Goal: Task Accomplishment & Management: Use online tool/utility

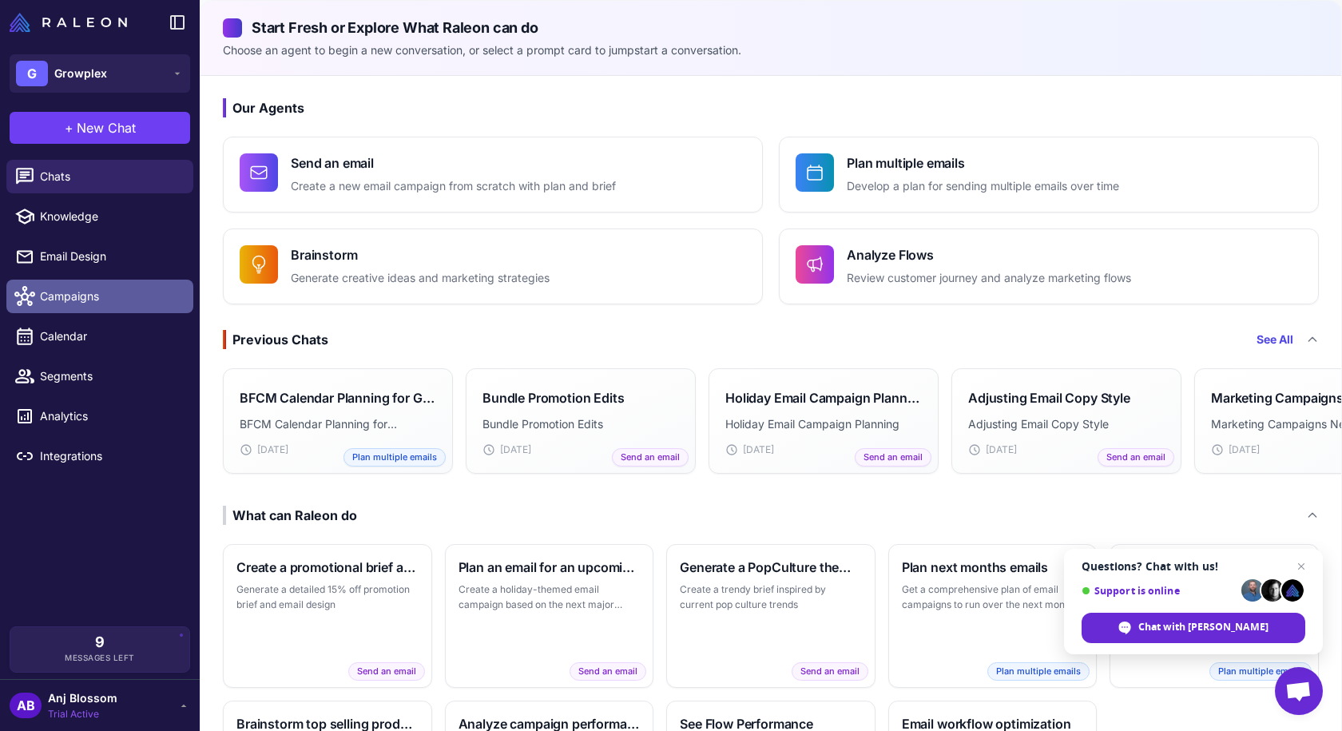
click at [81, 286] on link "Campaigns" at bounding box center [99, 297] width 187 height 34
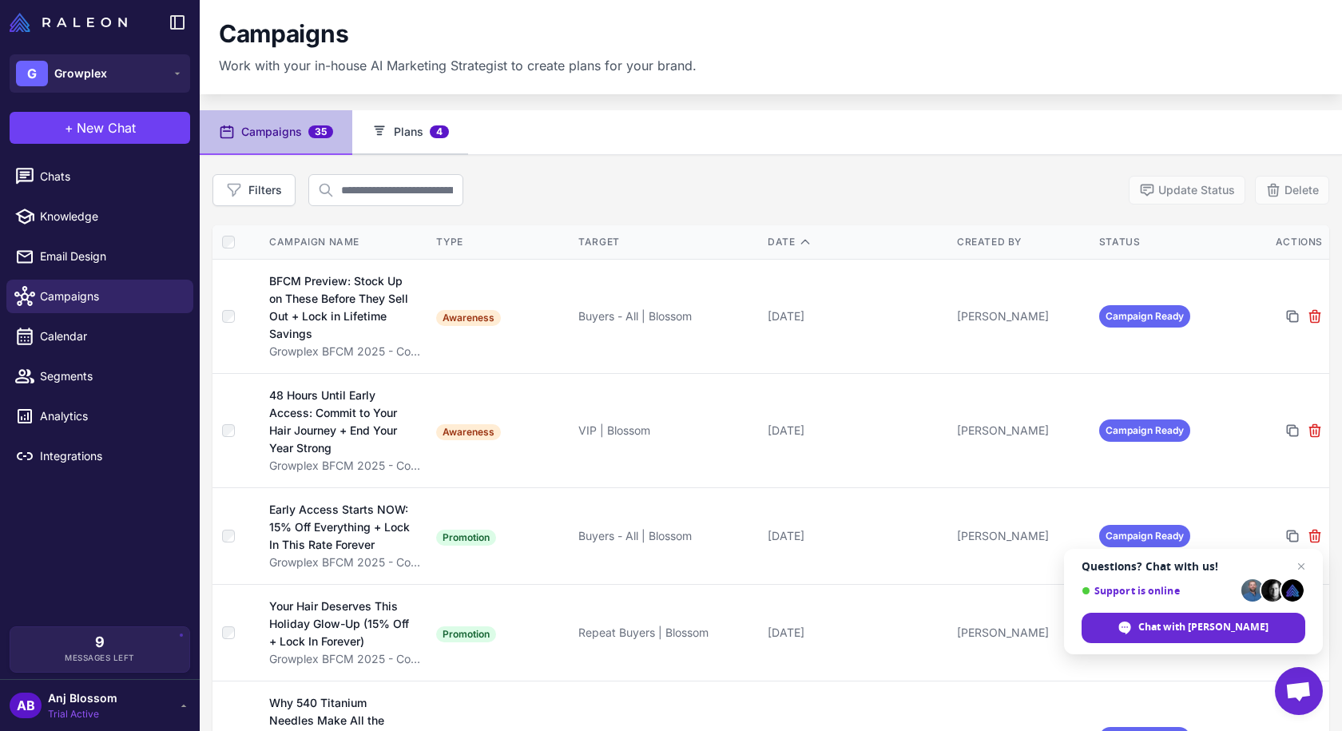
click at [419, 121] on button "Plans 4" at bounding box center [410, 132] width 116 height 45
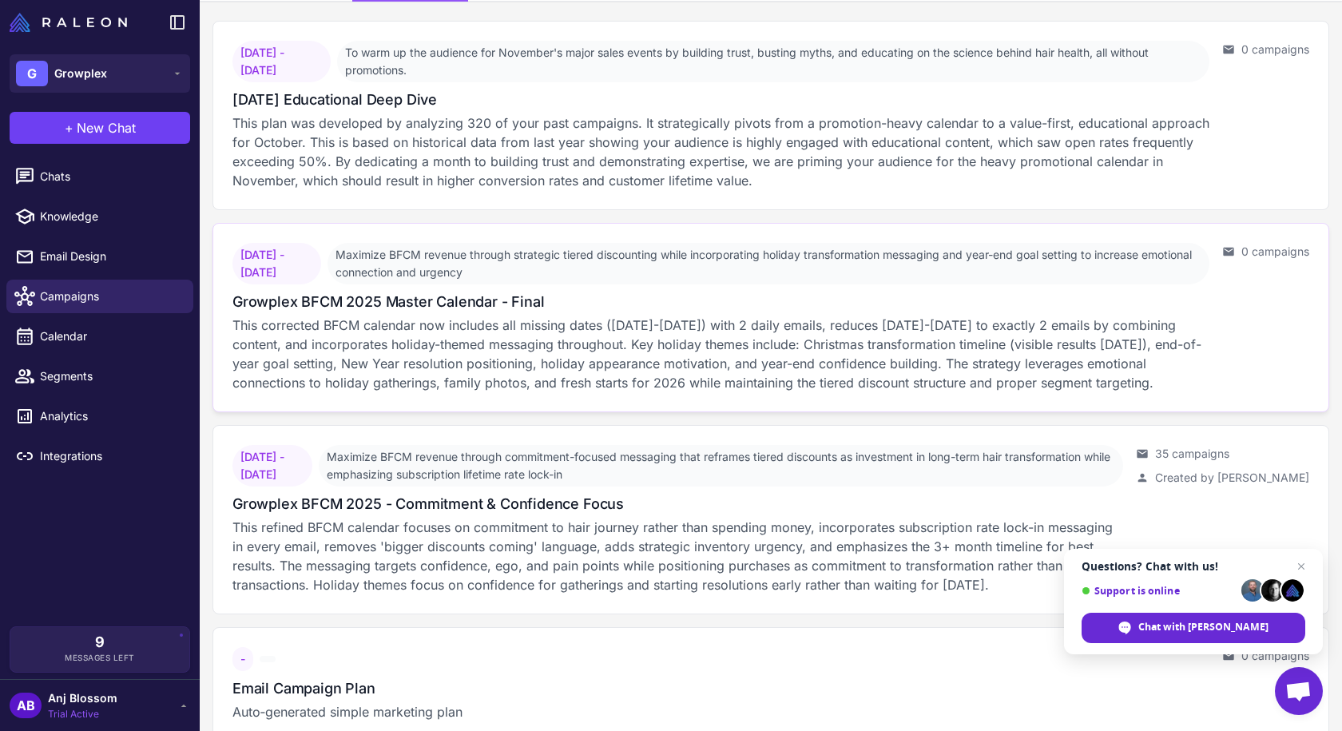
scroll to position [183, 0]
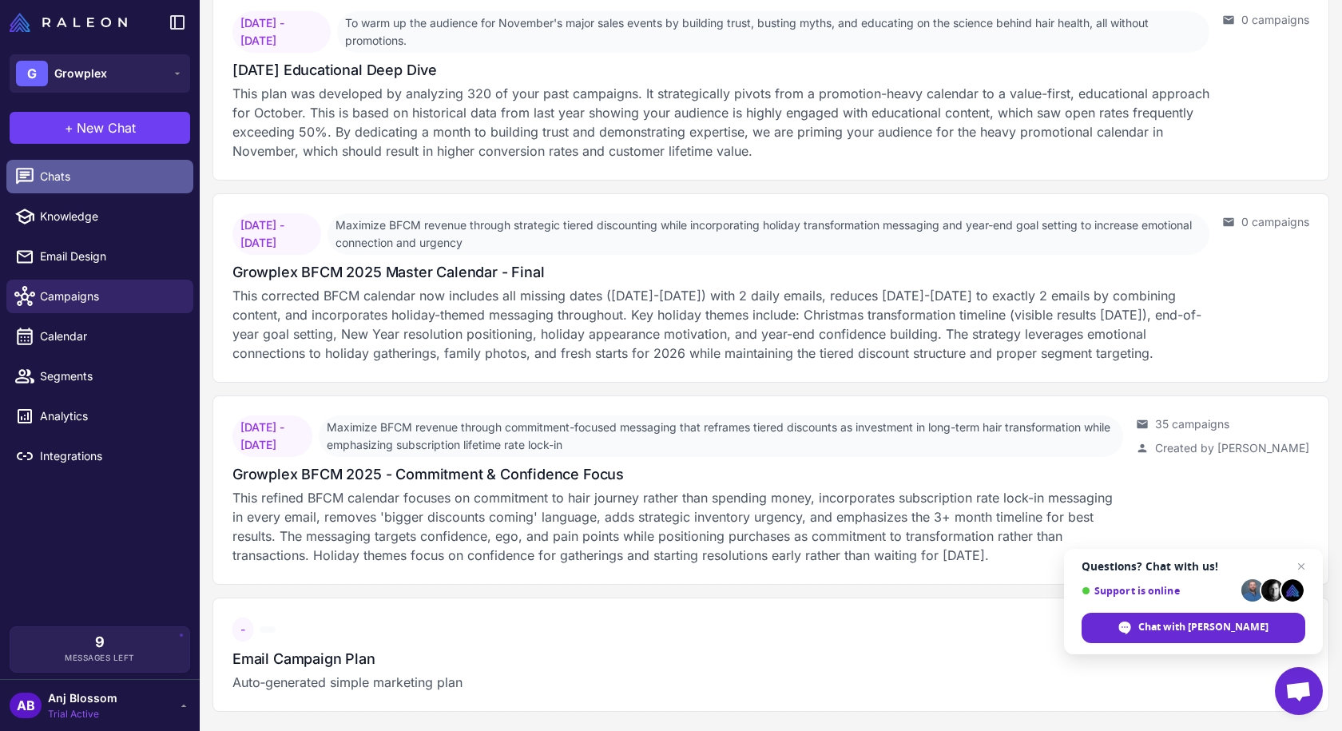
click at [101, 189] on link "Chats" at bounding box center [99, 177] width 187 height 34
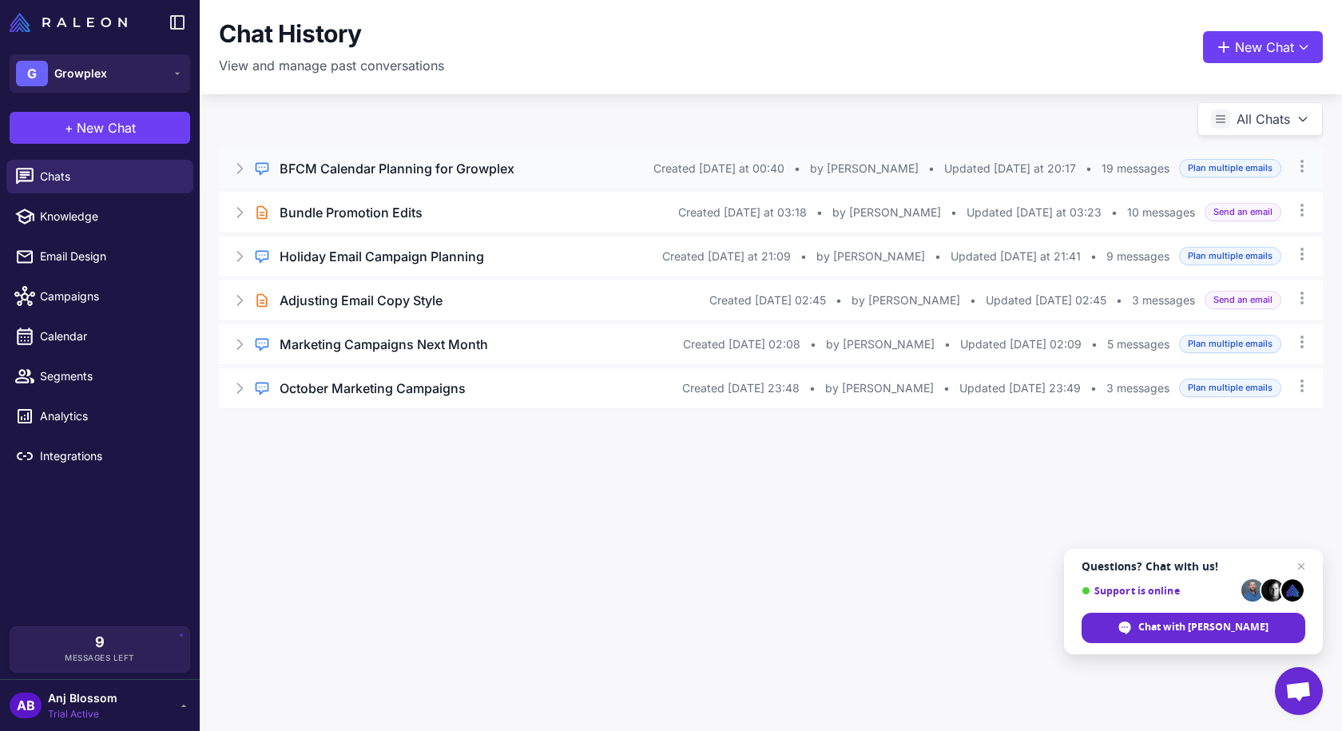
click at [486, 174] on h3 "BFCM Calendar Planning for Growplex" at bounding box center [397, 168] width 235 height 19
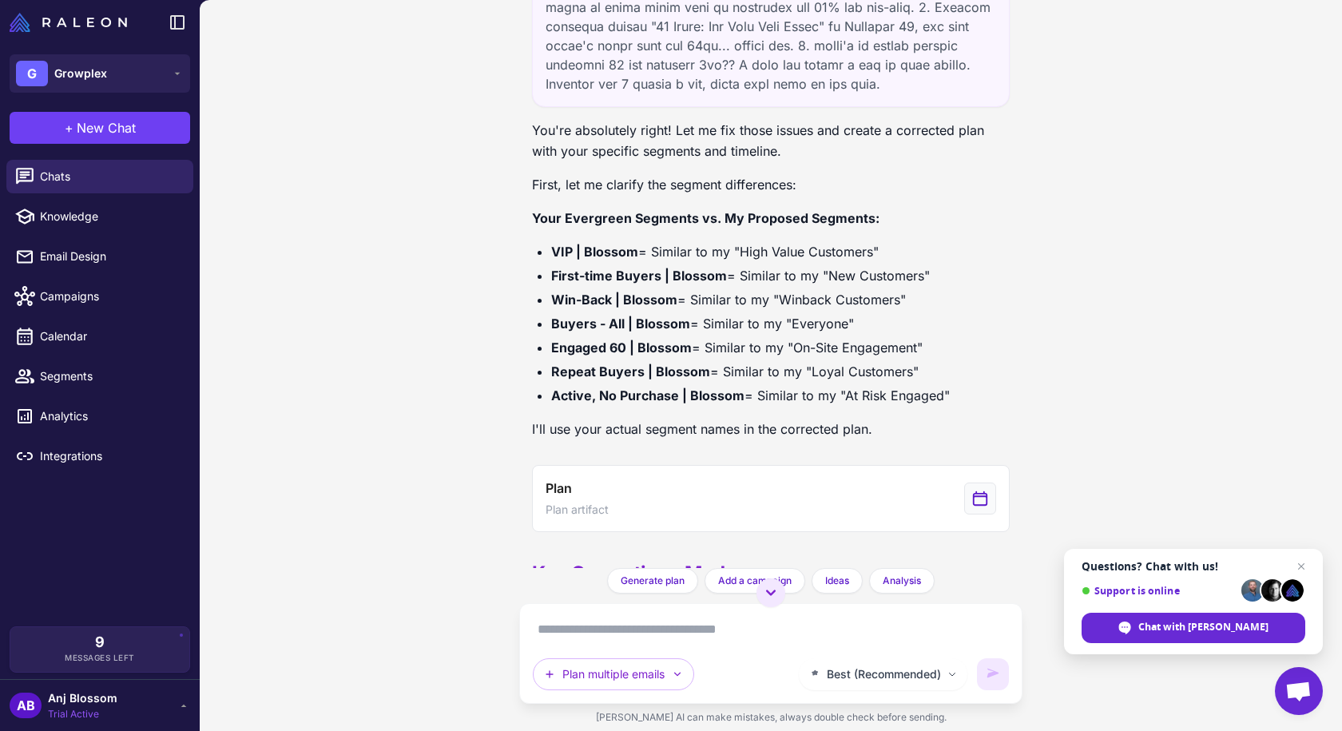
scroll to position [2936, 0]
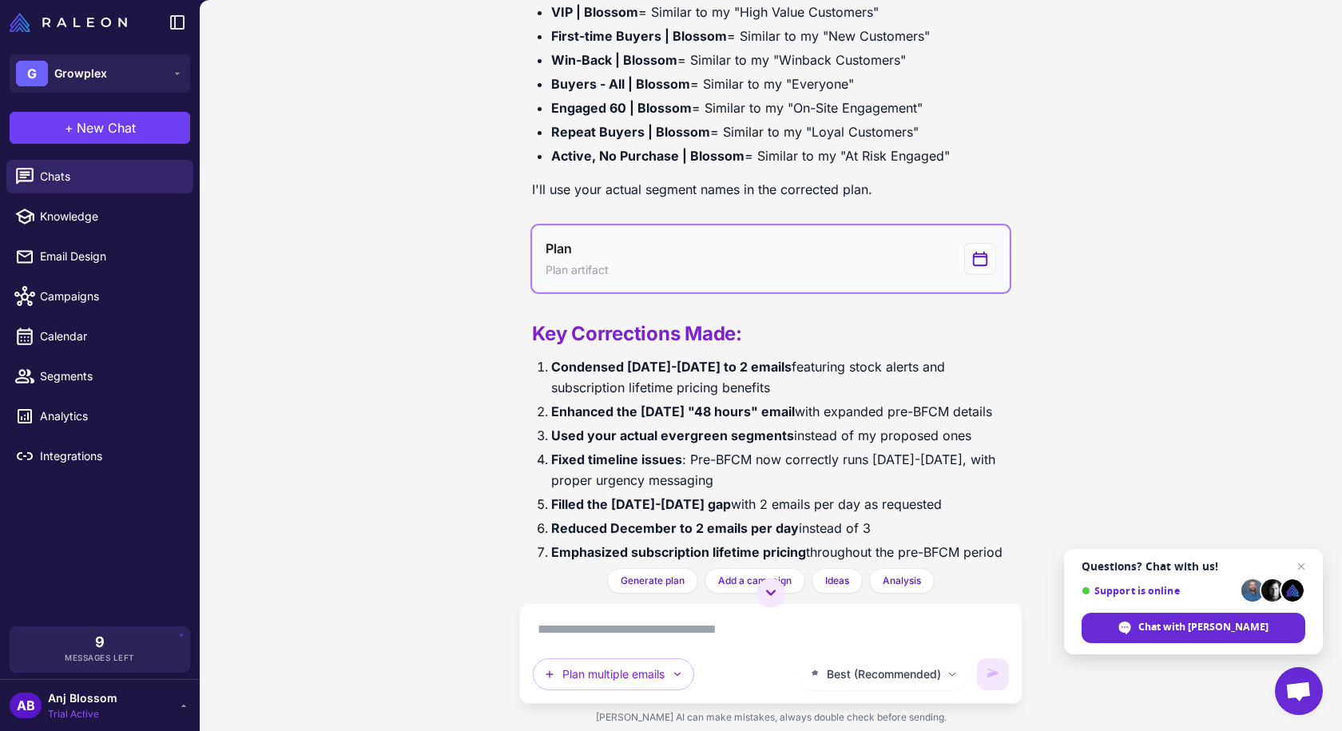
click at [619, 274] on button "Plan Plan artifact" at bounding box center [771, 258] width 478 height 67
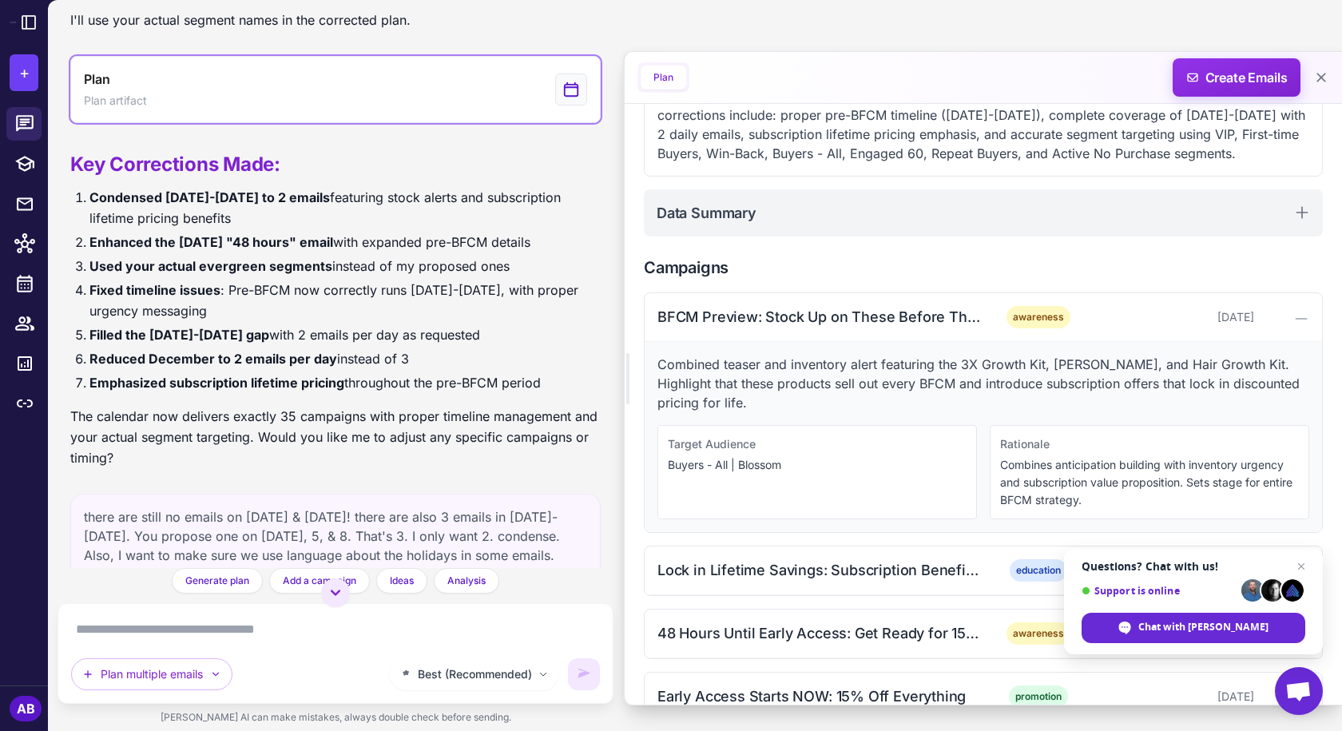
scroll to position [399, 0]
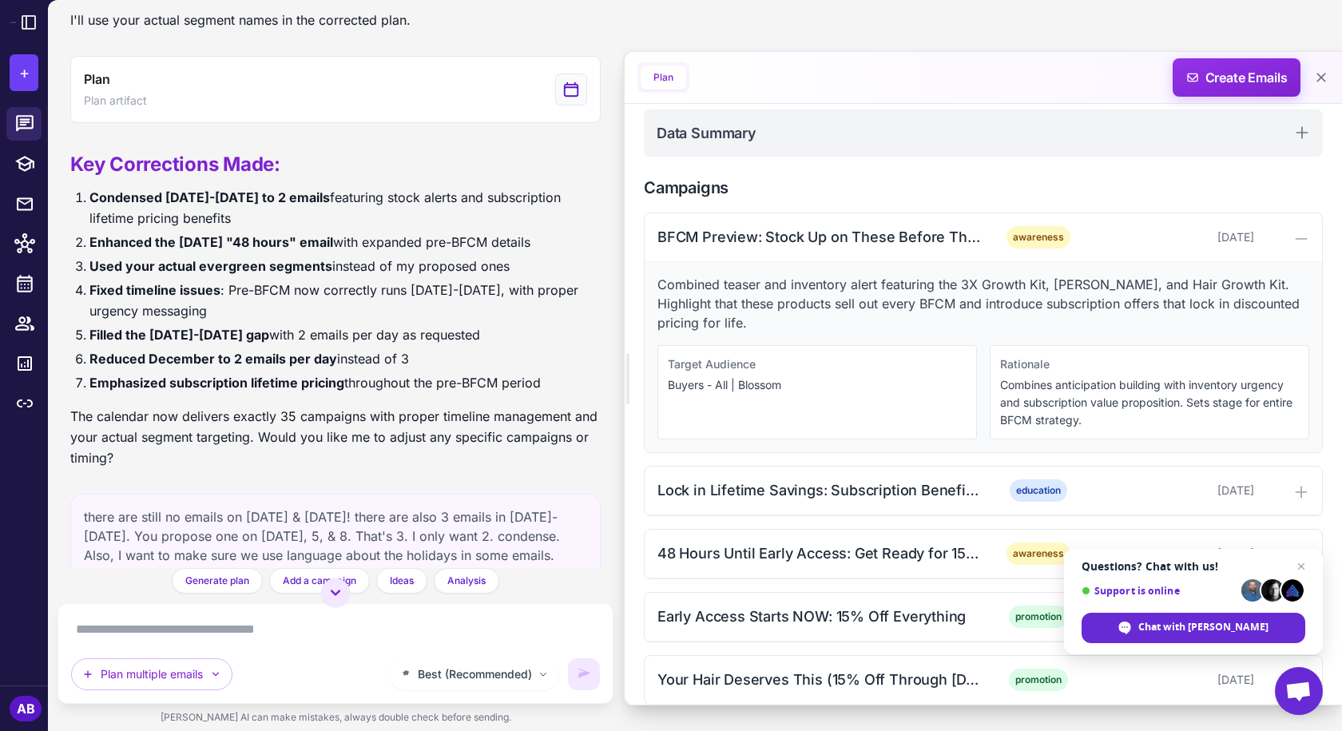
click at [973, 297] on p "Combined teaser and inventory alert featuring the 3X Growth Kit, [PERSON_NAME],…" at bounding box center [984, 304] width 652 height 58
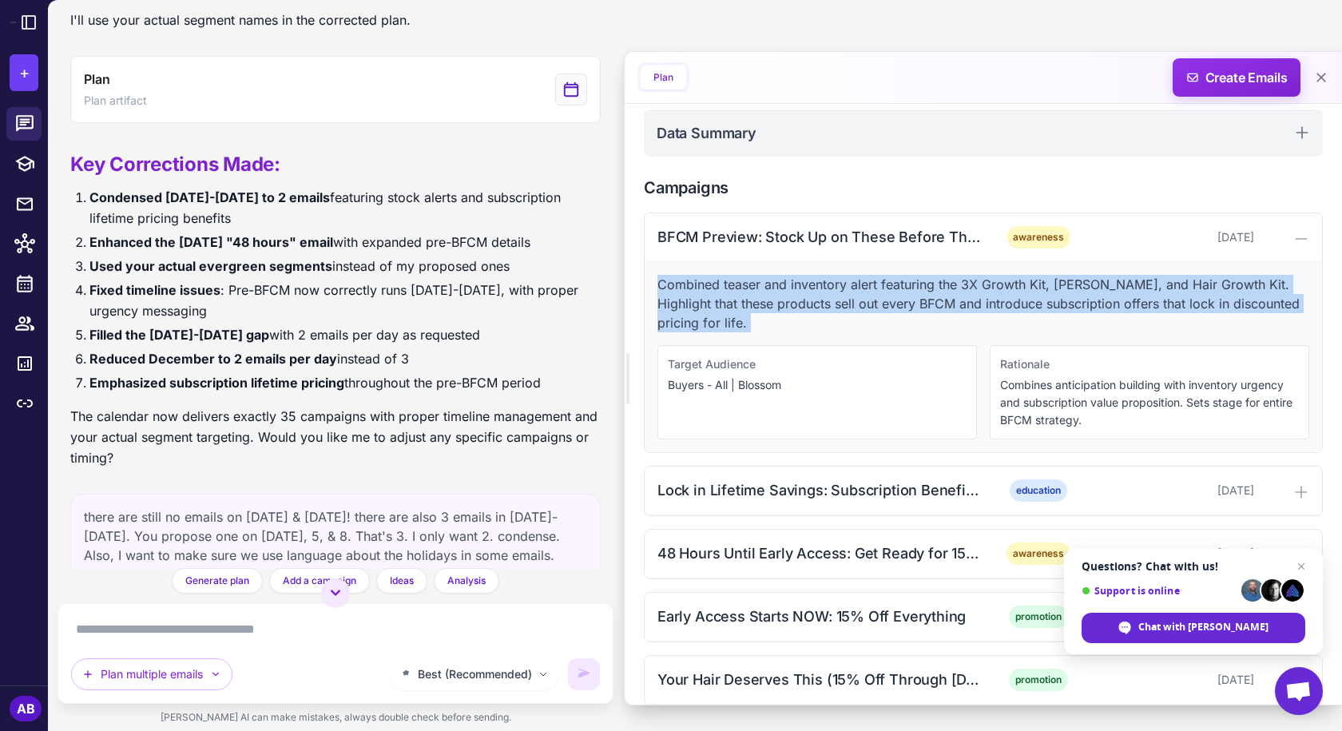
click at [973, 297] on p "Combined teaser and inventory alert featuring the 3X Growth Kit, [PERSON_NAME],…" at bounding box center [984, 304] width 652 height 58
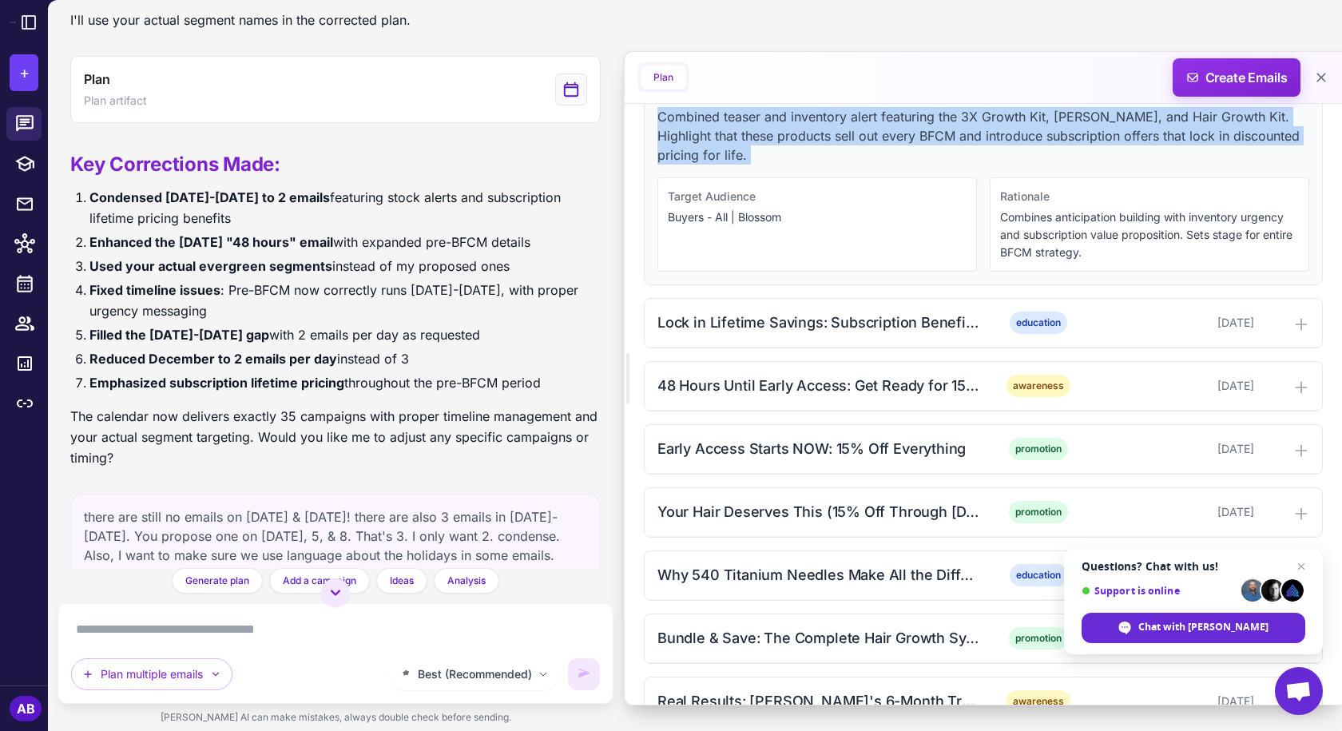
scroll to position [639, 0]
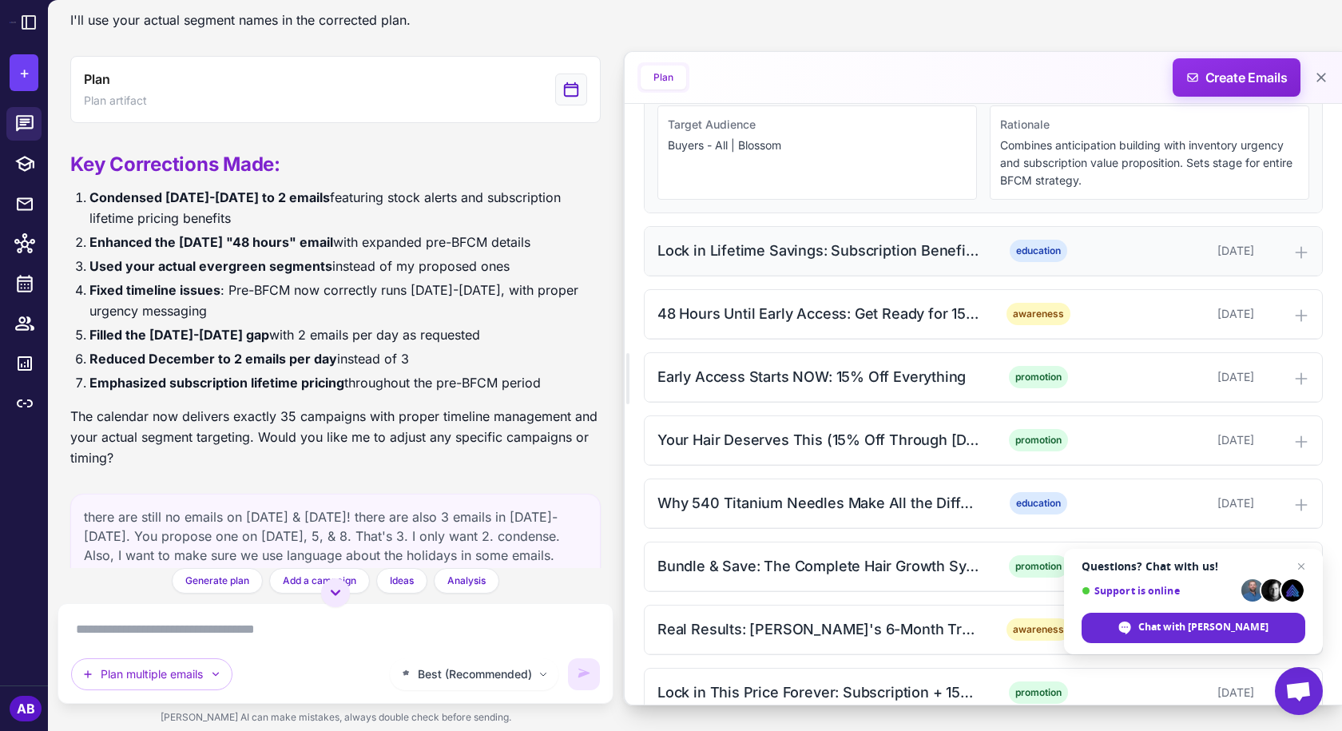
click at [868, 258] on div "Lock in Lifetime Savings: Subscription Benefits for BFCM" at bounding box center [819, 251] width 323 height 22
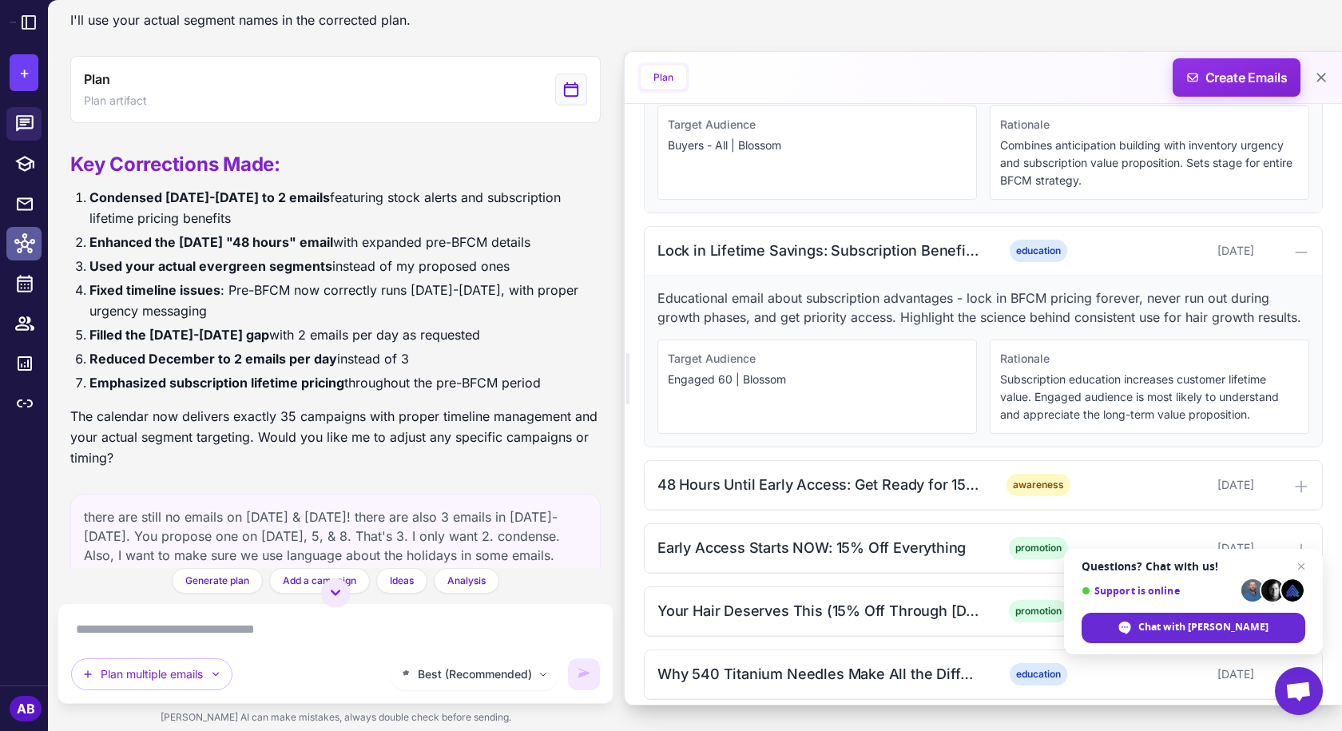
click at [22, 236] on icon at bounding box center [24, 243] width 21 height 21
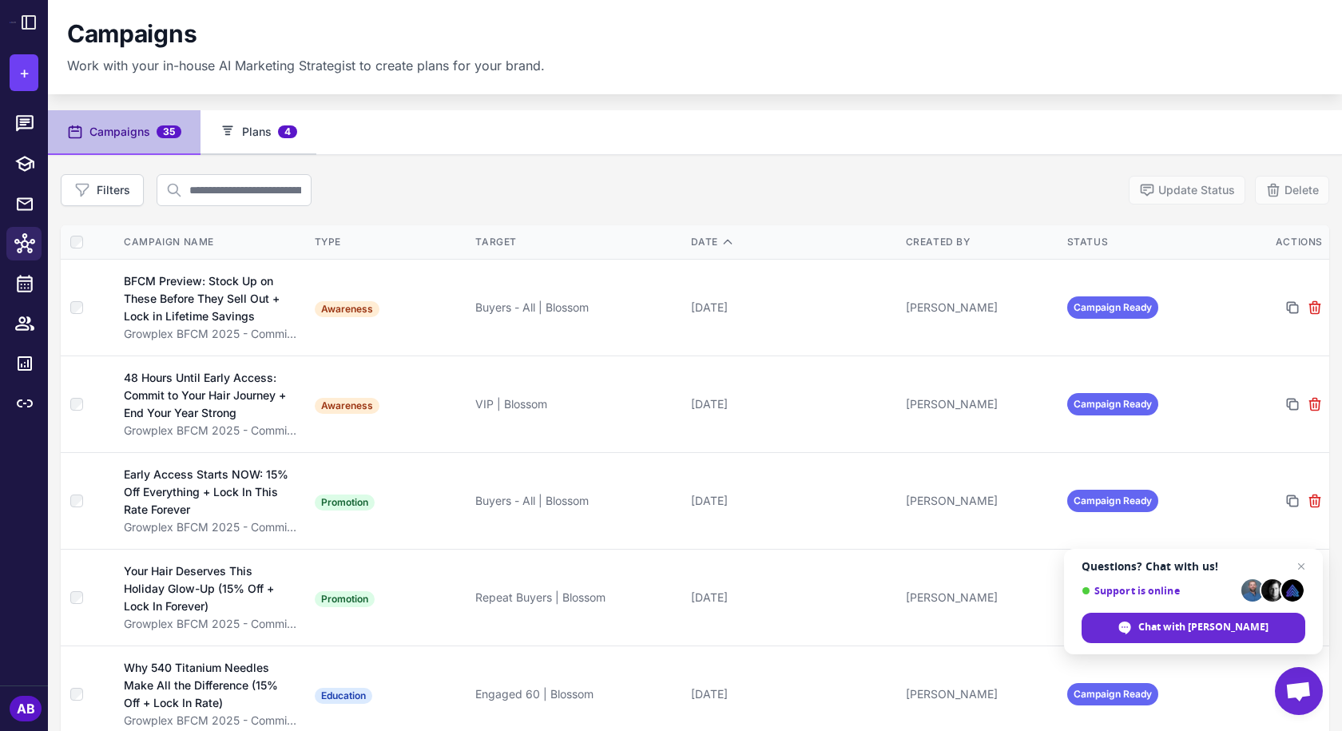
click at [272, 140] on button "Plans 4" at bounding box center [259, 132] width 116 height 45
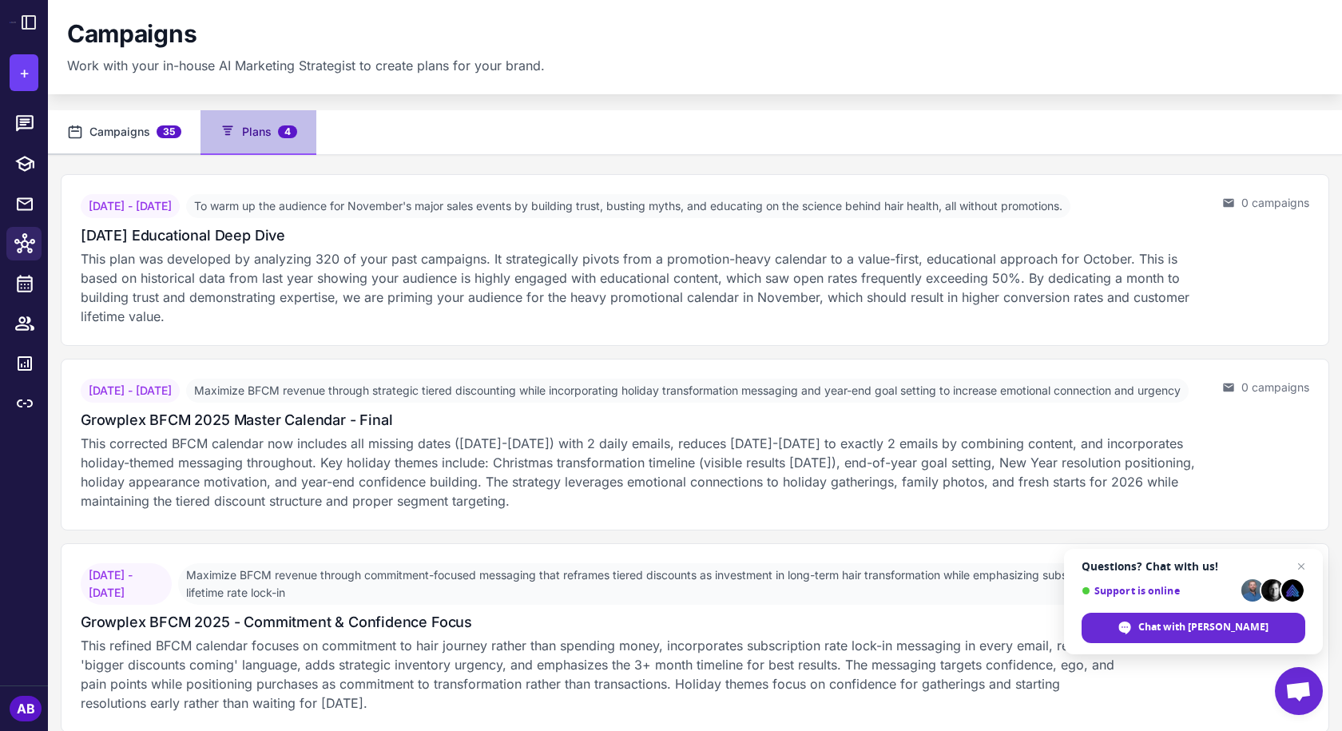
click at [125, 140] on button "Campaigns 35" at bounding box center [124, 132] width 153 height 45
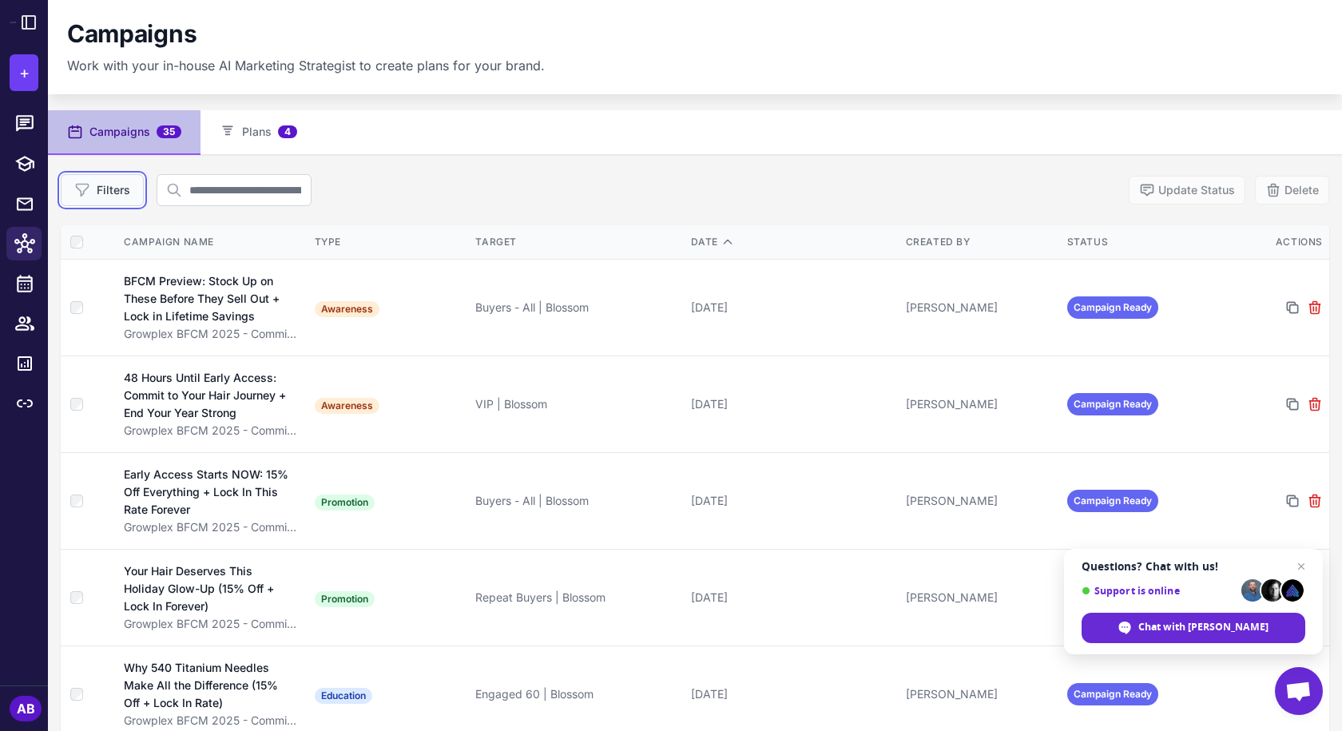
click at [127, 193] on button "Filters" at bounding box center [102, 190] width 83 height 32
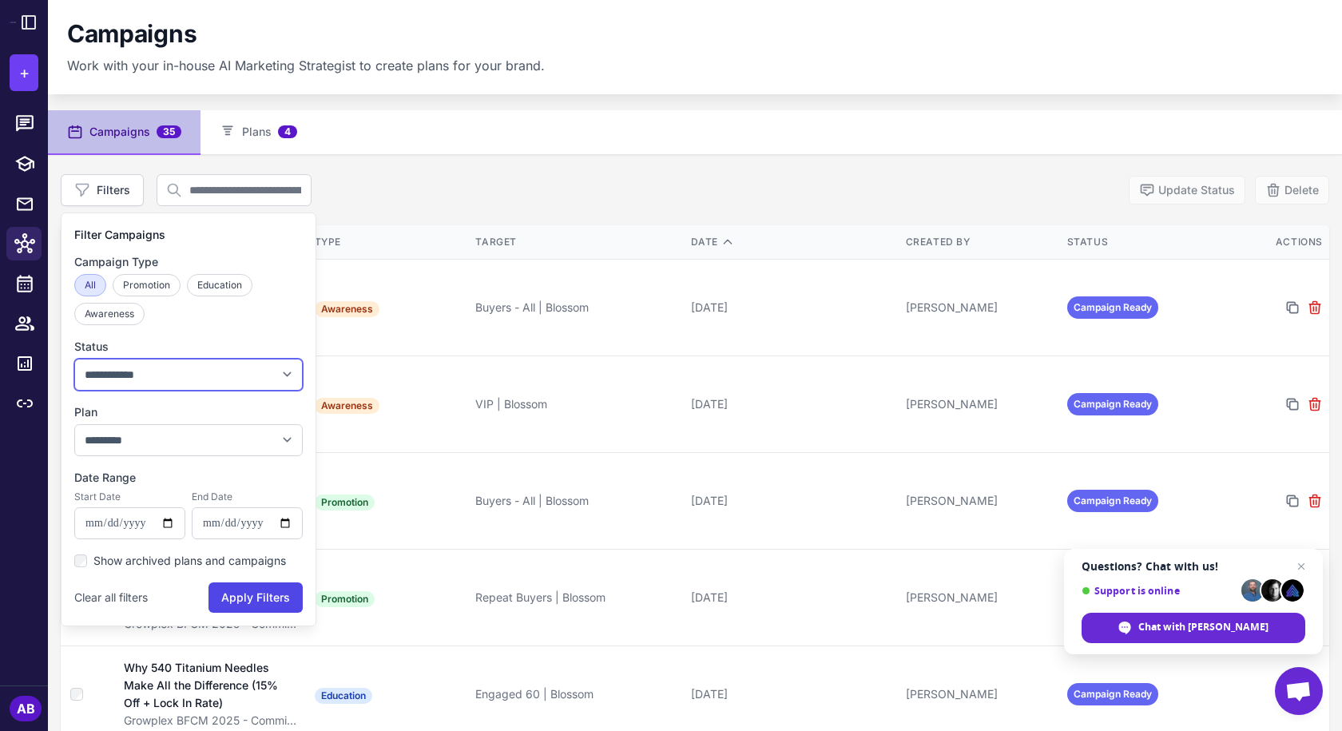
click at [204, 375] on select "**********" at bounding box center [188, 375] width 228 height 32
click at [188, 437] on select "**********" at bounding box center [188, 440] width 228 height 32
select select "****"
click at [74, 424] on select "**********" at bounding box center [188, 440] width 228 height 32
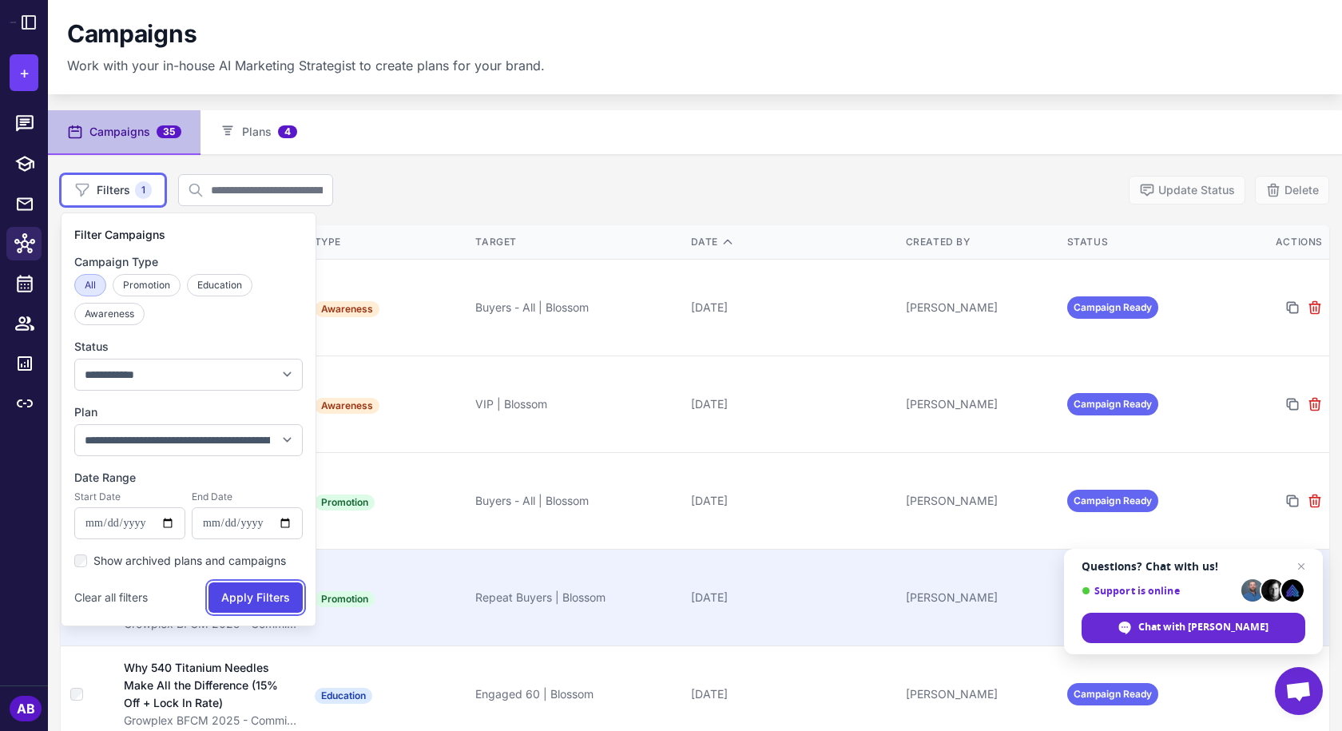
drag, startPoint x: 275, startPoint y: 602, endPoint x: 287, endPoint y: 594, distance: 14.0
click at [276, 602] on button "Apply Filters" at bounding box center [256, 597] width 94 height 30
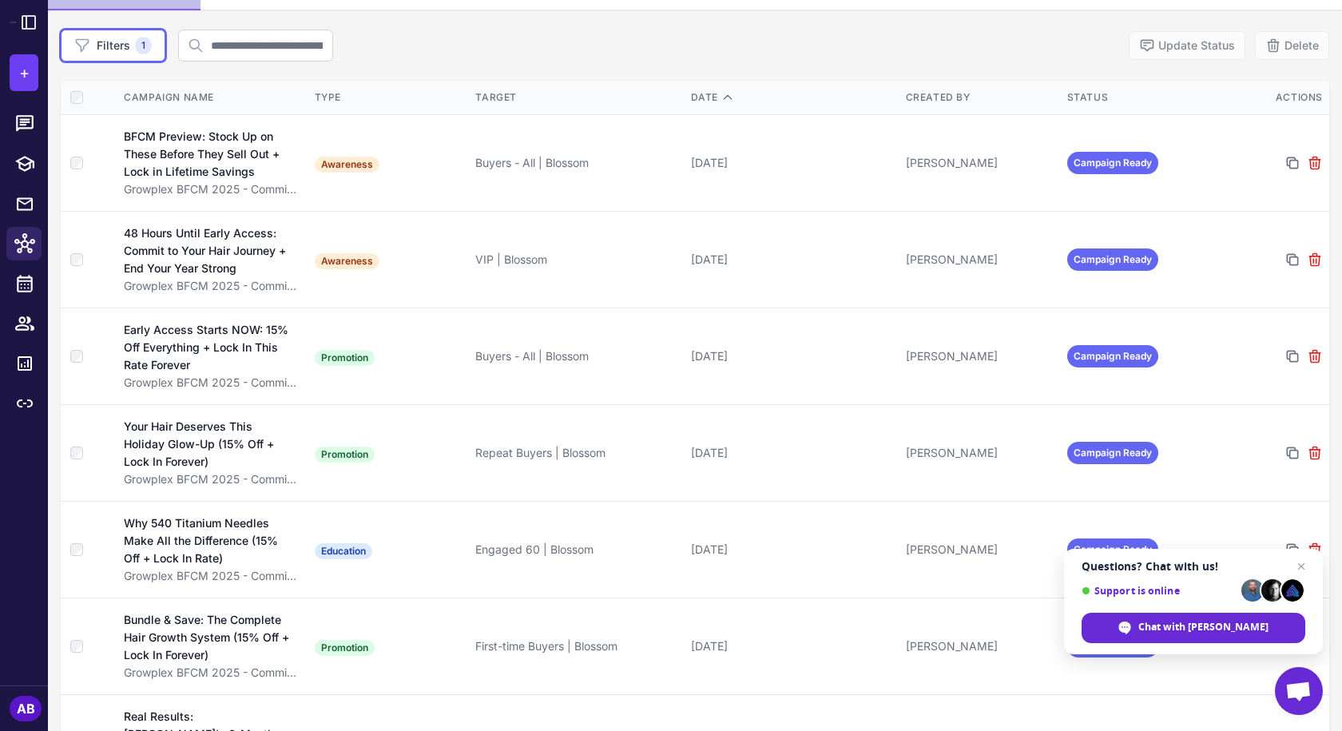
scroll to position [160, 0]
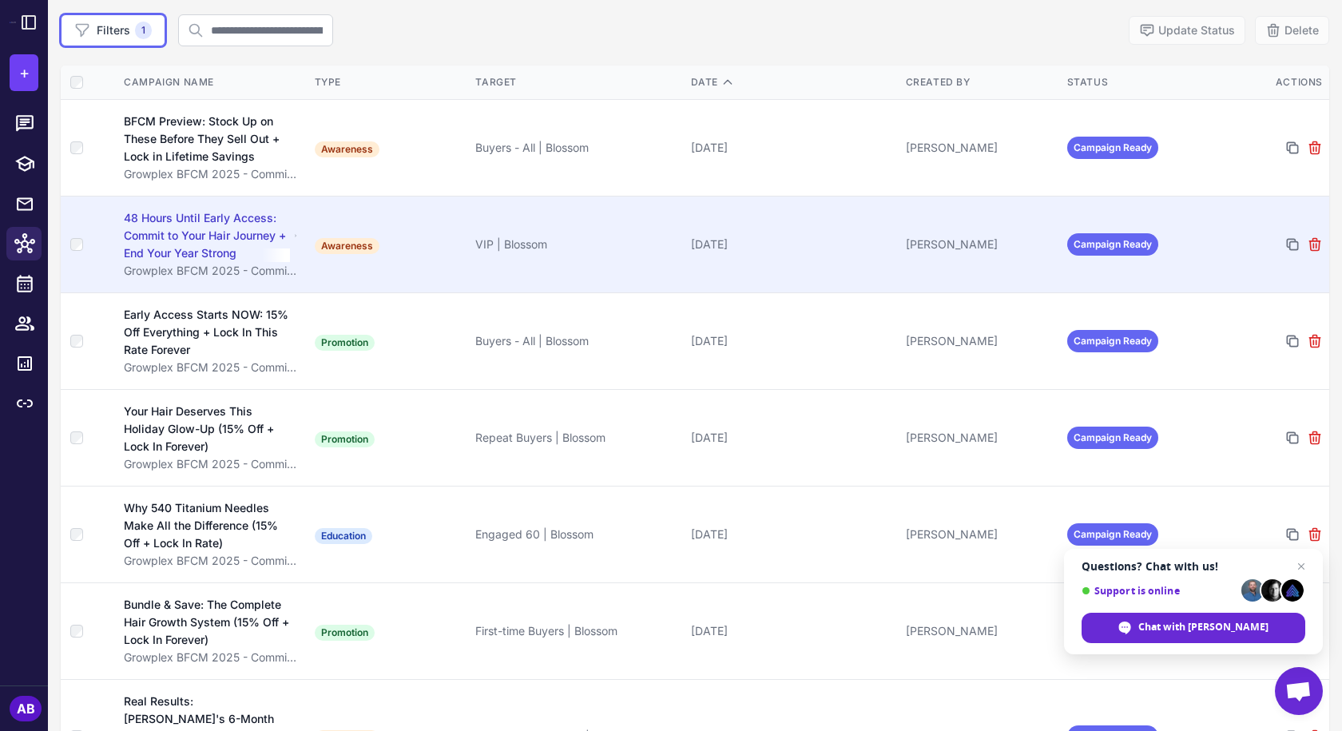
click at [185, 236] on div "48 Hours Until Early Access: Commit to Your Hair Journey + End Your Year Strong" at bounding box center [207, 235] width 166 height 53
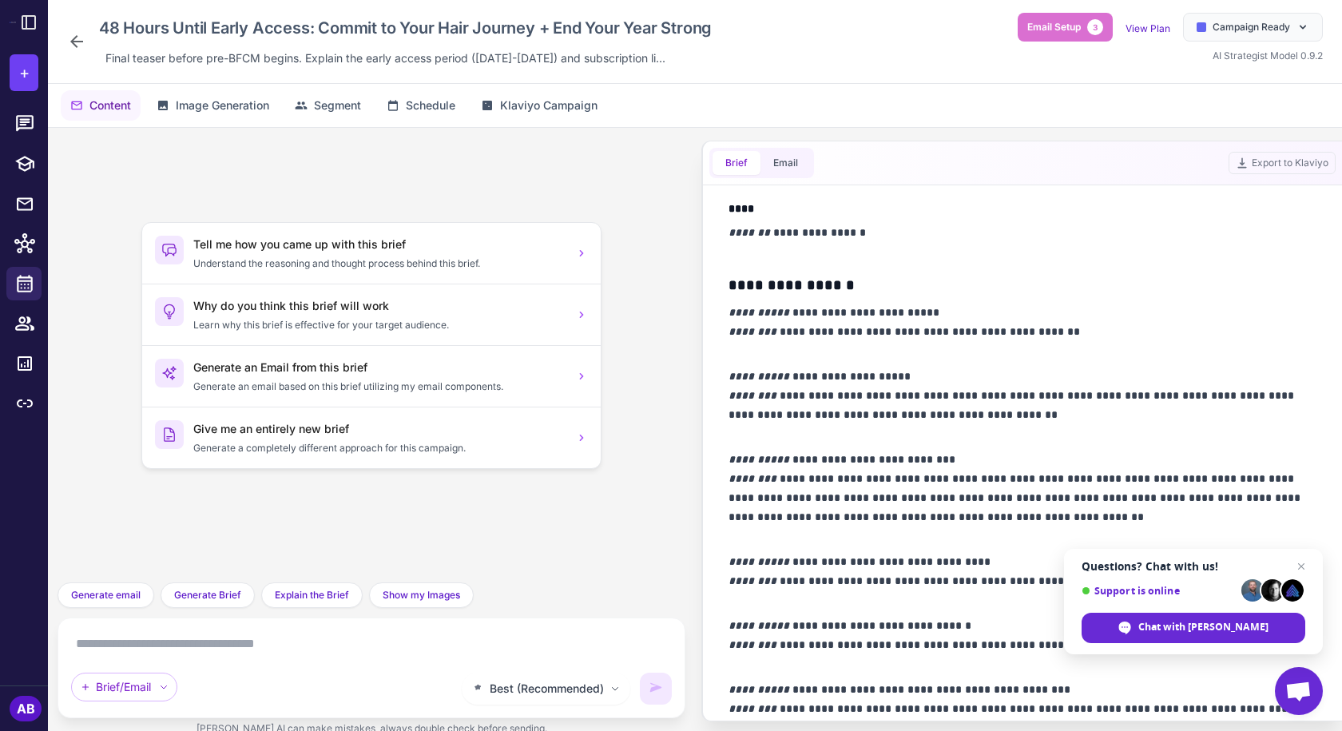
scroll to position [1107, 0]
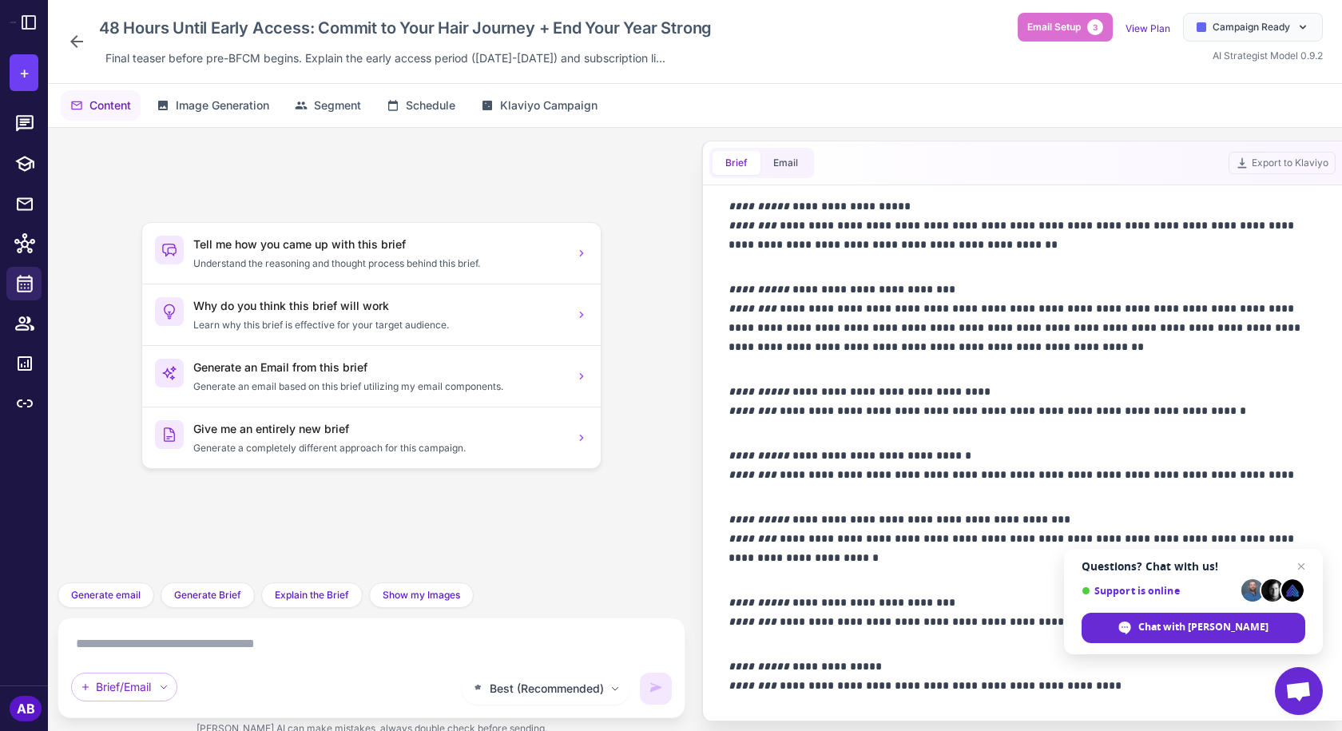
click at [86, 39] on div "48 Hours Until Early Access: Commit to Your Hair Journey + End Your Year Strong…" at bounding box center [392, 42] width 651 height 58
click at [79, 43] on icon at bounding box center [76, 41] width 19 height 19
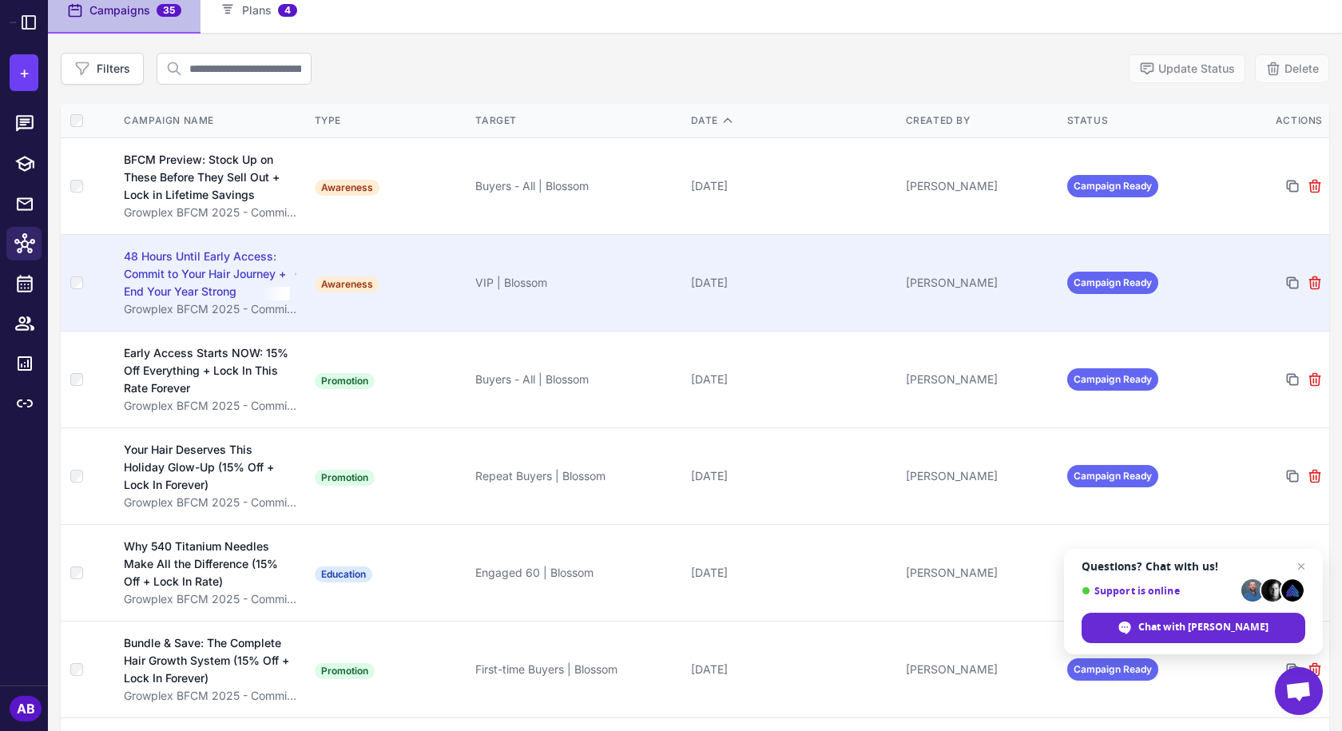
scroll to position [160, 0]
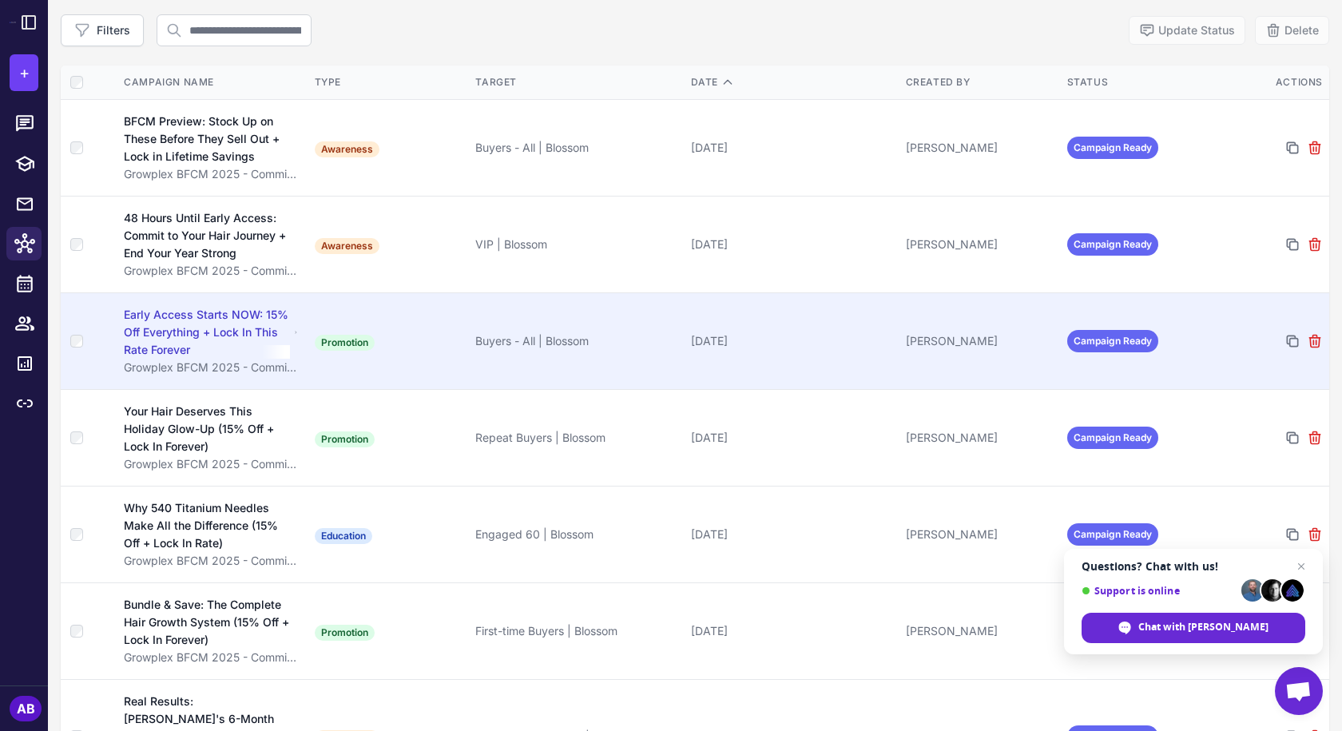
click at [208, 334] on div "Early Access Starts NOW: 15% Off Everything + Lock In This Rate Forever" at bounding box center [206, 332] width 165 height 53
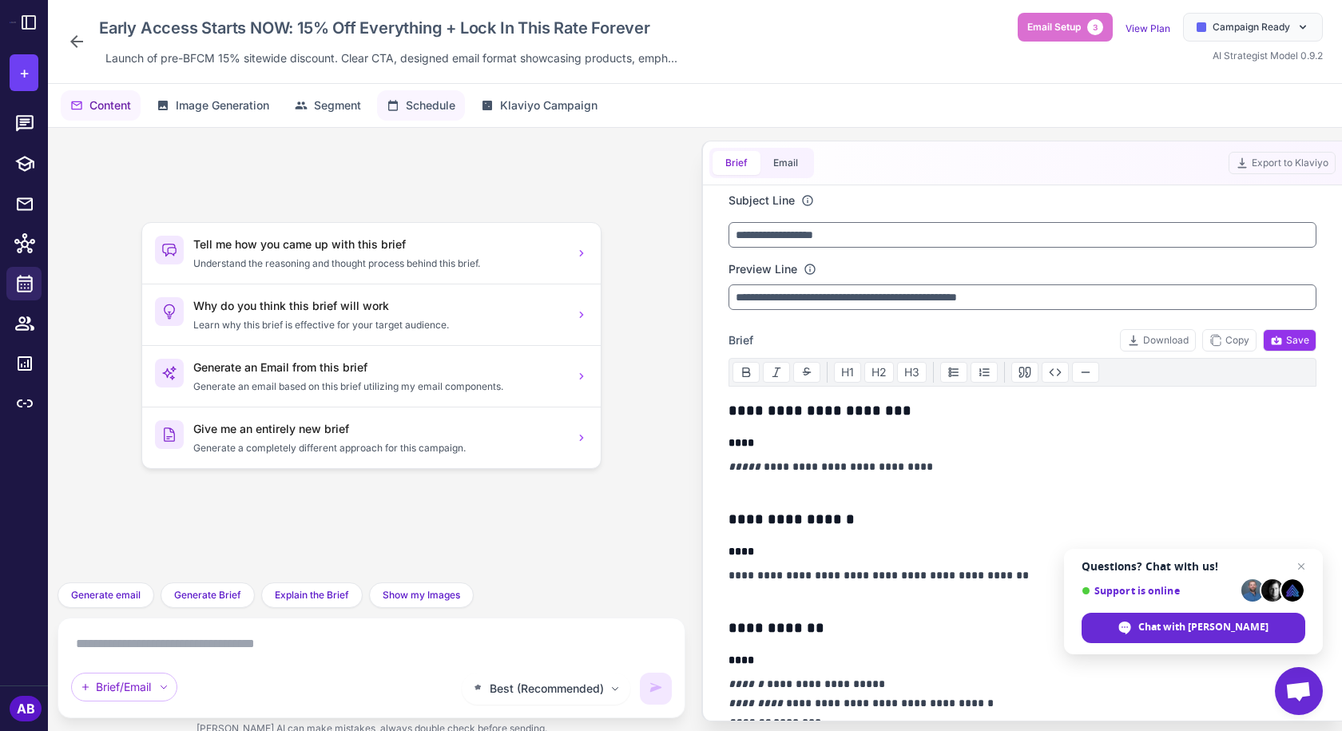
click at [420, 107] on span "Schedule" at bounding box center [431, 106] width 50 height 18
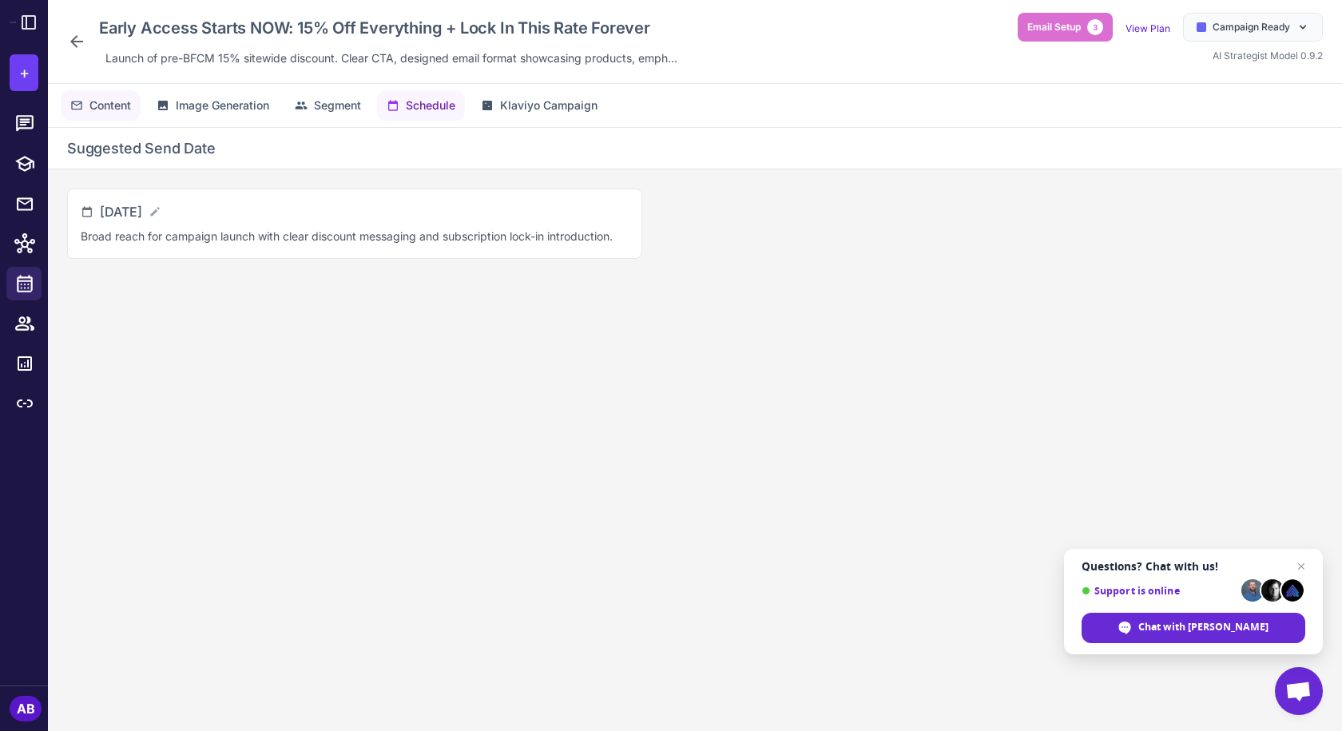
click at [129, 110] on span "Content" at bounding box center [110, 106] width 42 height 18
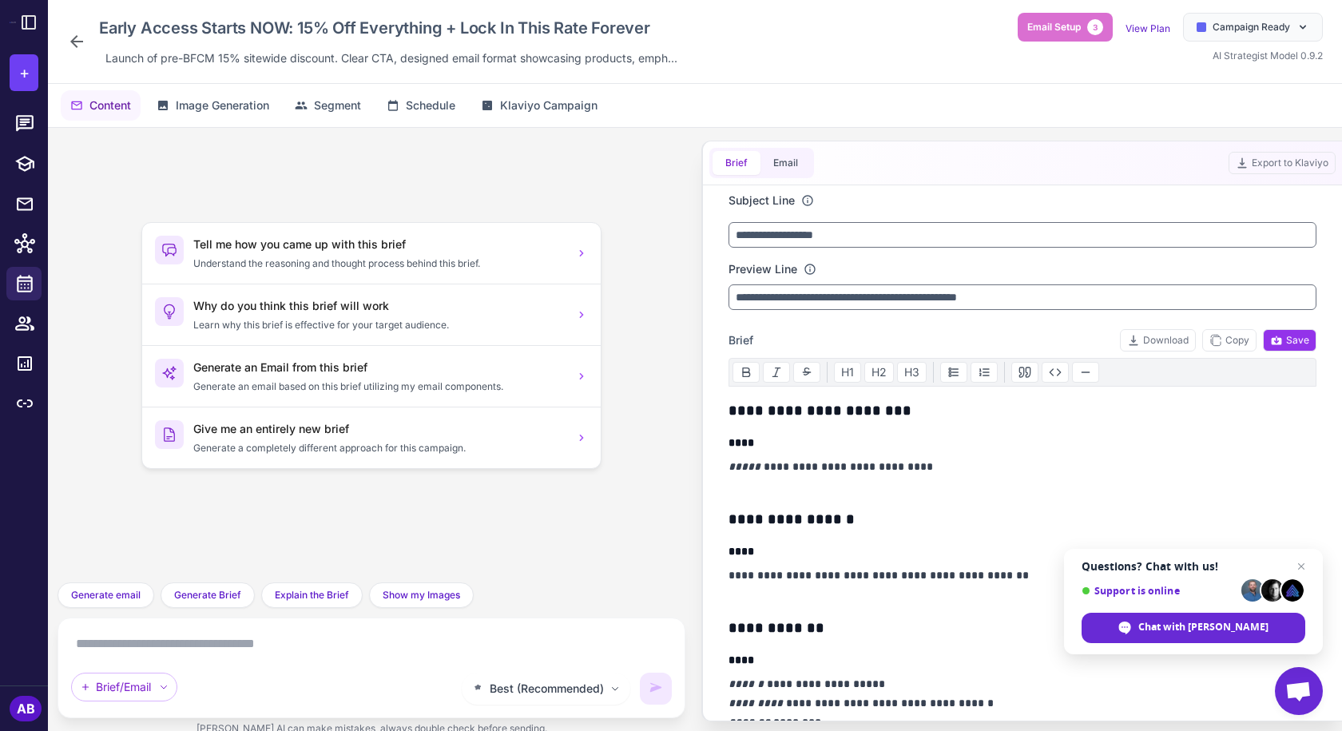
click at [81, 42] on icon at bounding box center [76, 41] width 13 height 13
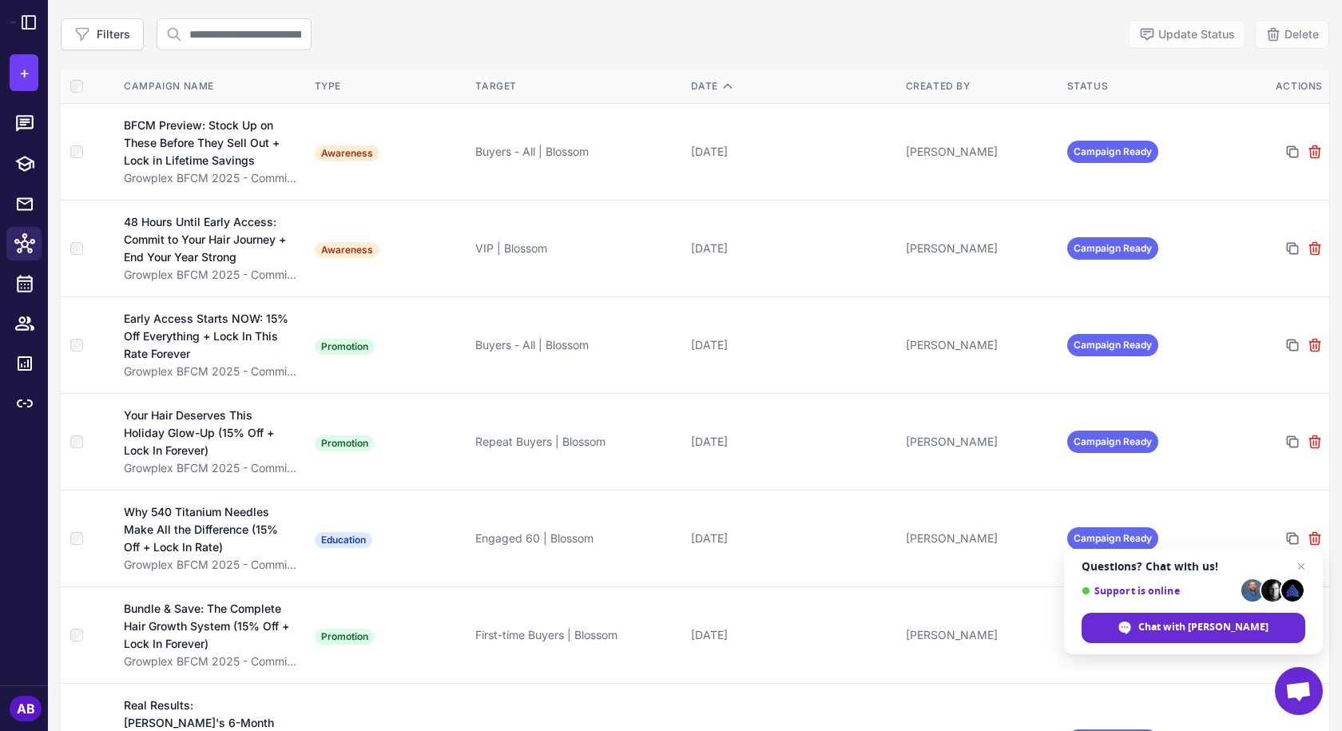
scroll to position [240, 0]
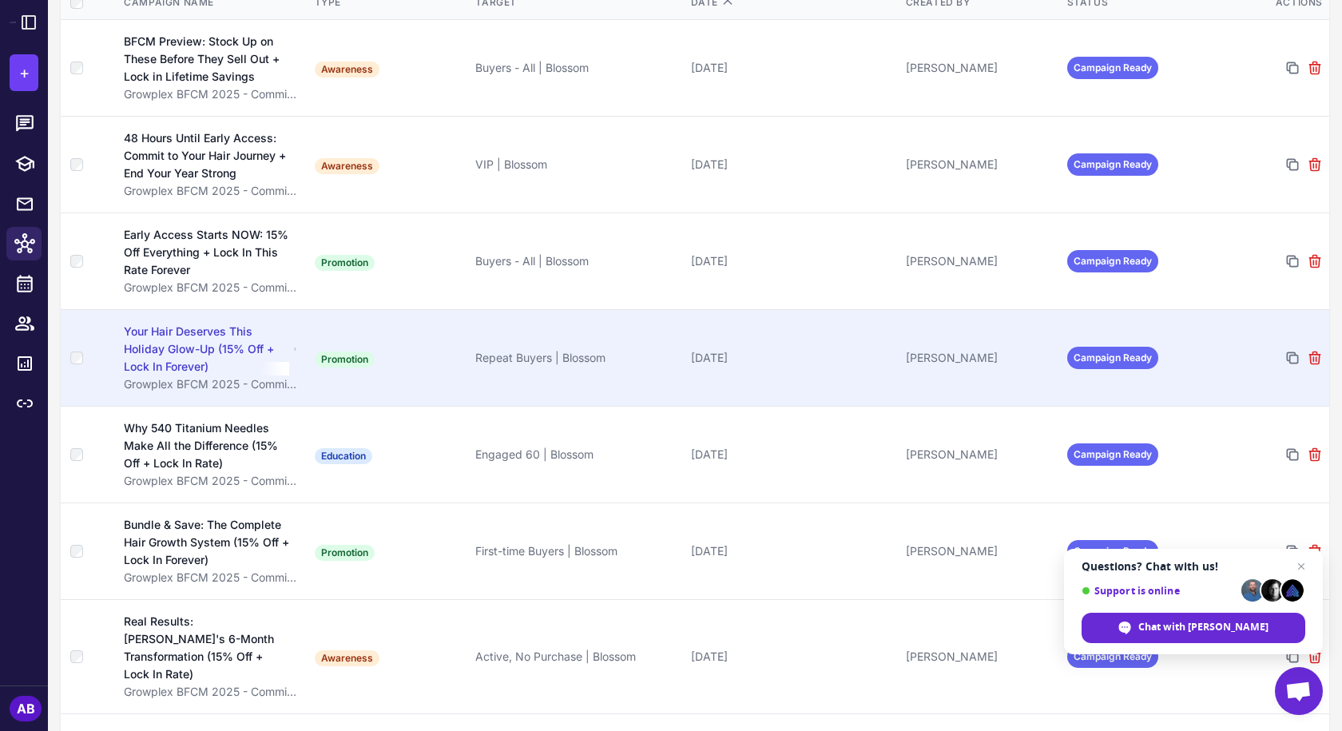
click at [217, 336] on div "Your Hair Deserves This Holiday Glow-Up (15% Off + Lock In Forever)" at bounding box center [206, 349] width 165 height 53
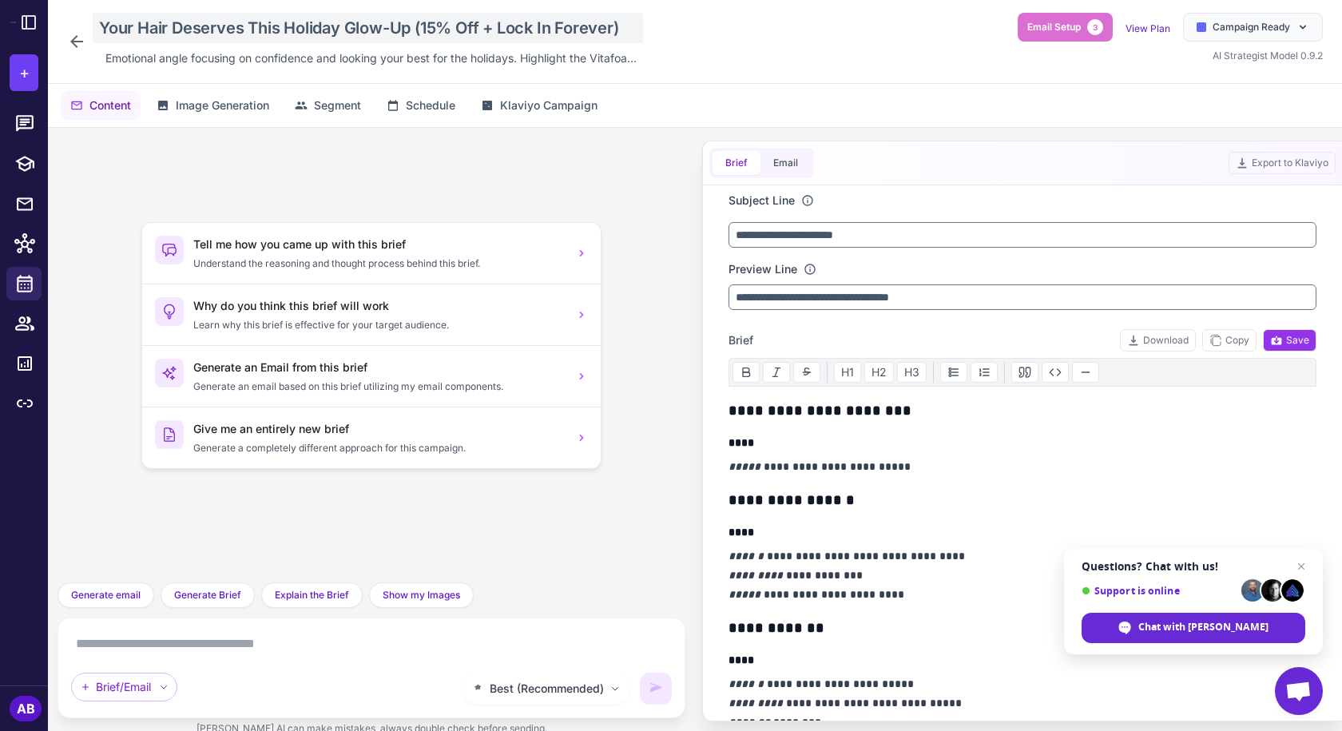
click at [406, 24] on div "Your Hair Deserves This Holiday Glow-Up (15% Off + Lock In Forever)" at bounding box center [368, 28] width 550 height 30
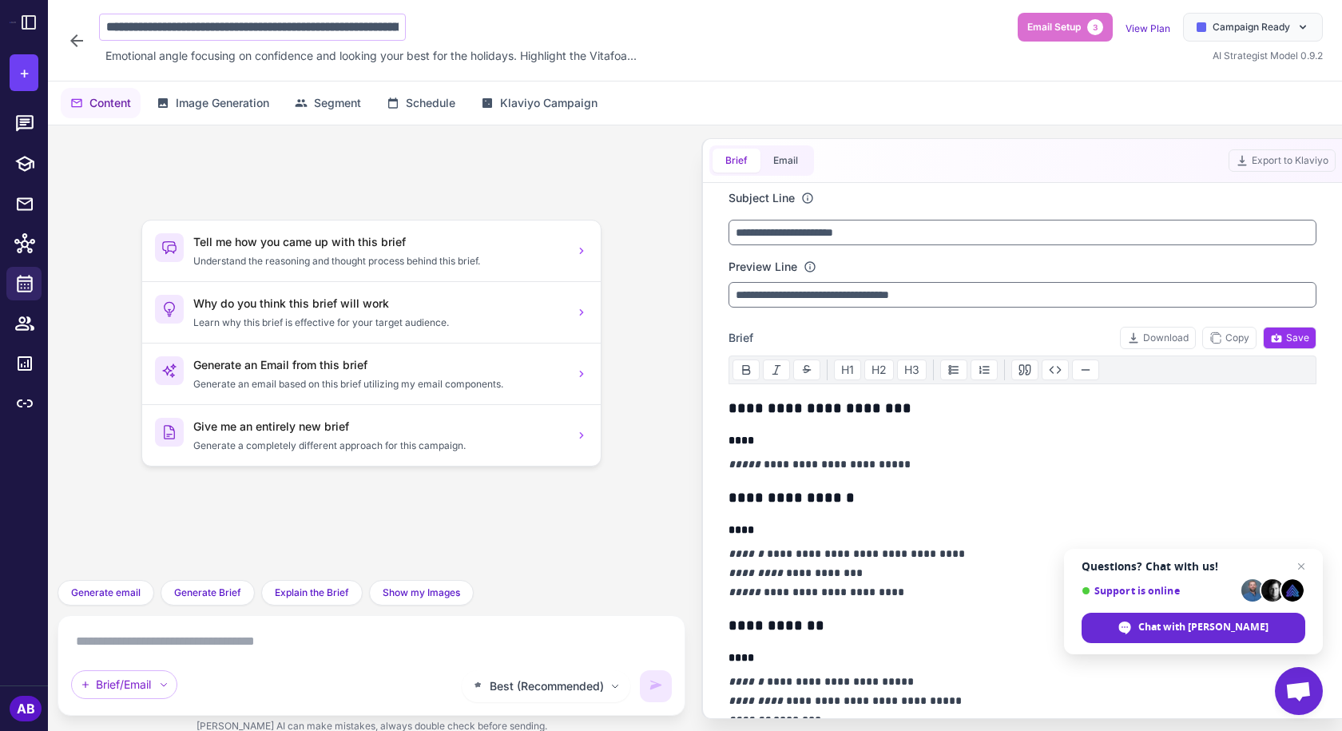
scroll to position [0, 135]
click at [314, 27] on input "**********" at bounding box center [252, 27] width 307 height 27
click at [227, 28] on input "**********" at bounding box center [252, 27] width 307 height 27
click at [232, 27] on input "**********" at bounding box center [252, 27] width 307 height 27
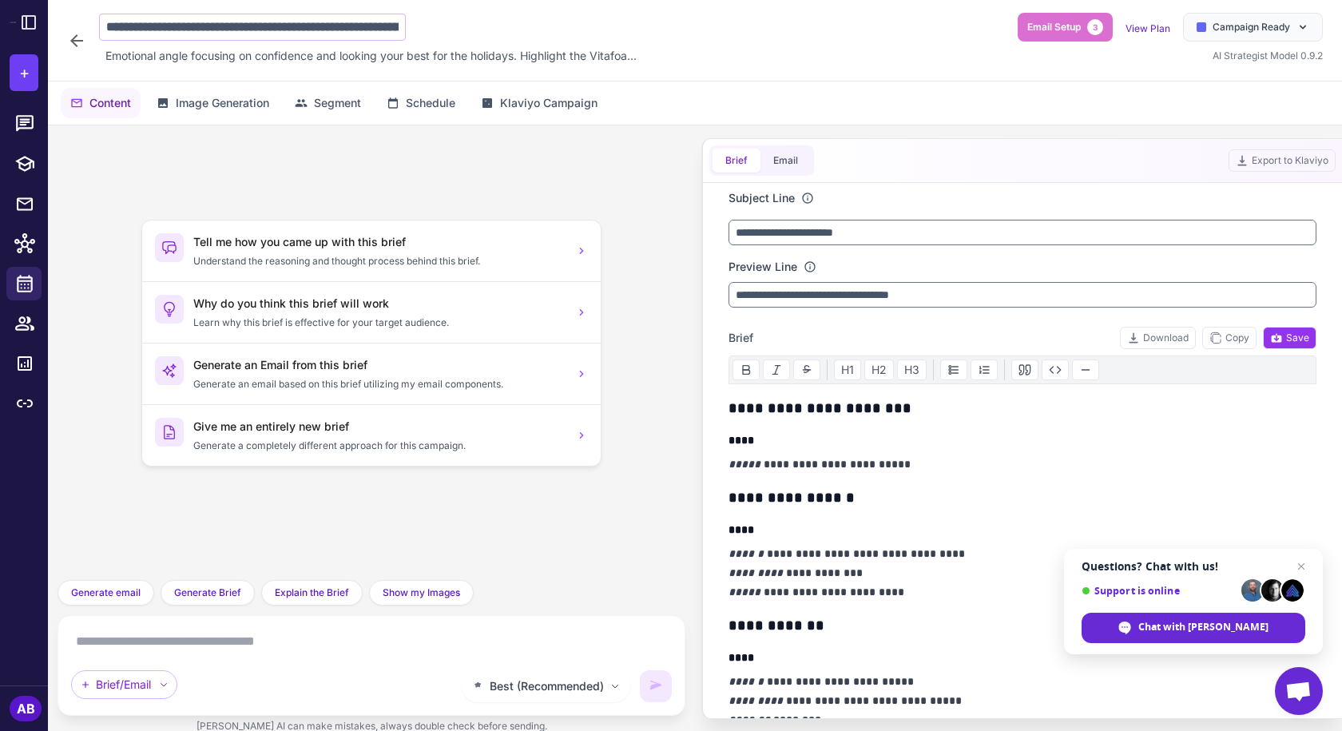
drag, startPoint x: 227, startPoint y: 26, endPoint x: 55, endPoint y: 17, distance: 172.0
click at [55, 17] on div "**********" at bounding box center [695, 40] width 1294 height 81
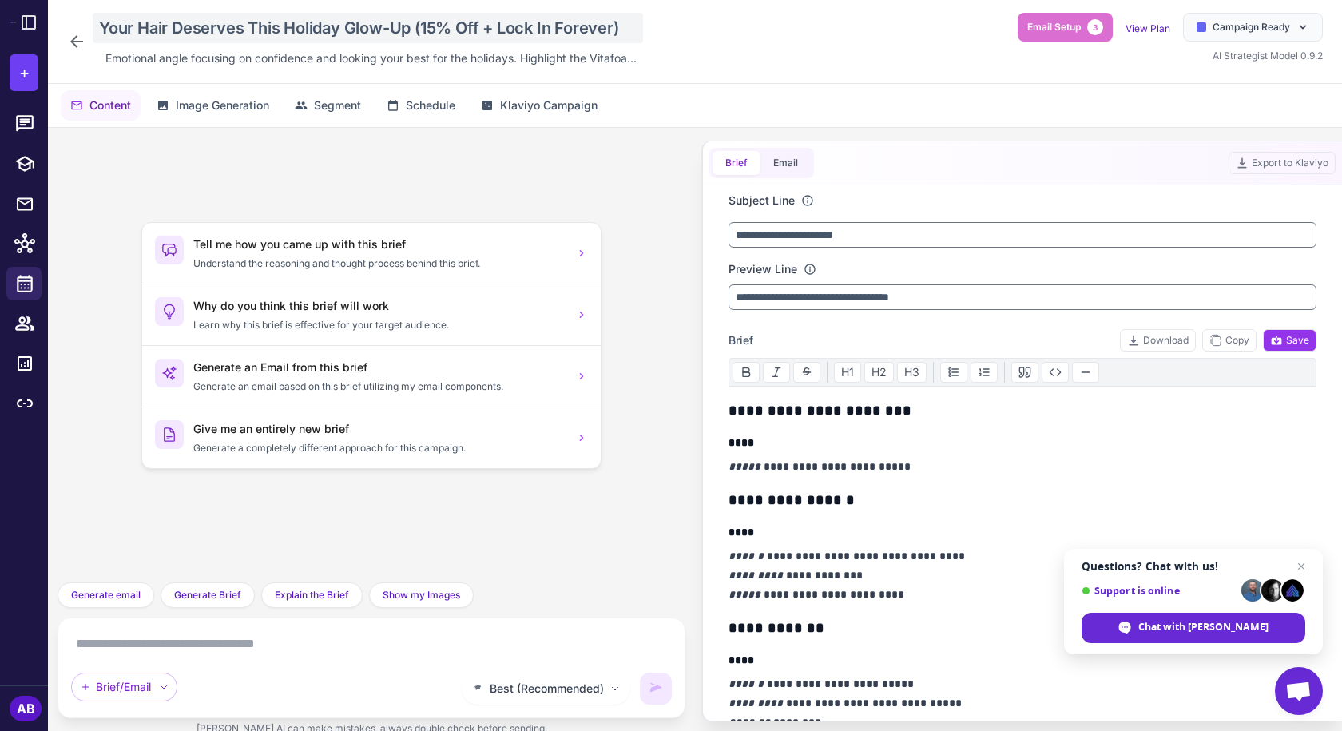
click at [295, 30] on div "Your Hair Deserves This Holiday Glow-Up (15% Off + Lock In Forever)" at bounding box center [368, 28] width 550 height 30
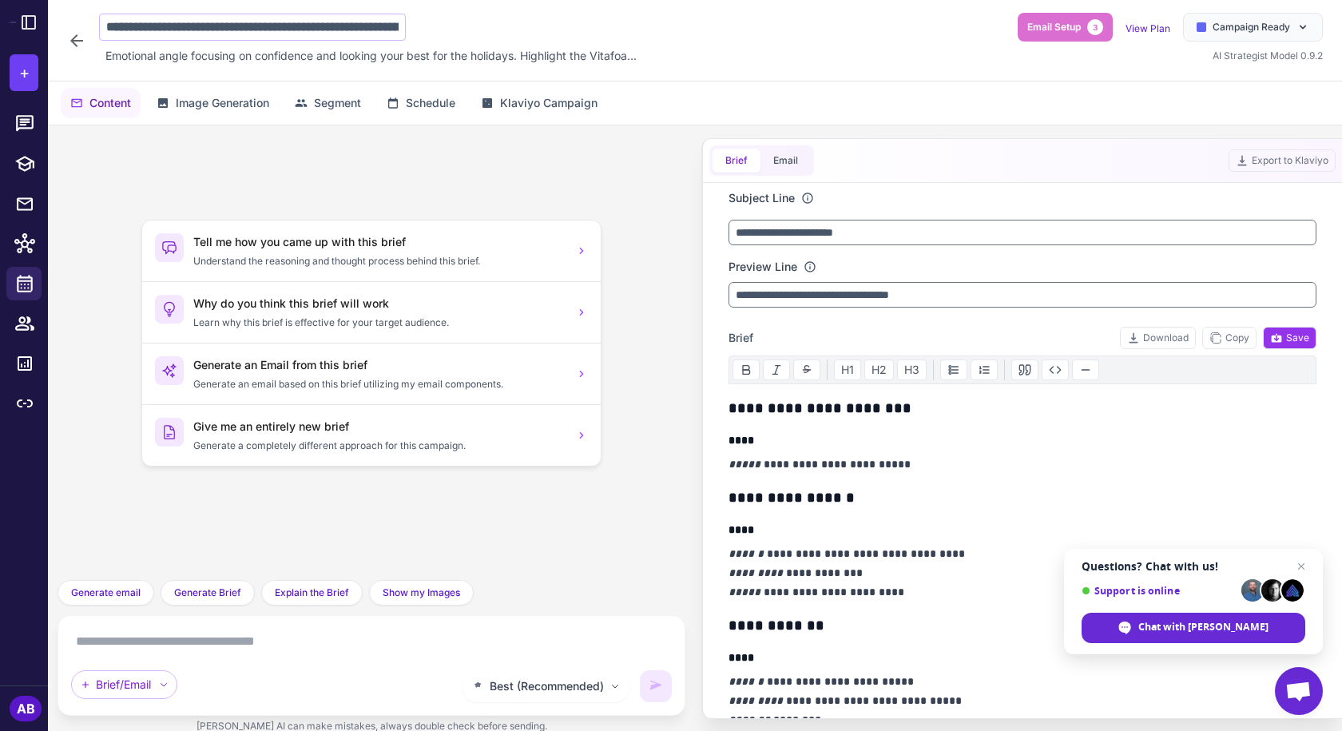
scroll to position [0, 135]
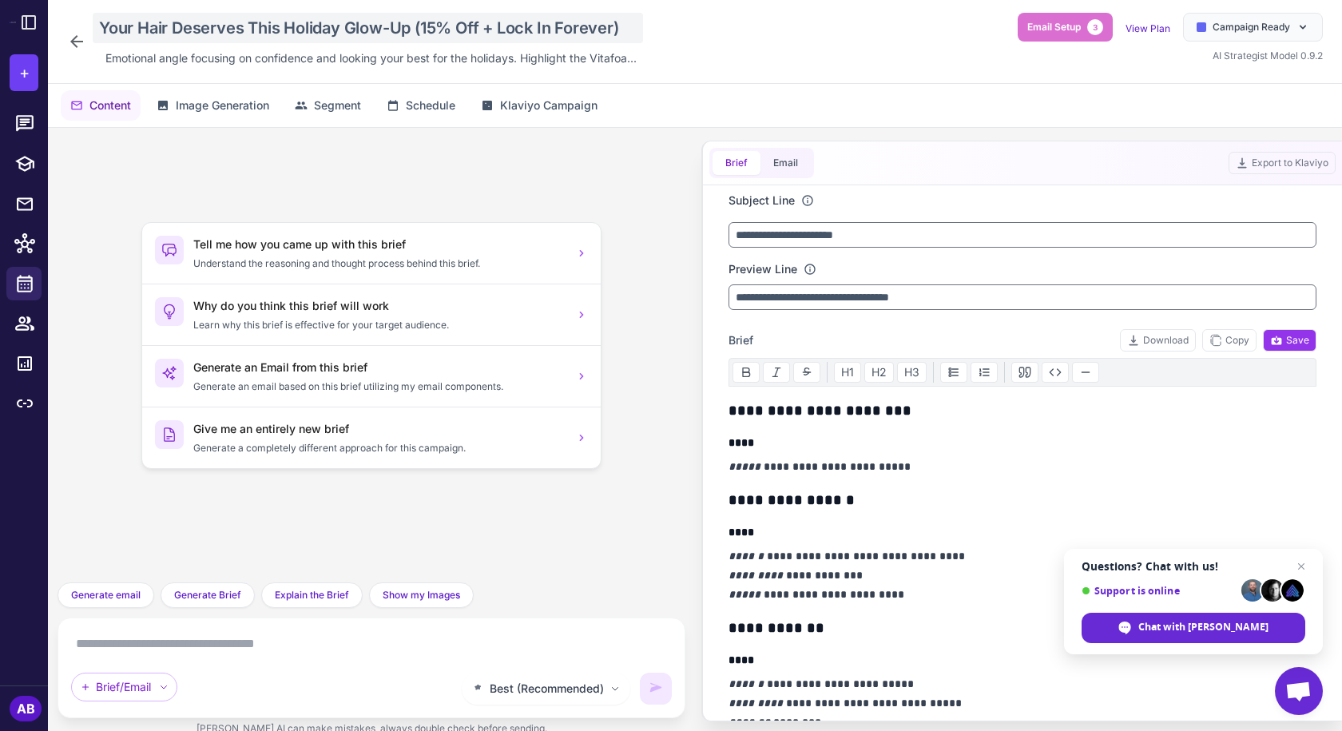
click at [350, 27] on div "Your Hair Deserves This Holiday Glow-Up (15% Off + Lock In Forever)" at bounding box center [368, 28] width 550 height 30
click at [535, 109] on span "Klaviyo Campaign" at bounding box center [548, 106] width 97 height 18
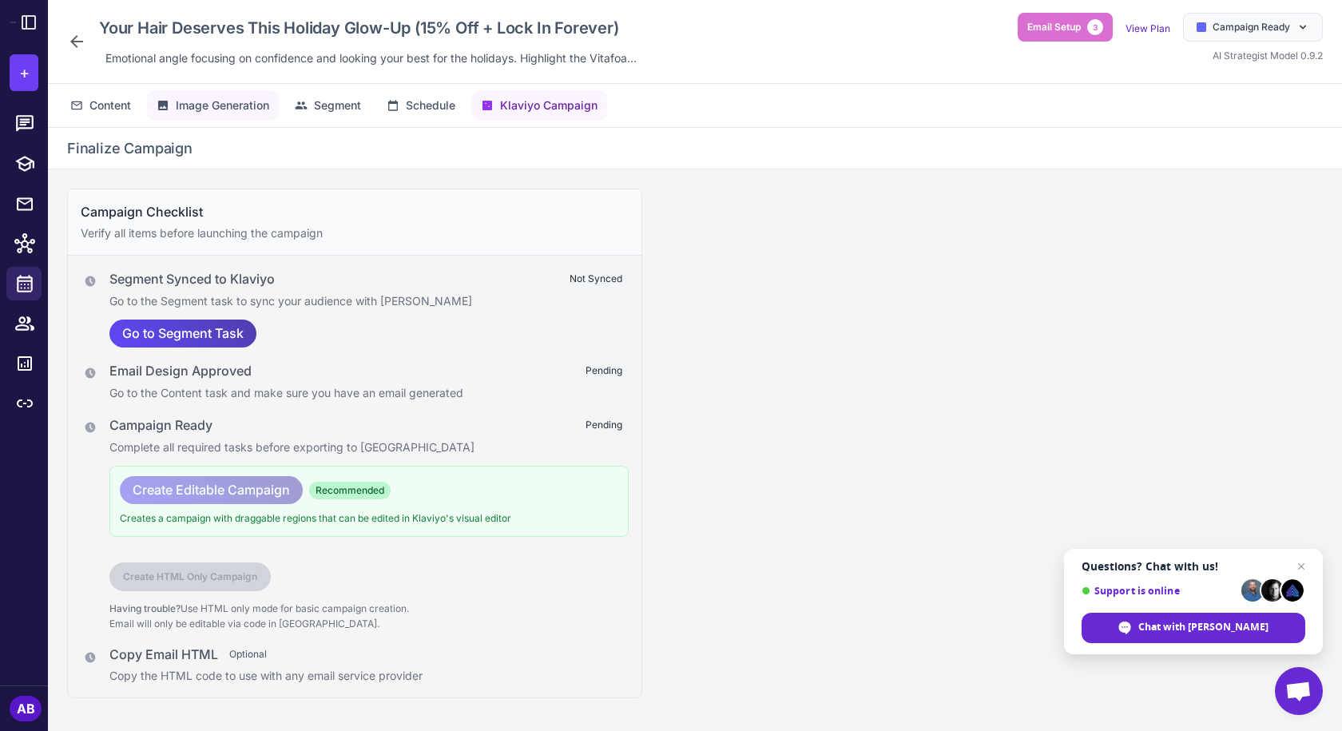
click at [209, 112] on span "Image Generation" at bounding box center [222, 106] width 93 height 18
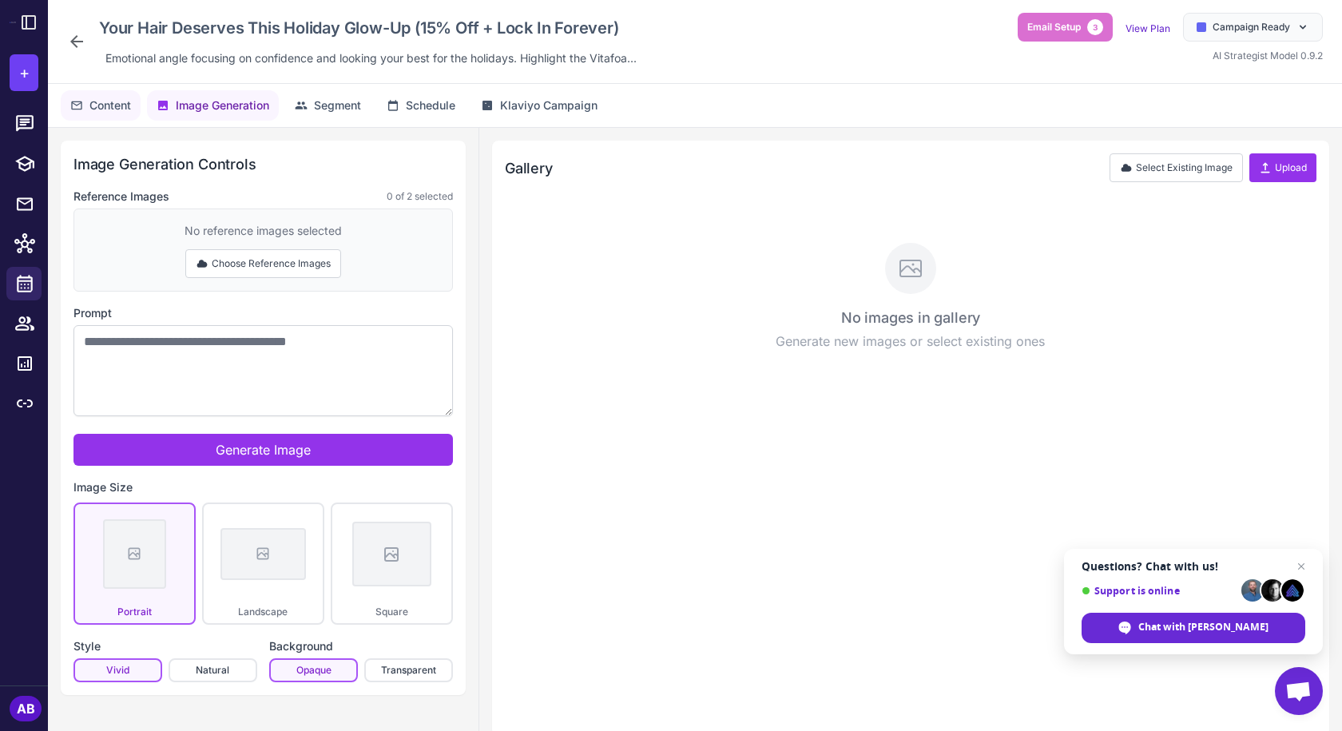
click at [131, 106] on span "Content" at bounding box center [110, 106] width 42 height 18
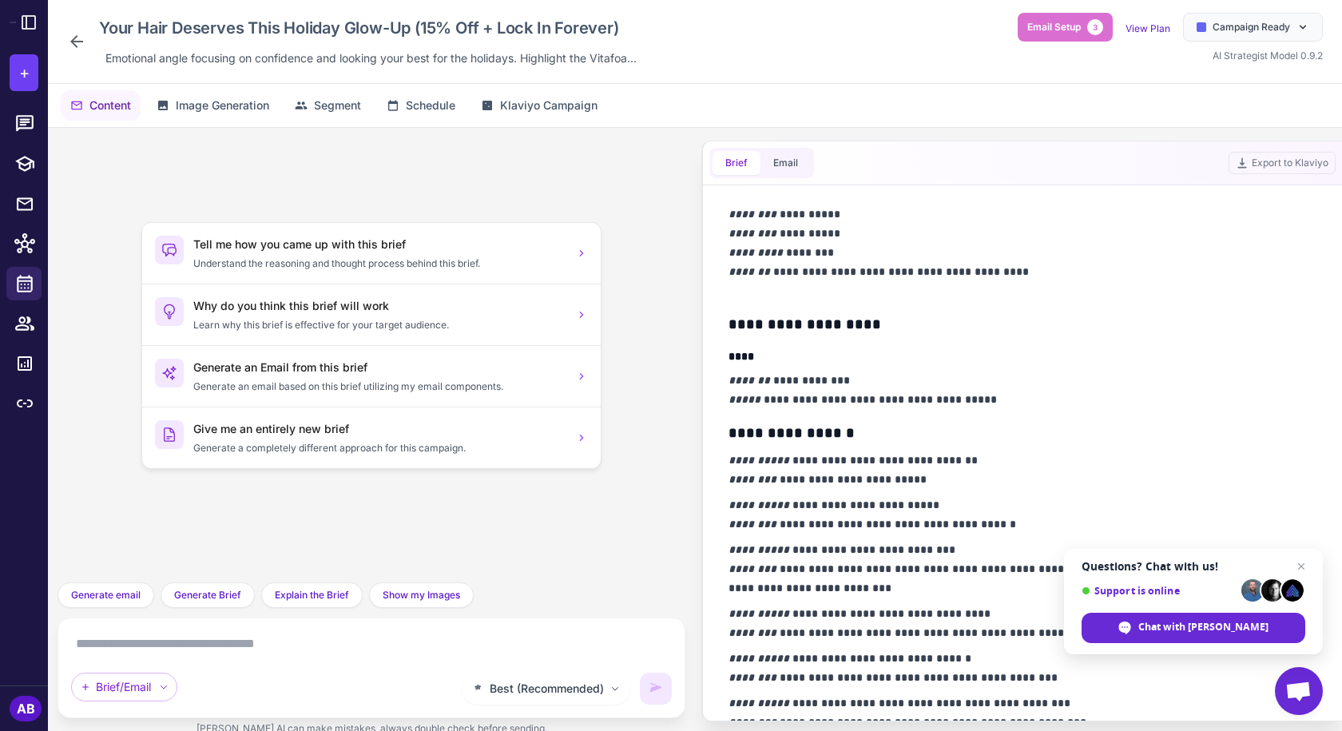
scroll to position [1510, 0]
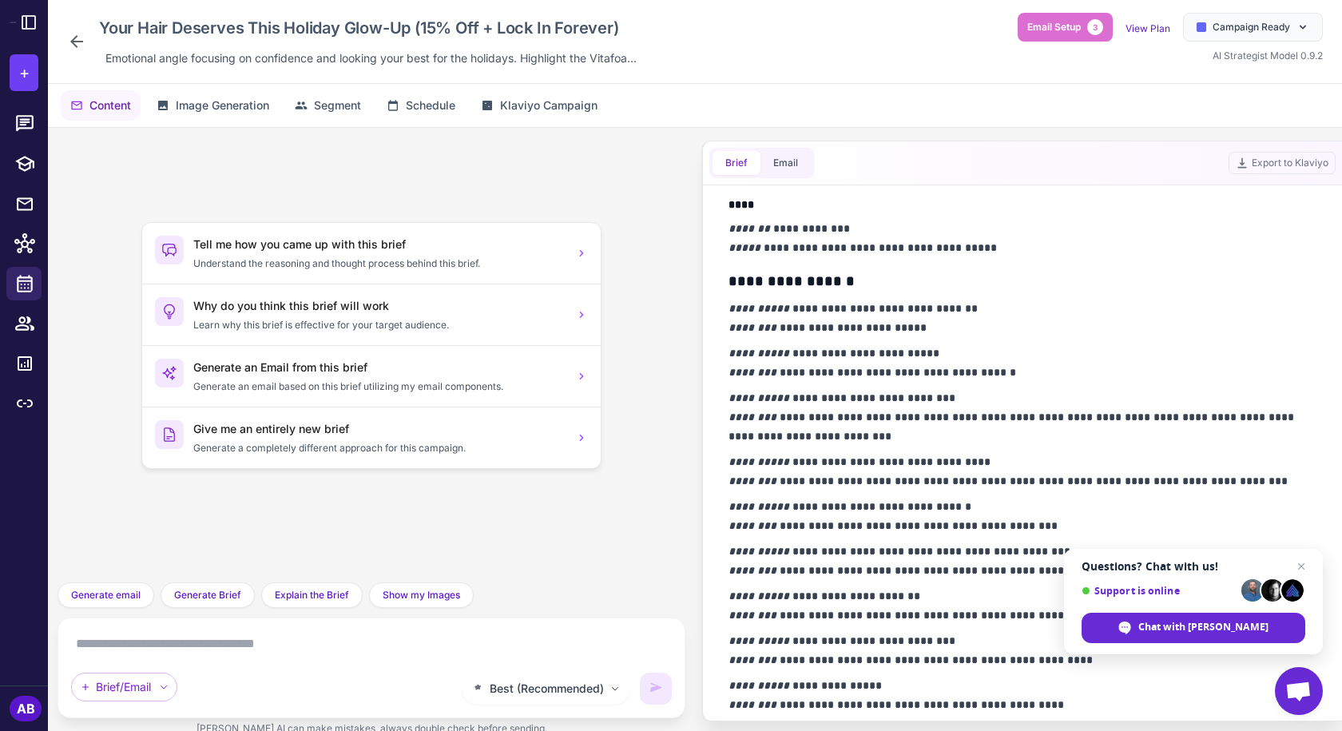
click at [82, 42] on icon at bounding box center [76, 41] width 13 height 13
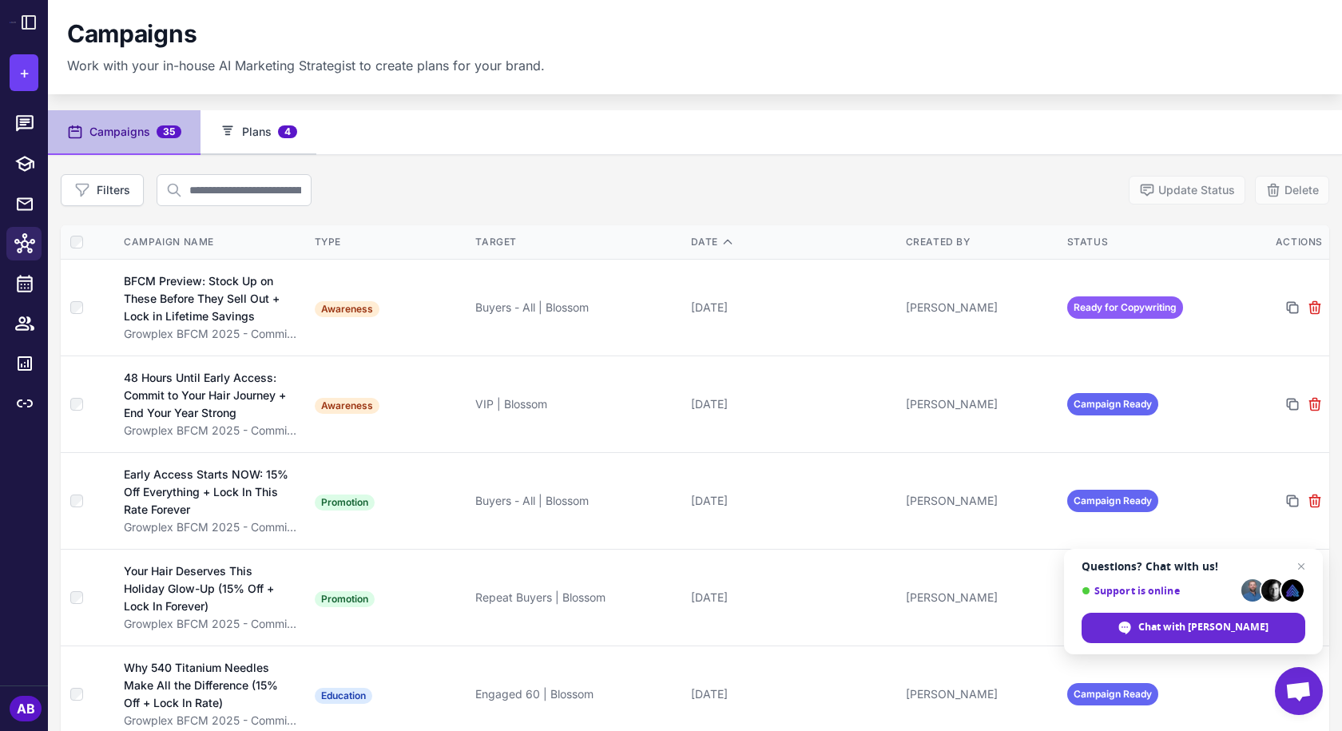
click at [309, 124] on button "Plans 4" at bounding box center [259, 132] width 116 height 45
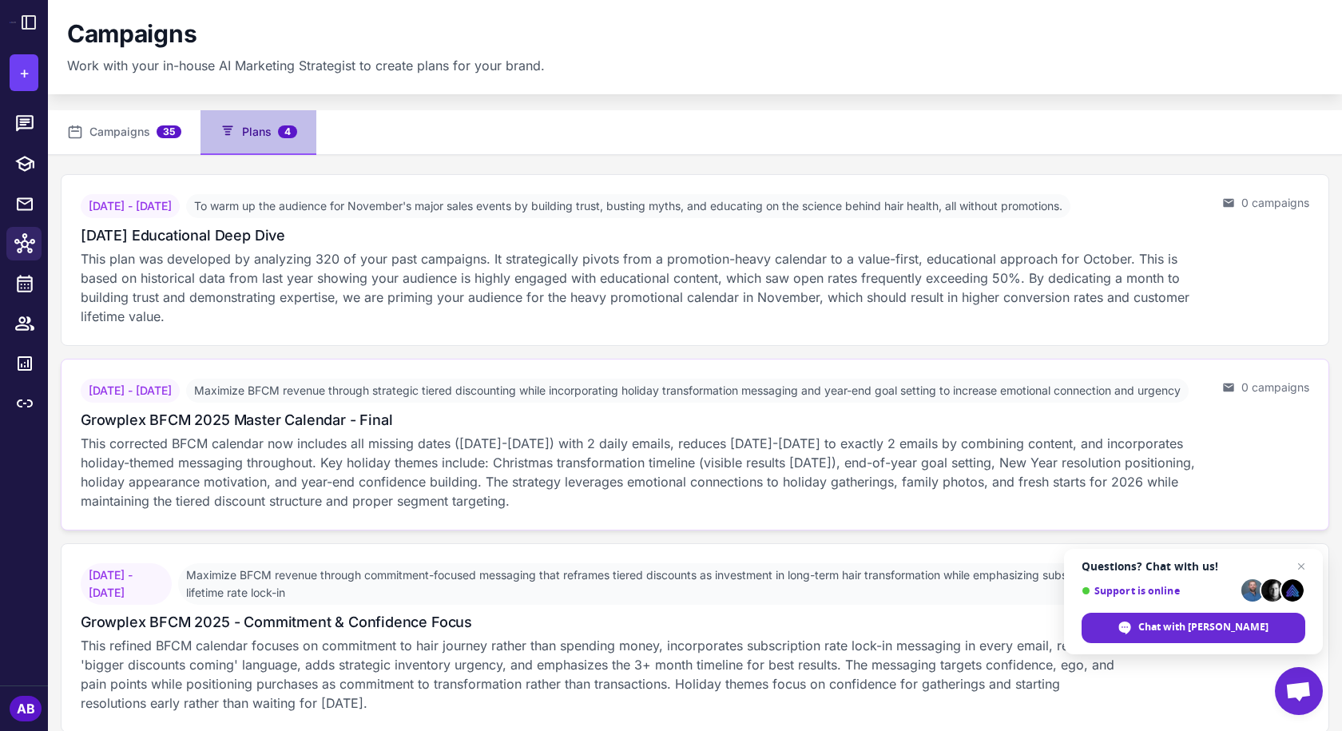
click at [180, 403] on span "[DATE] - [DATE]" at bounding box center [130, 391] width 99 height 24
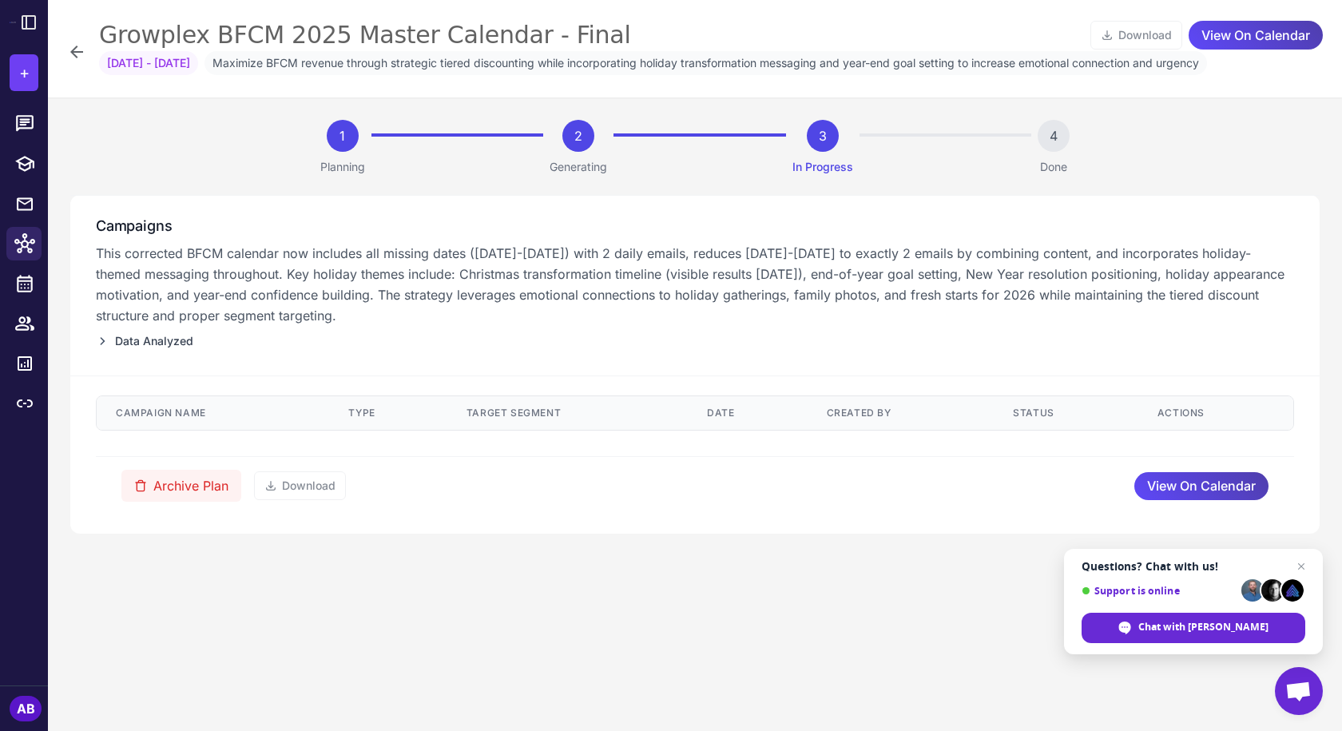
click at [157, 342] on span "Data Analyzed" at bounding box center [154, 341] width 78 height 18
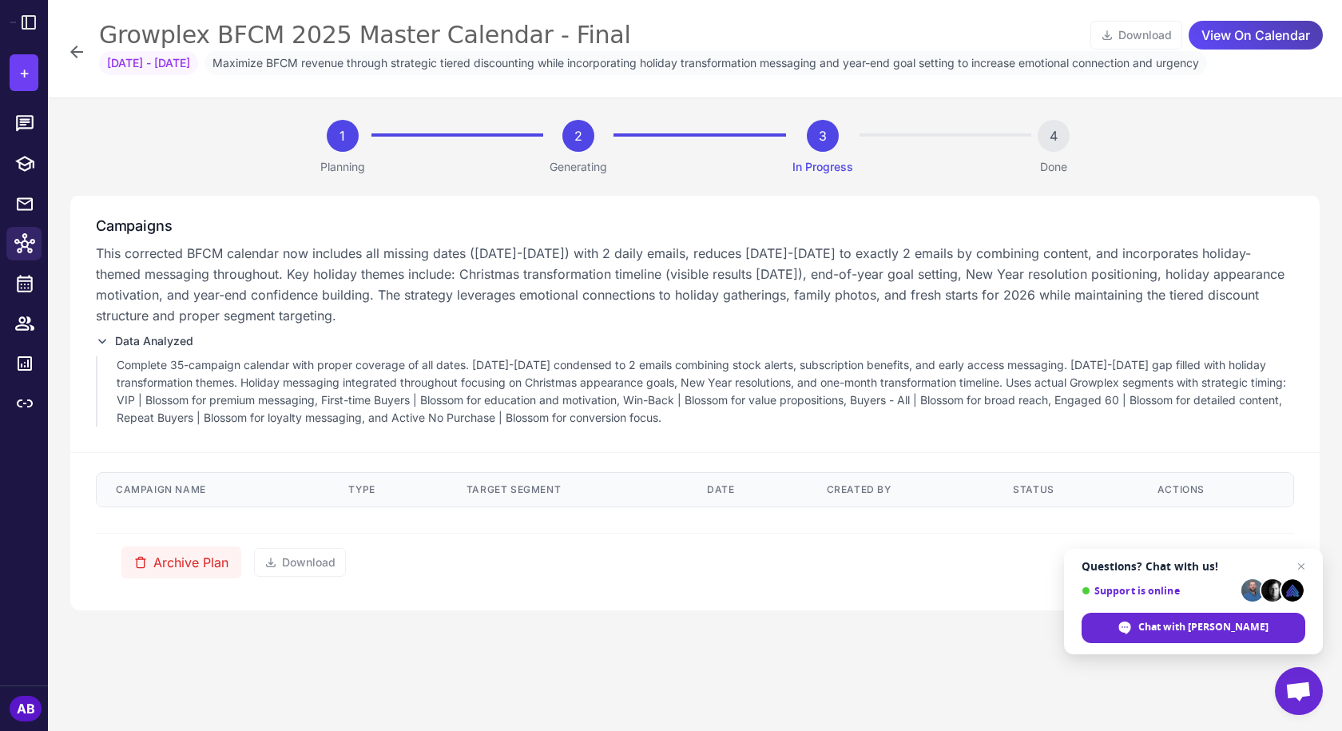
click at [79, 54] on icon at bounding box center [76, 51] width 19 height 19
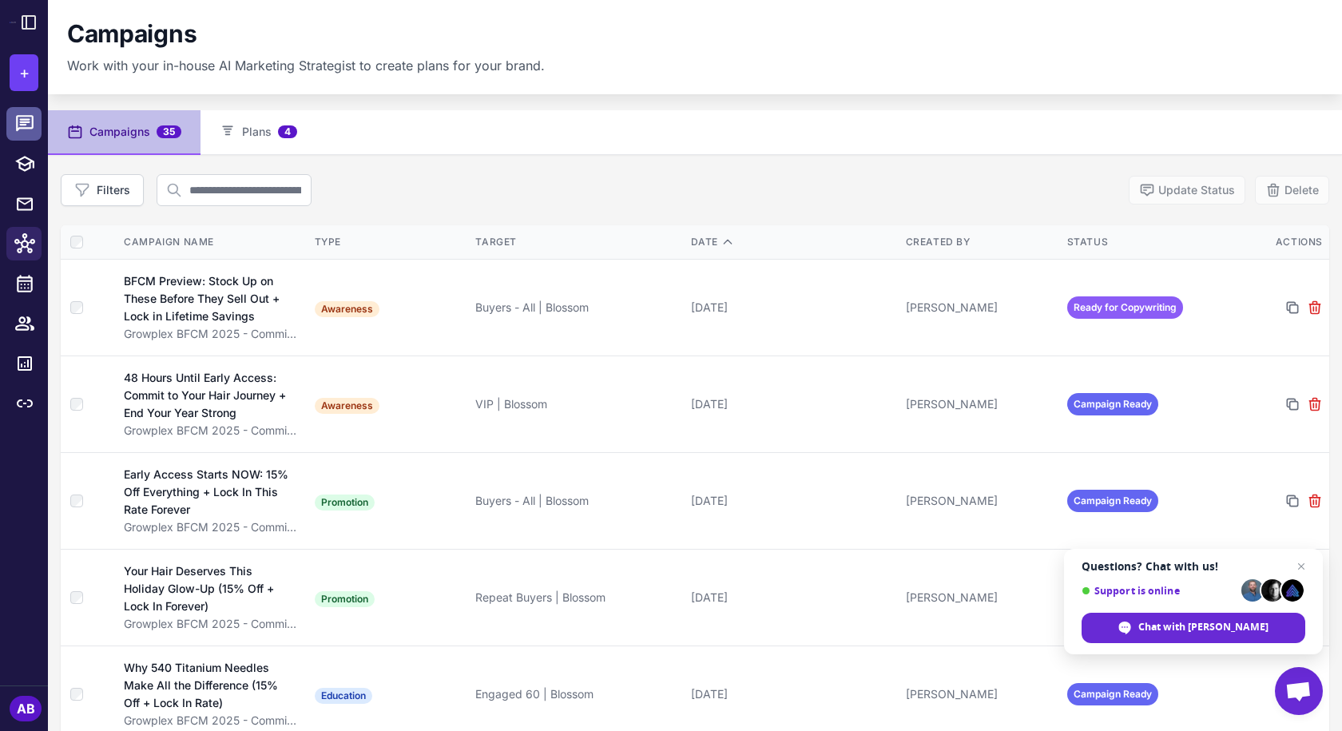
click at [34, 131] on icon at bounding box center [24, 123] width 21 height 21
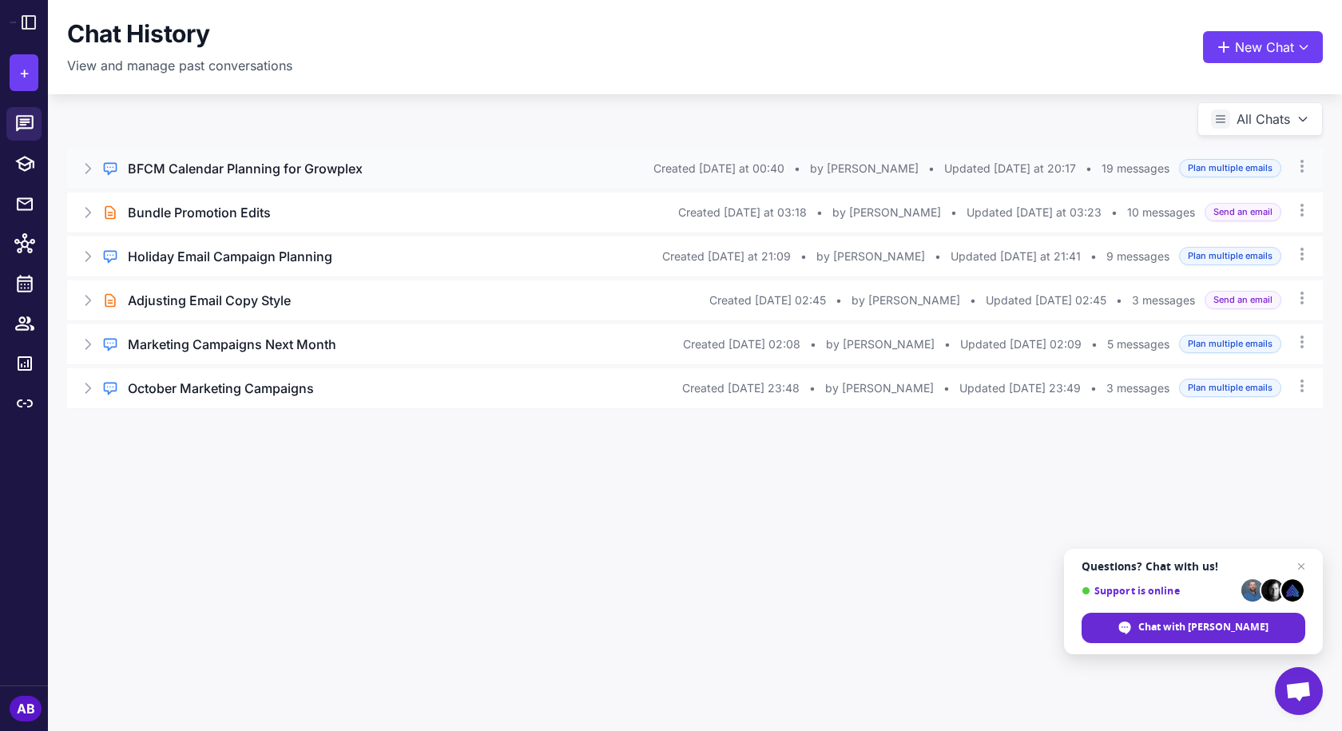
click at [208, 161] on h3 "BFCM Calendar Planning for Growplex" at bounding box center [245, 168] width 235 height 19
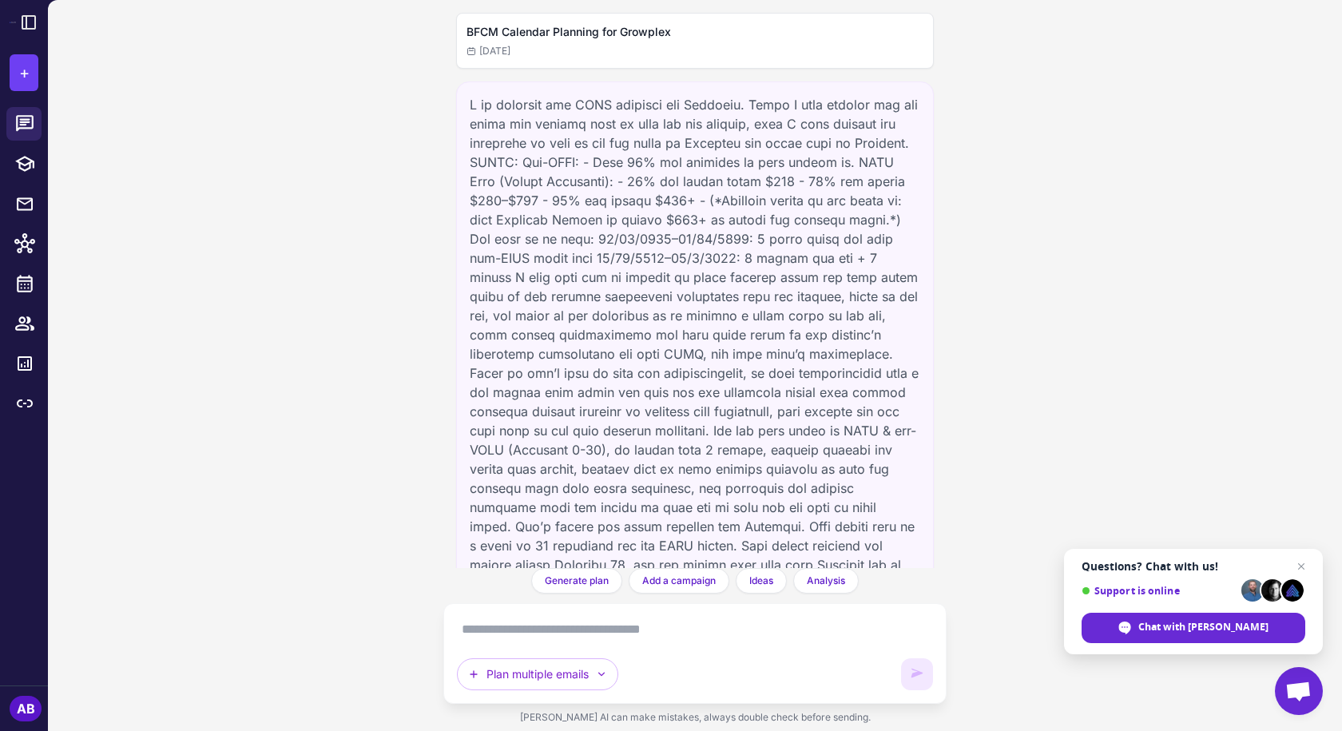
scroll to position [5333, 0]
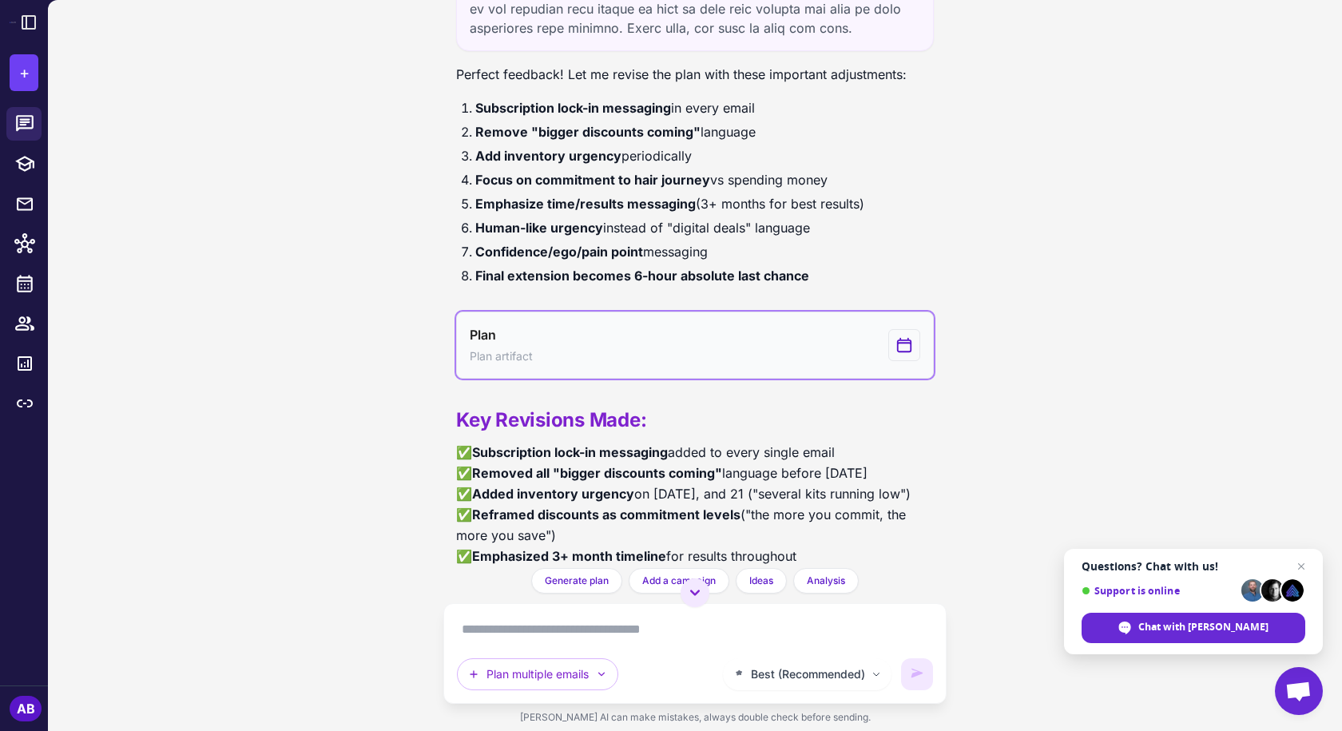
click at [634, 379] on button "Plan Plan artifact" at bounding box center [695, 345] width 478 height 67
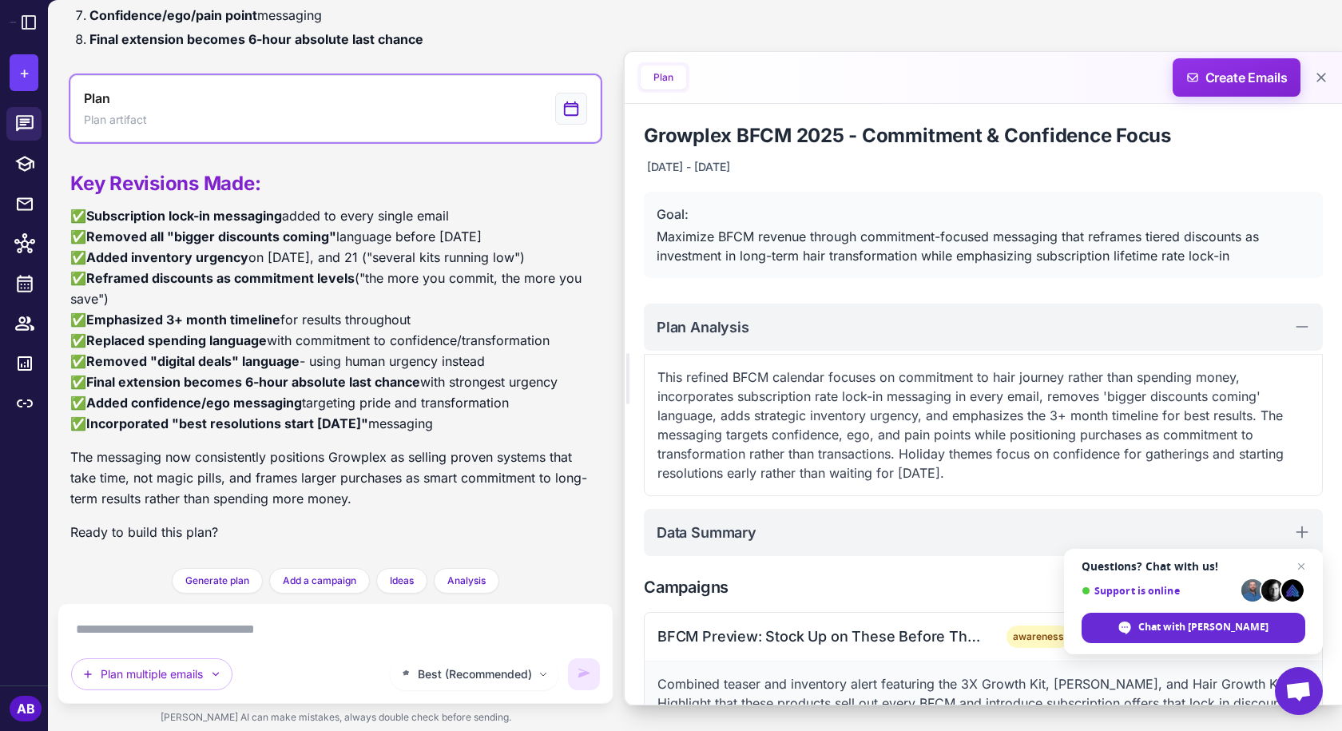
scroll to position [399, 0]
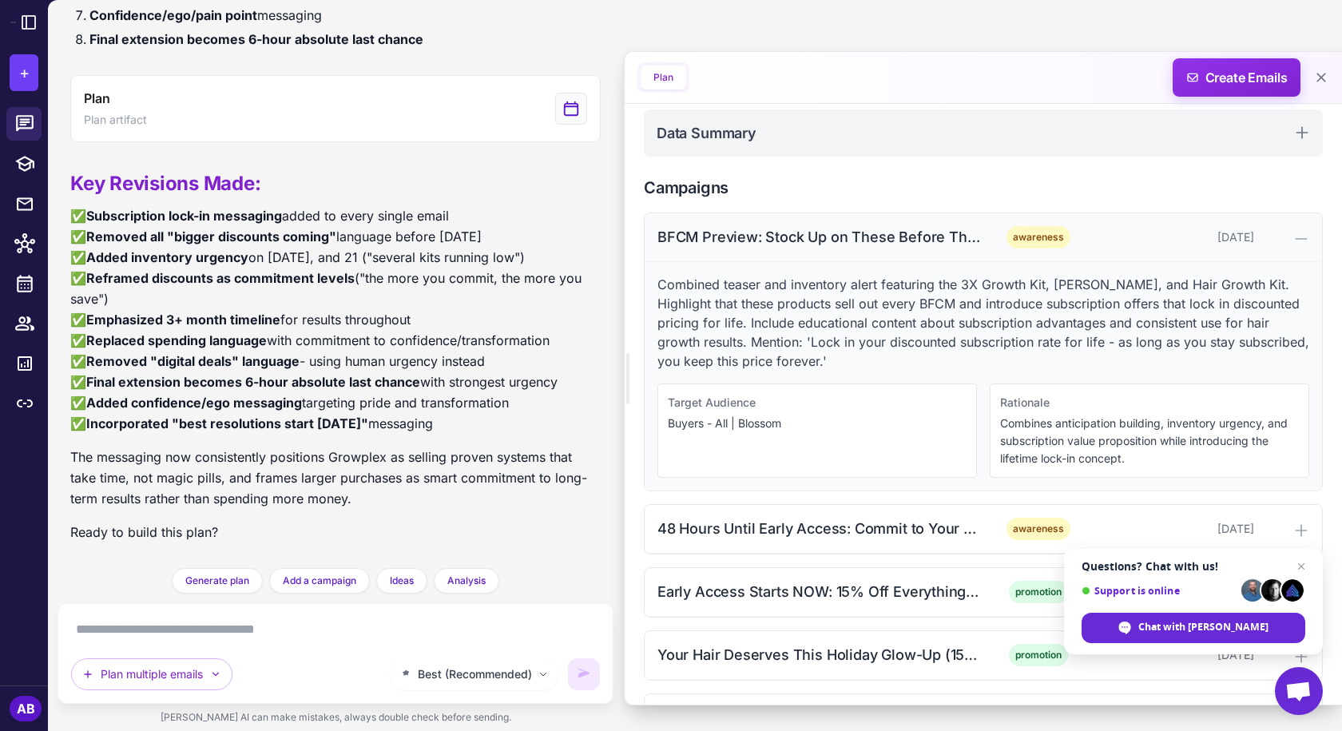
click at [905, 242] on div "BFCM Preview: Stock Up on These Before They Sell Out + Lock in Lifetime Savings" at bounding box center [819, 237] width 323 height 22
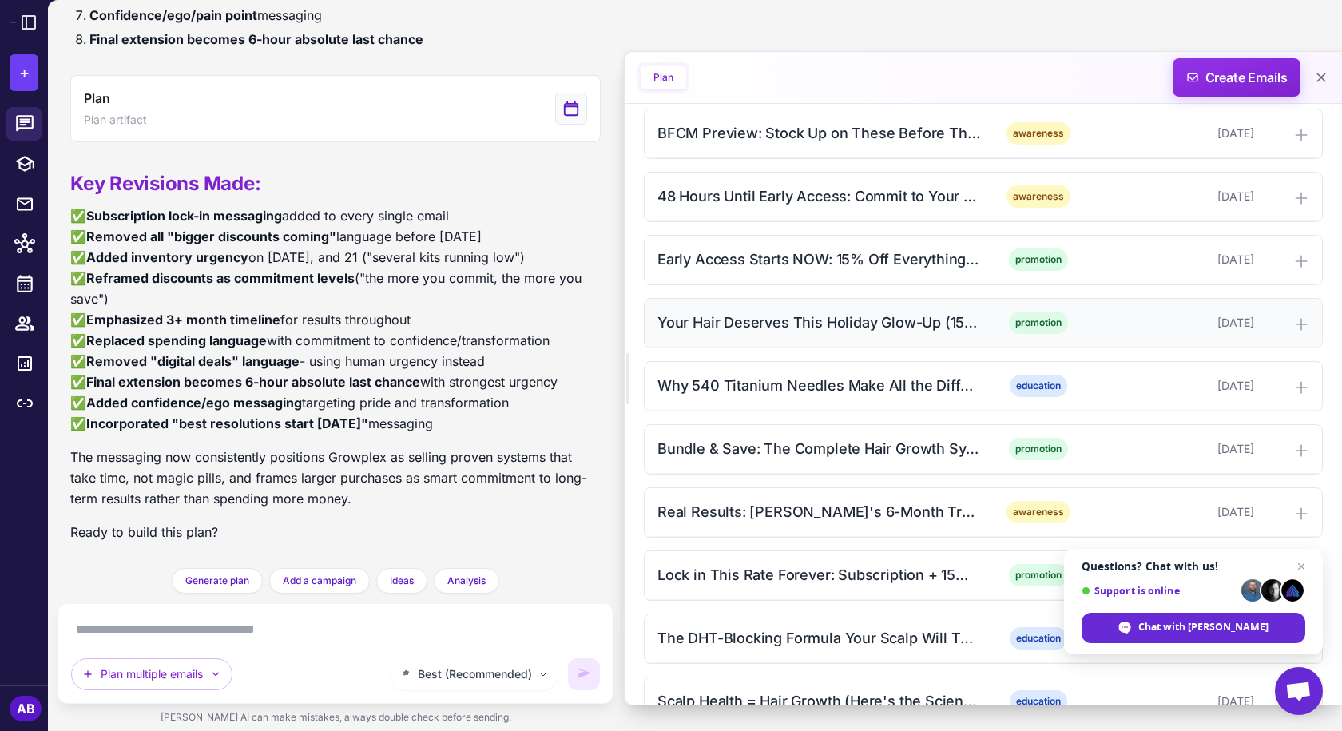
scroll to position [479, 0]
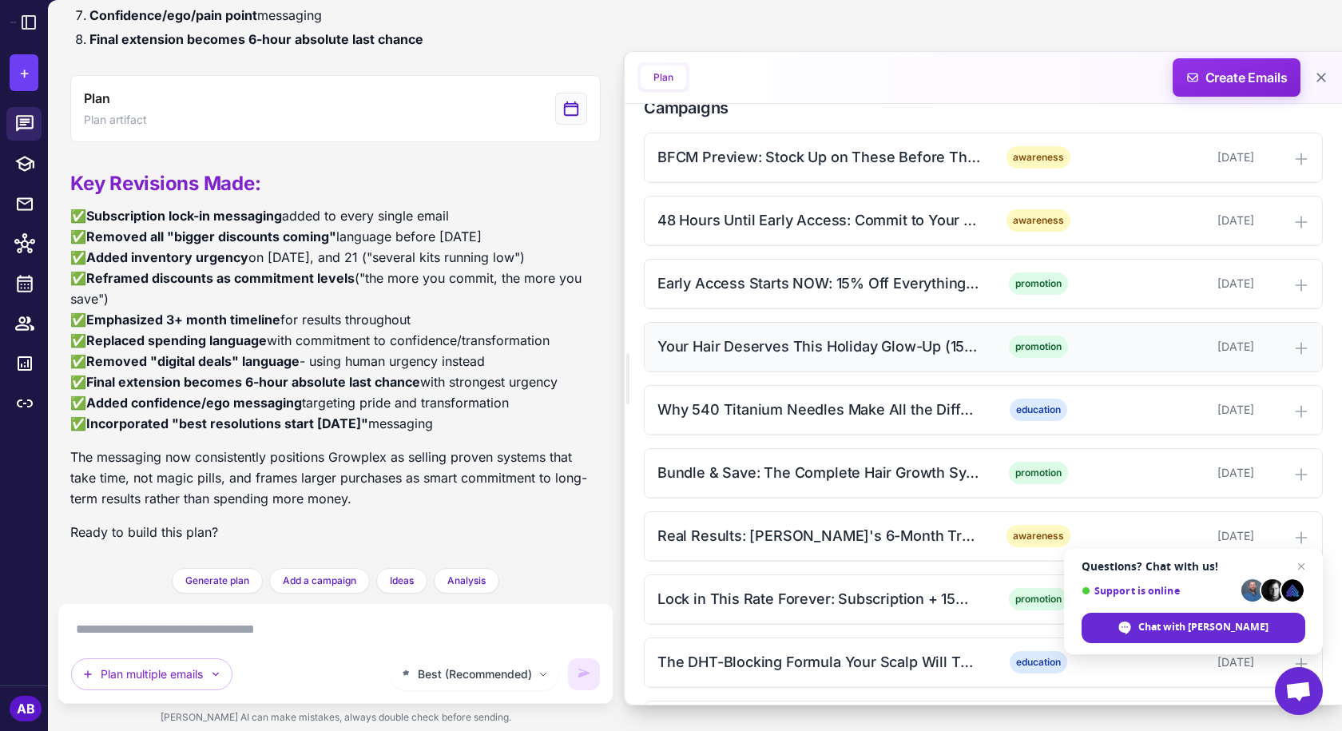
click at [802, 343] on div "Your Hair Deserves This Holiday Glow-Up (15% Off + Lock In Forever)" at bounding box center [819, 347] width 323 height 22
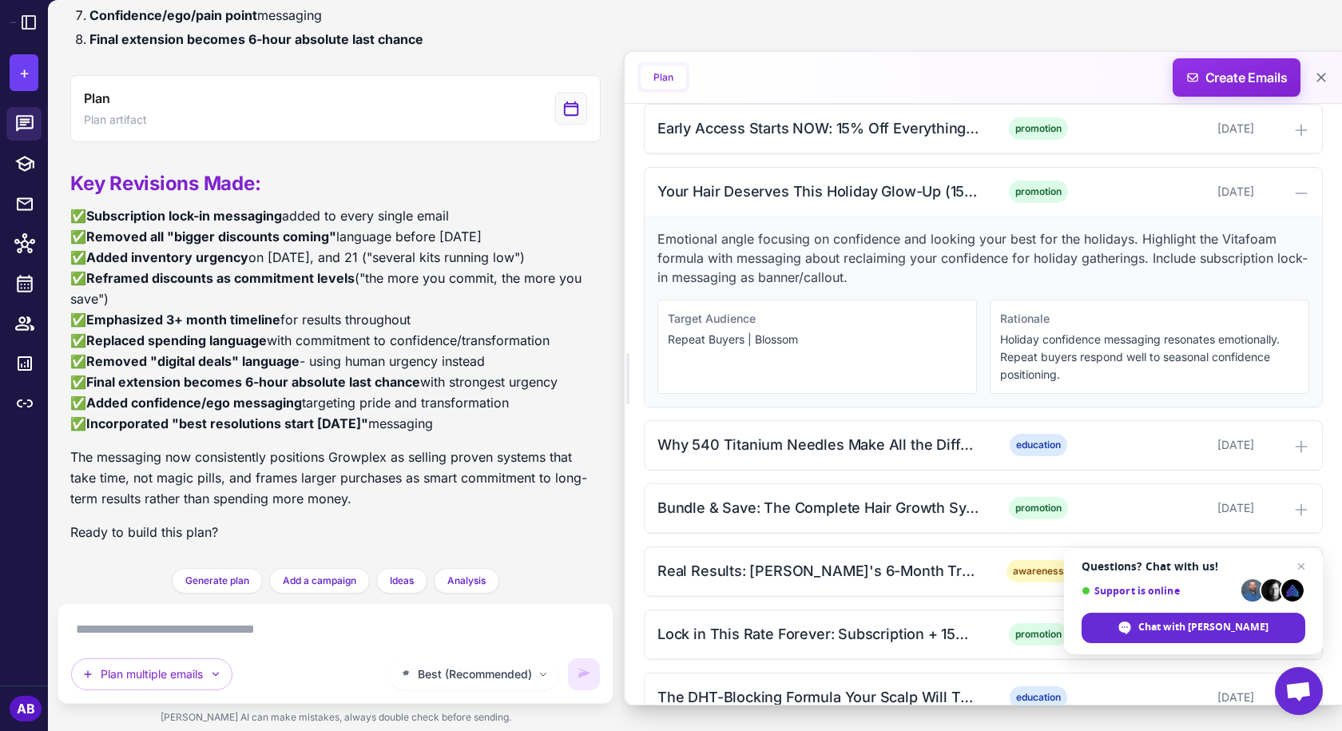
scroll to position [639, 0]
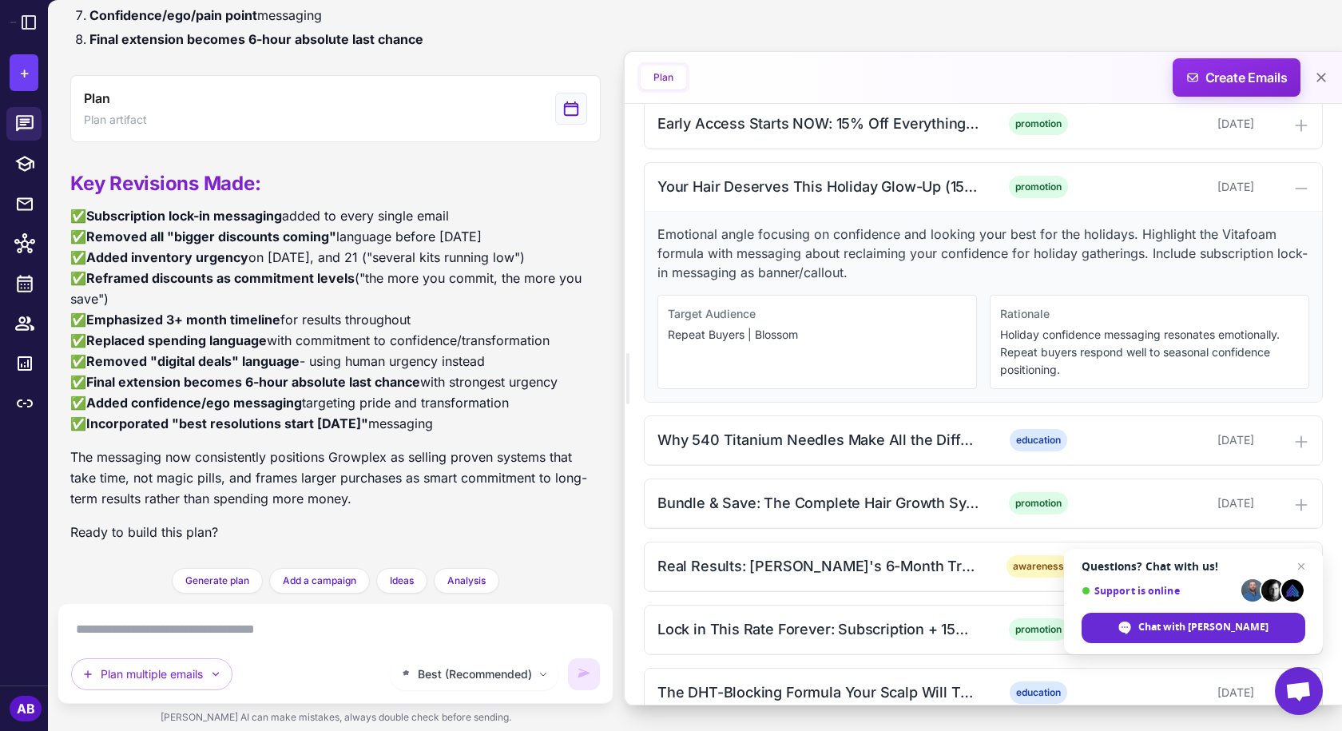
click at [677, 236] on p "Emotional angle focusing on confidence and looking your best for the holidays. …" at bounding box center [984, 253] width 652 height 58
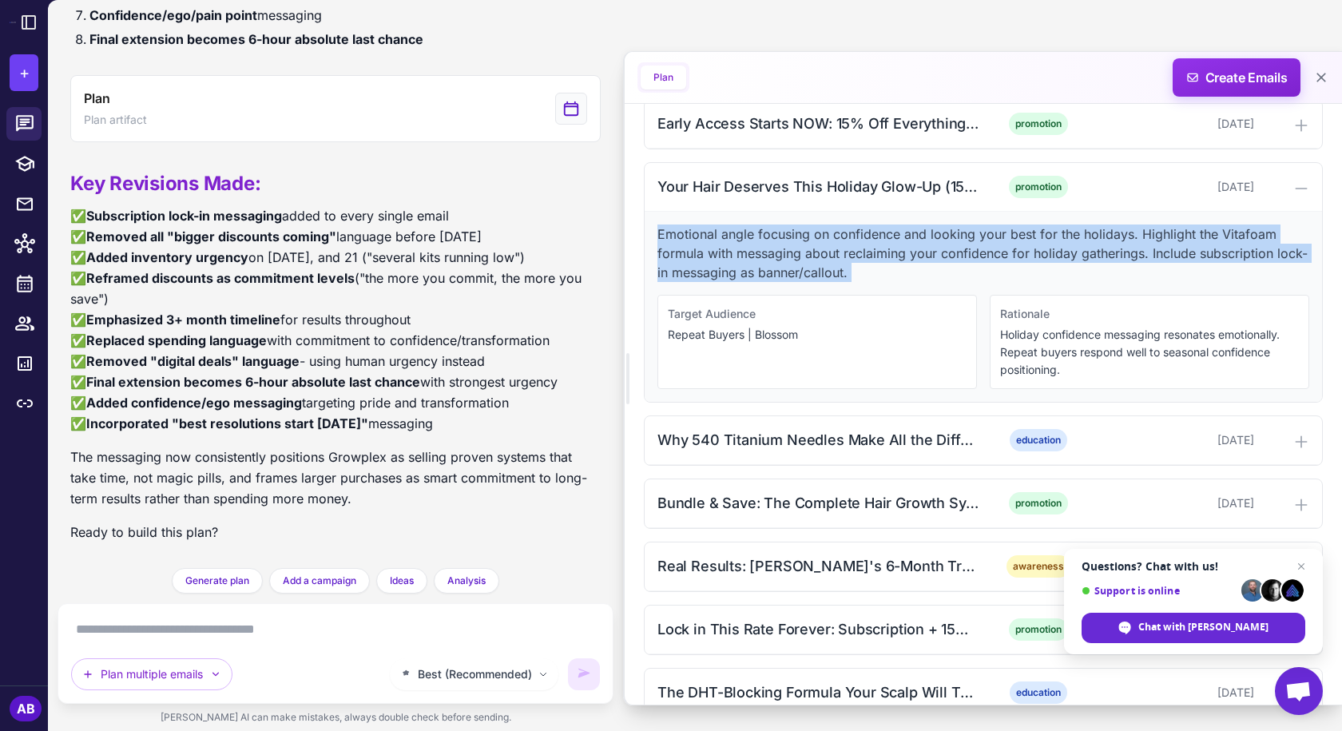
click at [677, 236] on p "Emotional angle focusing on confidence and looking your best for the holidays. …" at bounding box center [984, 253] width 652 height 58
copy p "Emotional angle focusing on confidence and looking your best for the holidays. …"
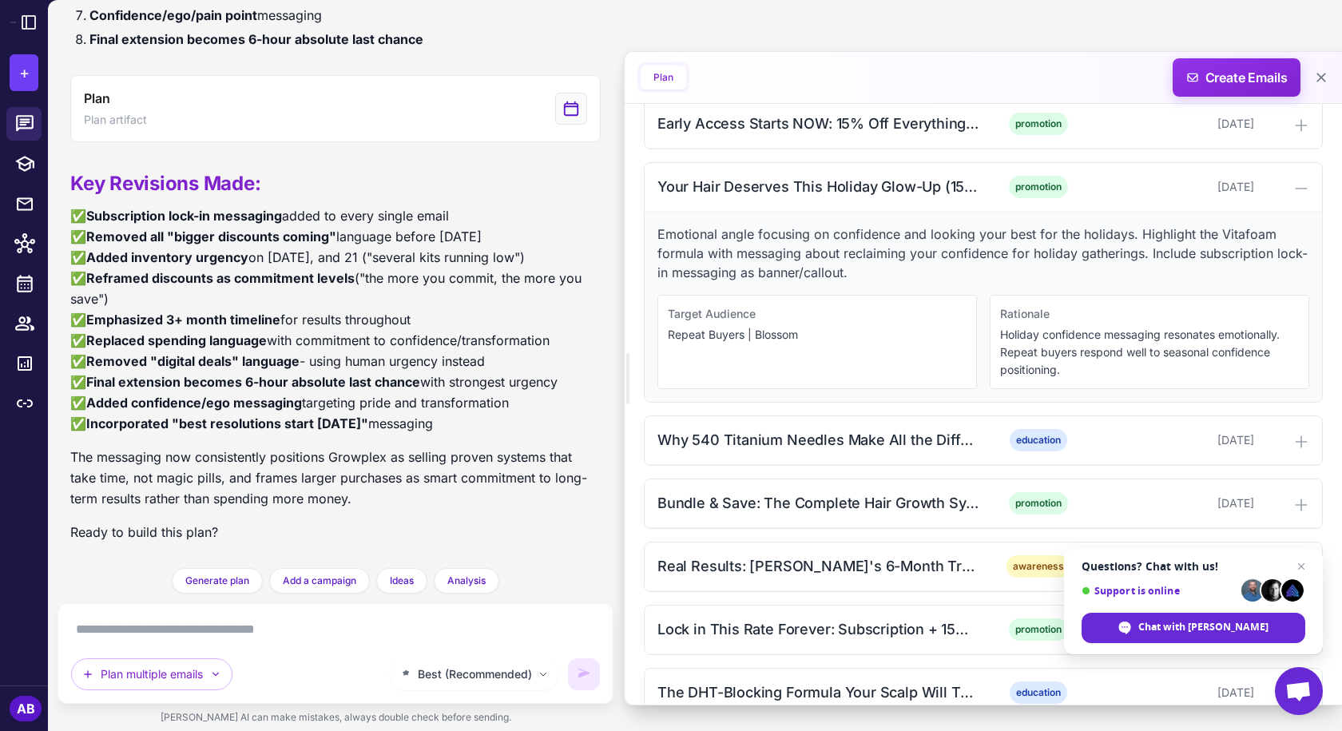
click at [1076, 356] on p "Holiday confidence messaging resonates emotionally. Repeat buyers respond well …" at bounding box center [1149, 352] width 299 height 53
click at [769, 332] on p "Repeat Buyers | Blossom" at bounding box center [817, 335] width 299 height 18
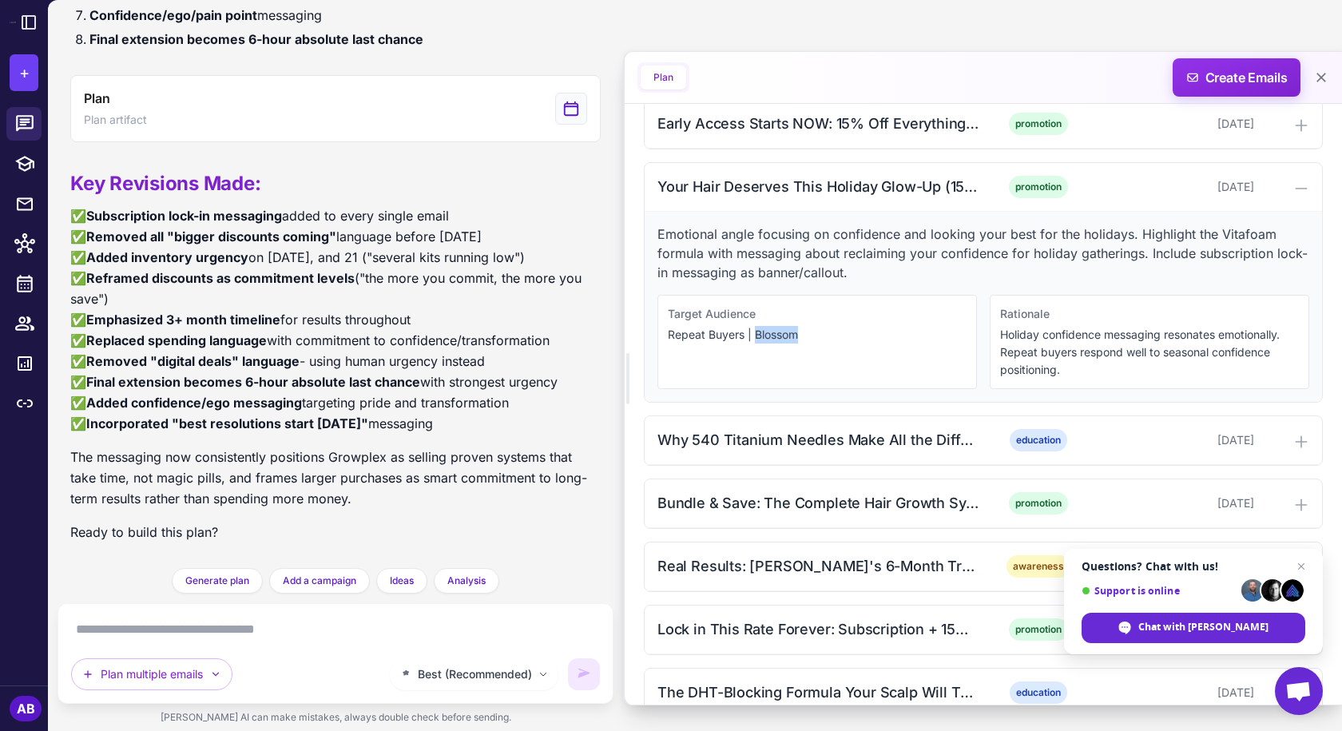
click at [769, 332] on p "Repeat Buyers | Blossom" at bounding box center [817, 335] width 299 height 18
click at [829, 332] on p "Repeat Buyers | Blossom" at bounding box center [817, 335] width 299 height 18
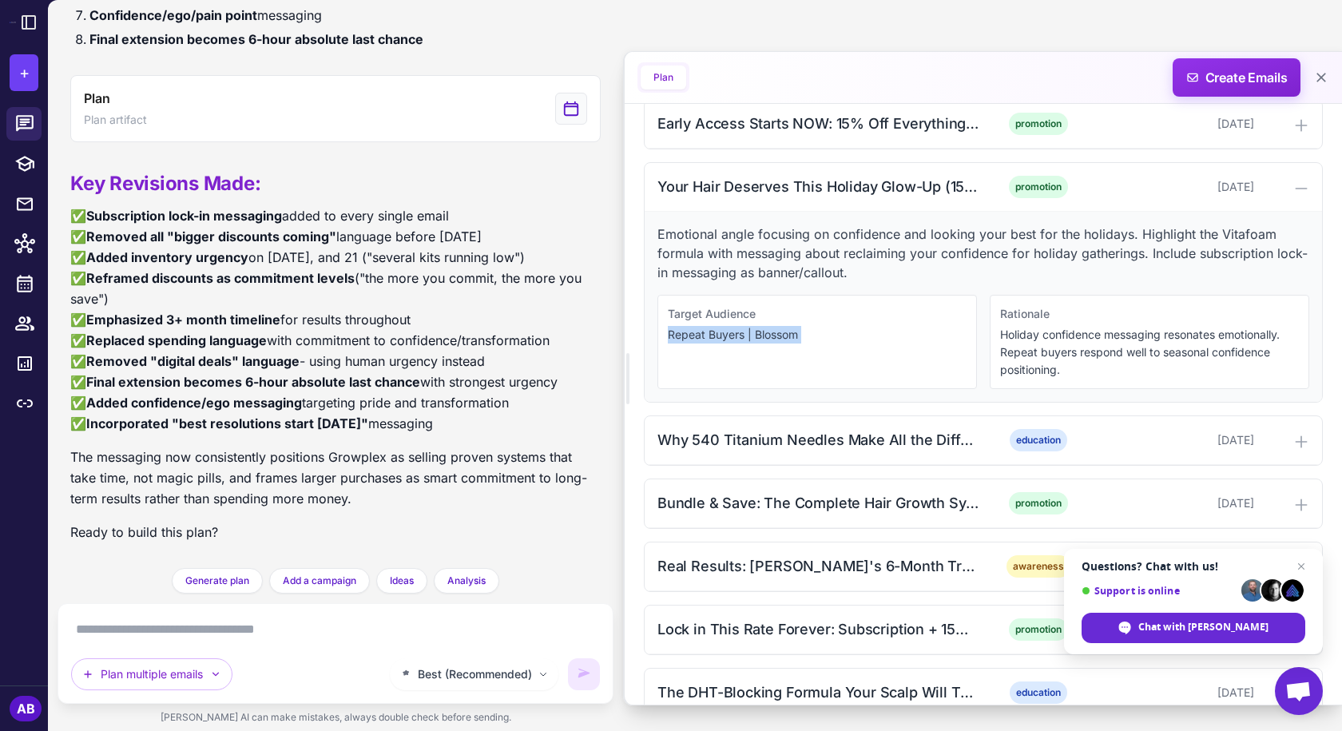
click at [829, 332] on p "Repeat Buyers | Blossom" at bounding box center [817, 335] width 299 height 18
click at [826, 257] on p "Emotional angle focusing on confidence and looking your best for the holidays. …" at bounding box center [984, 253] width 652 height 58
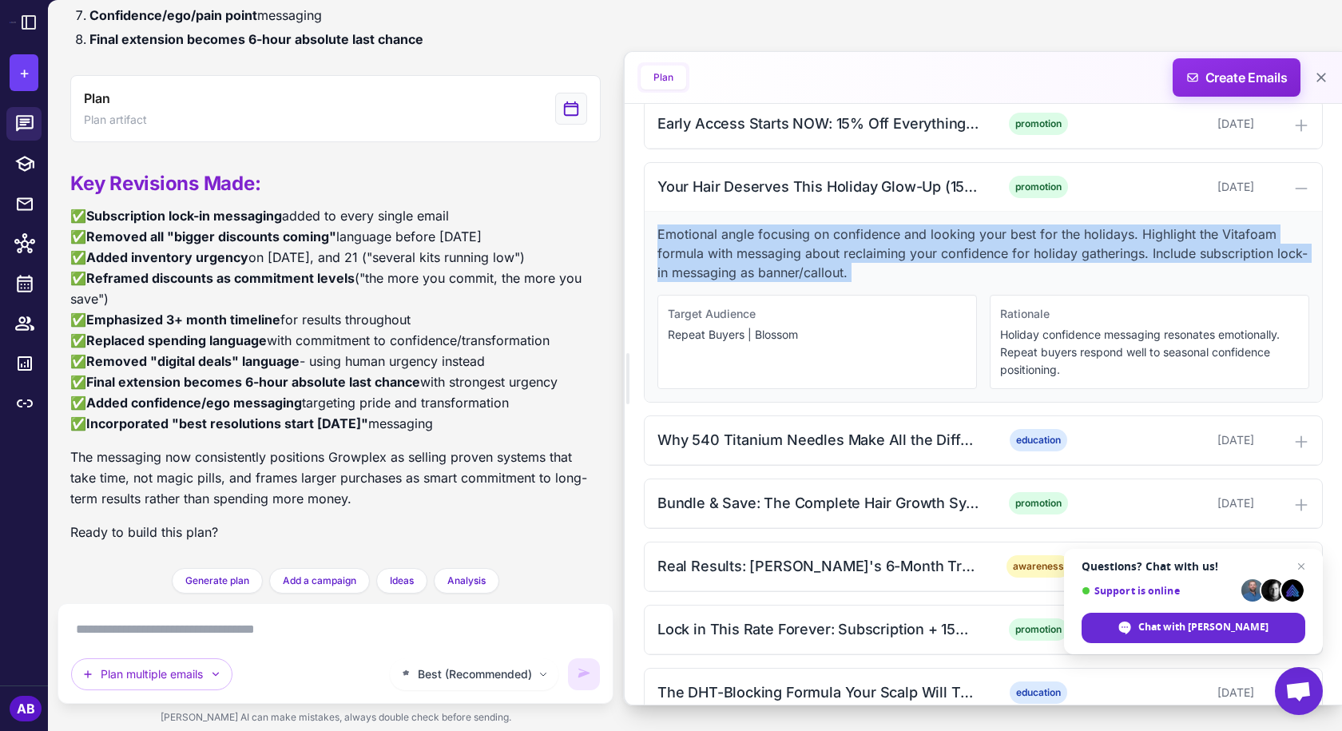
click at [826, 257] on p "Emotional angle focusing on confidence and looking your best for the holidays. …" at bounding box center [984, 253] width 652 height 58
click at [900, 245] on p "Emotional angle focusing on confidence and looking your best for the holidays. …" at bounding box center [984, 253] width 652 height 58
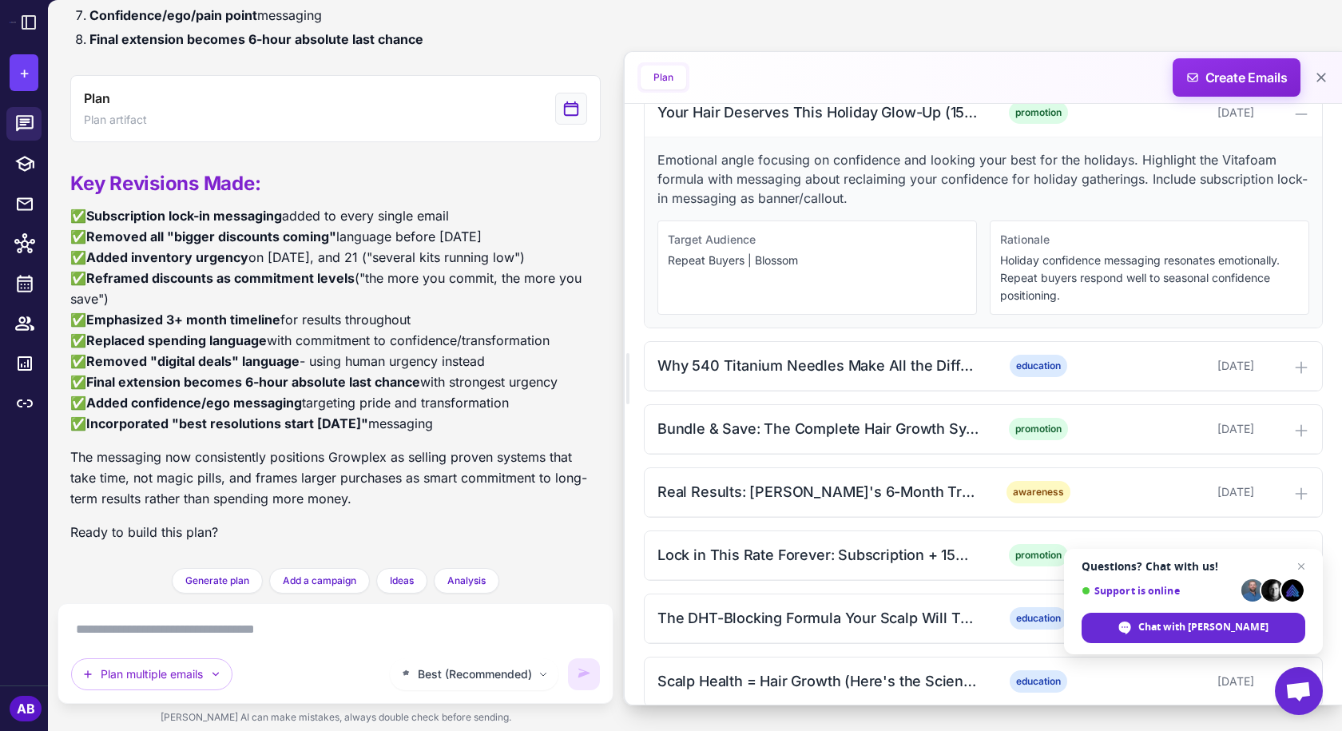
scroll to position [719, 0]
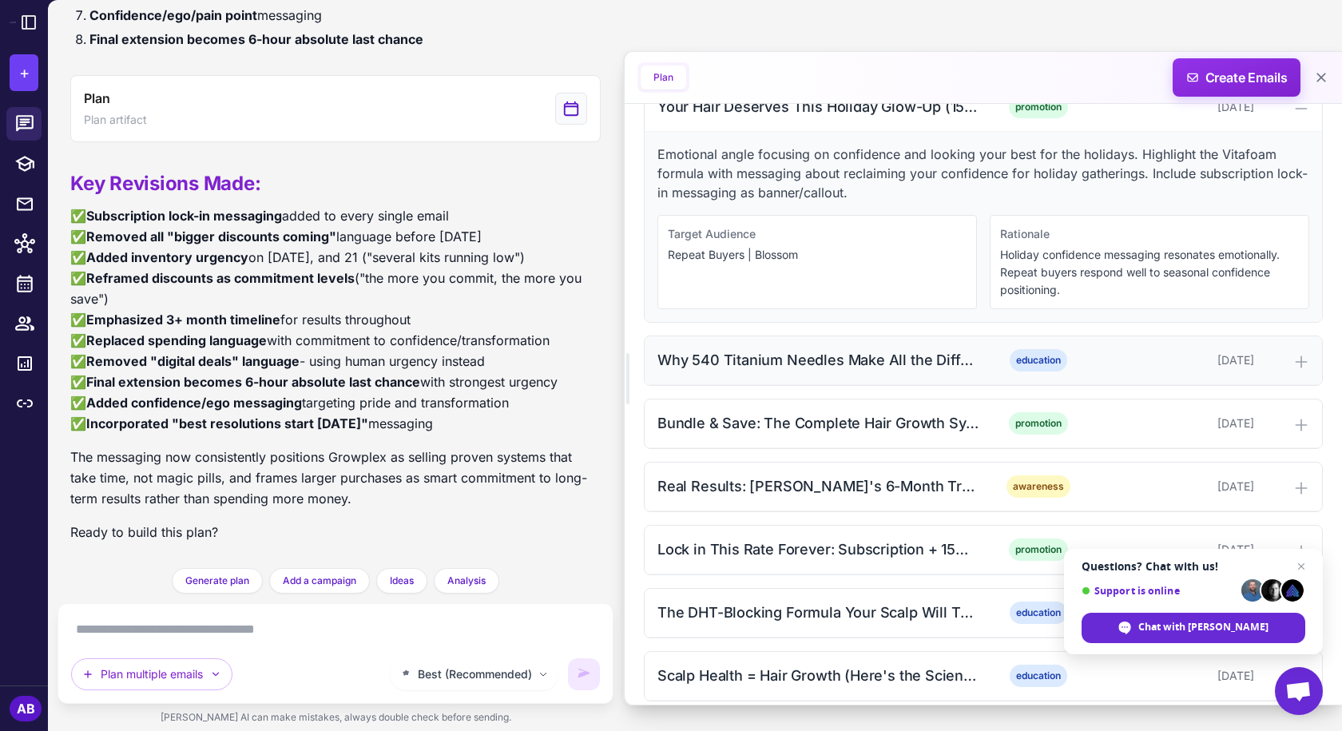
click at [868, 364] on div "Why 540 Titanium Needles Make All the Difference (15% Off + Lock In Rate)" at bounding box center [819, 360] width 323 height 22
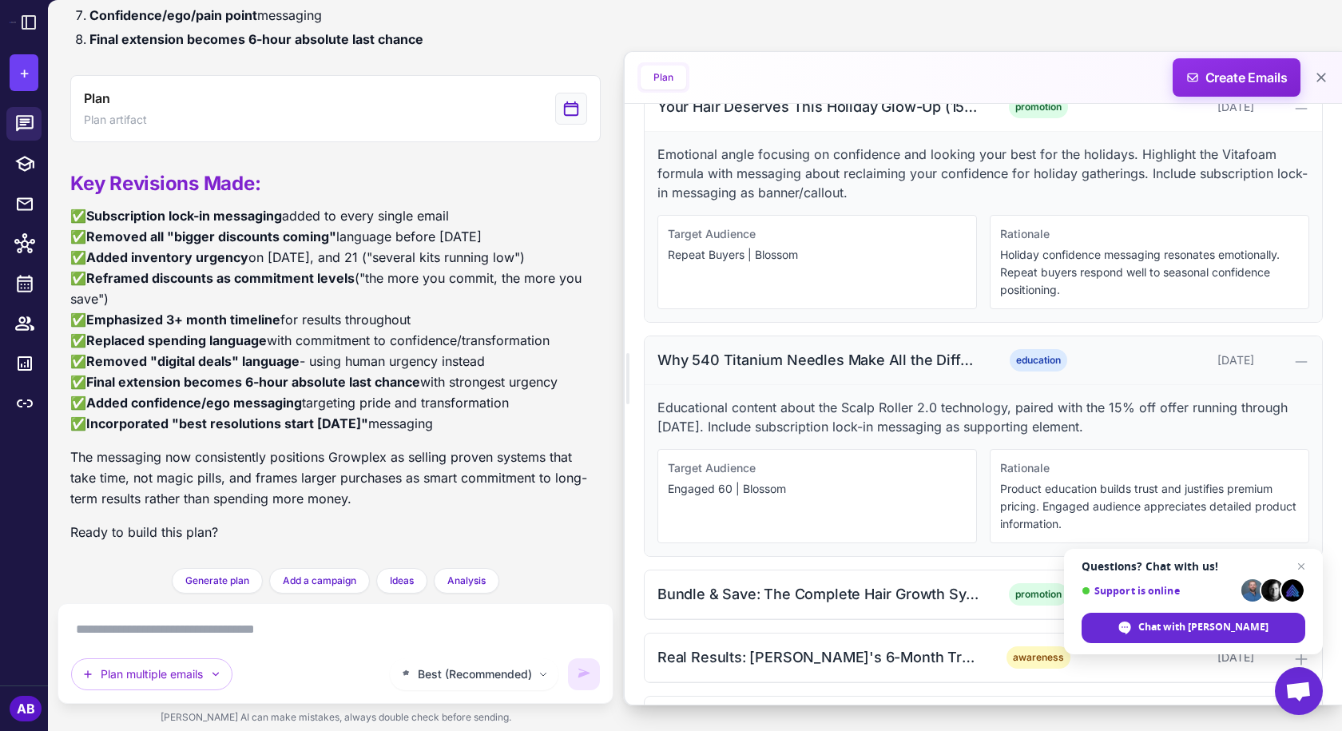
click at [670, 360] on div "Why 540 Titanium Needles Make All the Difference (15% Off + Lock In Rate)" at bounding box center [819, 360] width 323 height 22
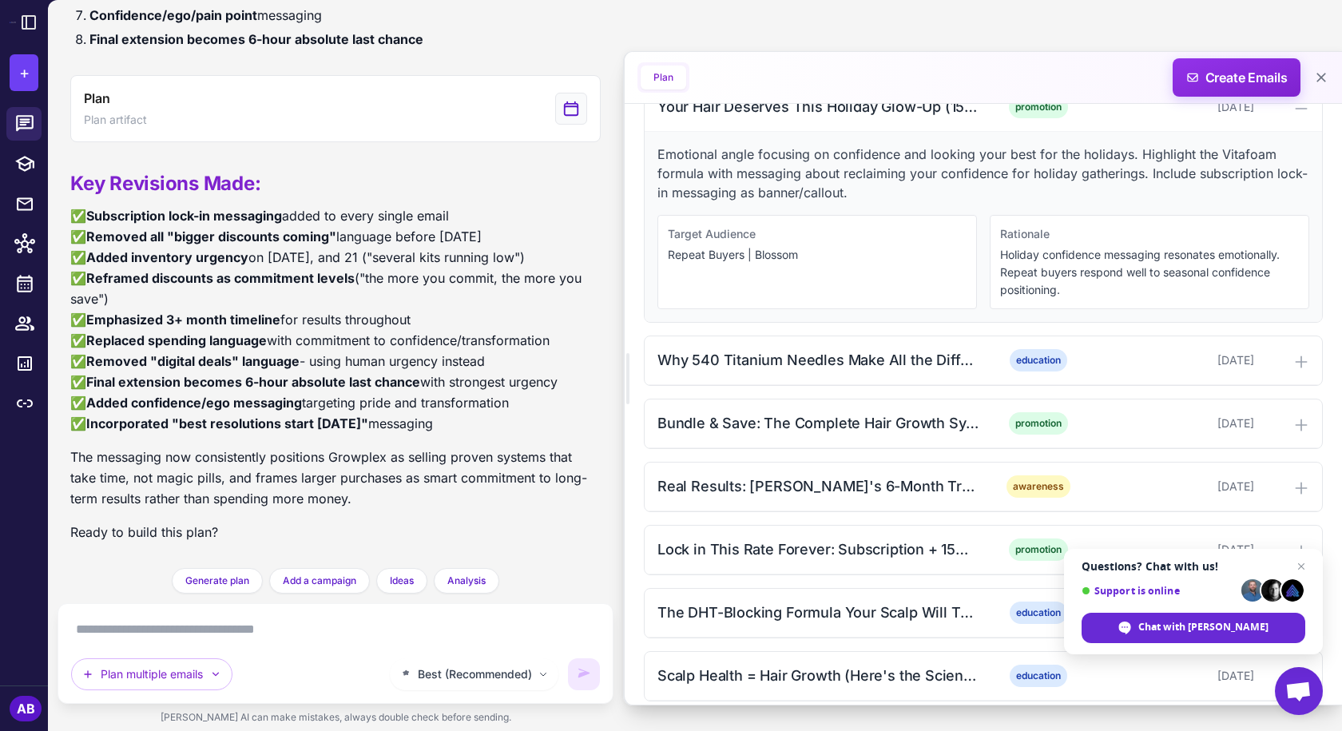
drag, startPoint x: 670, startPoint y: 359, endPoint x: 805, endPoint y: 313, distance: 141.7
click at [805, 313] on div "Emotional angle focusing on confidence and looking your best for the holidays. …" at bounding box center [983, 227] width 677 height 190
click at [970, 358] on div "Why 540 Titanium Needles Make All the Difference (15% Off + Lock In Rate)" at bounding box center [819, 360] width 323 height 22
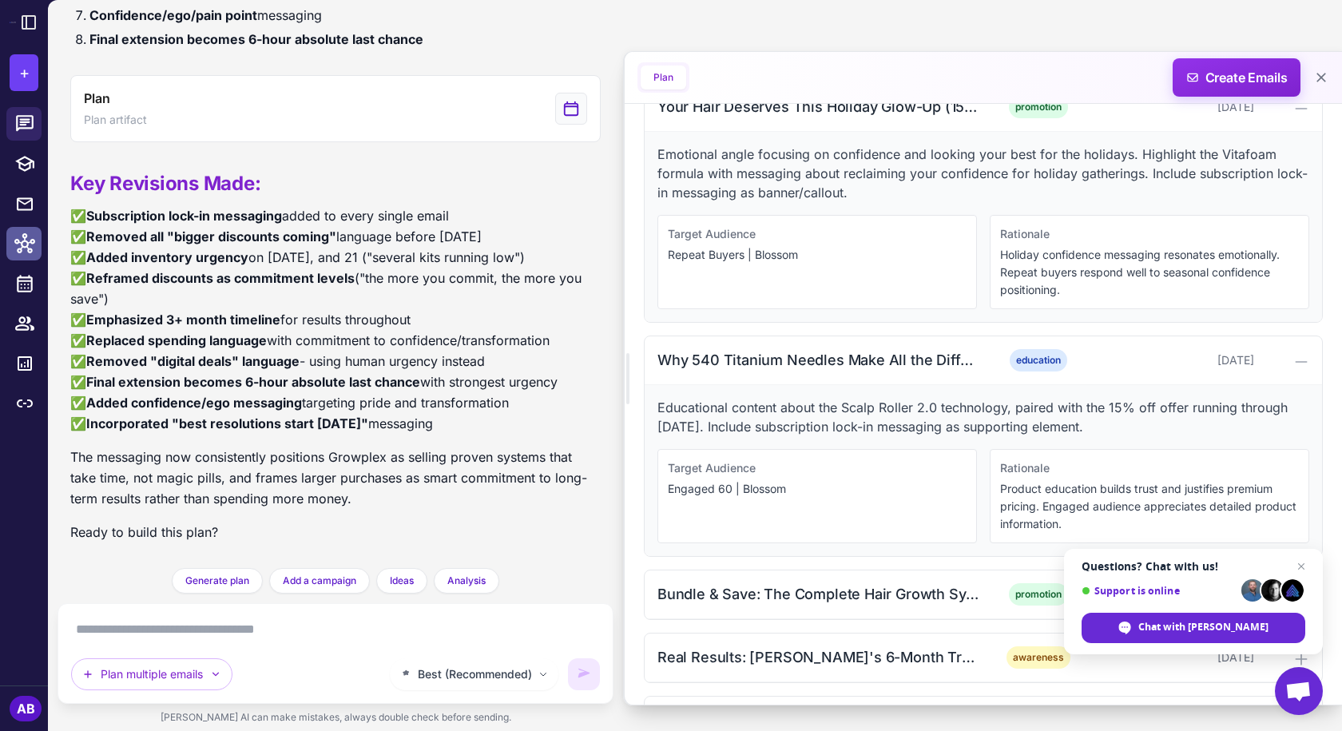
click at [24, 245] on icon at bounding box center [24, 243] width 21 height 21
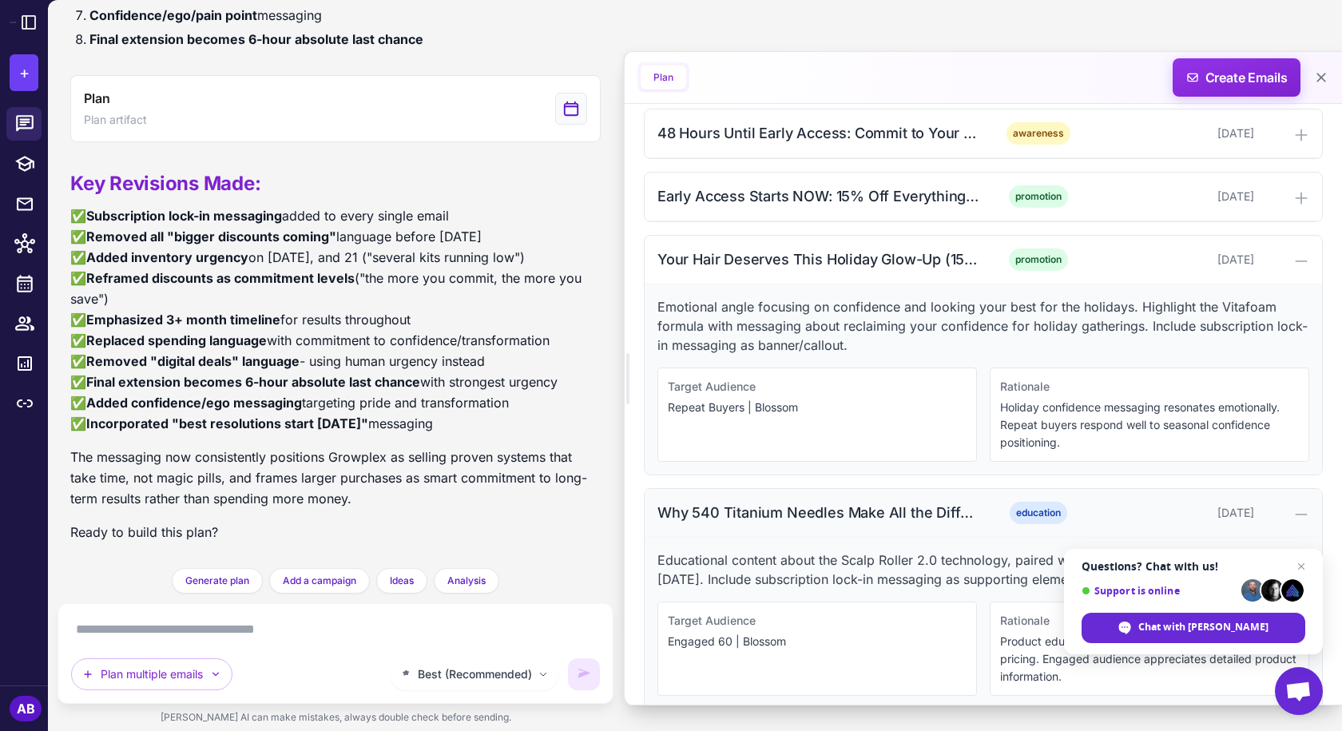
scroll to position [559, 0]
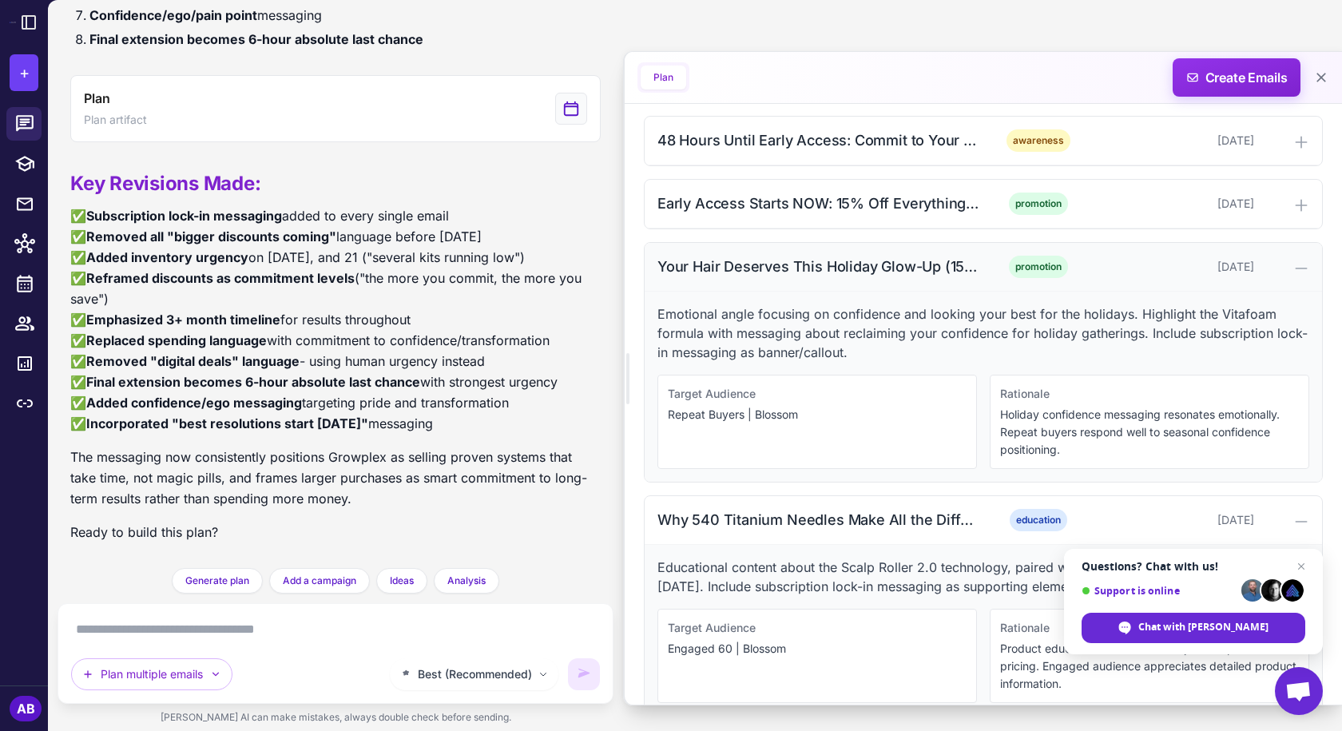
click at [958, 277] on div "Your Hair Deserves This Holiday Glow-Up (15% Off + Lock In Forever)" at bounding box center [819, 267] width 323 height 22
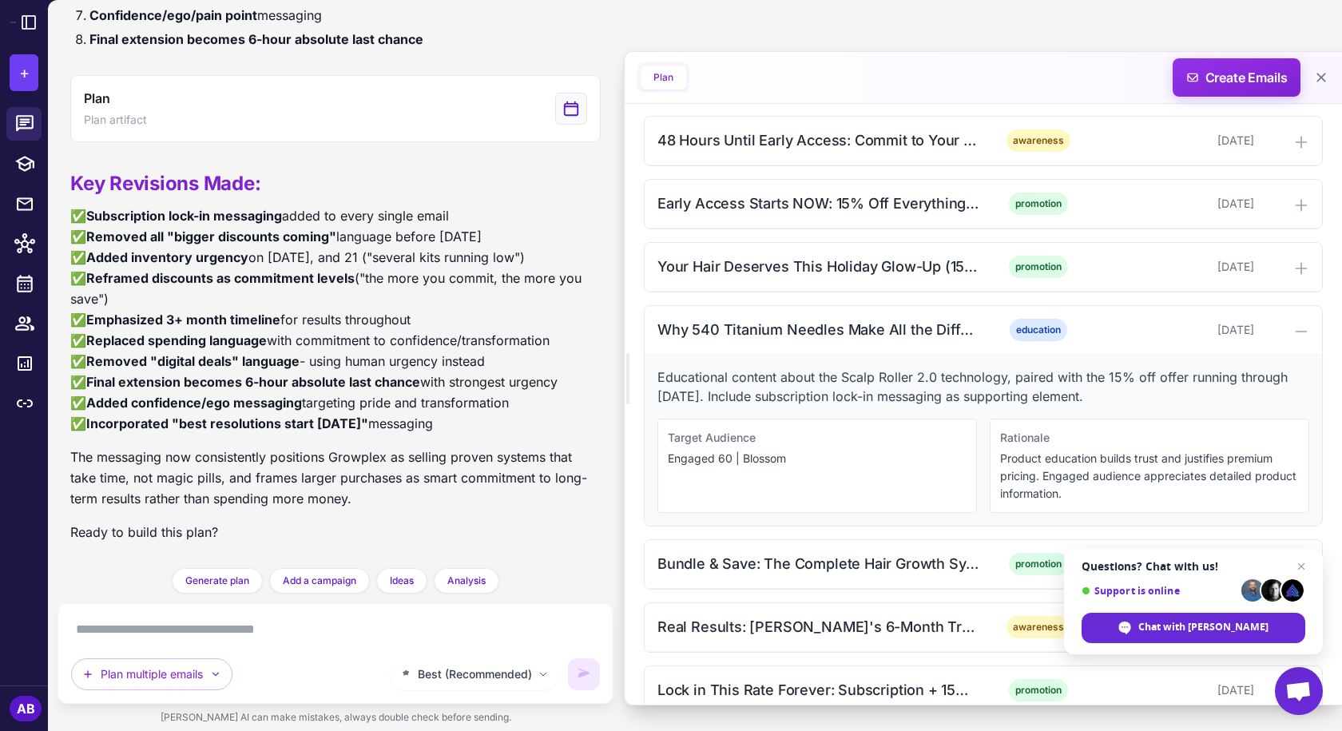
click at [864, 393] on p "Educational content about the Scalp Roller 2.0 technology, paired with the 15% …" at bounding box center [984, 386] width 652 height 38
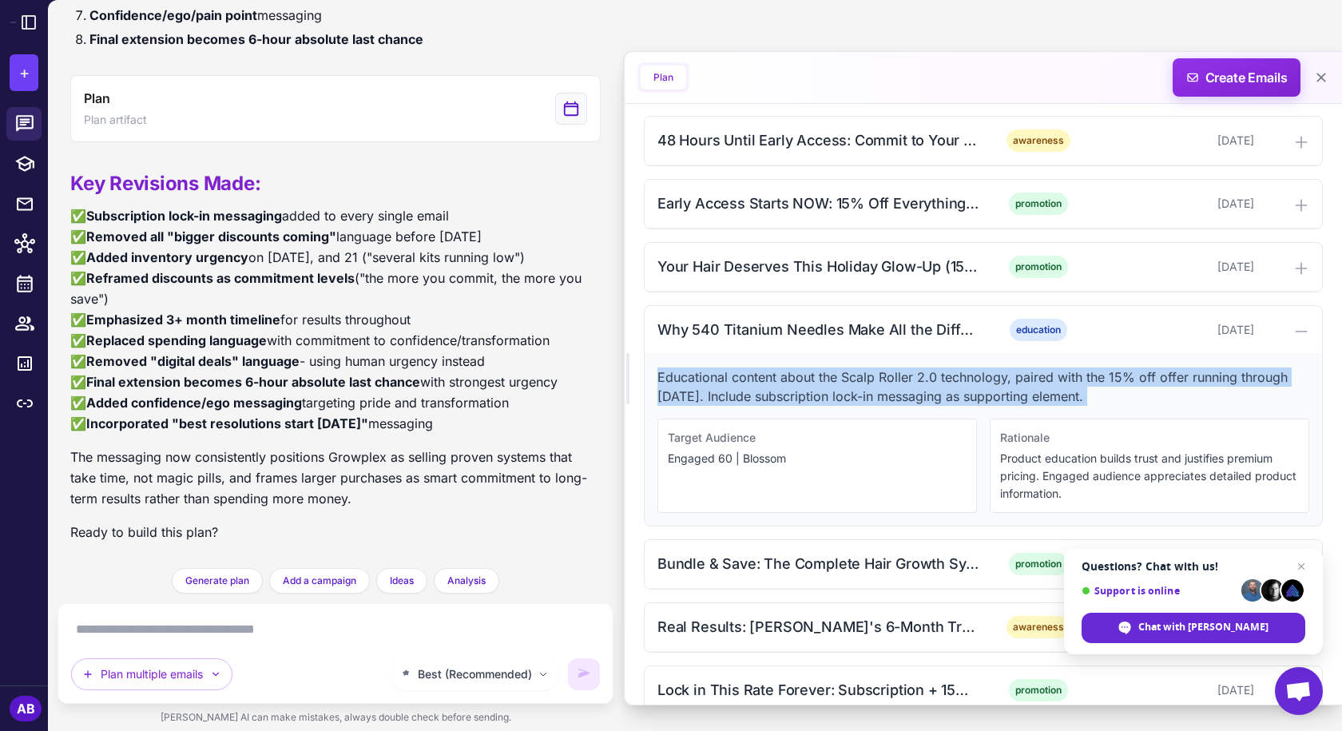
click at [864, 393] on p "Educational content about the Scalp Roller 2.0 technology, paired with the 15% …" at bounding box center [984, 386] width 652 height 38
copy p "Educational content about the Scalp Roller 2.0 technology, paired with the 15% …"
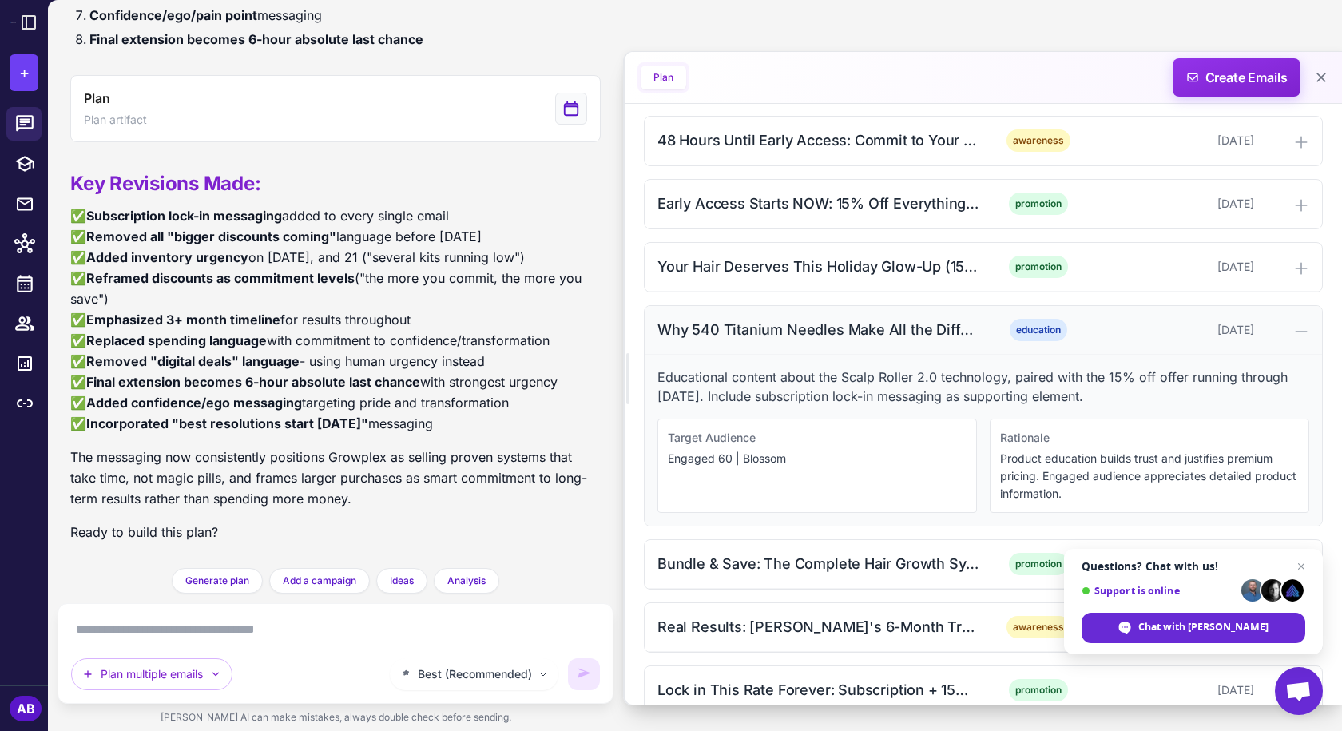
click at [819, 327] on div "Why 540 Titanium Needles Make All the Difference (15% Off + Lock In Rate)" at bounding box center [819, 330] width 323 height 22
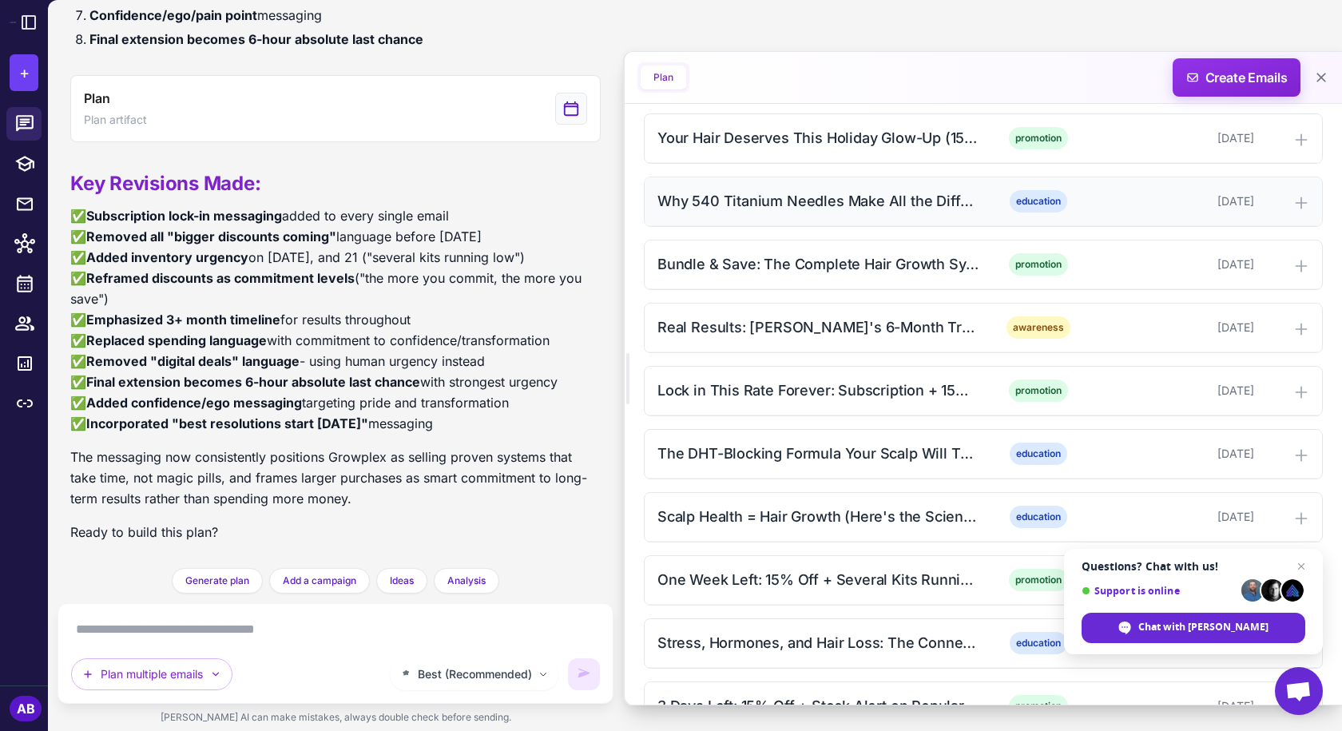
scroll to position [719, 0]
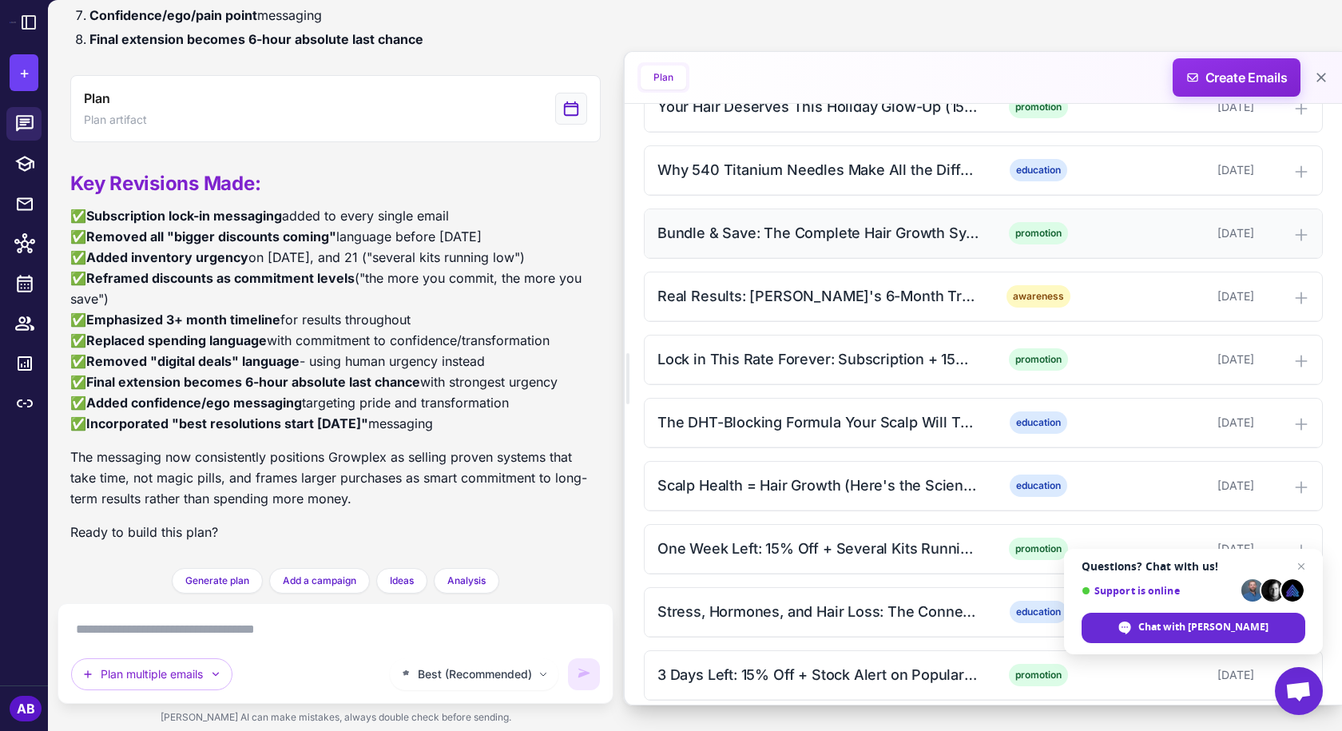
click at [932, 242] on div "Bundle & Save: The Complete Hair Growth System (15% Off + Lock In Forever)" at bounding box center [819, 233] width 323 height 22
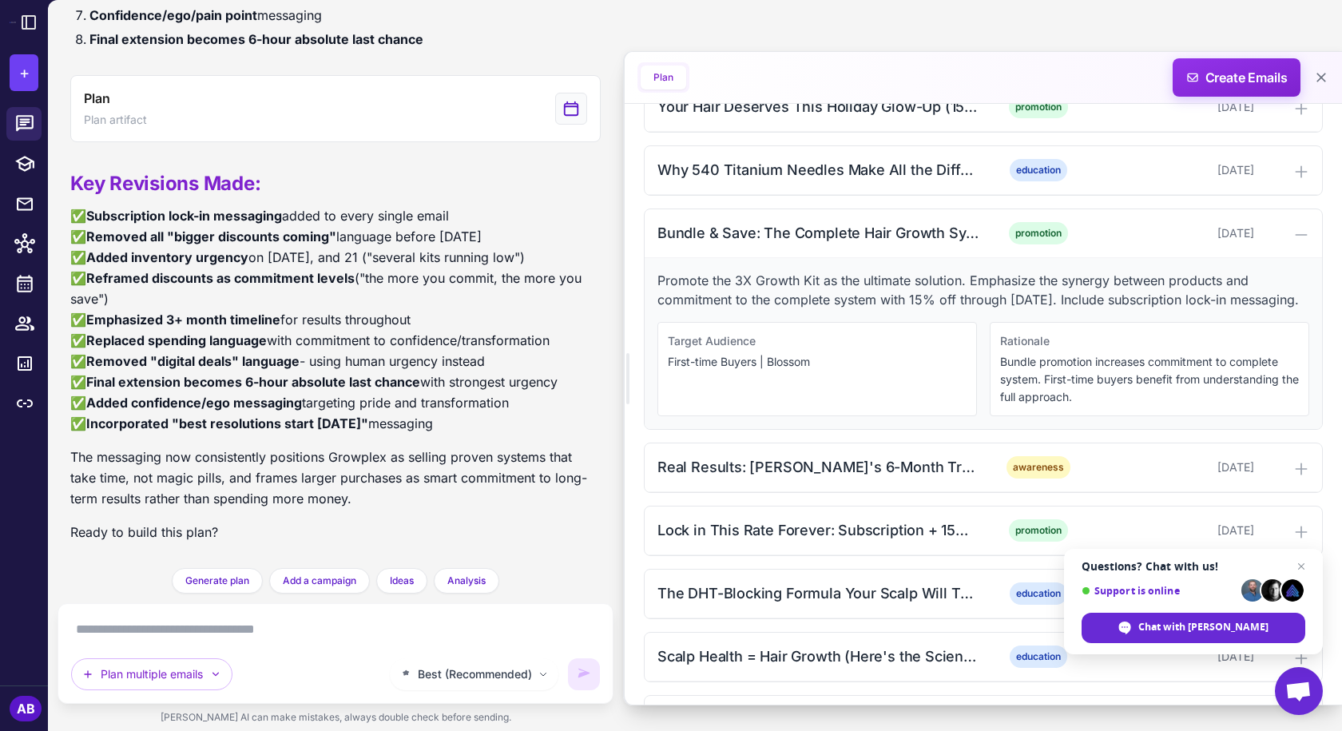
click at [861, 280] on p "Promote the 3X Growth Kit as the ultimate solution. Emphasize the synergy betwe…" at bounding box center [984, 290] width 652 height 38
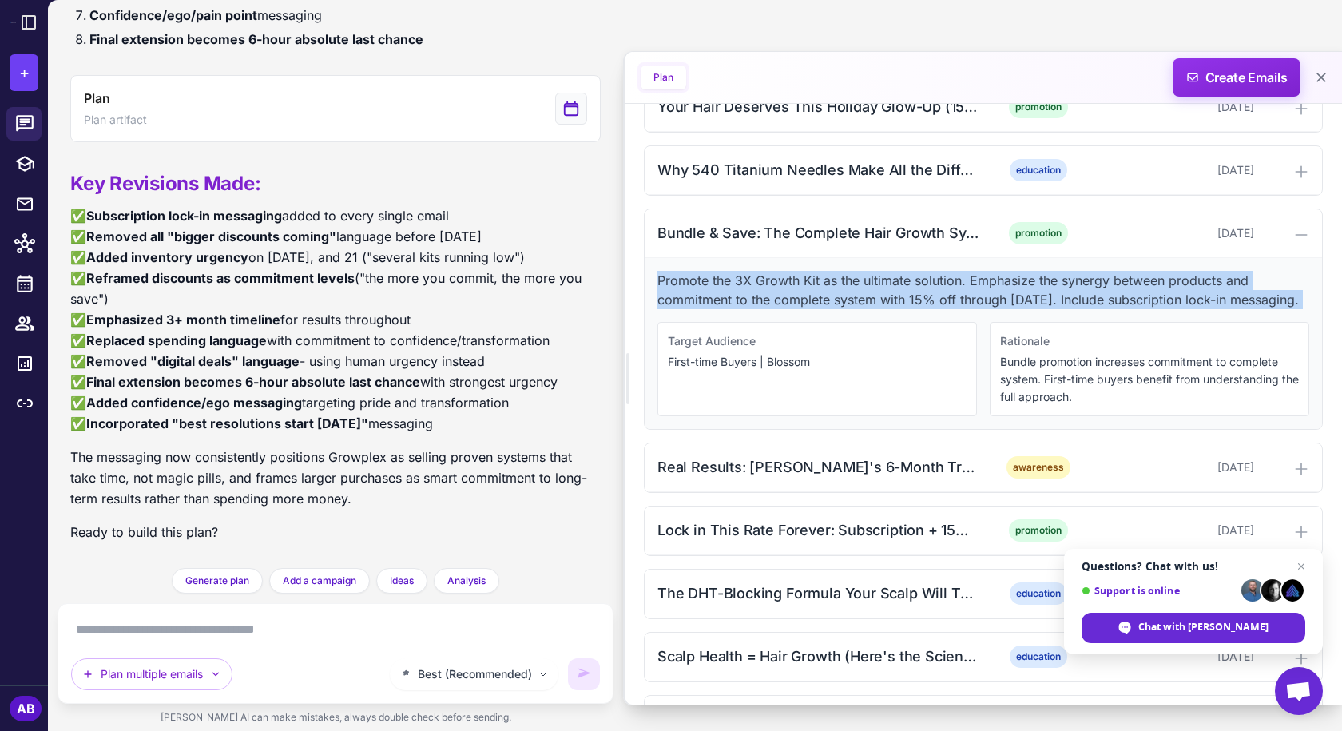
click at [861, 280] on p "Promote the 3X Growth Kit as the ultimate solution. Emphasize the synergy betwe…" at bounding box center [984, 290] width 652 height 38
copy p "Promote the 3X Growth Kit as the ultimate solution. Emphasize the synergy betwe…"
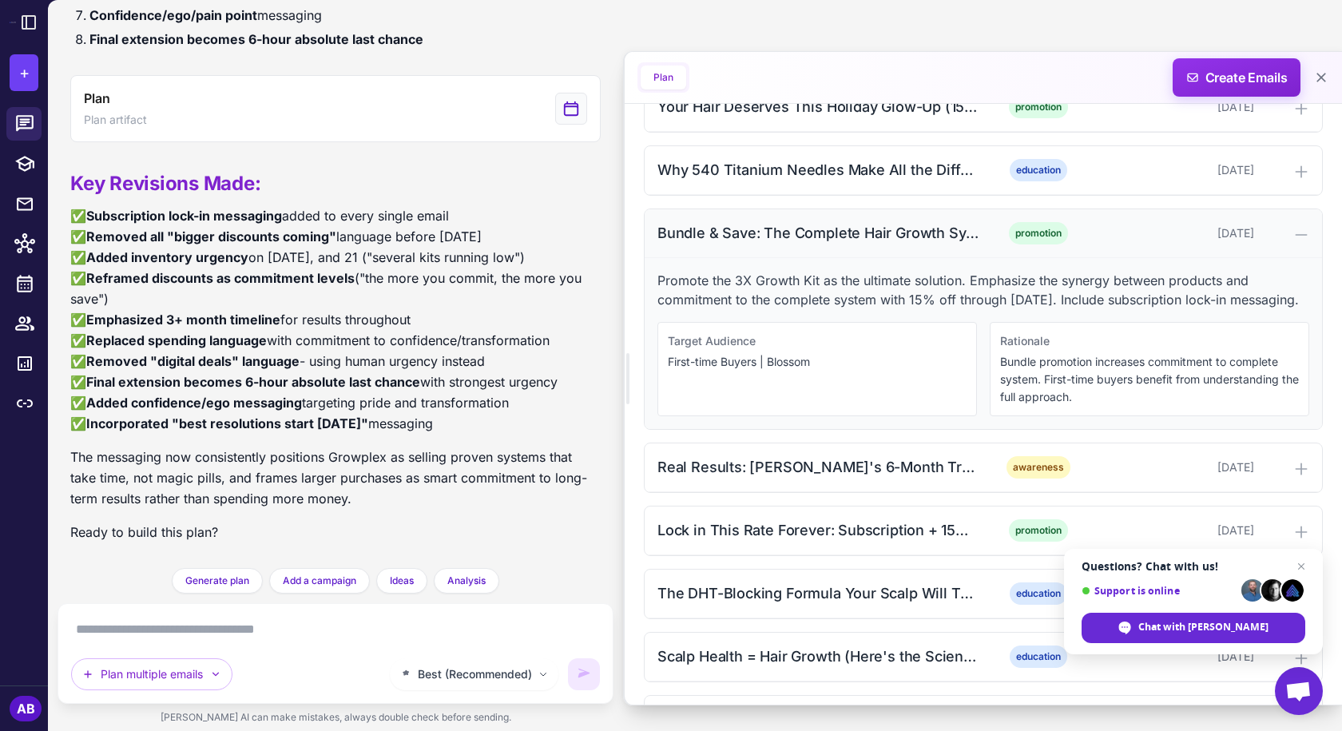
click at [813, 241] on div "Bundle & Save: The Complete Hair Growth System (15% Off + Lock In Forever)" at bounding box center [819, 233] width 323 height 22
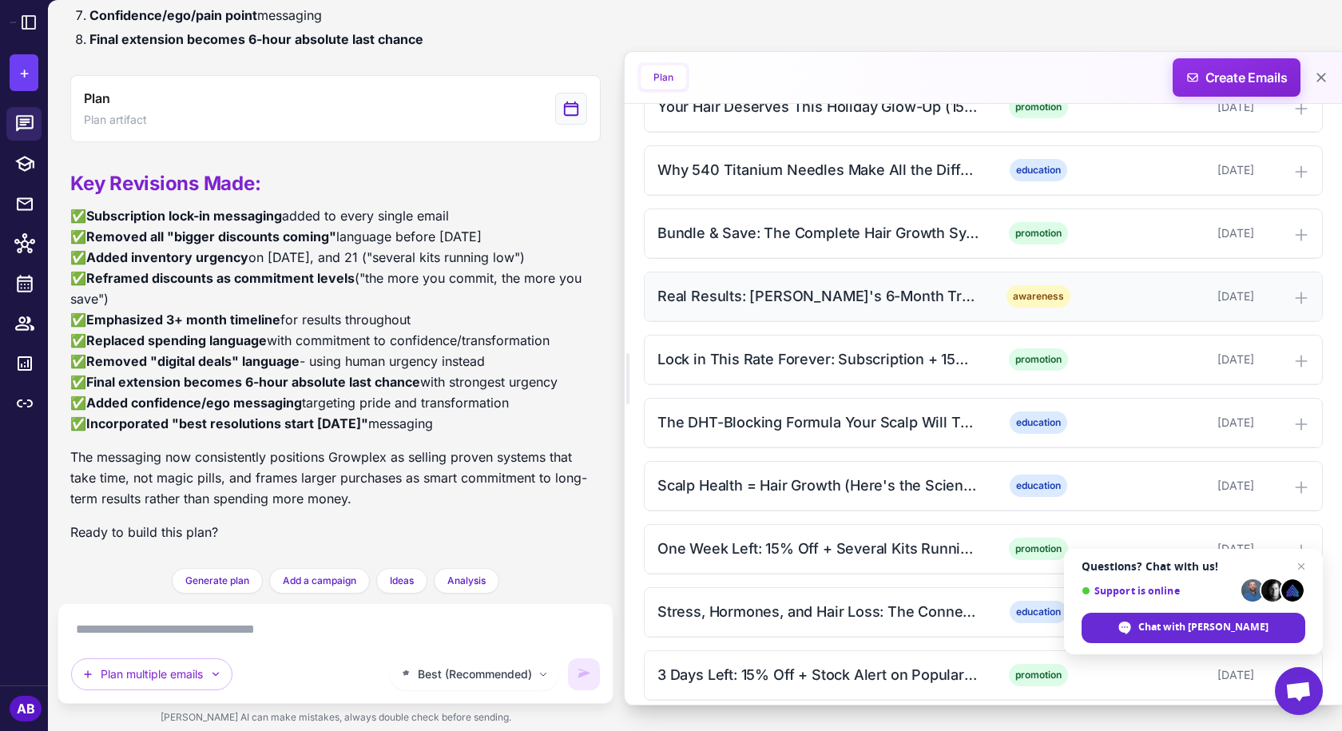
drag, startPoint x: 816, startPoint y: 298, endPoint x: 798, endPoint y: 296, distance: 17.6
click at [798, 296] on div "Real Results: [PERSON_NAME]'s 6-Month Transformation (15% Off + Lock In Rate)" at bounding box center [819, 296] width 323 height 22
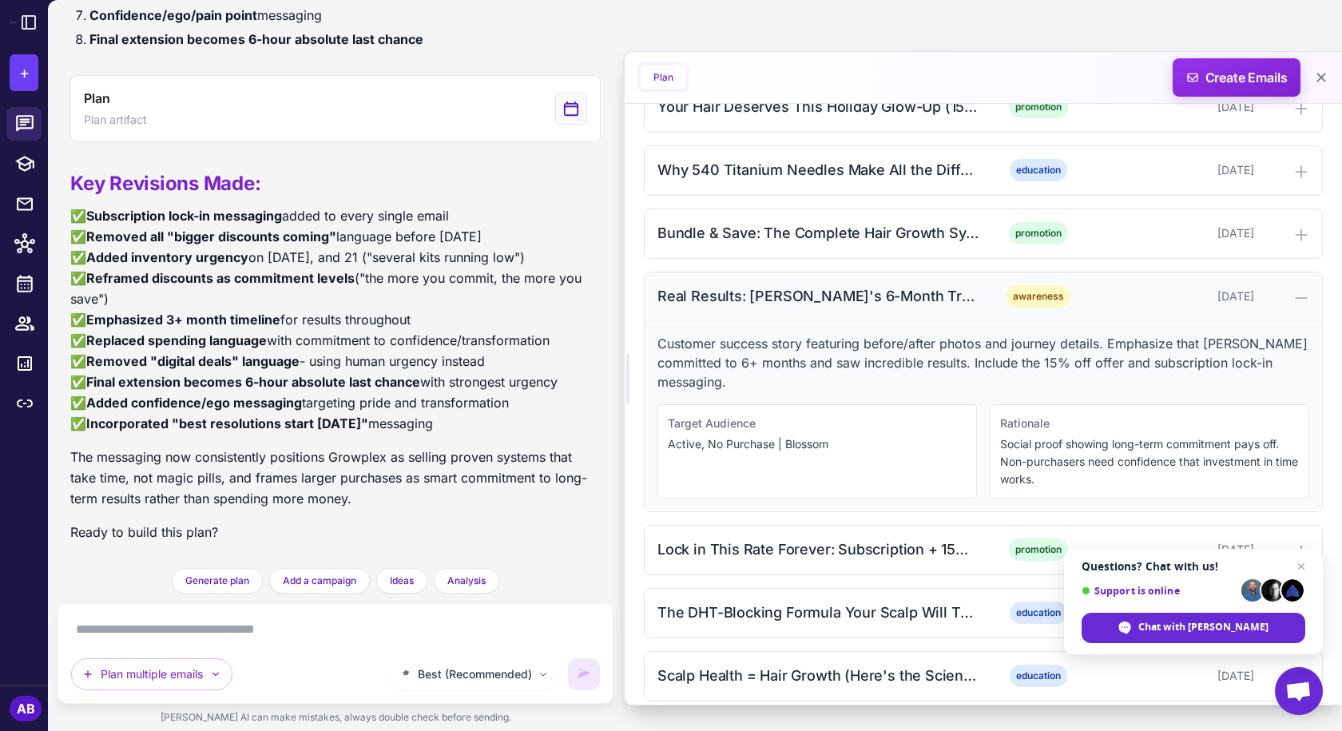
click at [897, 301] on div "Real Results: [PERSON_NAME]'s 6-Month Transformation (15% Off + Lock In Rate)" at bounding box center [819, 296] width 323 height 22
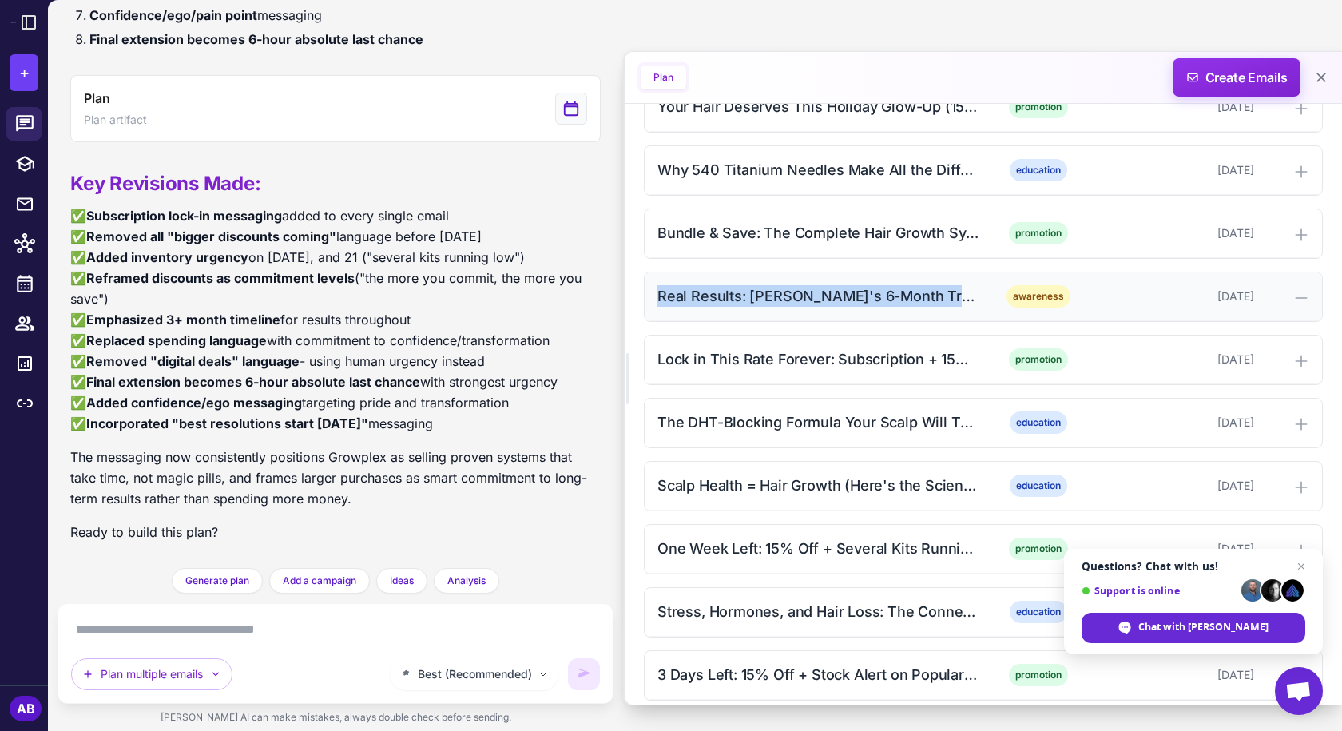
click at [897, 301] on div "Real Results: [PERSON_NAME]'s 6-Month Transformation (15% Off + Lock In Rate)" at bounding box center [819, 296] width 323 height 22
click at [941, 296] on div "Real Results: [PERSON_NAME]'s 6-Month Transformation (15% Off + Lock In Rate)" at bounding box center [819, 296] width 323 height 22
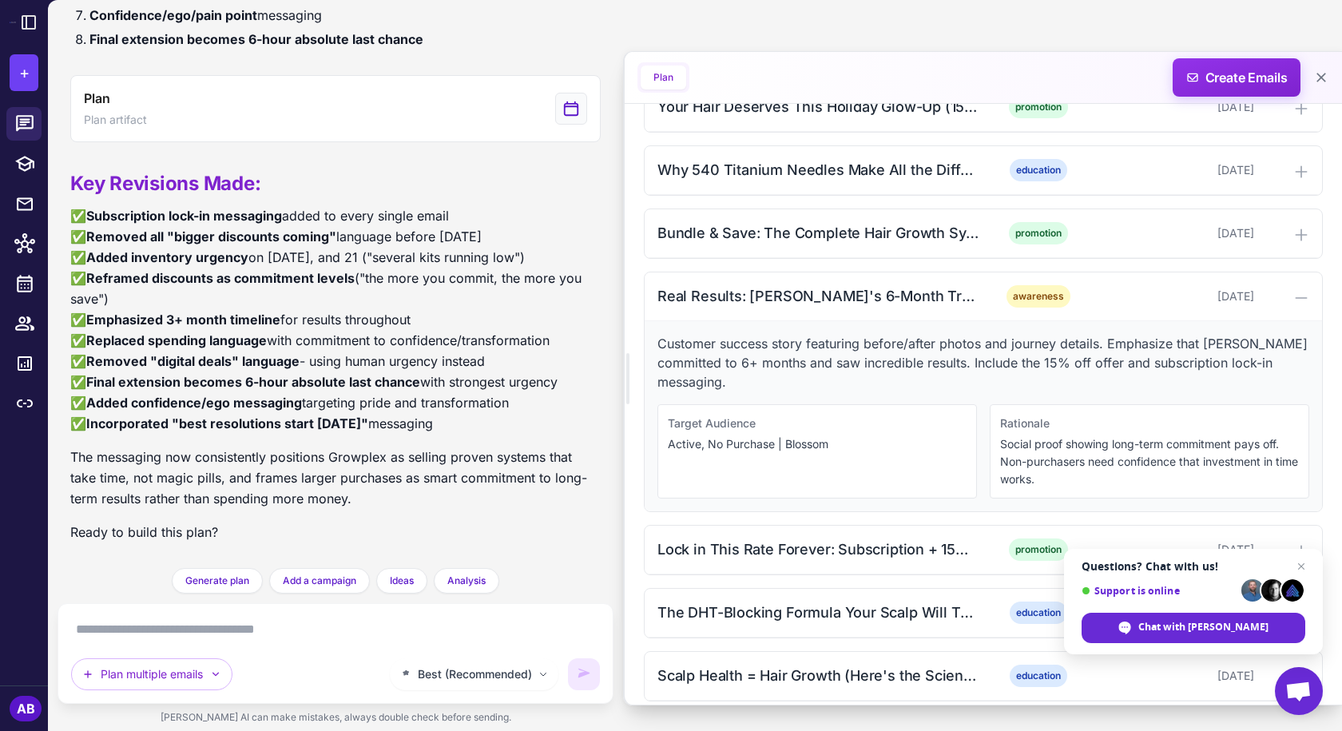
click at [775, 361] on p "Customer success story featuring before/after photos and journey details. Empha…" at bounding box center [984, 363] width 652 height 58
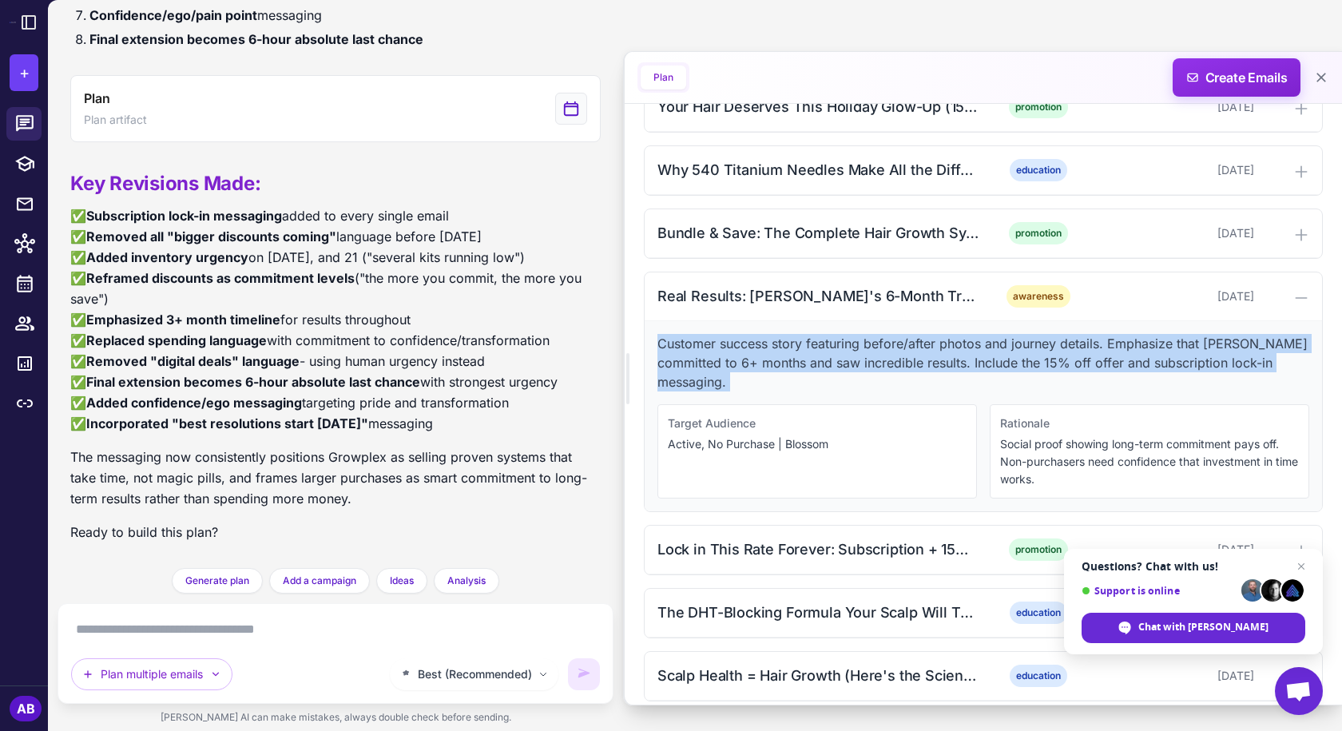
click at [775, 361] on p "Customer success story featuring before/after photos and journey details. Empha…" at bounding box center [984, 363] width 652 height 58
copy p "Customer success story featuring before/after photos and journey details. Empha…"
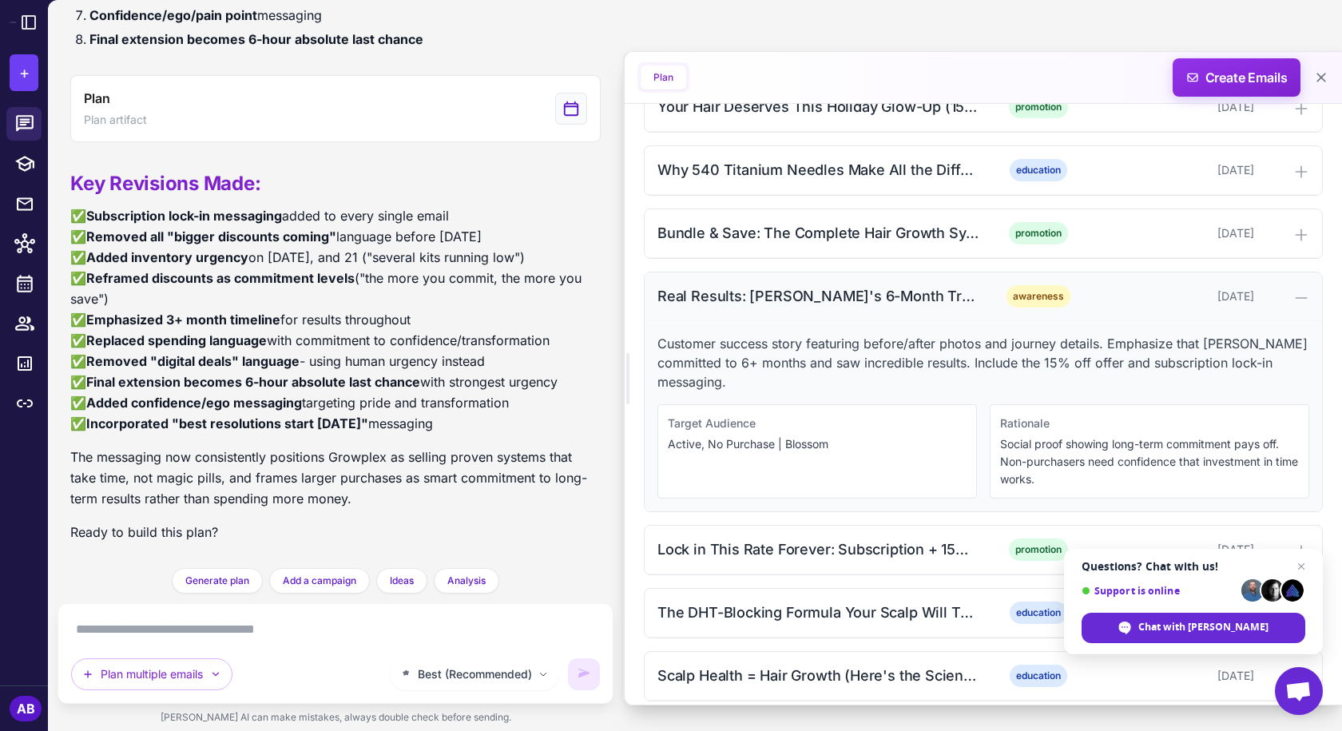
click at [832, 293] on div "Real Results: [PERSON_NAME]'s 6-Month Transformation (15% Off + Lock In Rate)" at bounding box center [819, 296] width 323 height 22
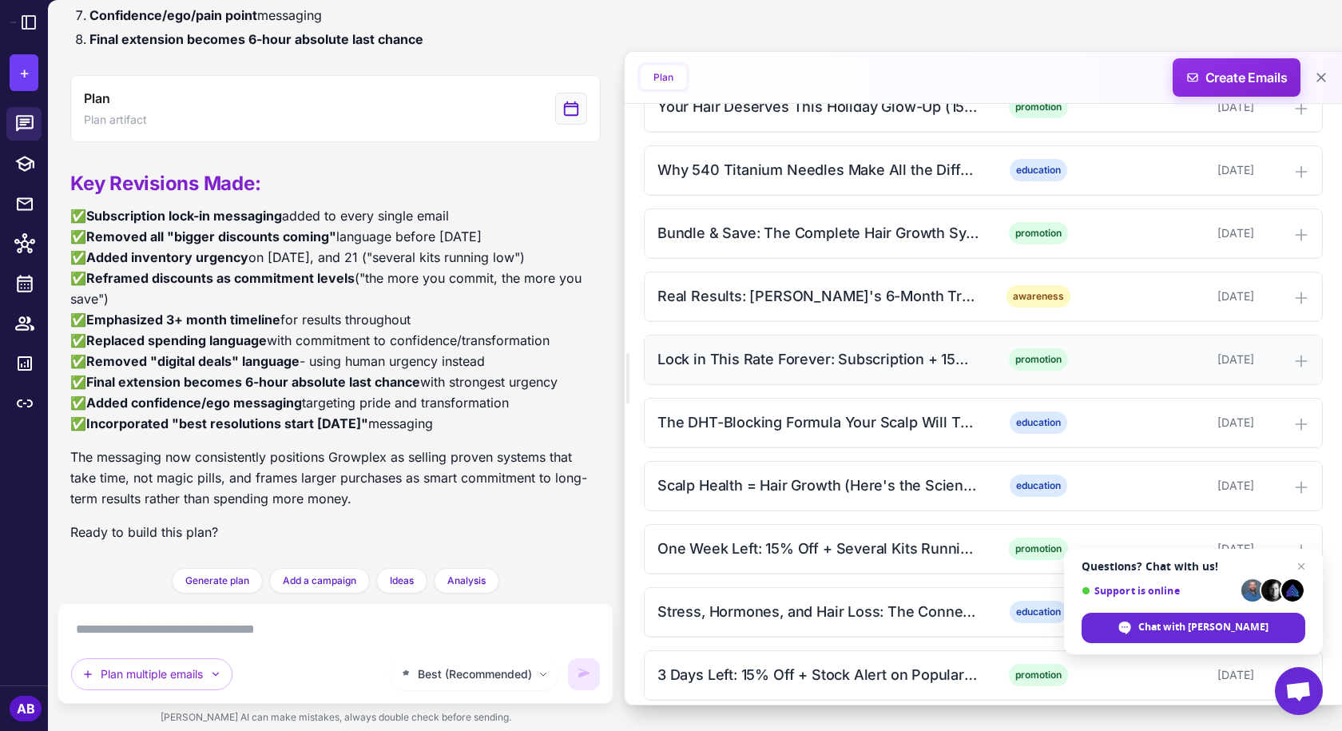
click at [810, 360] on div "Lock in This Rate Forever: Subscription + 15% Off" at bounding box center [819, 359] width 323 height 22
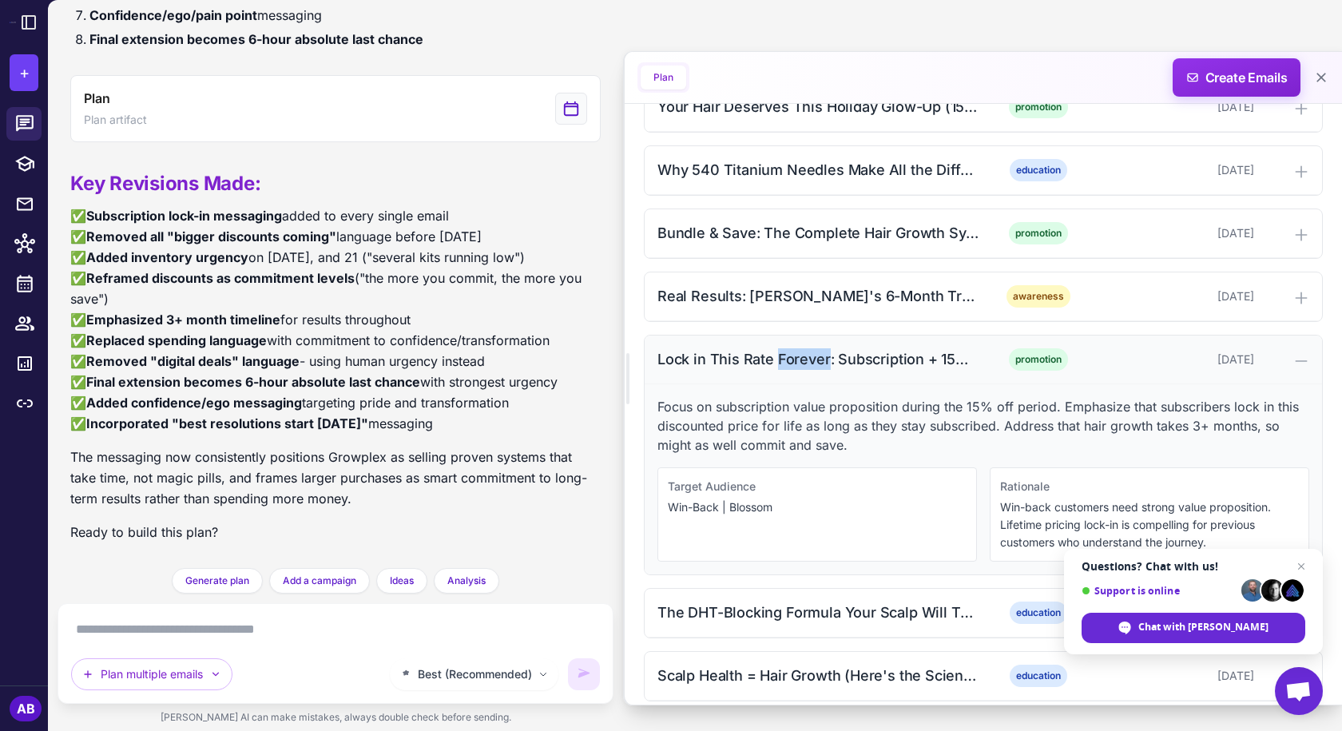
click at [810, 360] on div "Lock in This Rate Forever: Subscription + 15% Off" at bounding box center [819, 359] width 323 height 22
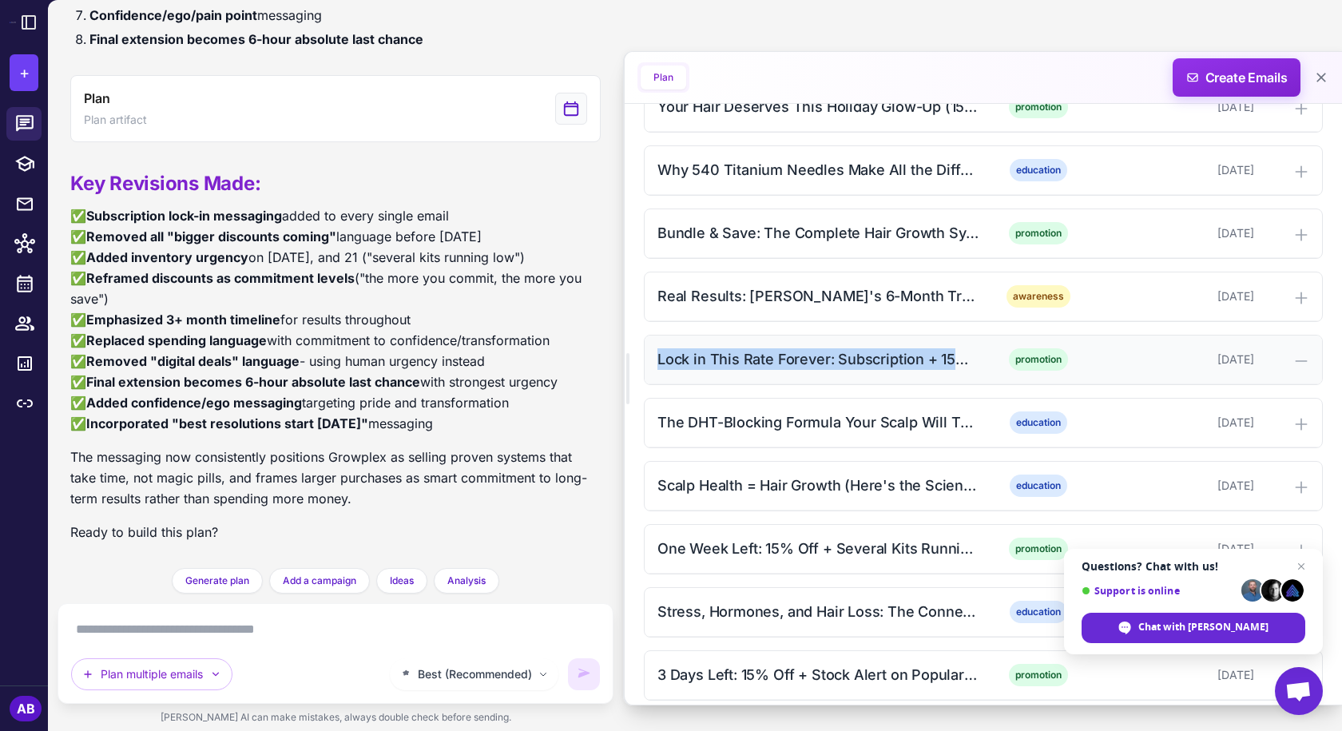
click at [810, 360] on div "Lock in This Rate Forever: Subscription + 15% Off" at bounding box center [819, 359] width 323 height 22
copy div "Lock in This Rate Forever: Subscription + 15% Off"
click at [720, 371] on div "Lock in This Rate Forever: Subscription + 15% Off promotion [DATE]" at bounding box center [983, 360] width 677 height 49
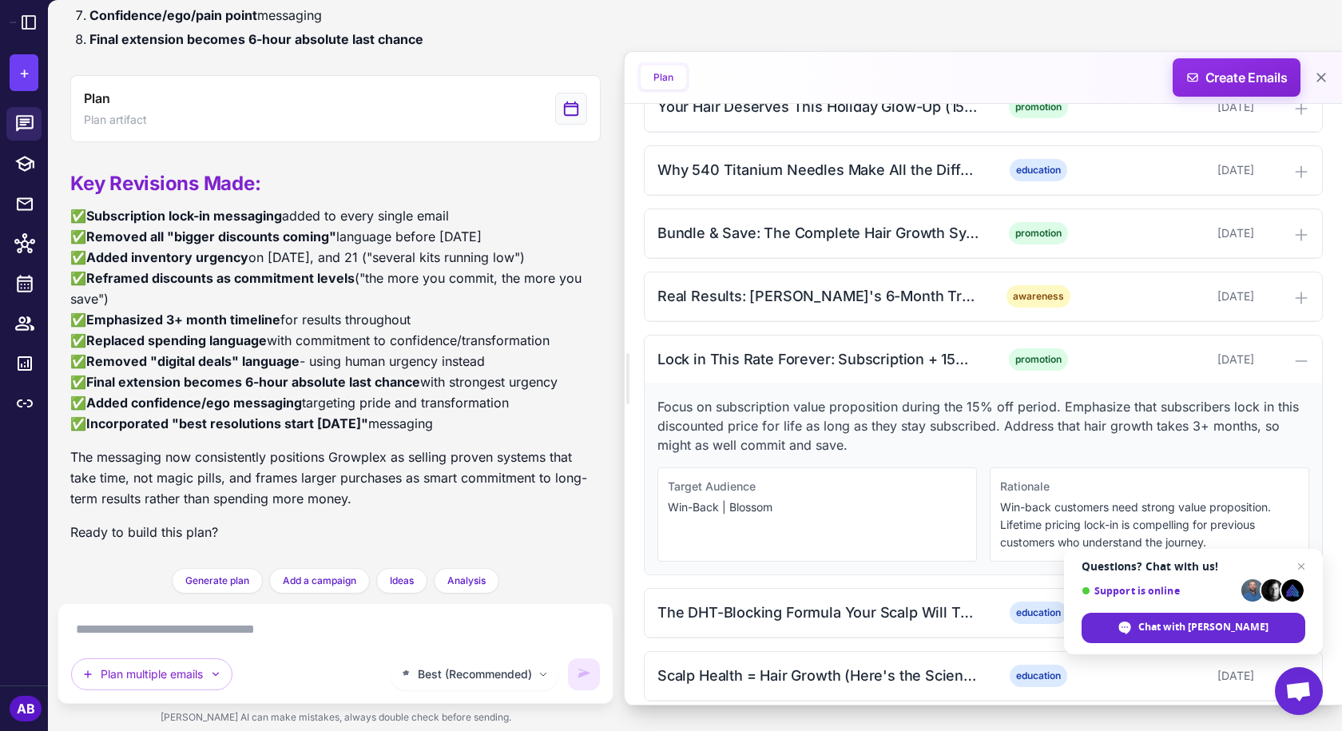
click at [733, 426] on p "Focus on subscription value proposition during the 15% off period. Emphasize th…" at bounding box center [984, 426] width 652 height 58
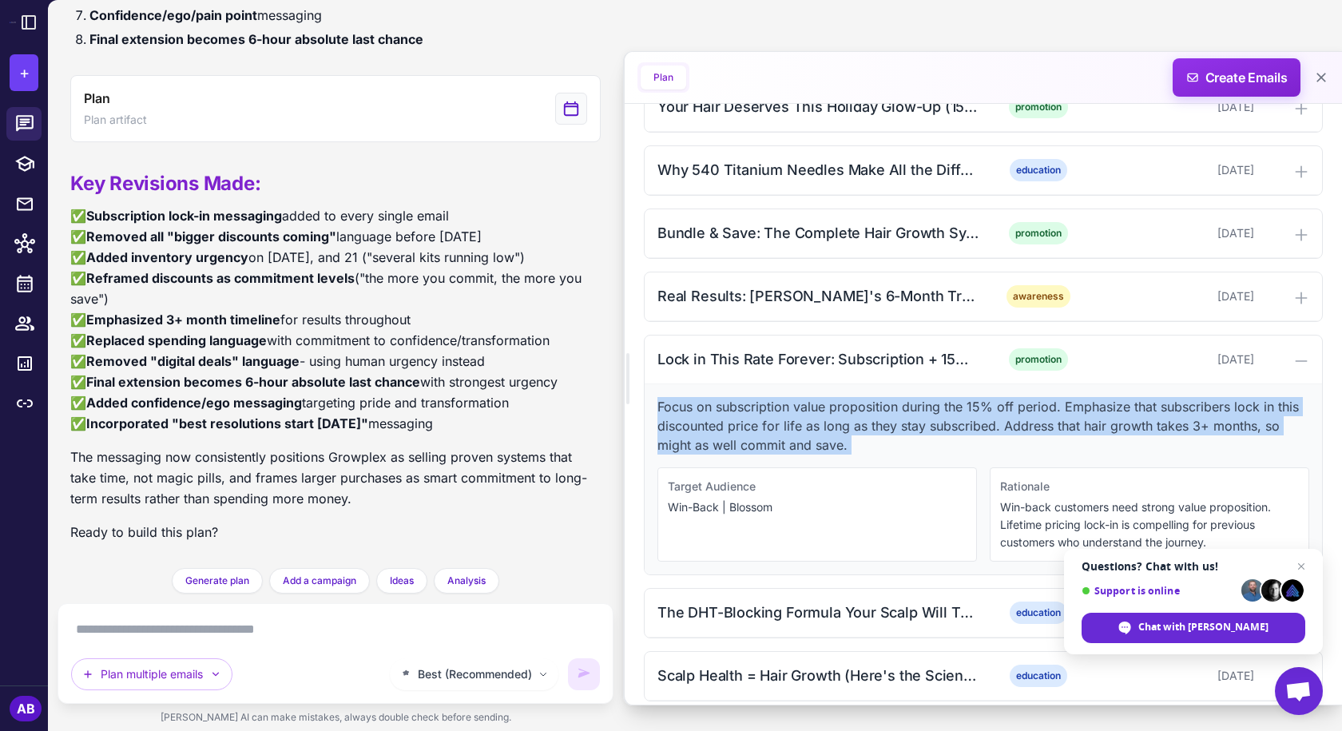
click at [733, 426] on p "Focus on subscription value proposition during the 15% off period. Emphasize th…" at bounding box center [984, 426] width 652 height 58
copy p "Focus on subscription value proposition during the 15% off period. Emphasize th…"
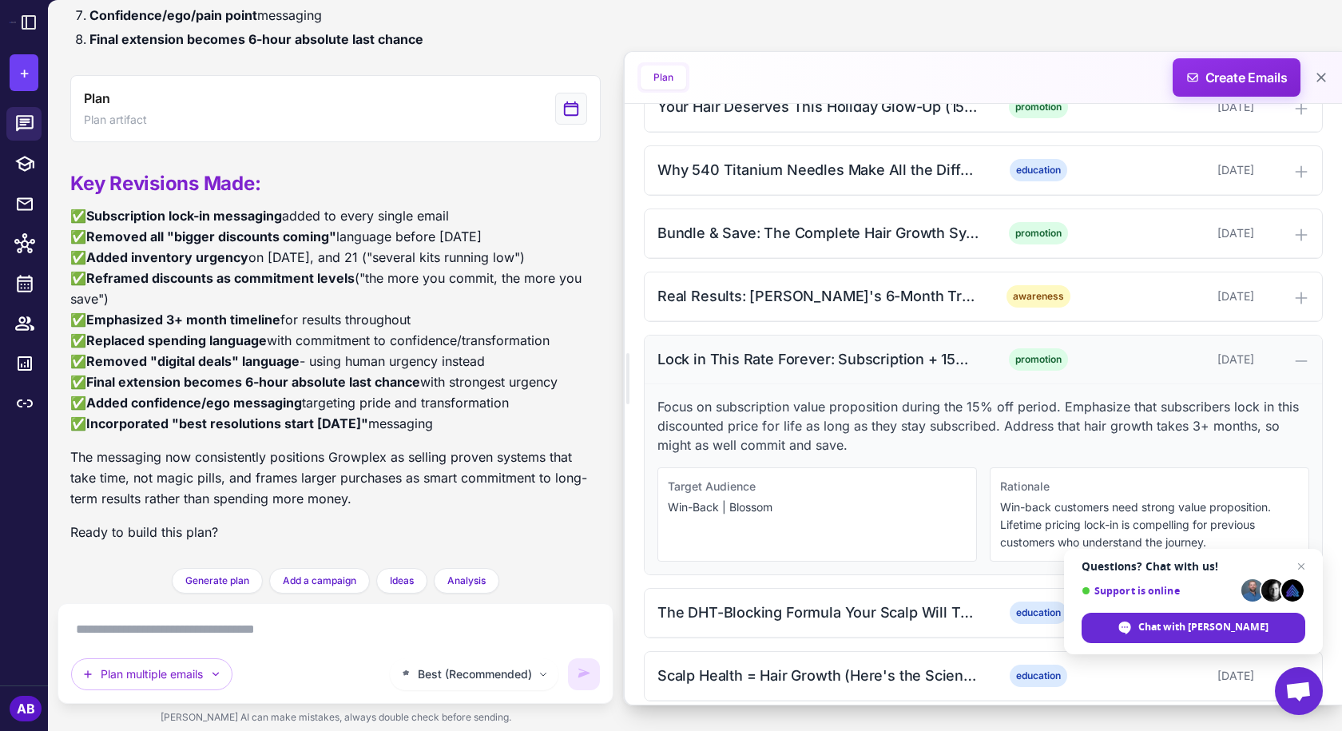
click at [853, 359] on div "Lock in This Rate Forever: Subscription + 15% Off" at bounding box center [819, 359] width 323 height 22
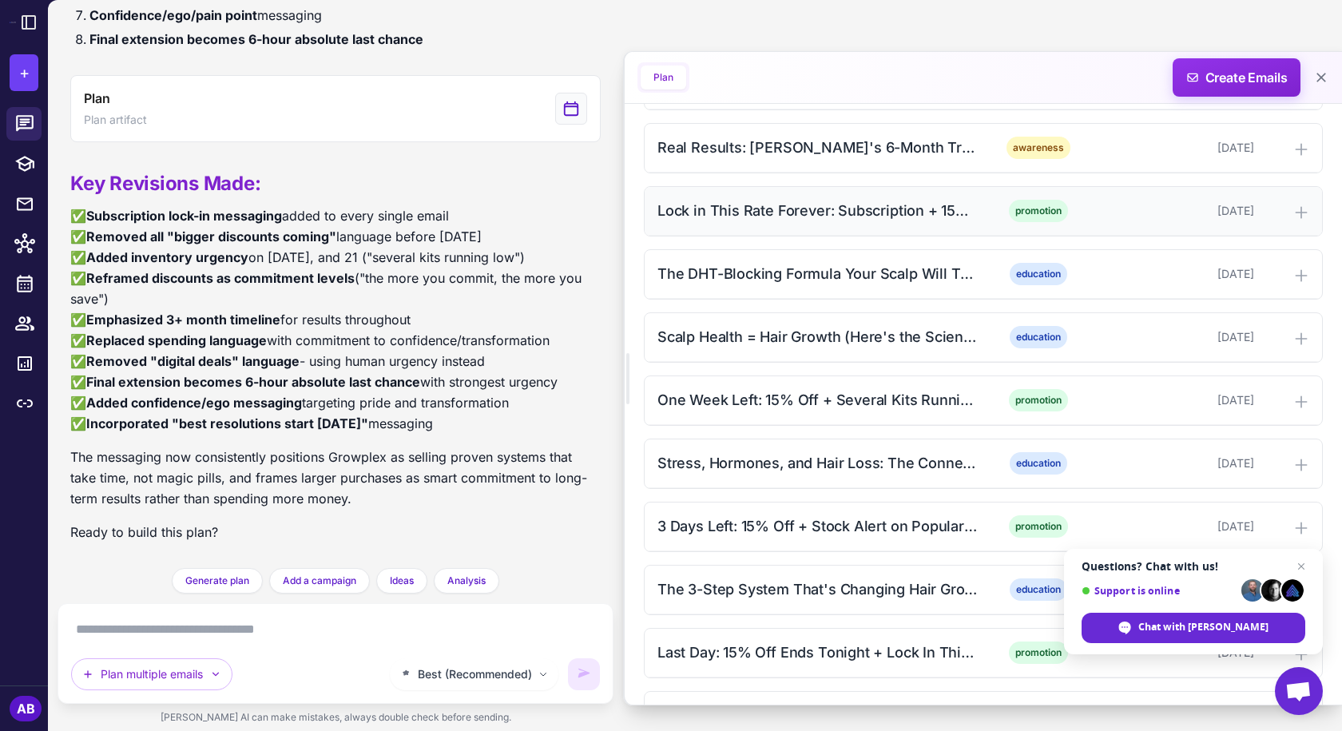
scroll to position [879, 0]
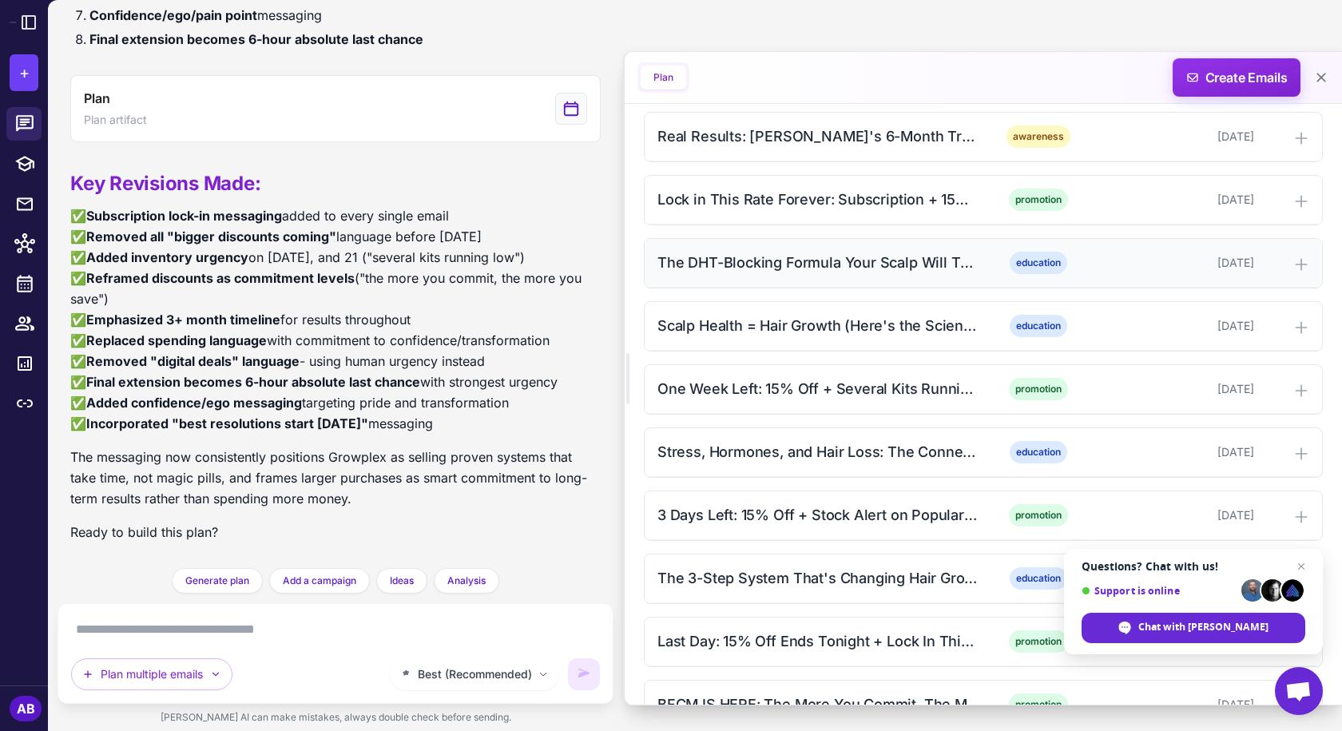
click at [888, 268] on div "The DHT-Blocking Formula Your Scalp Will Thank You For (15% Off + Lock In)" at bounding box center [819, 263] width 323 height 22
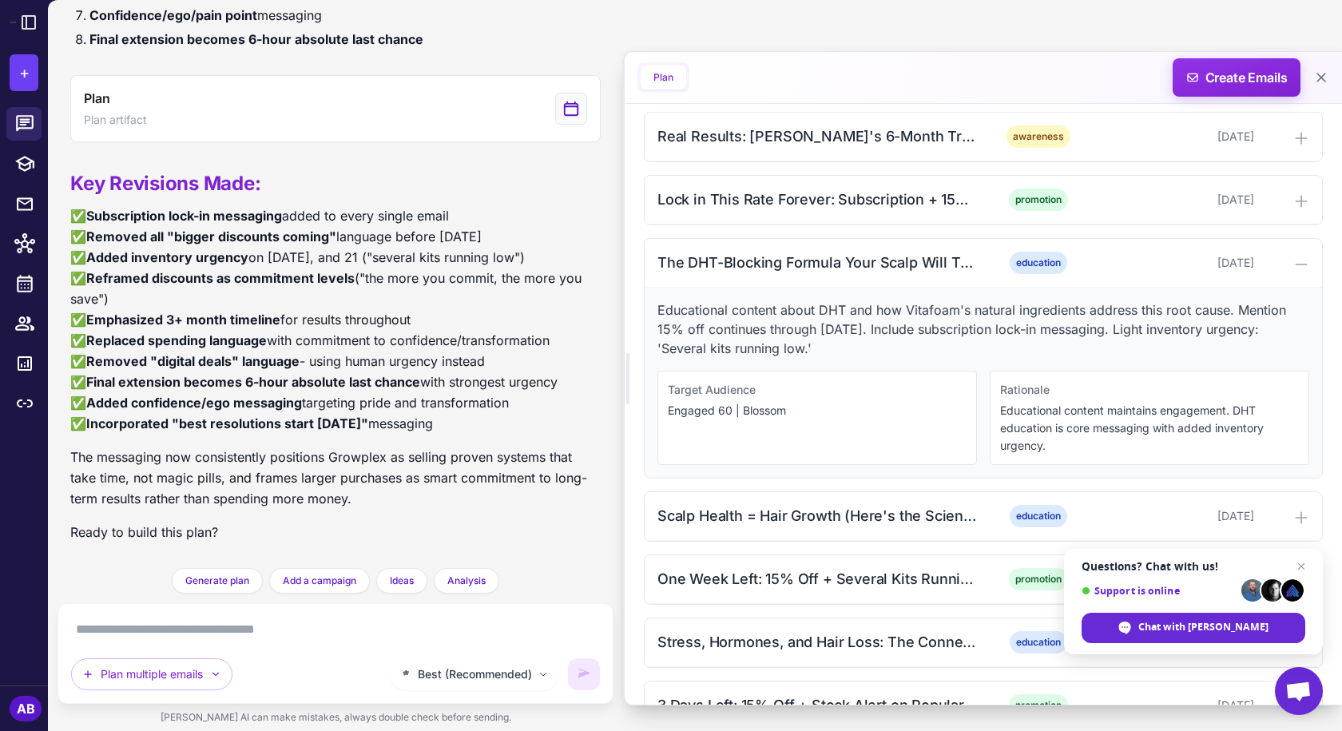
click at [797, 344] on p "Educational content about DHT and how Vitafoam's natural ingredients address th…" at bounding box center [984, 329] width 652 height 58
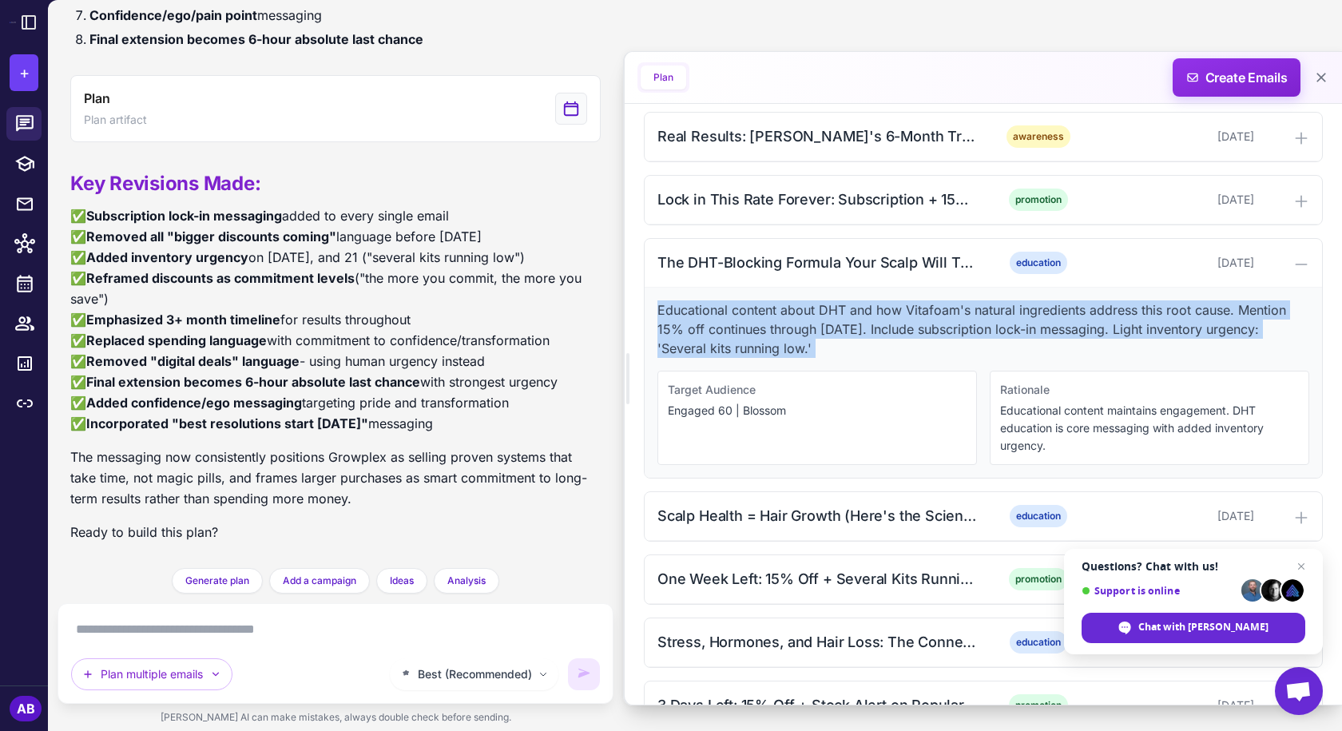
click at [797, 344] on p "Educational content about DHT and how Vitafoam's natural ingredients address th…" at bounding box center [984, 329] width 652 height 58
copy p "Educational content about DHT and how Vitafoam's natural ingredients address th…"
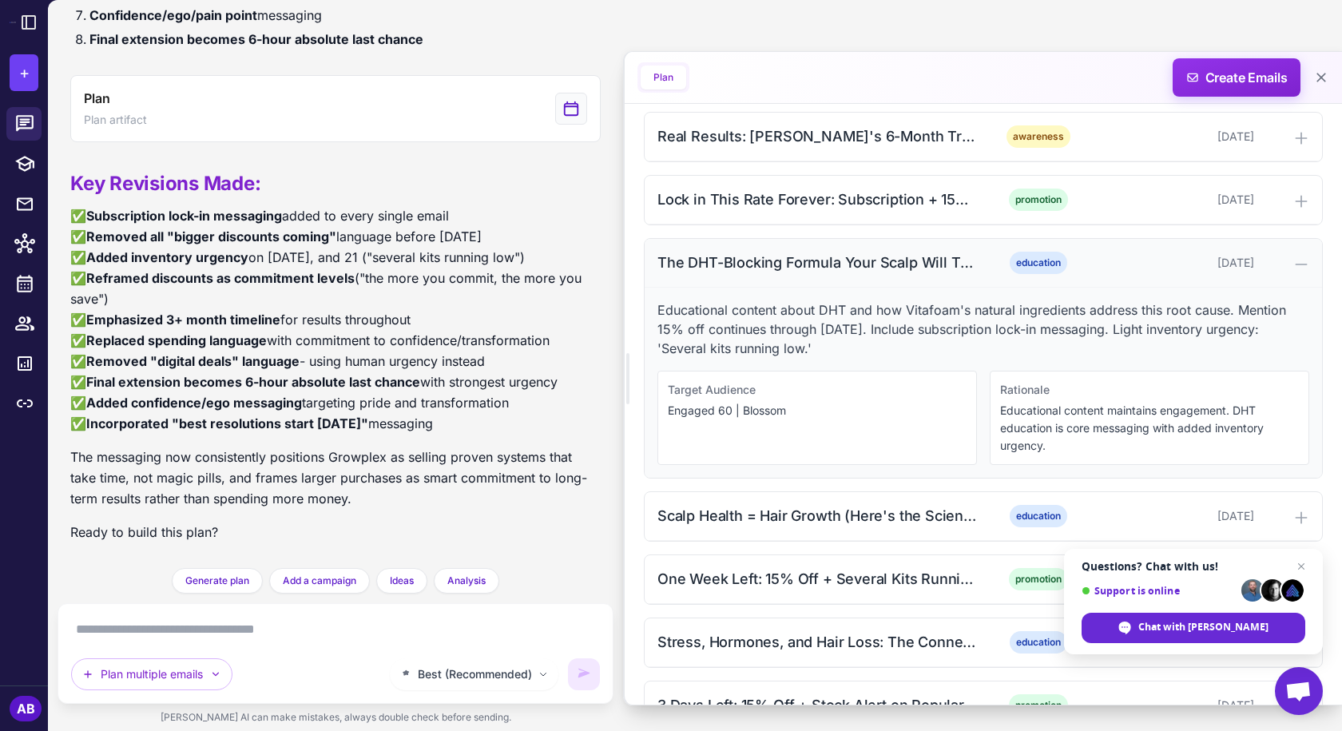
click at [871, 263] on div "The DHT-Blocking Formula Your Scalp Will Thank You For (15% Off + Lock In)" at bounding box center [819, 263] width 323 height 22
copy div "The DHT-Blocking Formula Your Scalp Will Thank You For (15% Off + Lock In)"
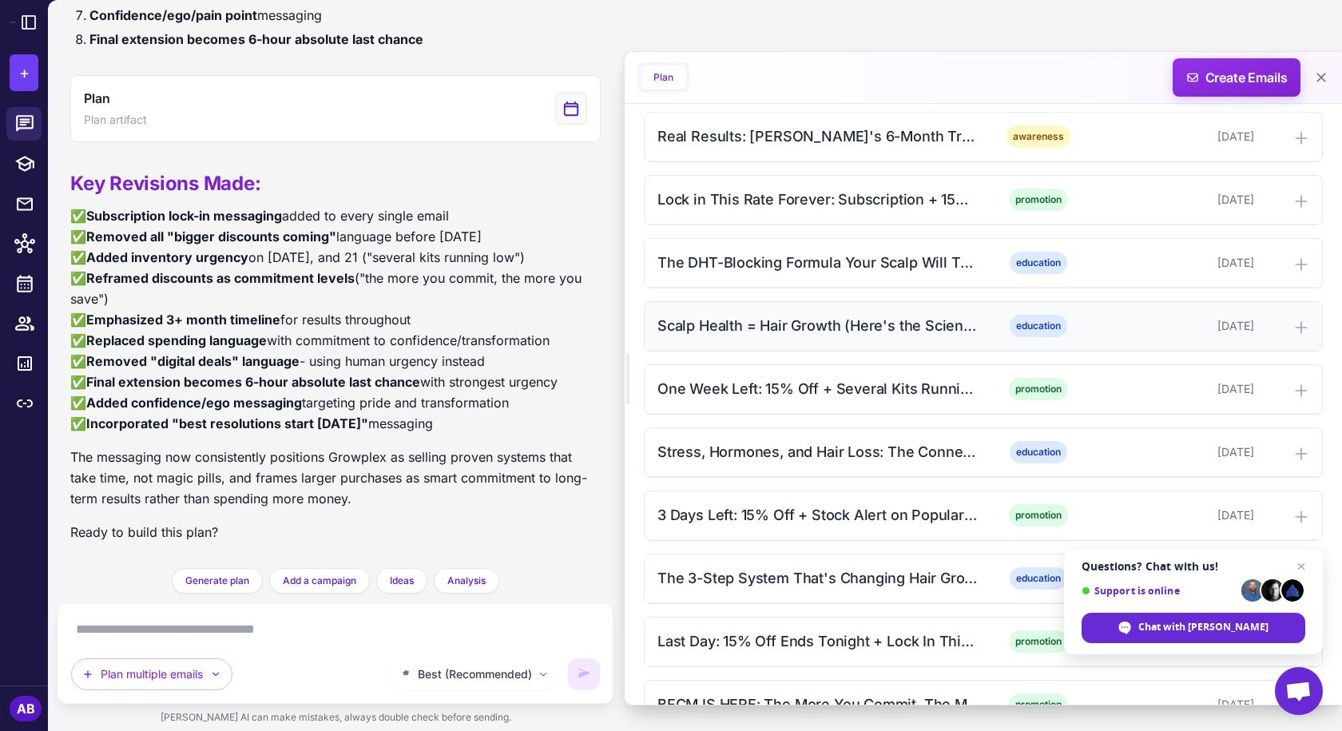
click at [931, 319] on div "Scalp Health = Hair Growth (Here's the Science) + Lock In Forever" at bounding box center [819, 326] width 323 height 22
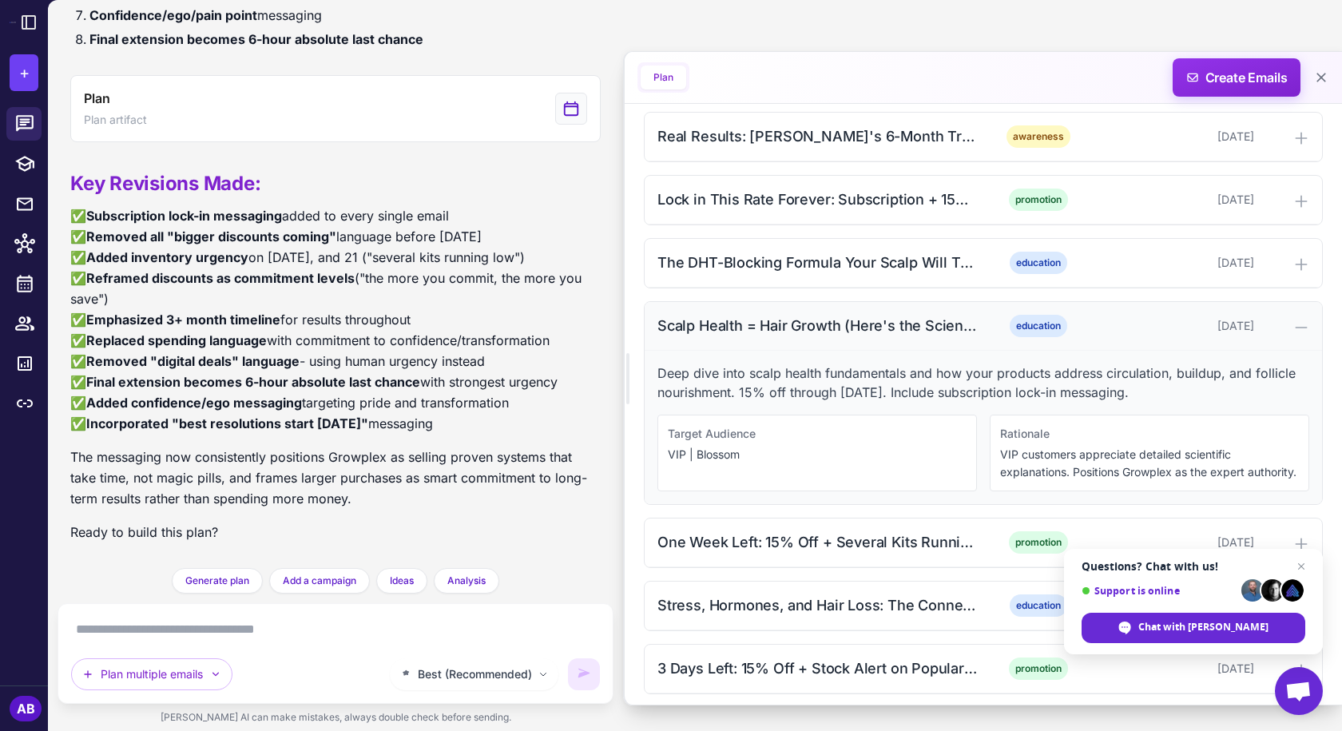
click at [806, 327] on div "Scalp Health = Hair Growth (Here's the Science) + Lock In Forever" at bounding box center [819, 326] width 323 height 22
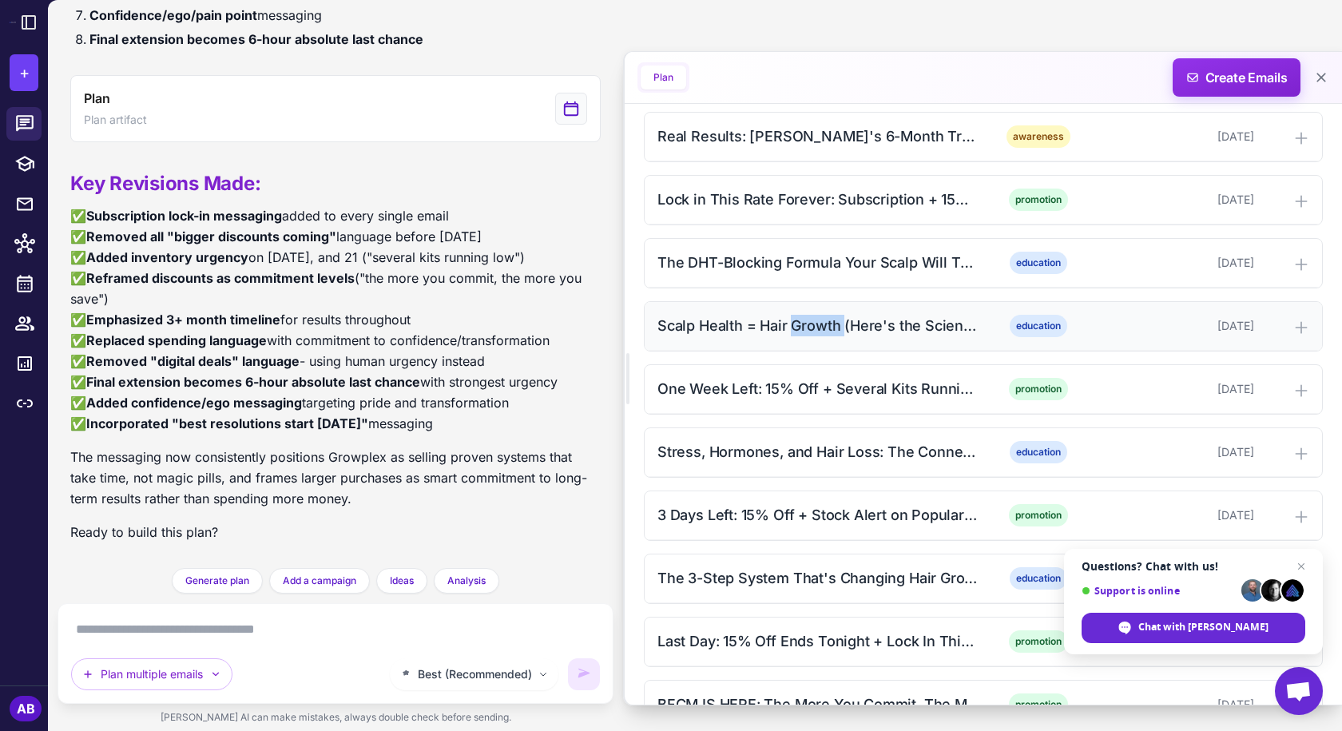
click at [806, 327] on div "Scalp Health = Hair Growth (Here's the Science) + Lock In Forever" at bounding box center [819, 326] width 323 height 22
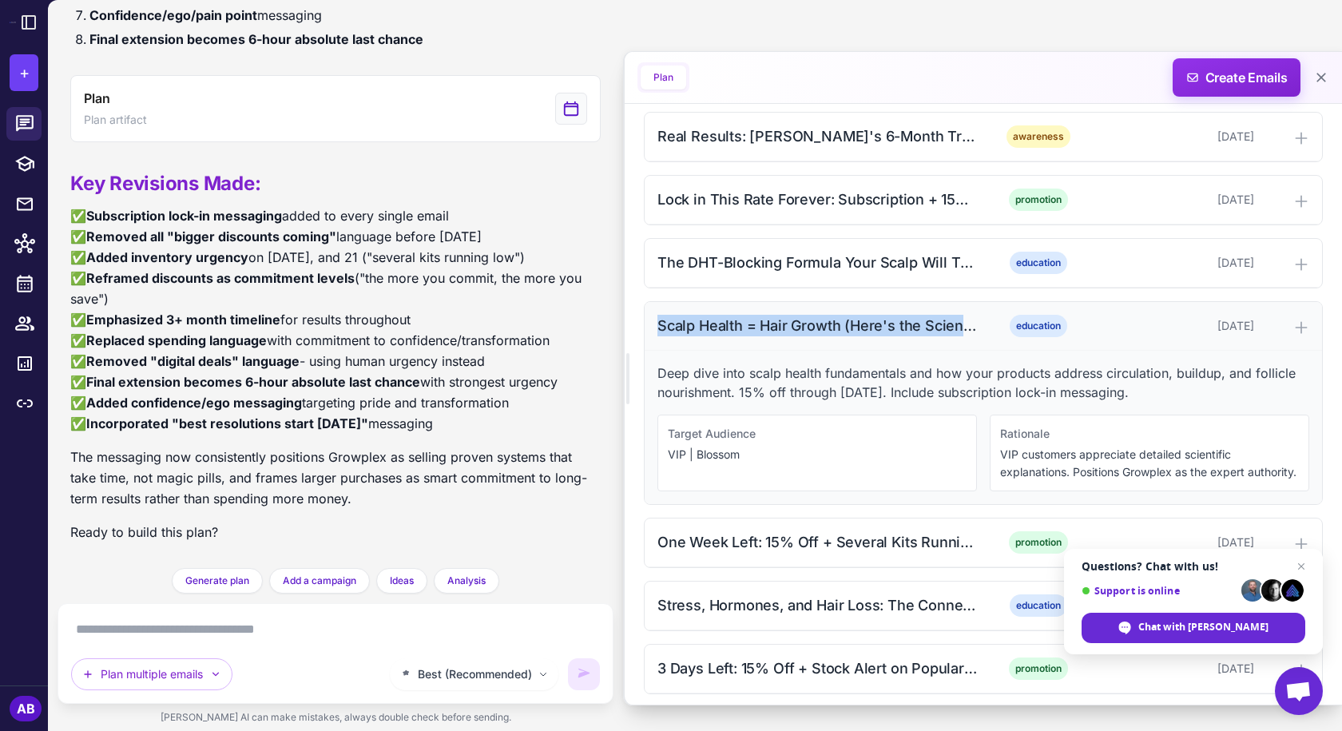
copy div "Scalp Health = Hair Growth (Here's the Science) + Lock In Forever"
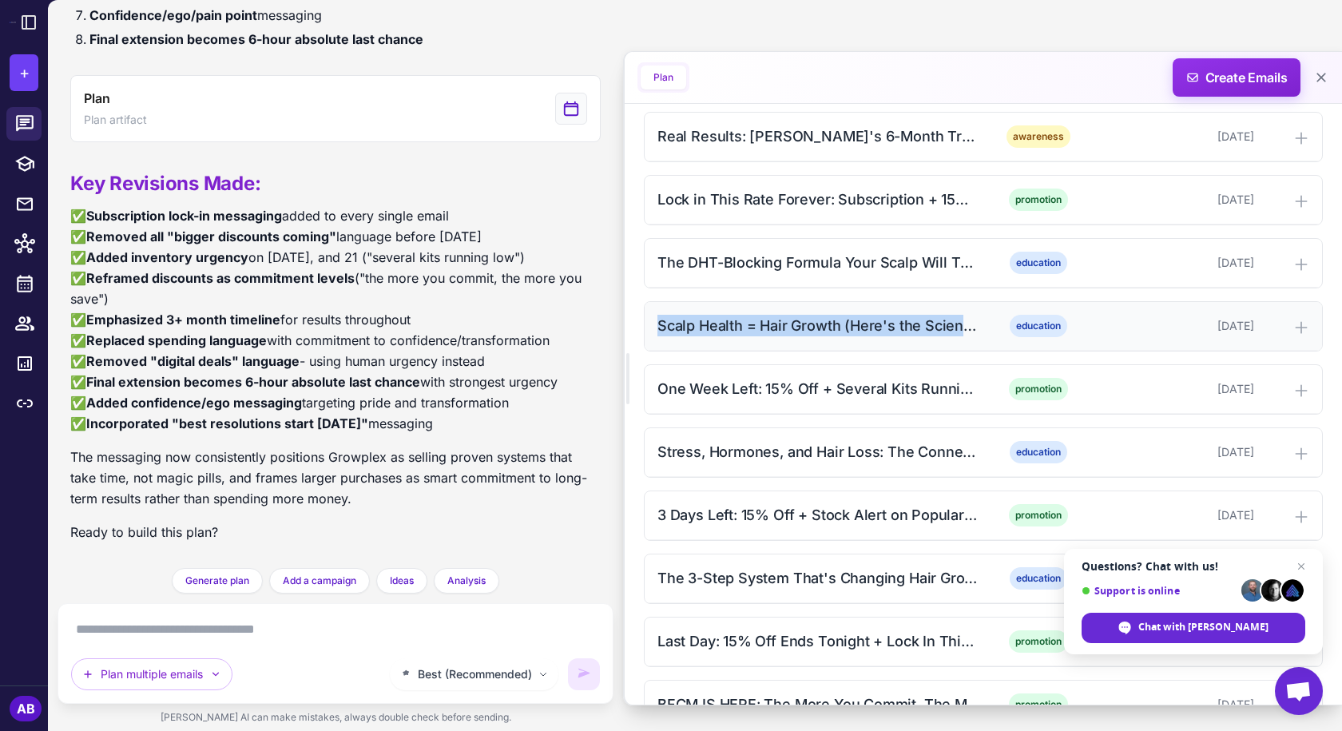
click at [799, 335] on div "Scalp Health = Hair Growth (Here's the Science) + Lock In Forever" at bounding box center [819, 326] width 323 height 22
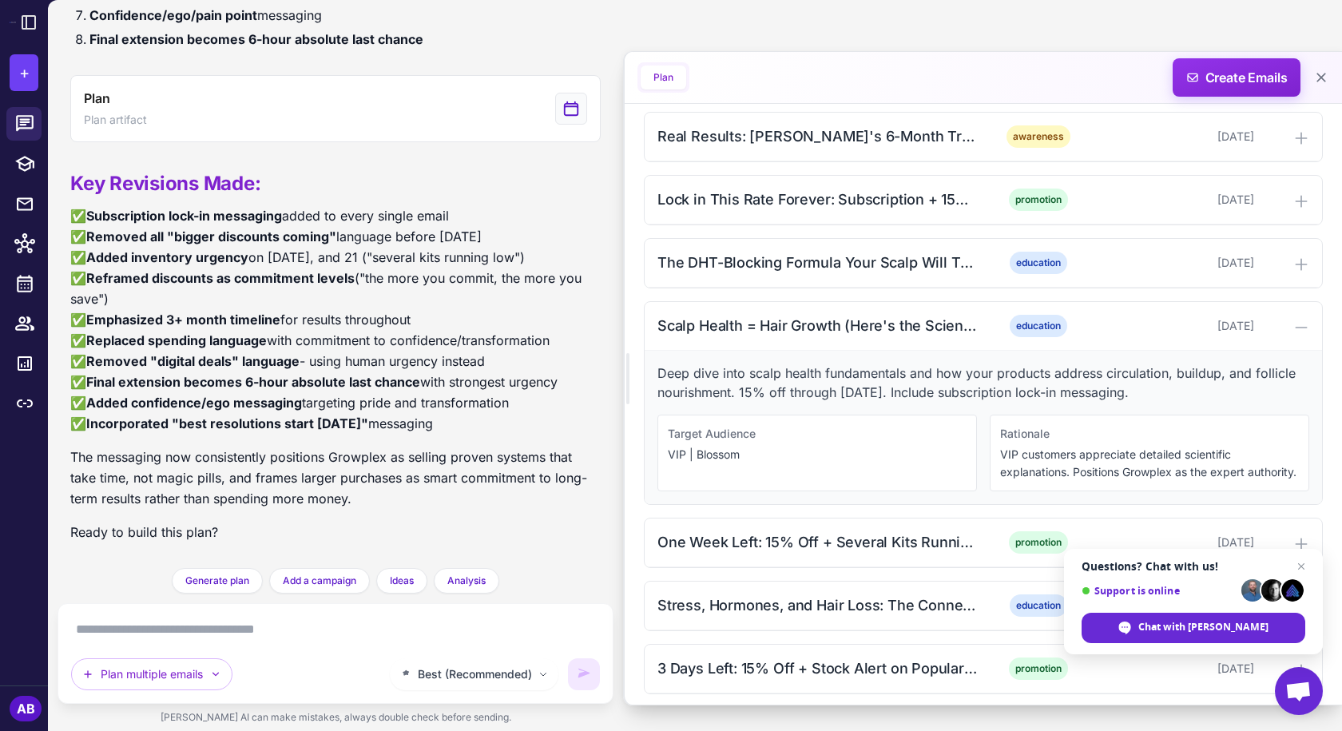
click at [761, 387] on p "Deep dive into scalp health fundamentals and how your products address circulat…" at bounding box center [984, 383] width 652 height 38
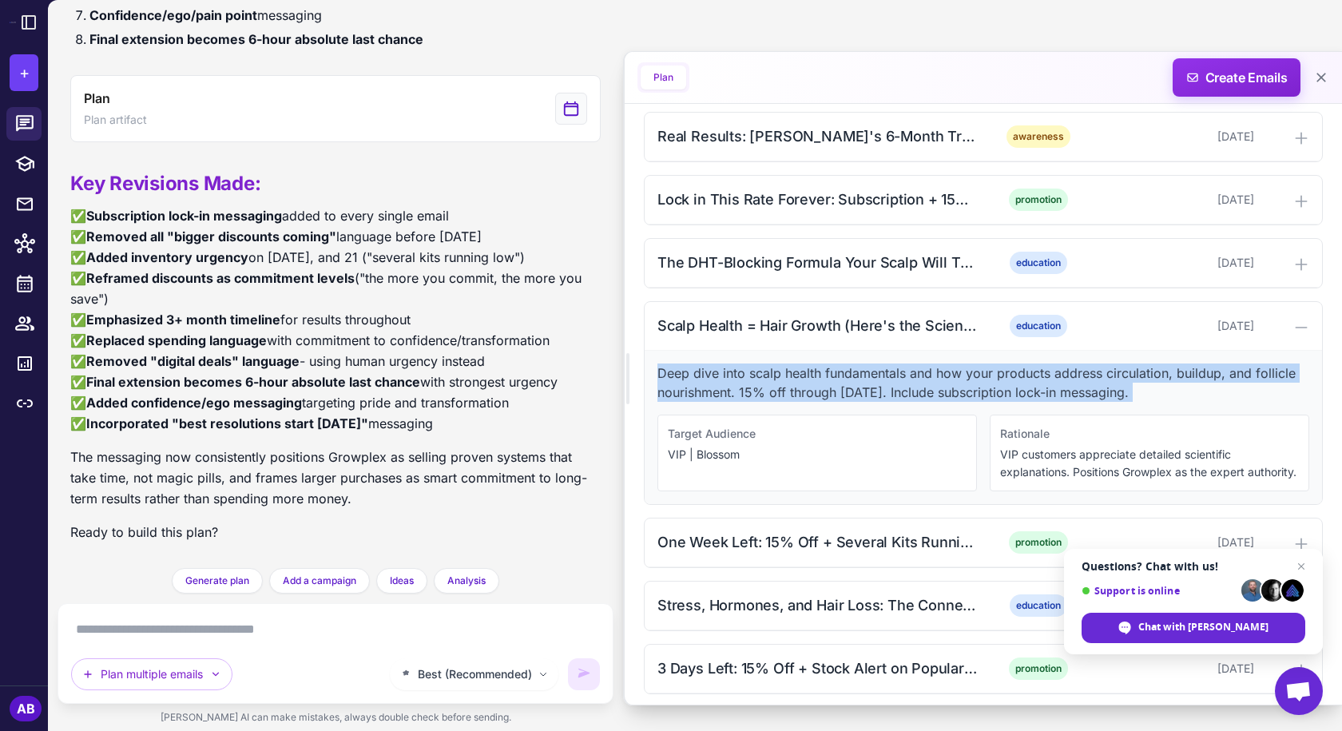
click at [761, 387] on p "Deep dive into scalp health fundamentals and how your products address circulat…" at bounding box center [984, 383] width 652 height 38
copy p "Deep dive into scalp health fundamentals and how your products address circulat…"
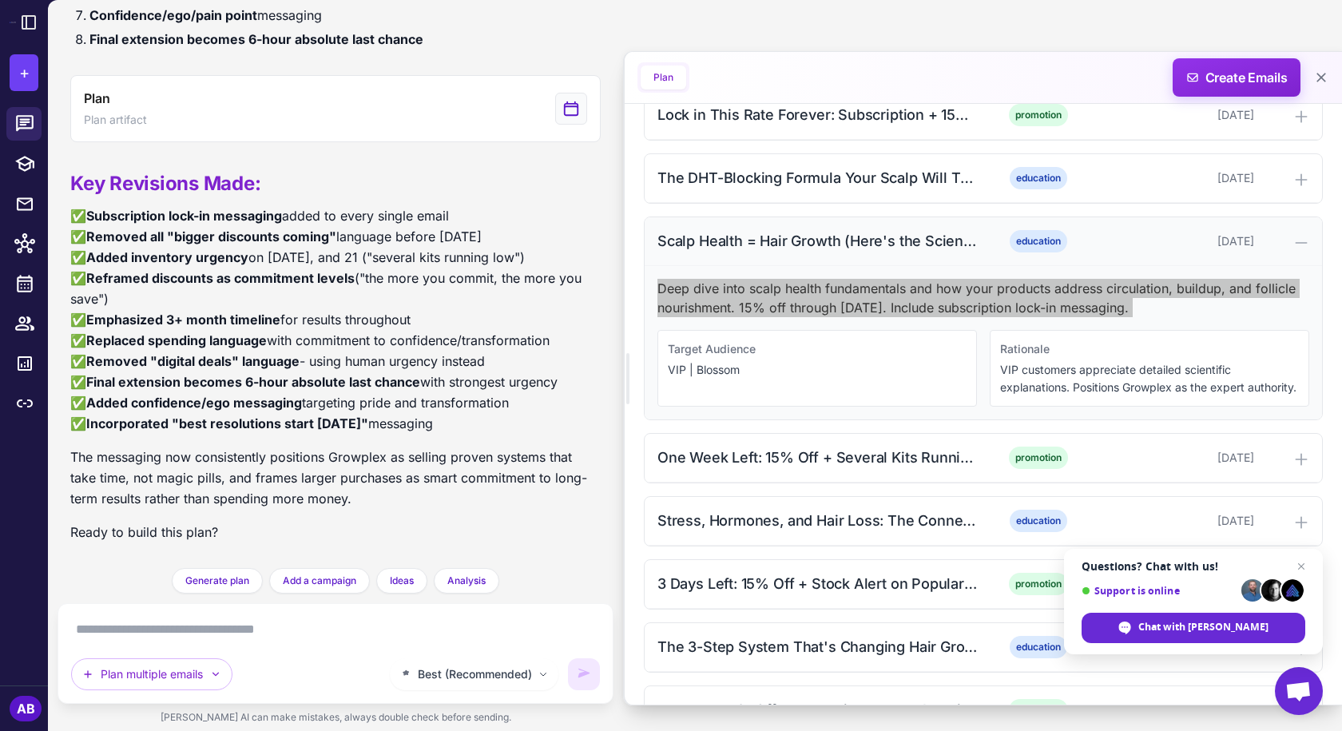
scroll to position [1039, 0]
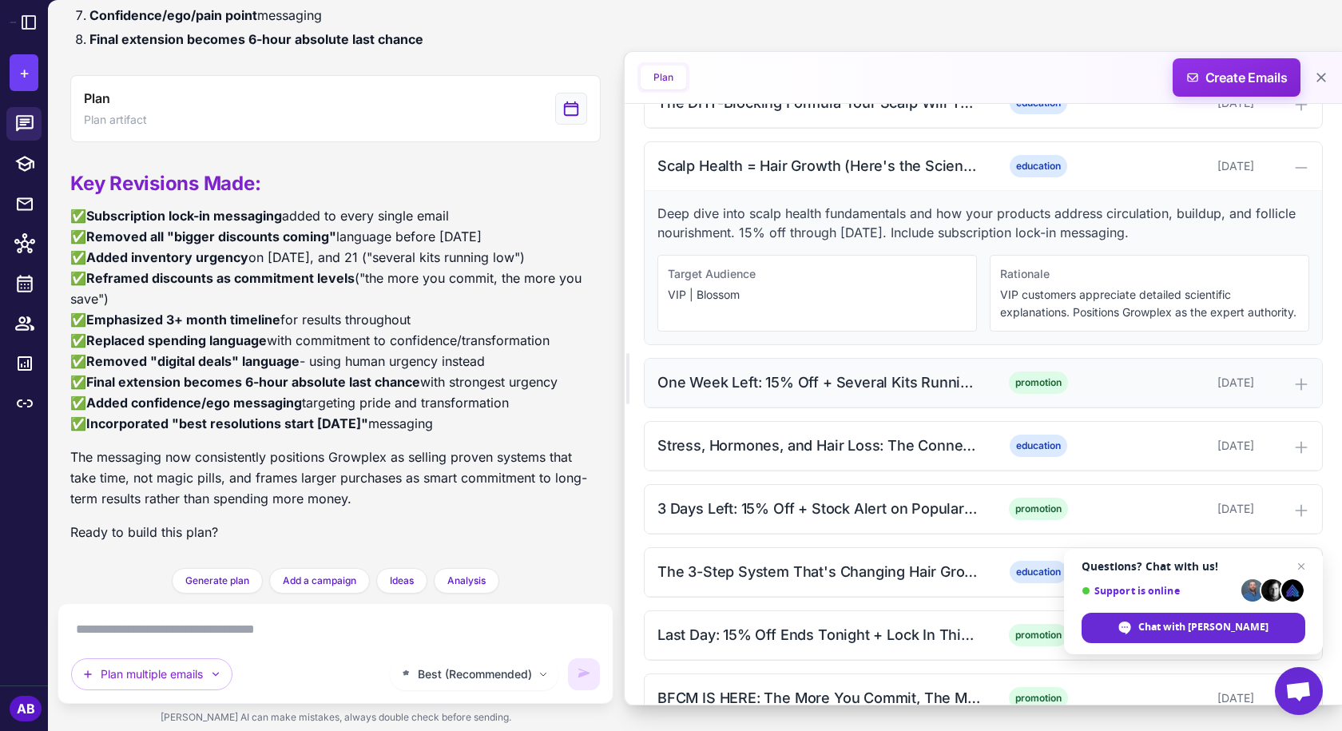
click at [808, 393] on div "One Week Left: 15% Off + Several Kits Running Low" at bounding box center [819, 382] width 323 height 22
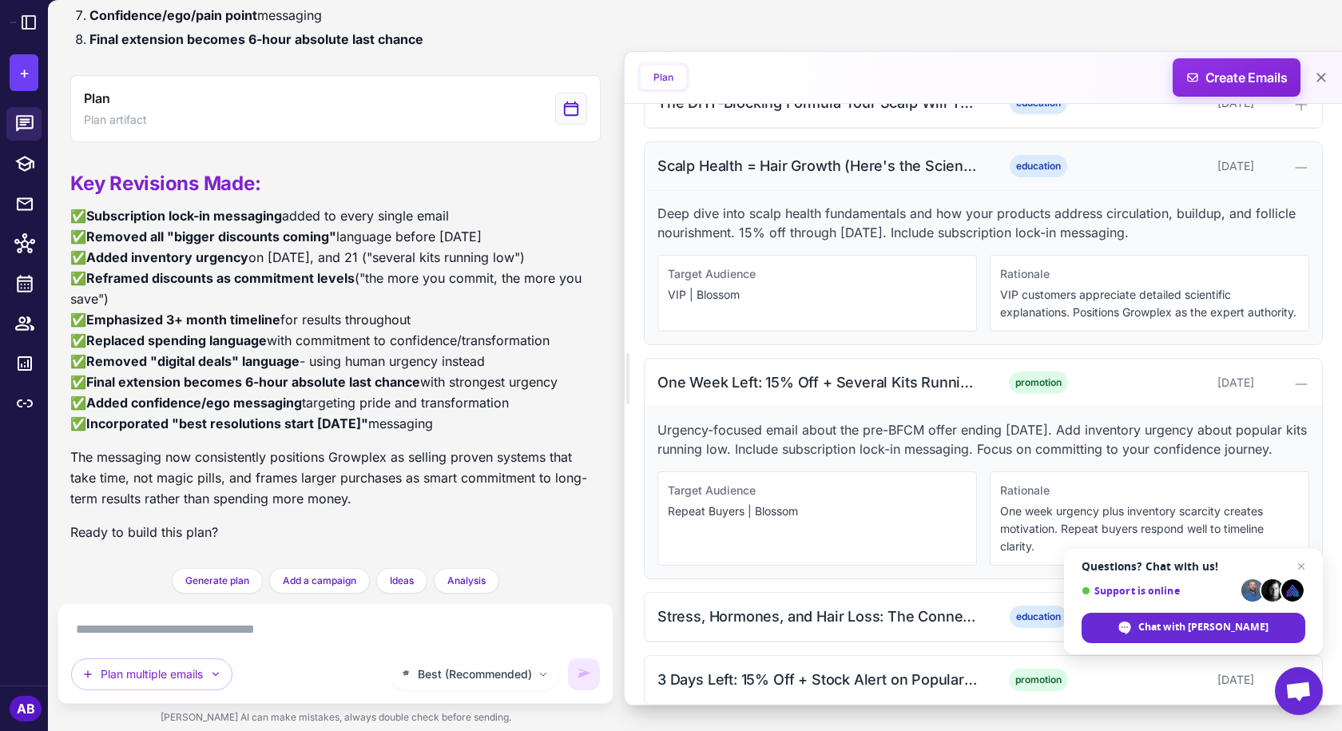
click at [840, 177] on div "Scalp Health = Hair Growth (Here's the Science) + Lock In Forever" at bounding box center [819, 166] width 323 height 22
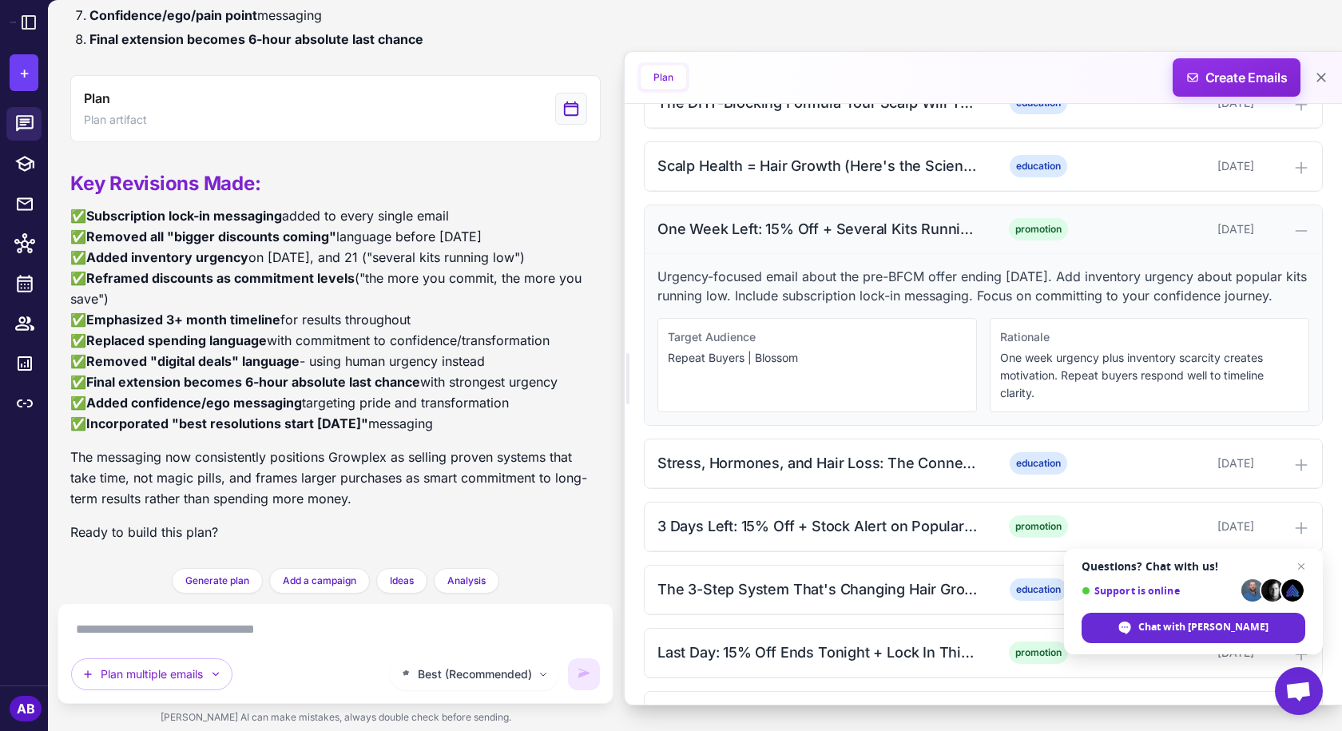
click at [840, 216] on div "One Week Left: 15% Off + Several Kits Running Low promotion [DATE]" at bounding box center [983, 229] width 677 height 49
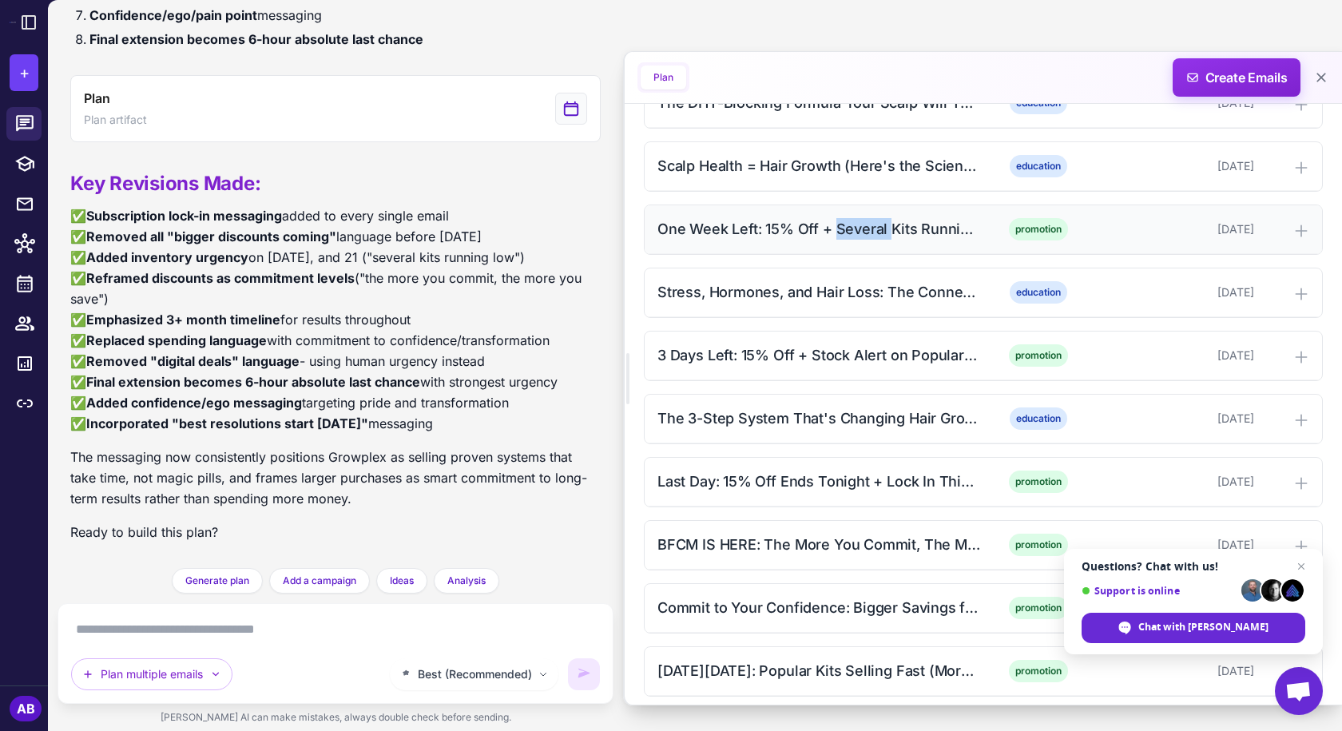
click at [840, 216] on div "One Week Left: 15% Off + Several Kits Running Low promotion [DATE]" at bounding box center [983, 229] width 677 height 49
click at [867, 241] on div "One Week Left: 15% Off + Several Kits Running Low promotion [DATE]" at bounding box center [983, 229] width 677 height 49
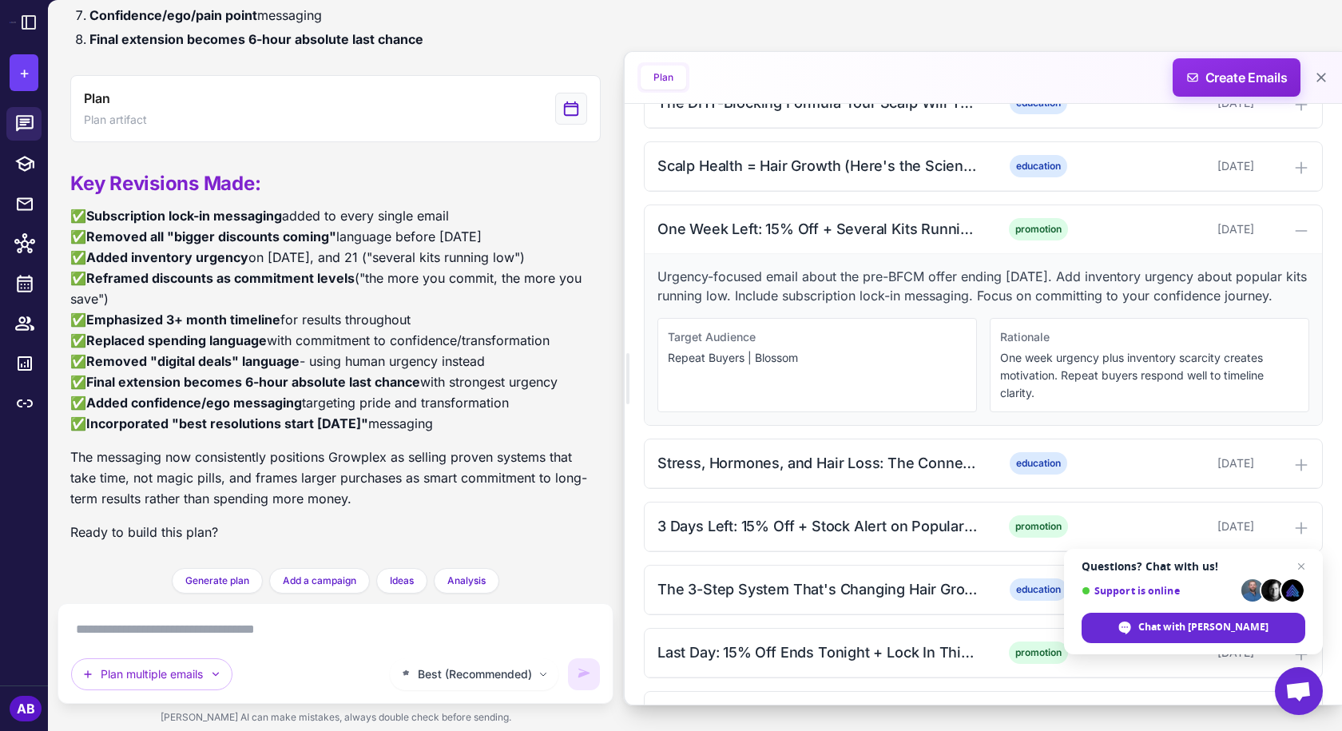
click at [812, 286] on p "Urgency-focused email about the pre-BFCM offer ending [DATE]. Add inventory urg…" at bounding box center [984, 286] width 652 height 38
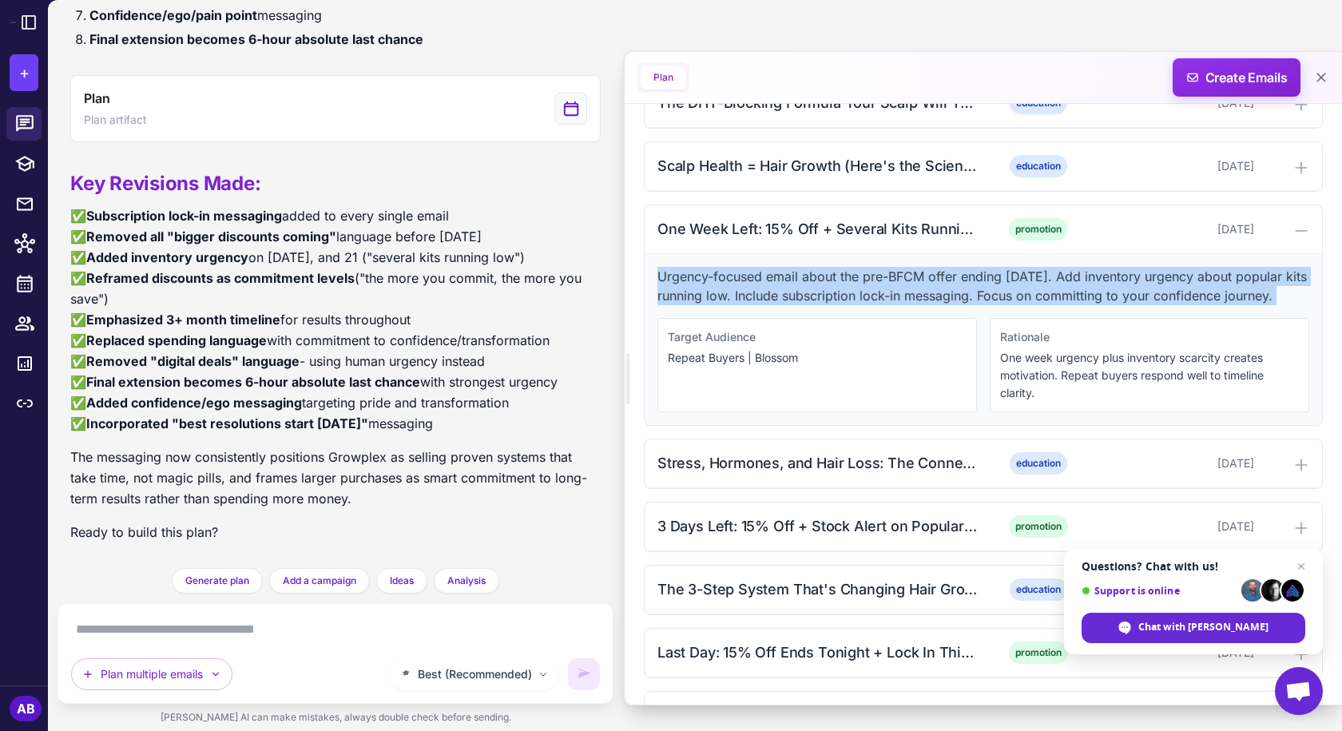
click at [812, 286] on p "Urgency-focused email about the pre-BFCM offer ending [DATE]. Add inventory urg…" at bounding box center [984, 286] width 652 height 38
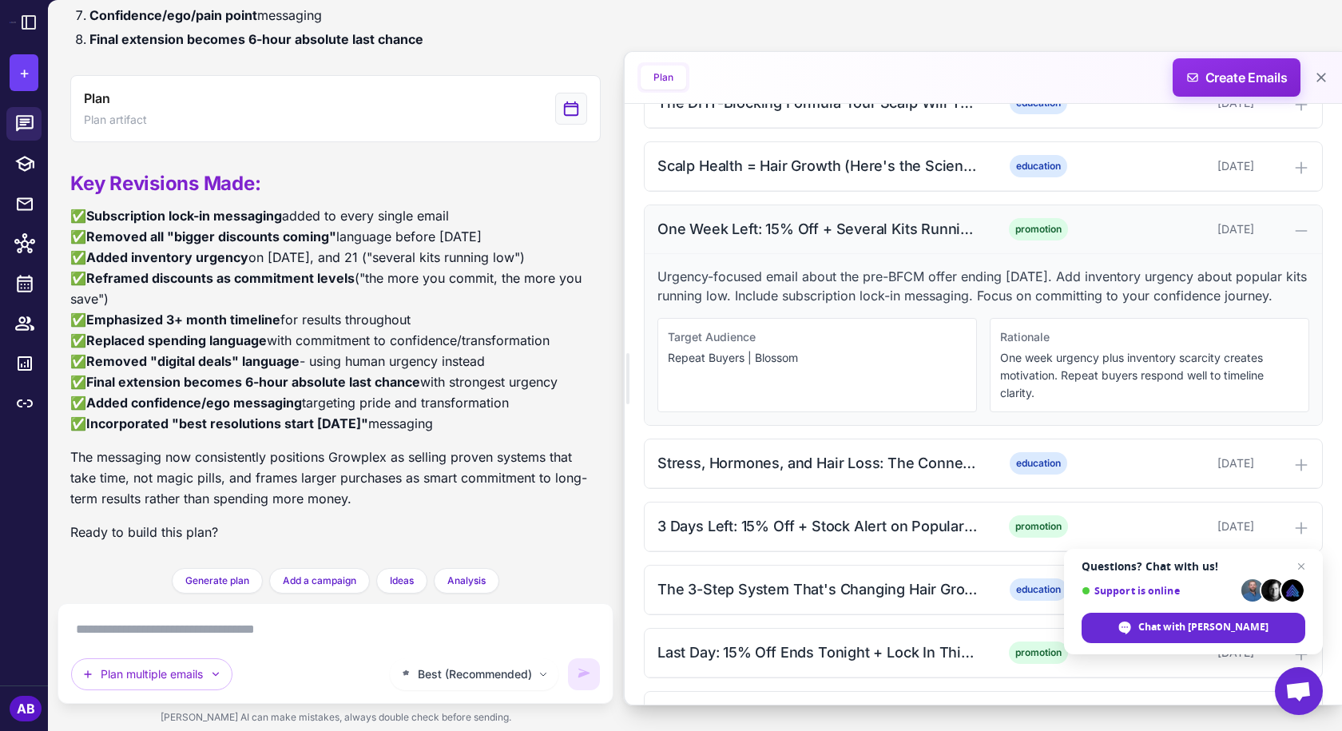
click at [854, 235] on div "One Week Left: 15% Off + Several Kits Running Low" at bounding box center [819, 229] width 323 height 22
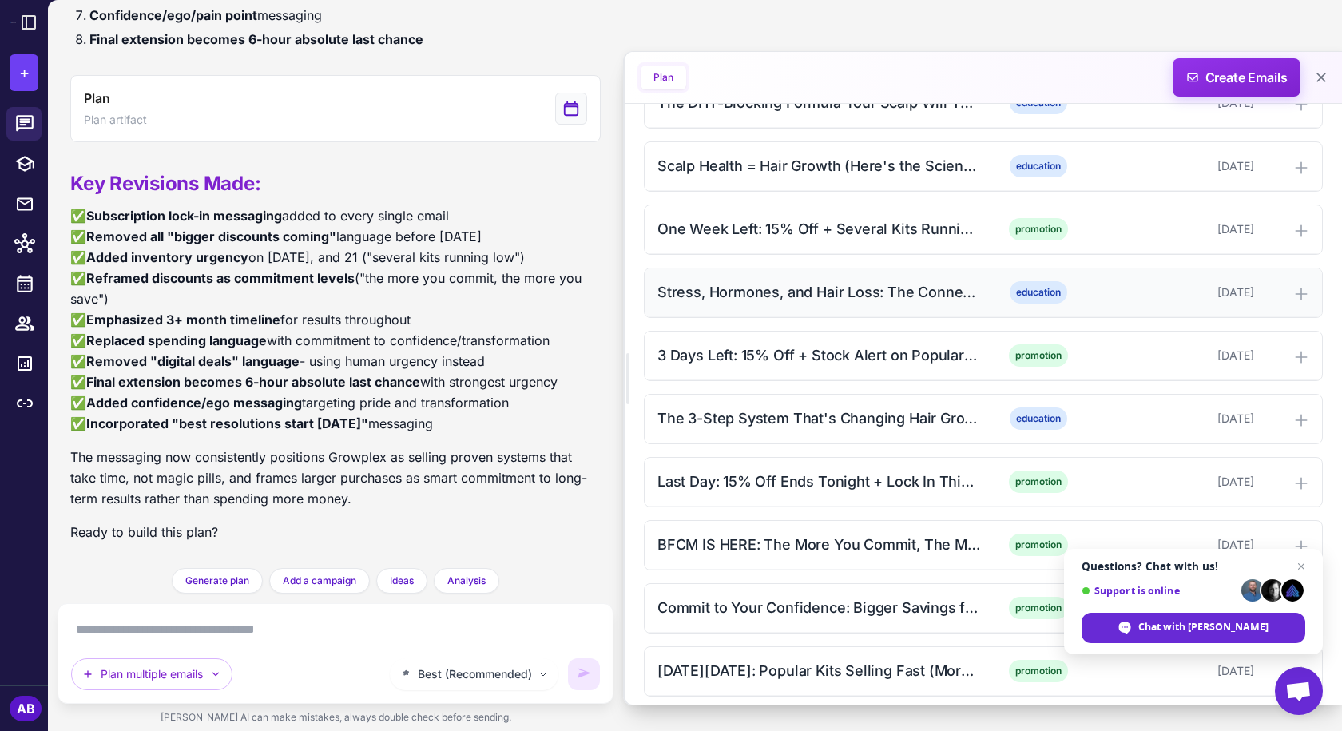
click at [852, 300] on div "Stress, Hormones, and Hair Loss: The Connection (15% Off + Lock In)" at bounding box center [819, 292] width 323 height 22
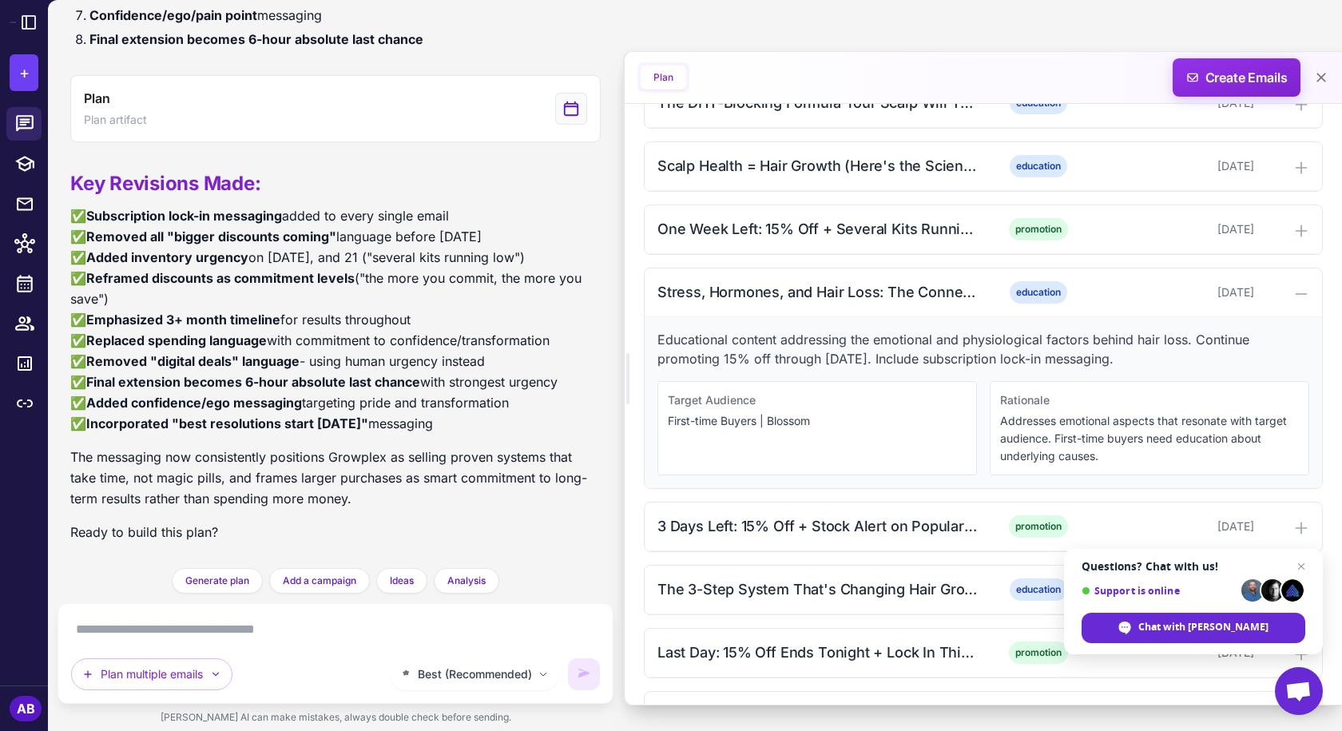
click at [750, 347] on p "Educational content addressing the emotional and physiological factors behind h…" at bounding box center [984, 349] width 652 height 38
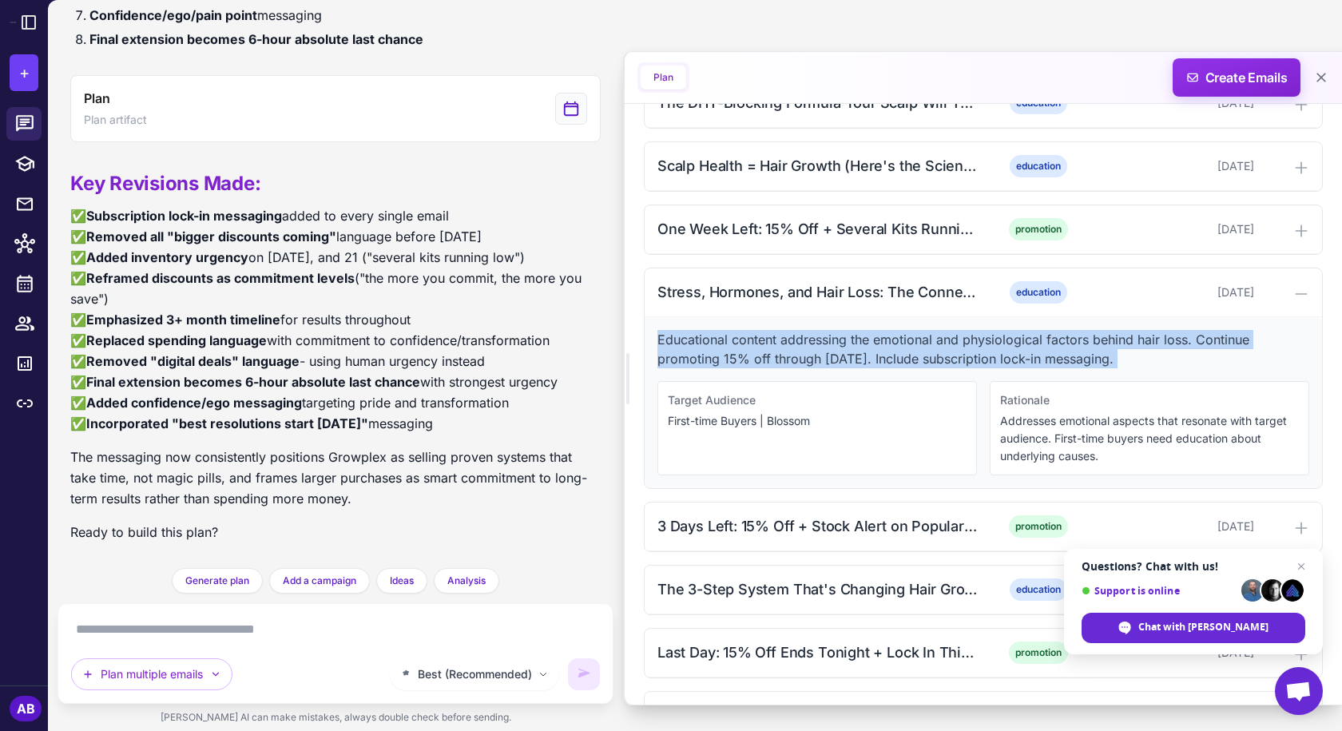
click at [750, 347] on p "Educational content addressing the emotional and physiological factors behind h…" at bounding box center [984, 349] width 652 height 38
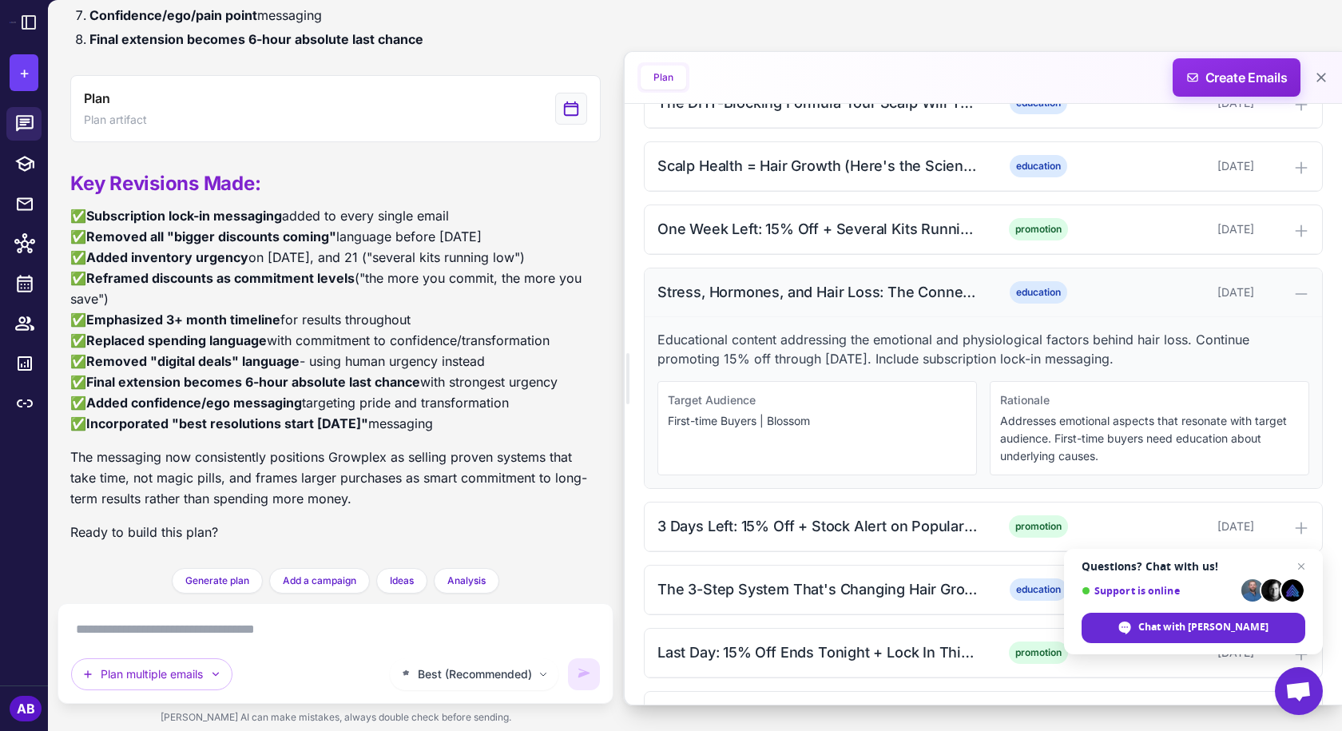
click at [854, 294] on div "Stress, Hormones, and Hair Loss: The Connection (15% Off + Lock In)" at bounding box center [819, 292] width 323 height 22
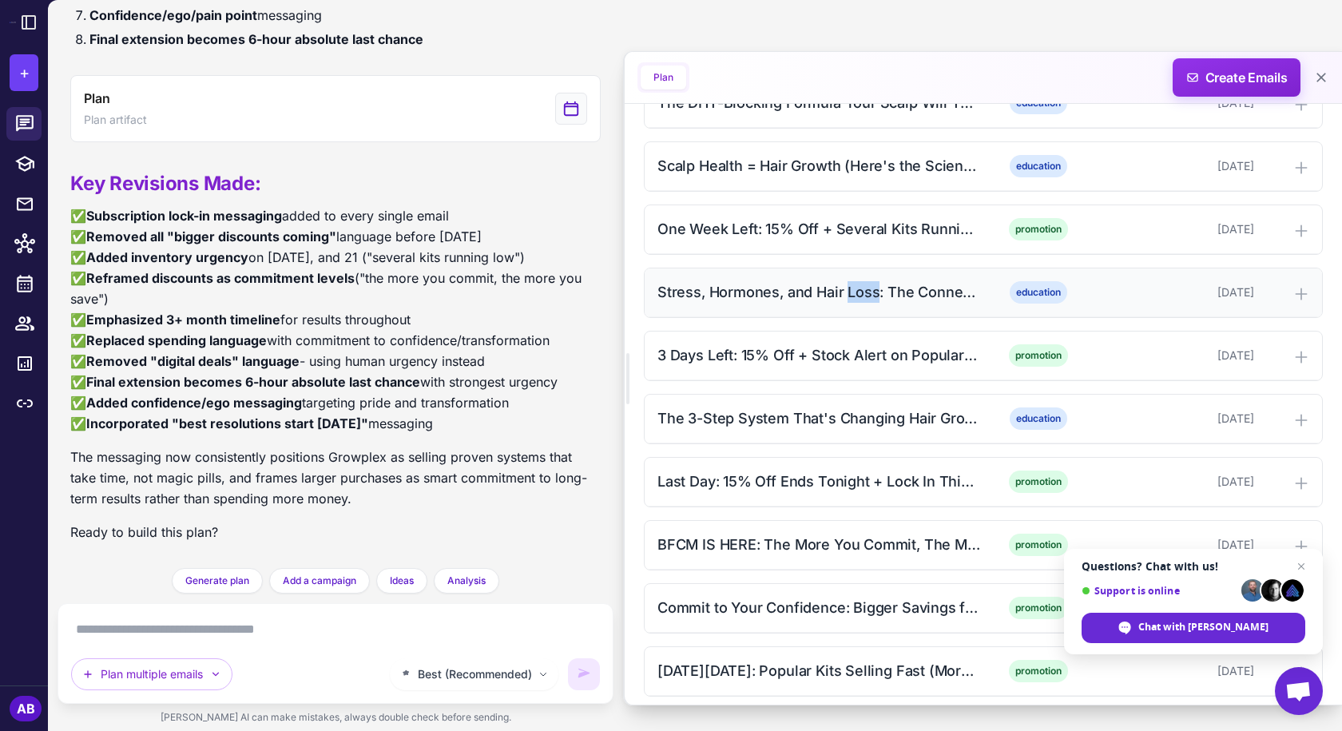
click at [854, 294] on div "Stress, Hormones, and Hair Loss: The Connection (15% Off + Lock In)" at bounding box center [819, 292] width 323 height 22
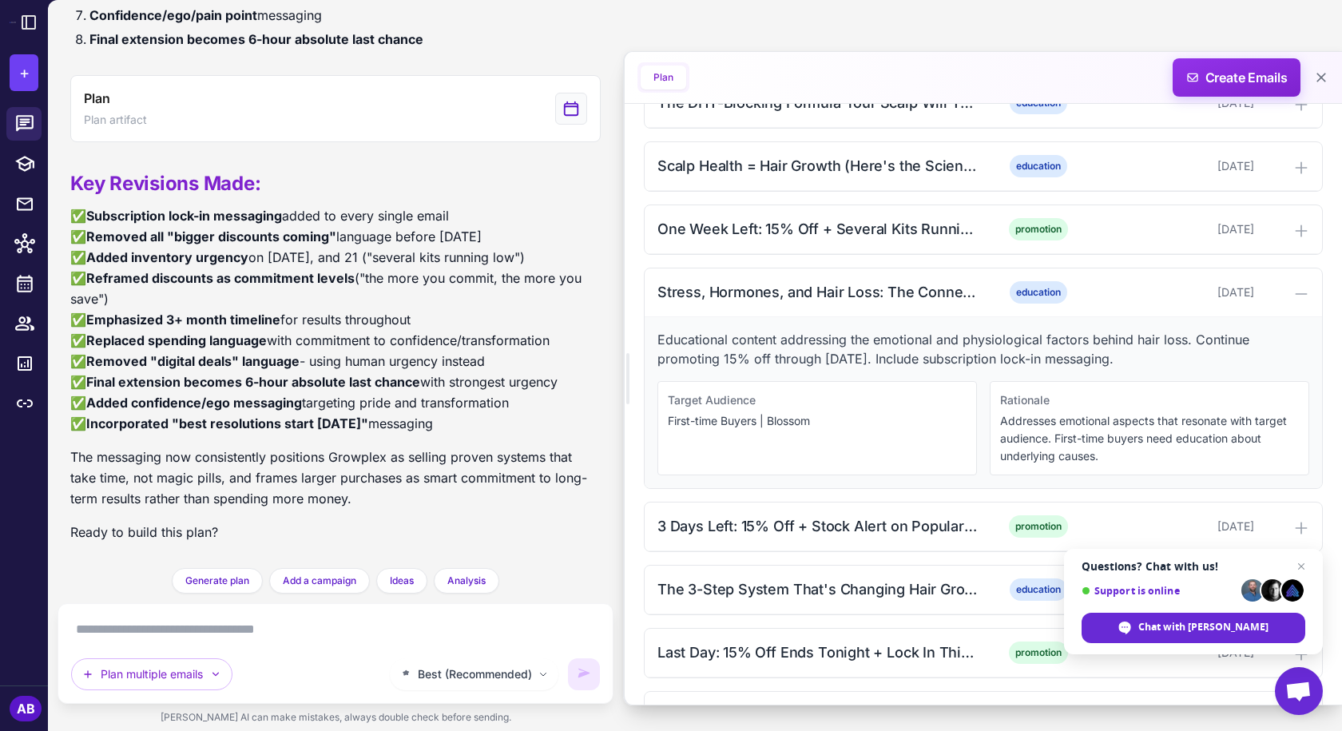
click at [886, 317] on div "Educational content addressing the emotional and physiological factors behind h…" at bounding box center [983, 402] width 677 height 171
click at [889, 344] on p "Educational content addressing the emotional and physiological factors behind h…" at bounding box center [984, 349] width 652 height 38
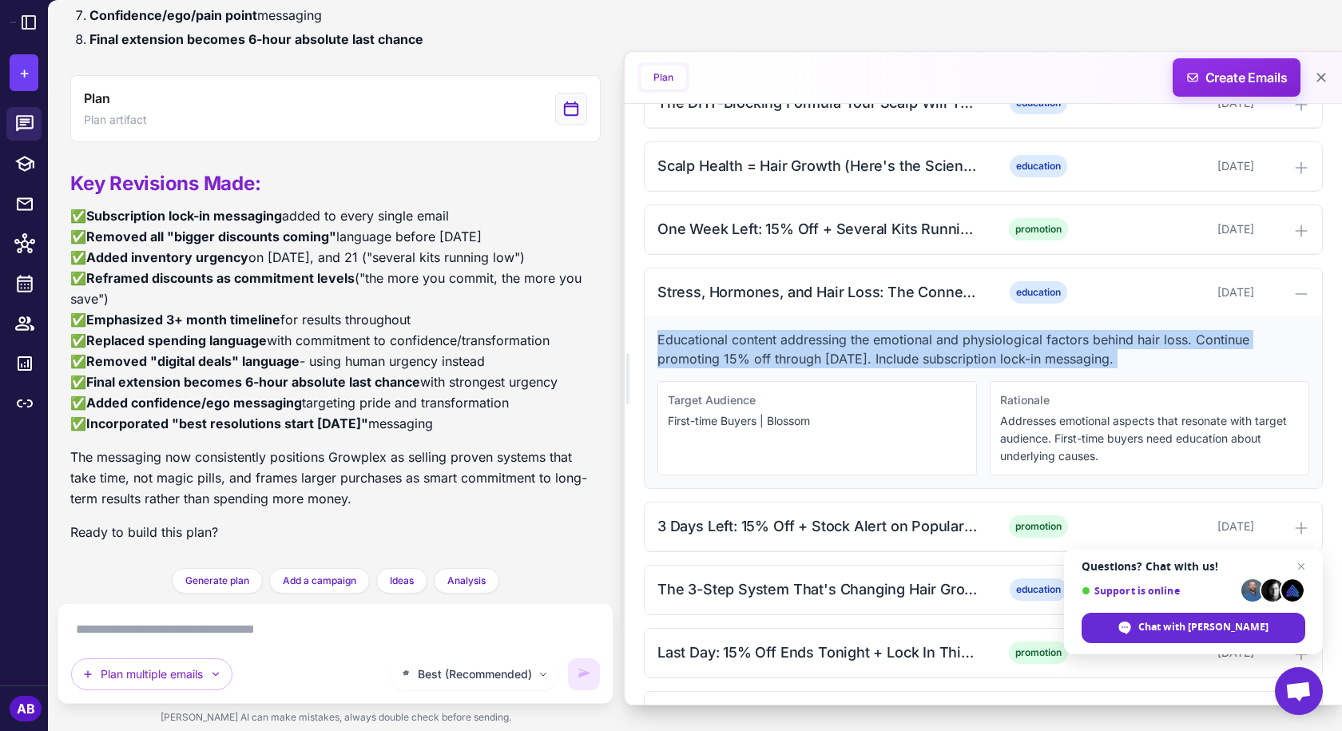
click at [889, 344] on p "Educational content addressing the emotional and physiological factors behind h…" at bounding box center [984, 349] width 652 height 38
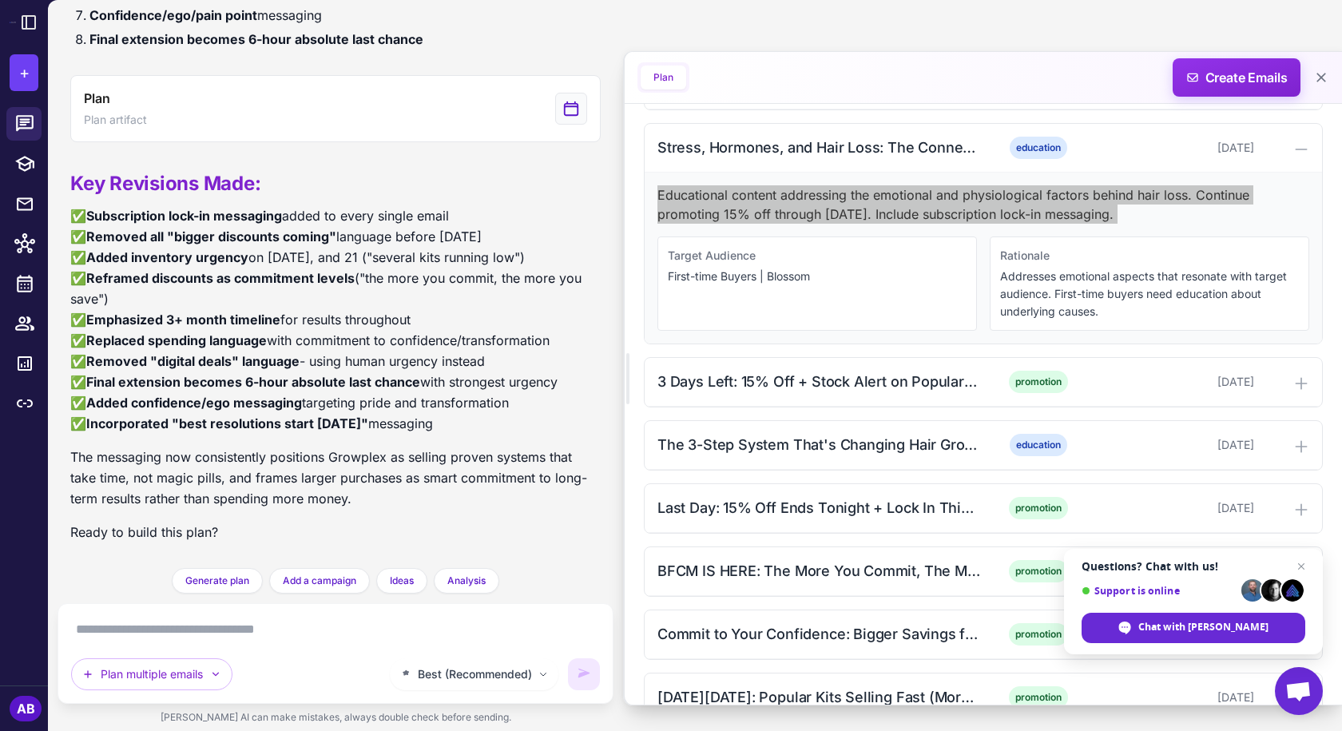
scroll to position [1198, 0]
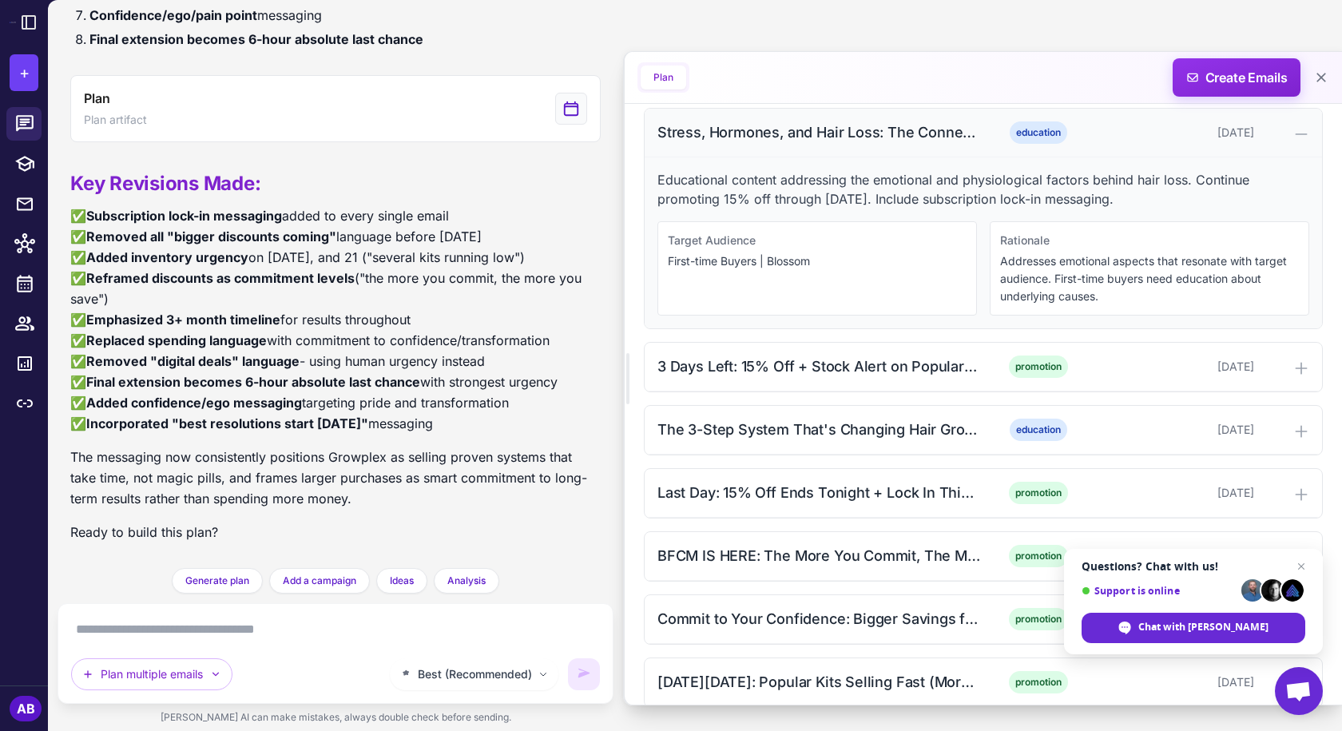
click at [837, 145] on div "Stress, Hormones, and Hair Loss: The Connection (15% Off + Lock In) education […" at bounding box center [983, 133] width 677 height 49
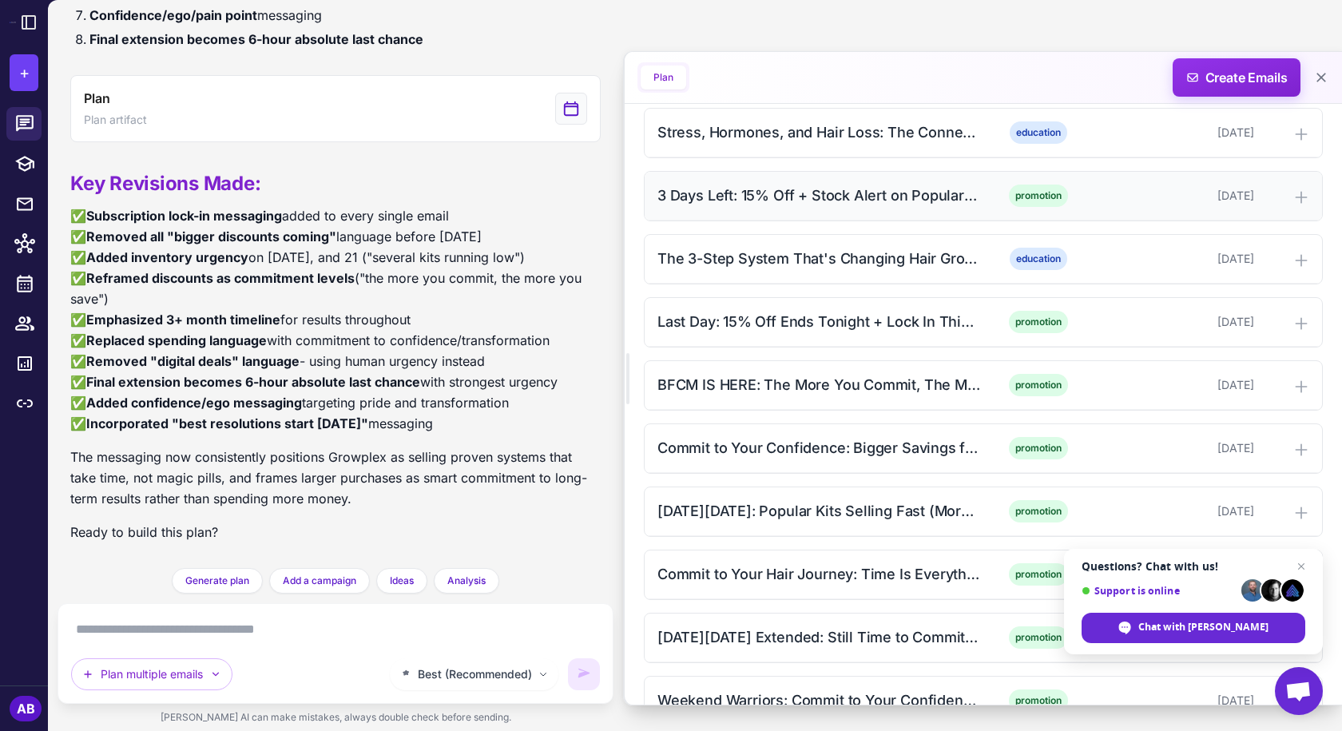
click at [835, 193] on div "3 Days Left: 15% Off + Stock Alert on Popular Kits" at bounding box center [819, 196] width 323 height 22
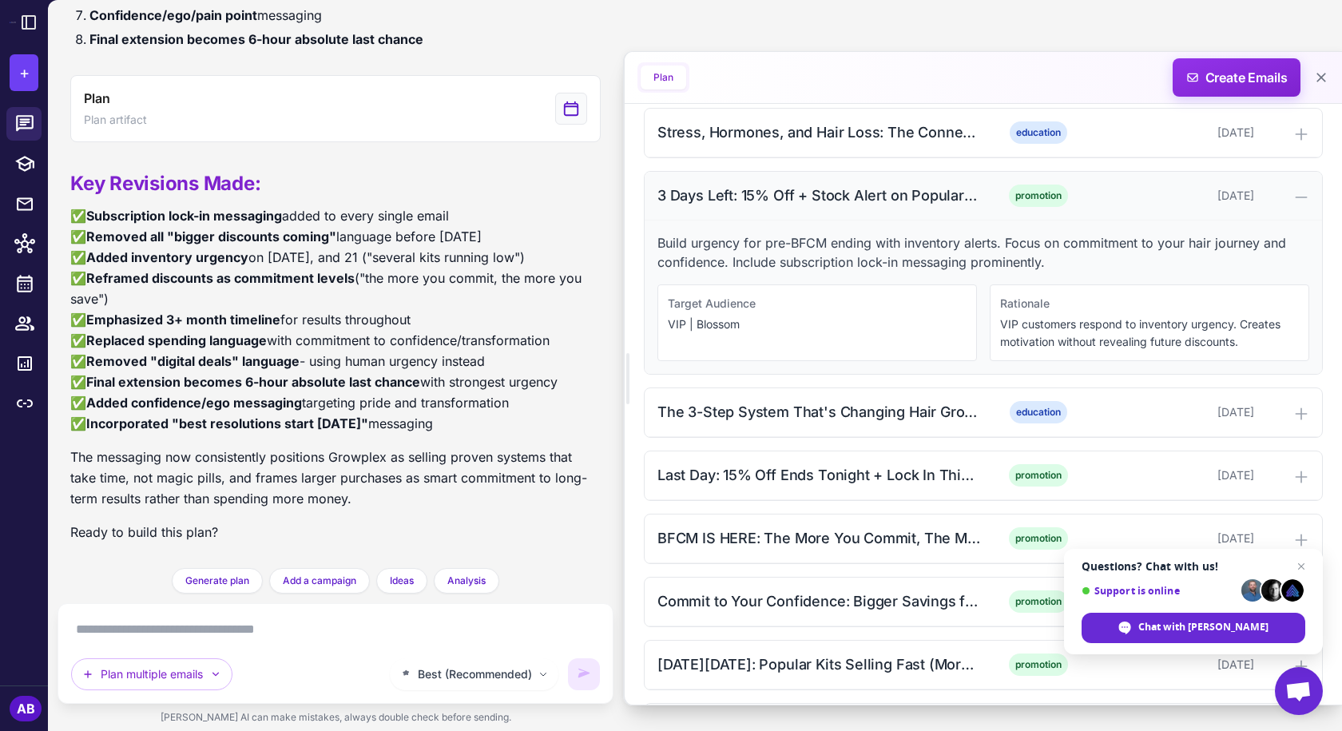
click at [815, 196] on div "3 Days Left: 15% Off + Stock Alert on Popular Kits" at bounding box center [819, 196] width 323 height 22
click at [815, 195] on div "3 Days Left: 15% Off + Stock Alert on Popular Kits" at bounding box center [819, 196] width 323 height 22
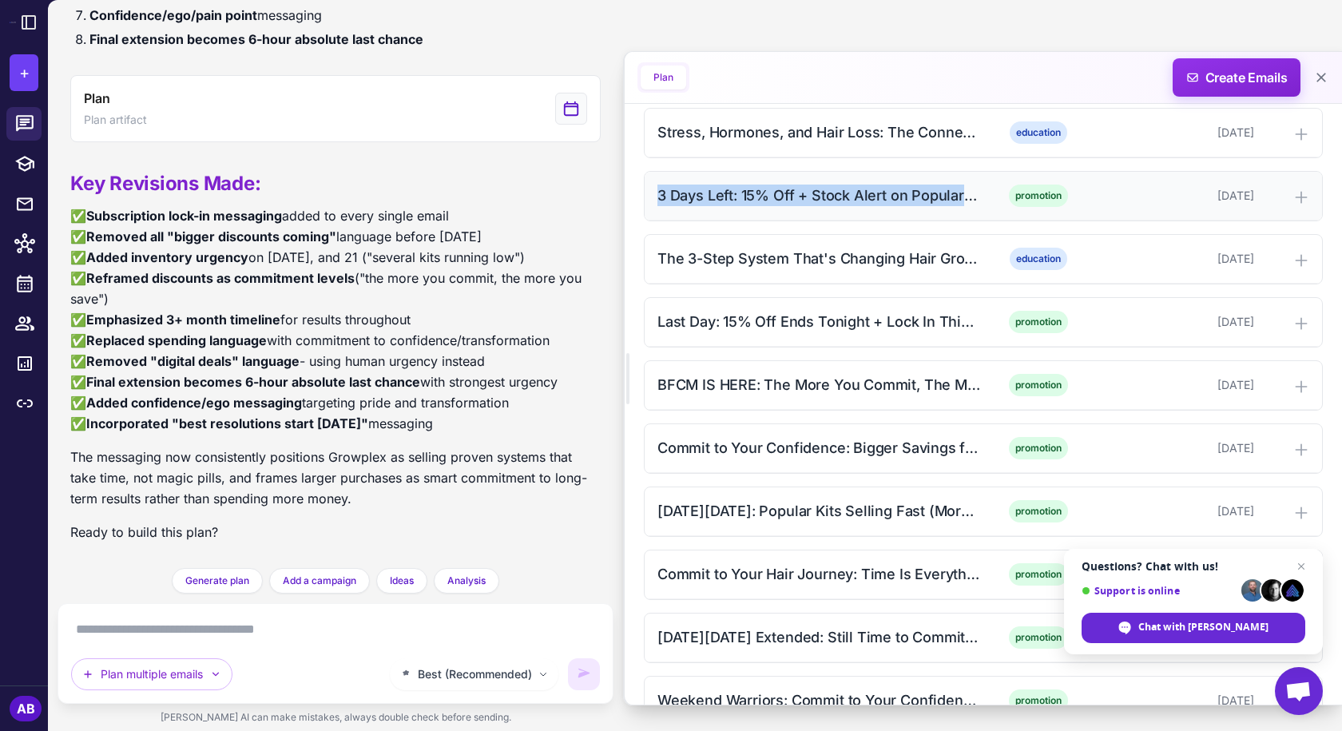
click at [755, 194] on div "3 Days Left: 15% Off + Stock Alert on Popular Kits" at bounding box center [819, 196] width 323 height 22
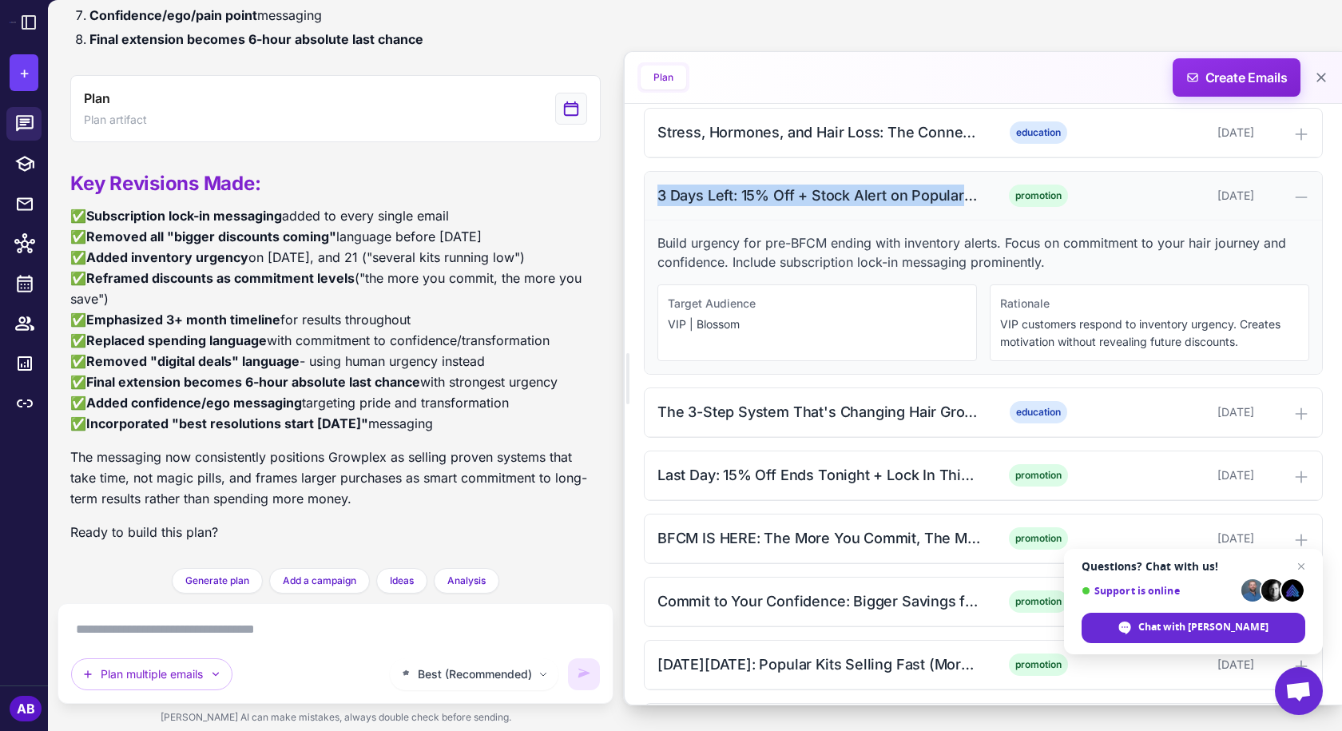
drag, startPoint x: 658, startPoint y: 199, endPoint x: 873, endPoint y: 193, distance: 215.8
click at [979, 201] on div "3 Days Left: 15% Off + Stock Alert on Popular Kits promotion [DATE]" at bounding box center [983, 196] width 677 height 49
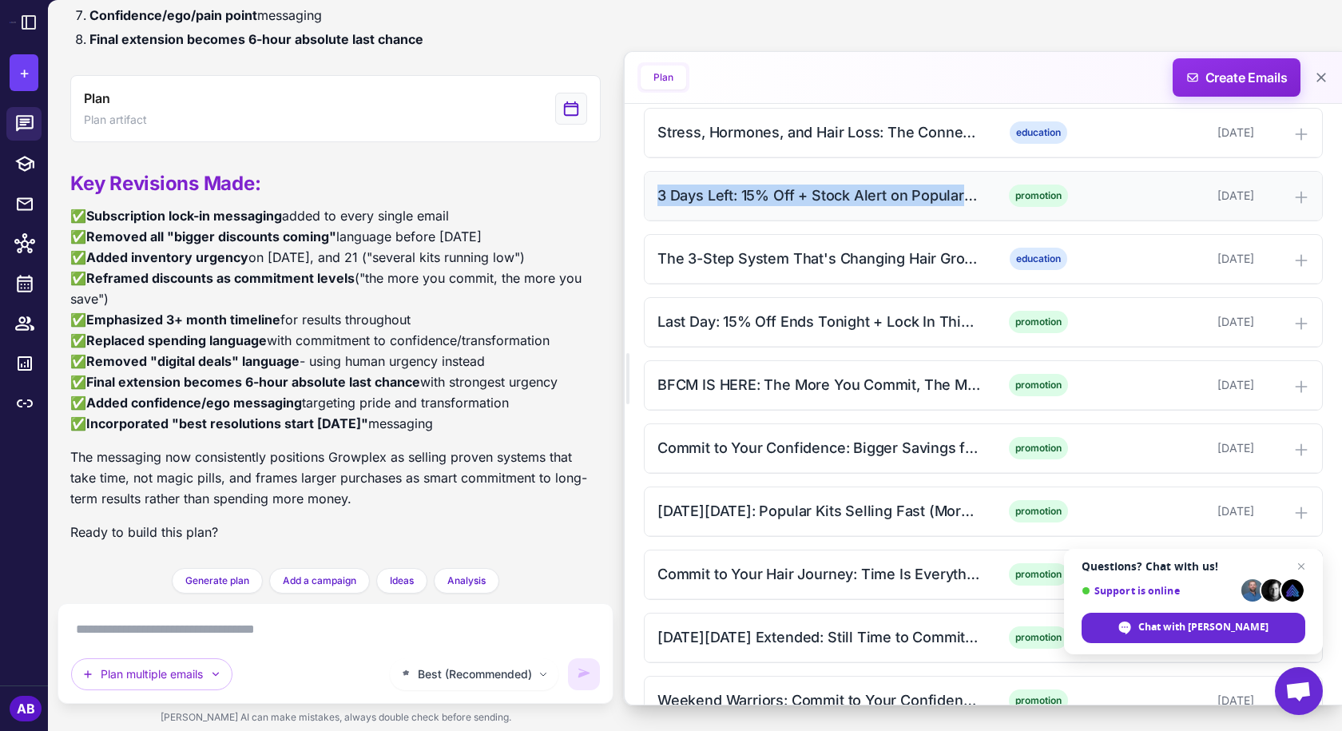
click at [856, 189] on div "3 Days Left: 15% Off + Stock Alert on Popular Kits" at bounding box center [819, 196] width 323 height 22
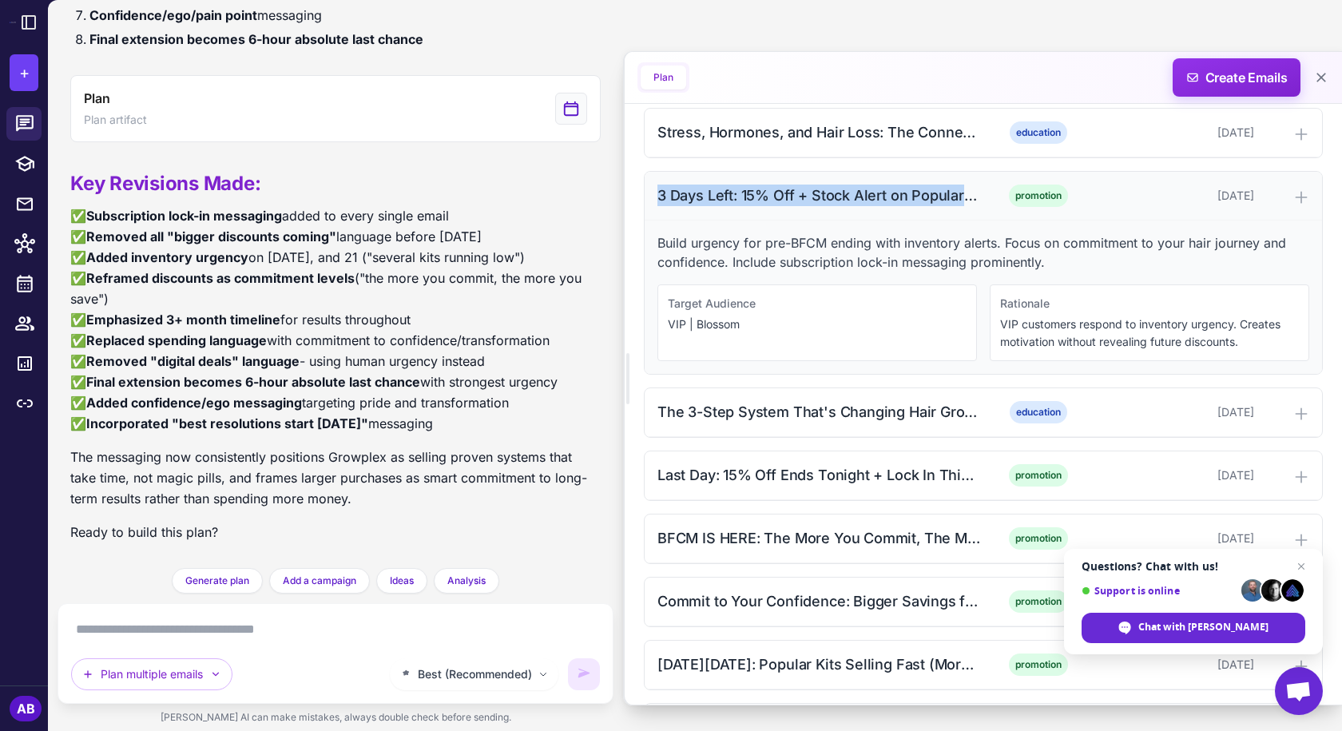
click at [856, 189] on div "3 Days Left: 15% Off + Stock Alert on Popular Kits" at bounding box center [819, 196] width 323 height 22
click at [801, 248] on p "Build urgency for pre-BFCM ending with inventory alerts. Focus on commitment to…" at bounding box center [984, 252] width 652 height 38
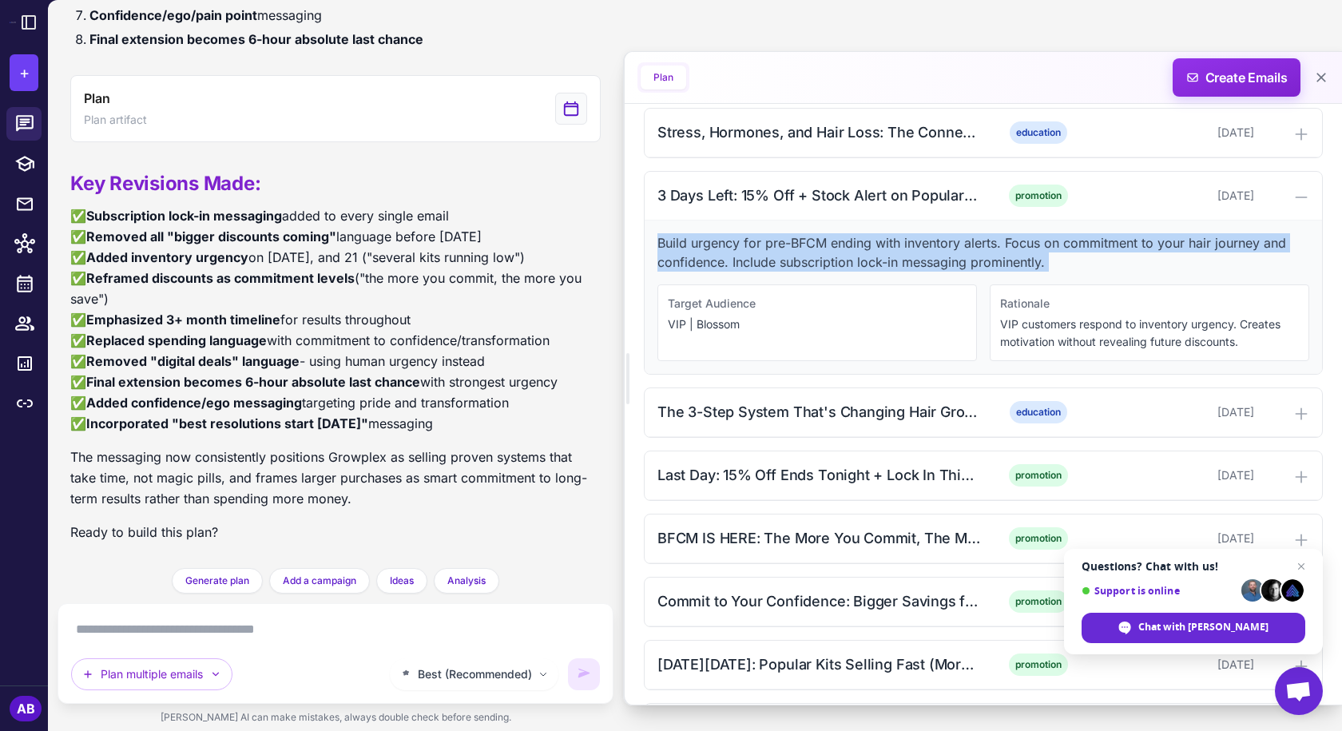
click at [801, 248] on p "Build urgency for pre-BFCM ending with inventory alerts. Focus on commitment to…" at bounding box center [984, 252] width 652 height 38
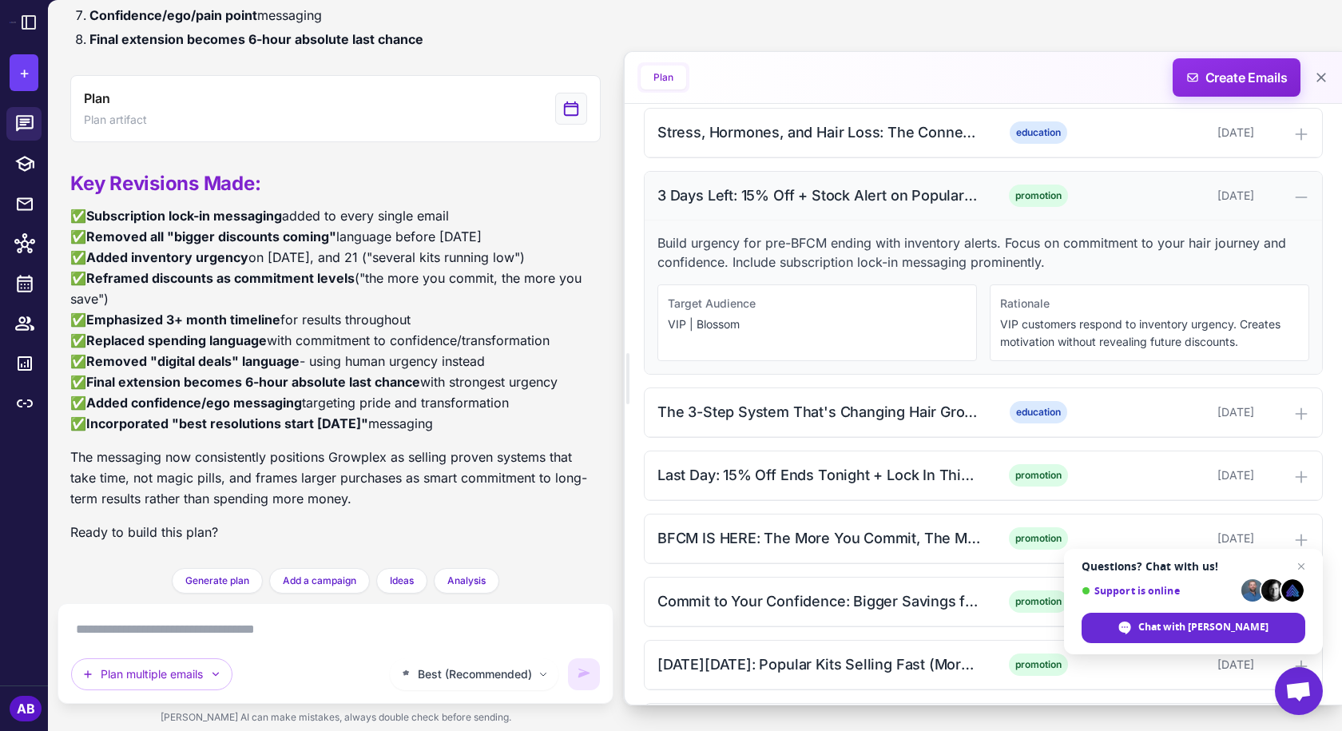
click at [880, 213] on div "3 Days Left: 15% Off + Stock Alert on Popular Kits promotion [DATE]" at bounding box center [983, 196] width 677 height 49
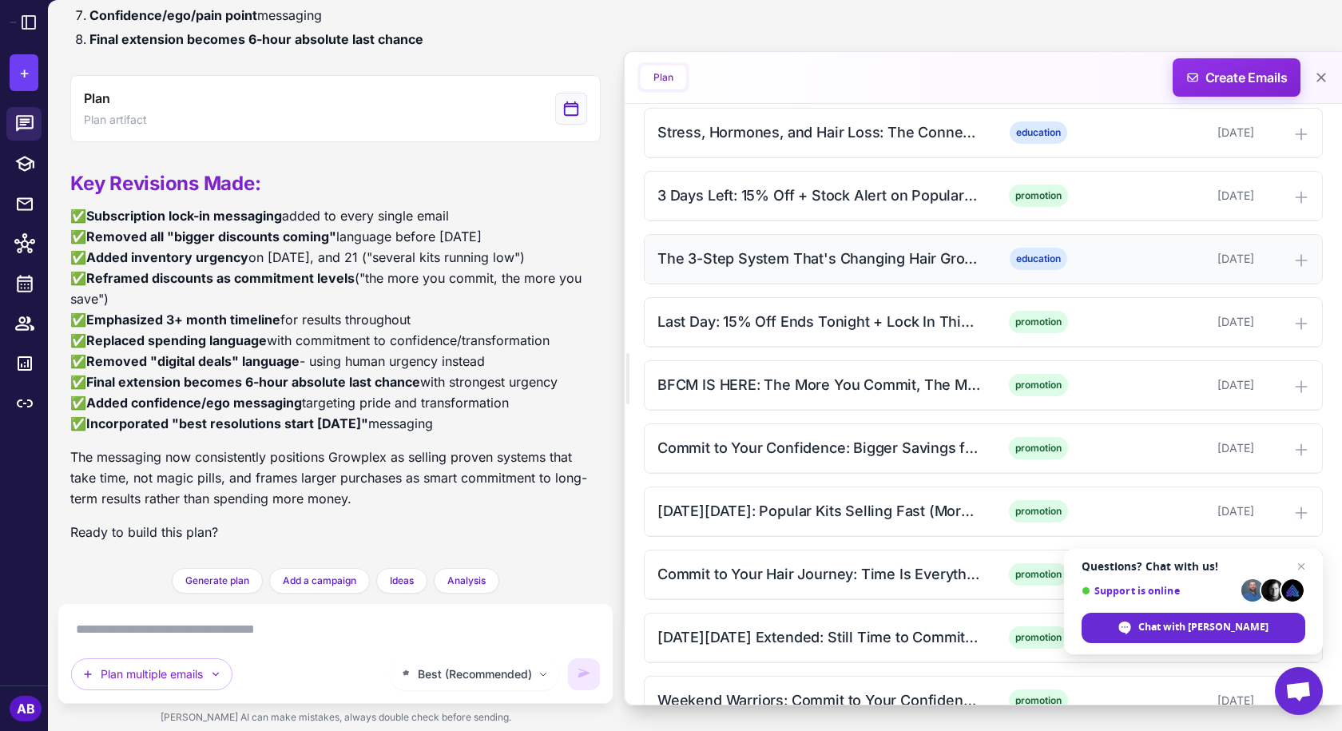
click at [802, 260] on div "The 3-Step System That's Changing Hair Growth (15% Off + Lock In)" at bounding box center [819, 259] width 323 height 22
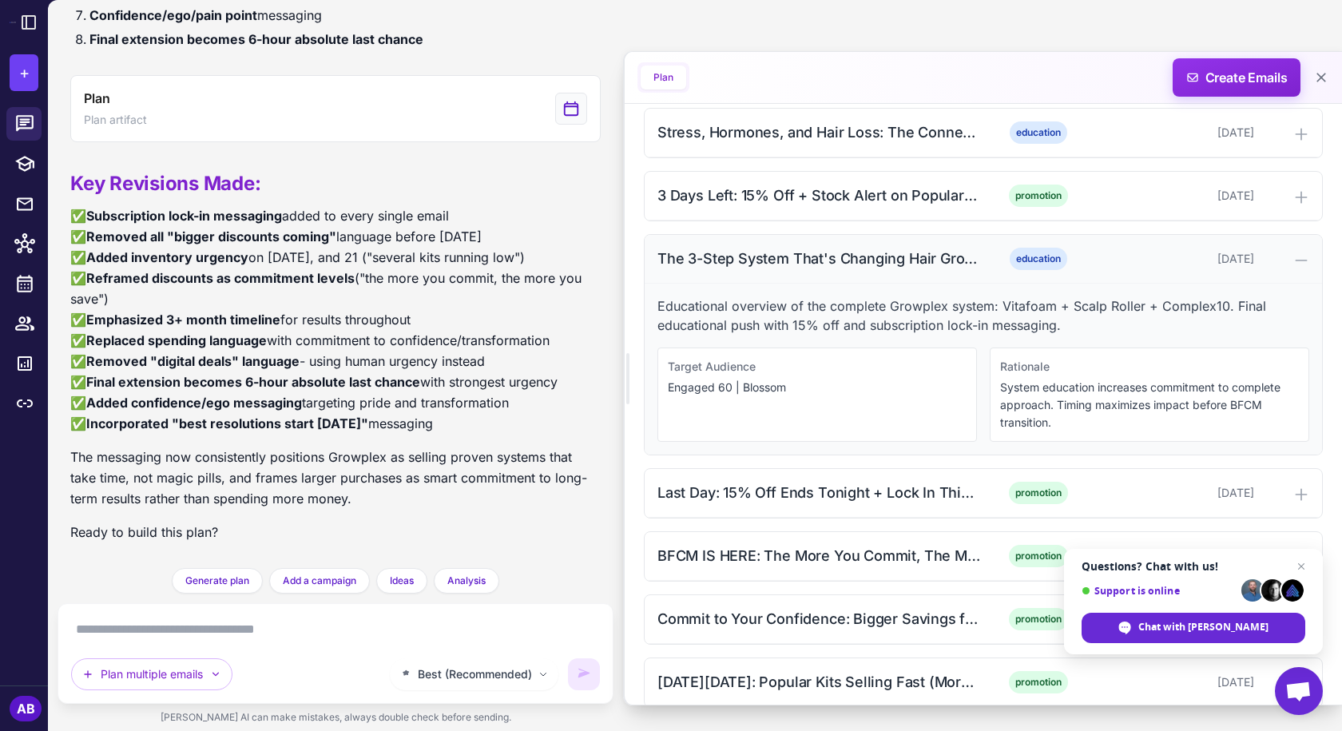
click at [836, 257] on div "The 3-Step System That's Changing Hair Growth (15% Off + Lock In)" at bounding box center [819, 259] width 323 height 22
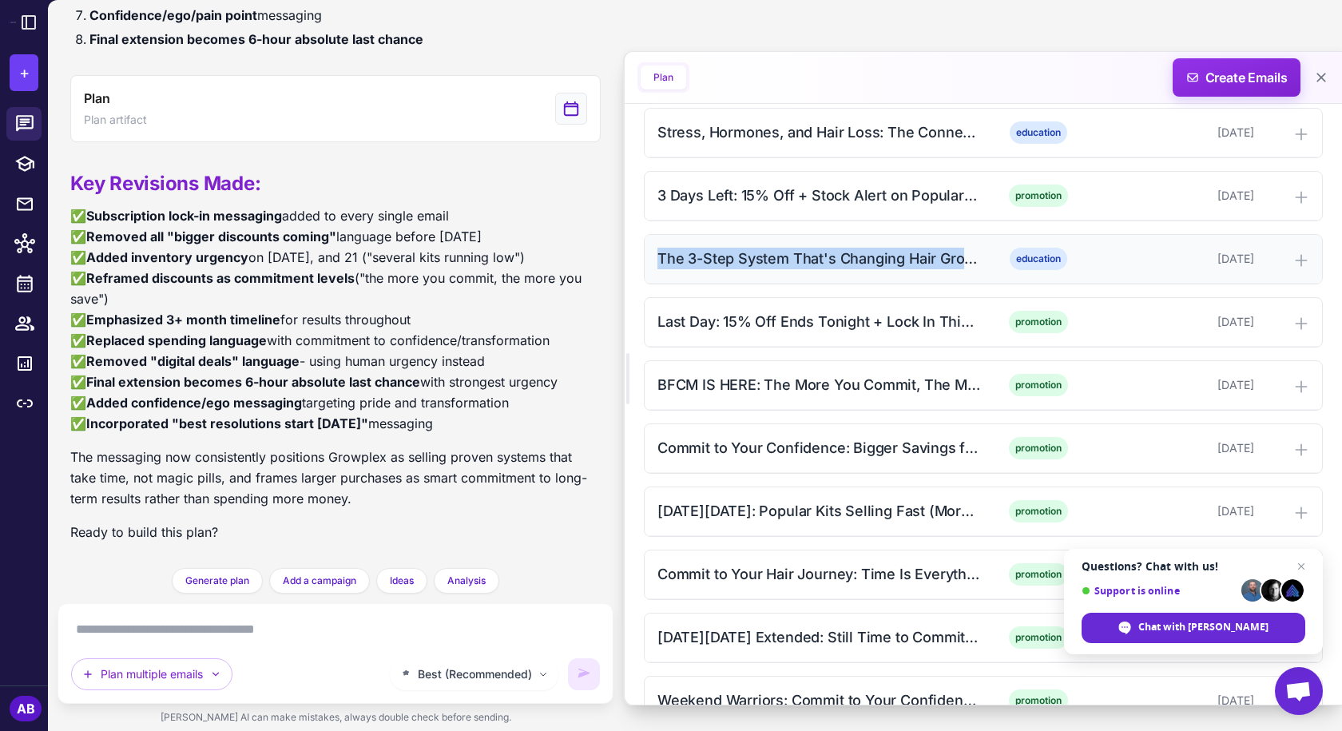
click at [836, 257] on div "The 3-Step System That's Changing Hair Growth (15% Off + Lock In)" at bounding box center [819, 259] width 323 height 22
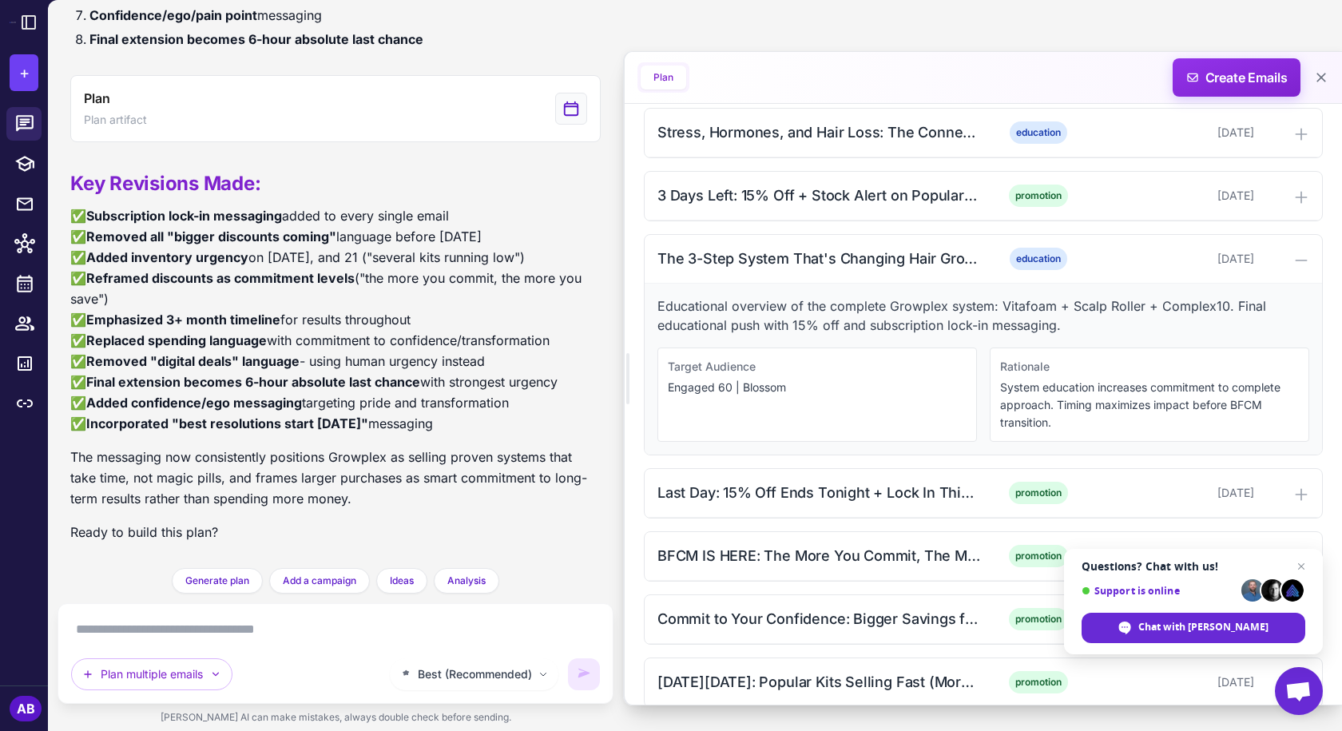
click at [808, 304] on p "Educational overview of the complete Growplex system: Vitafoam + Scalp Roller +…" at bounding box center [984, 315] width 652 height 38
click at [809, 304] on p "Educational overview of the complete Growplex system: Vitafoam + Scalp Roller +…" at bounding box center [984, 315] width 652 height 38
click at [812, 304] on p "Educational overview of the complete Growplex system: Vitafoam + Scalp Roller +…" at bounding box center [984, 315] width 652 height 38
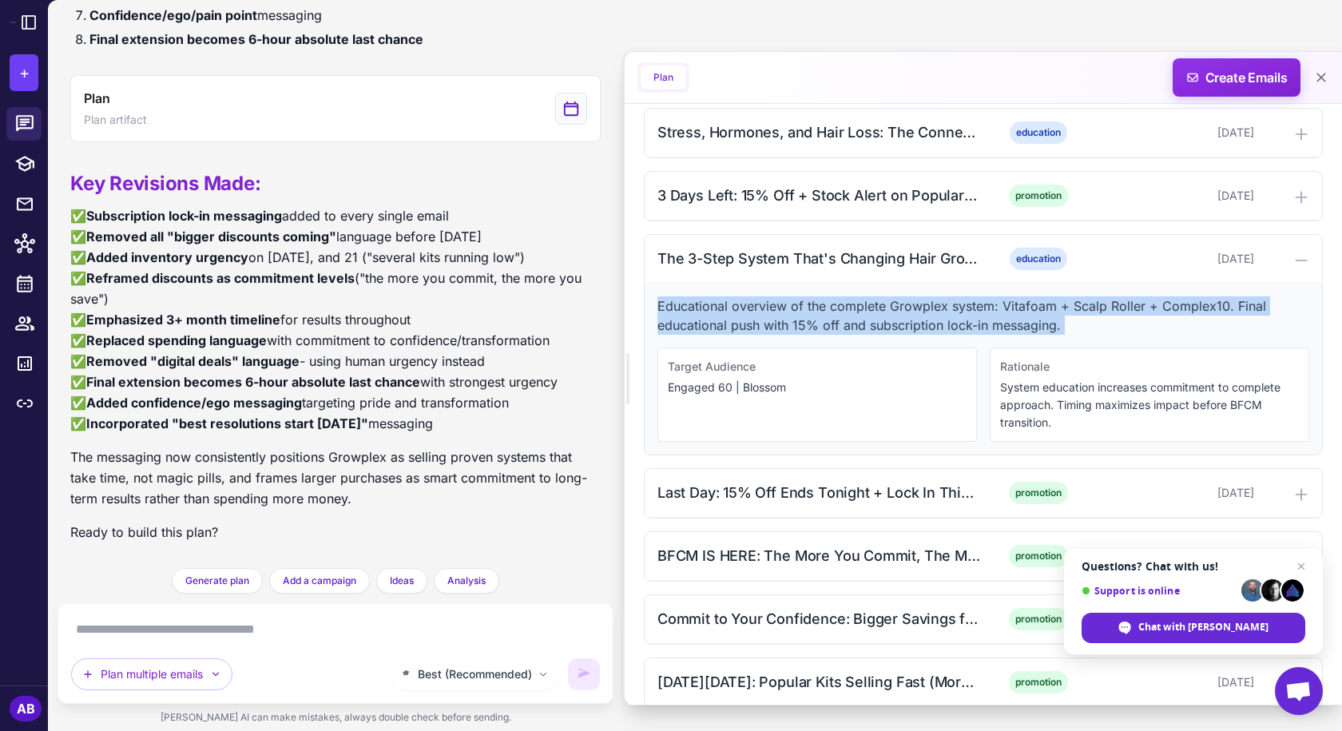
click at [812, 304] on p "Educational overview of the complete Growplex system: Vitafoam + Scalp Roller +…" at bounding box center [984, 315] width 652 height 38
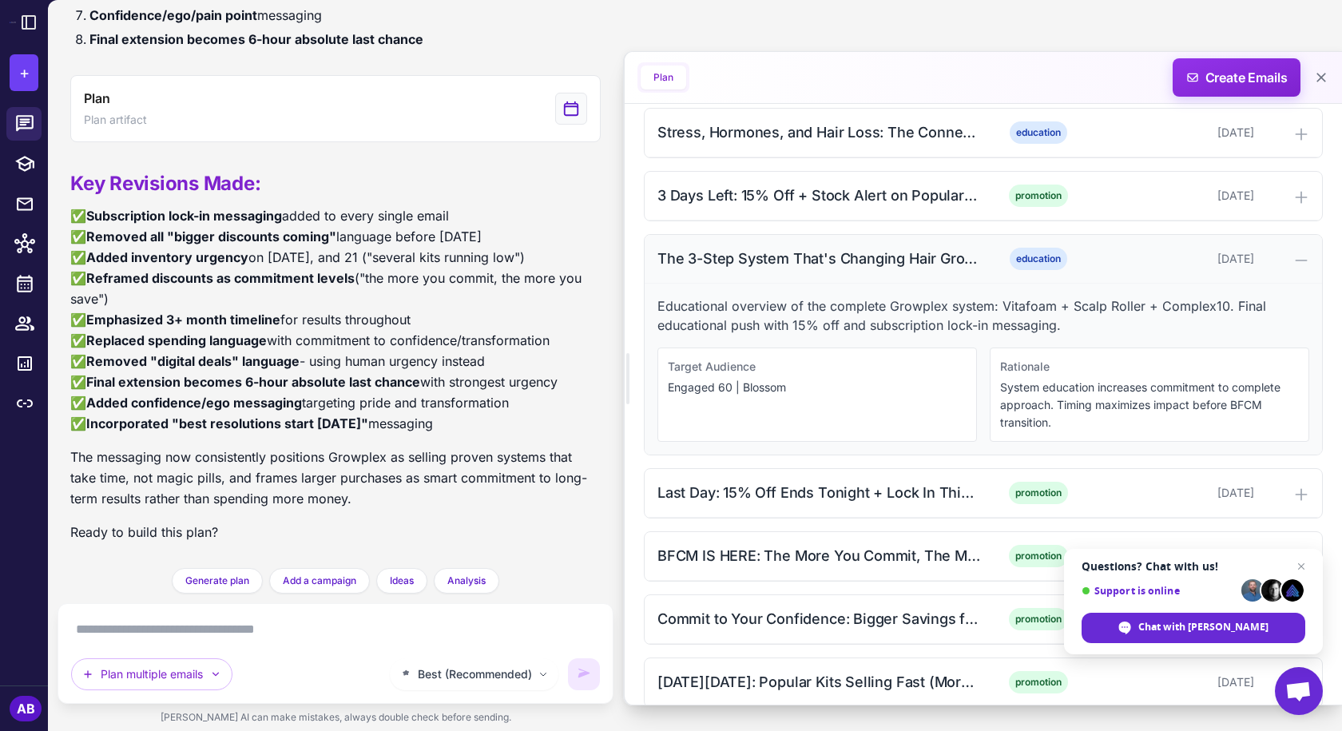
click at [813, 257] on div "The 3-Step System That's Changing Hair Growth (15% Off + Lock In)" at bounding box center [819, 259] width 323 height 22
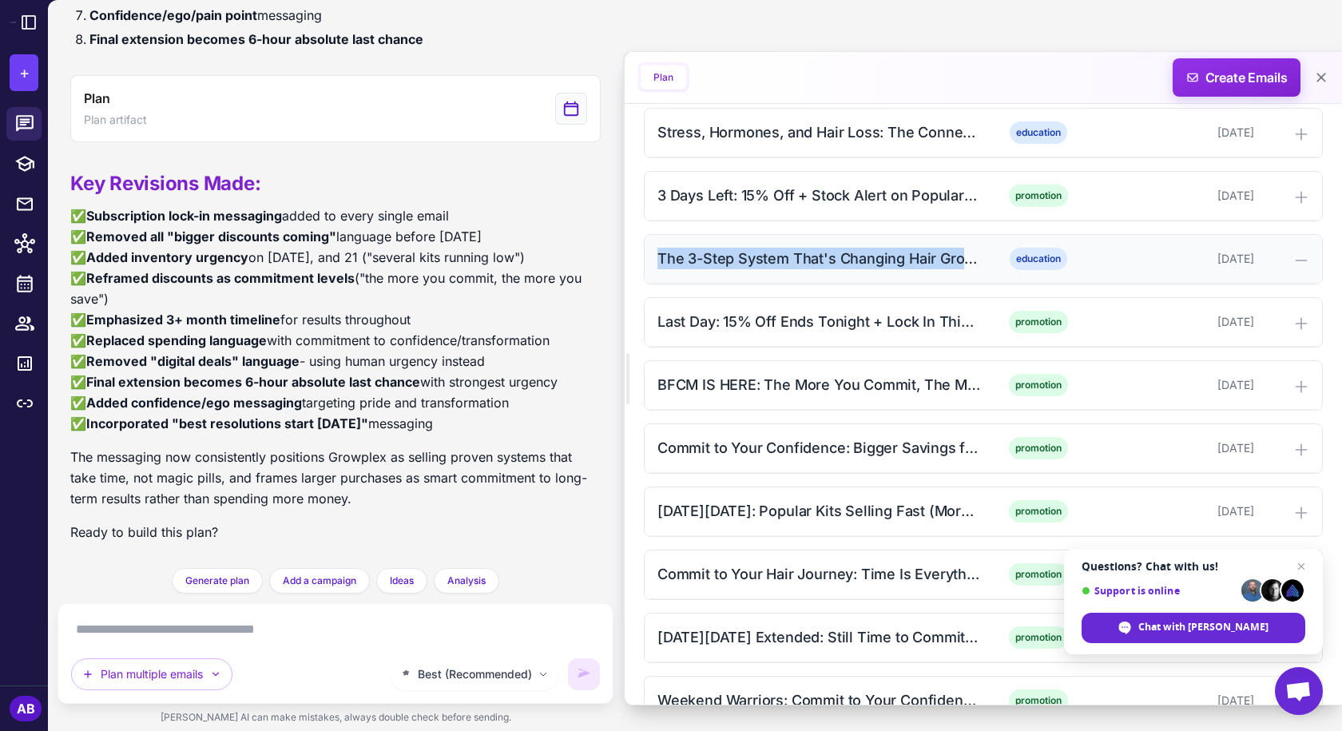
click at [813, 257] on div "The 3-Step System That's Changing Hair Growth (15% Off + Lock In)" at bounding box center [819, 259] width 323 height 22
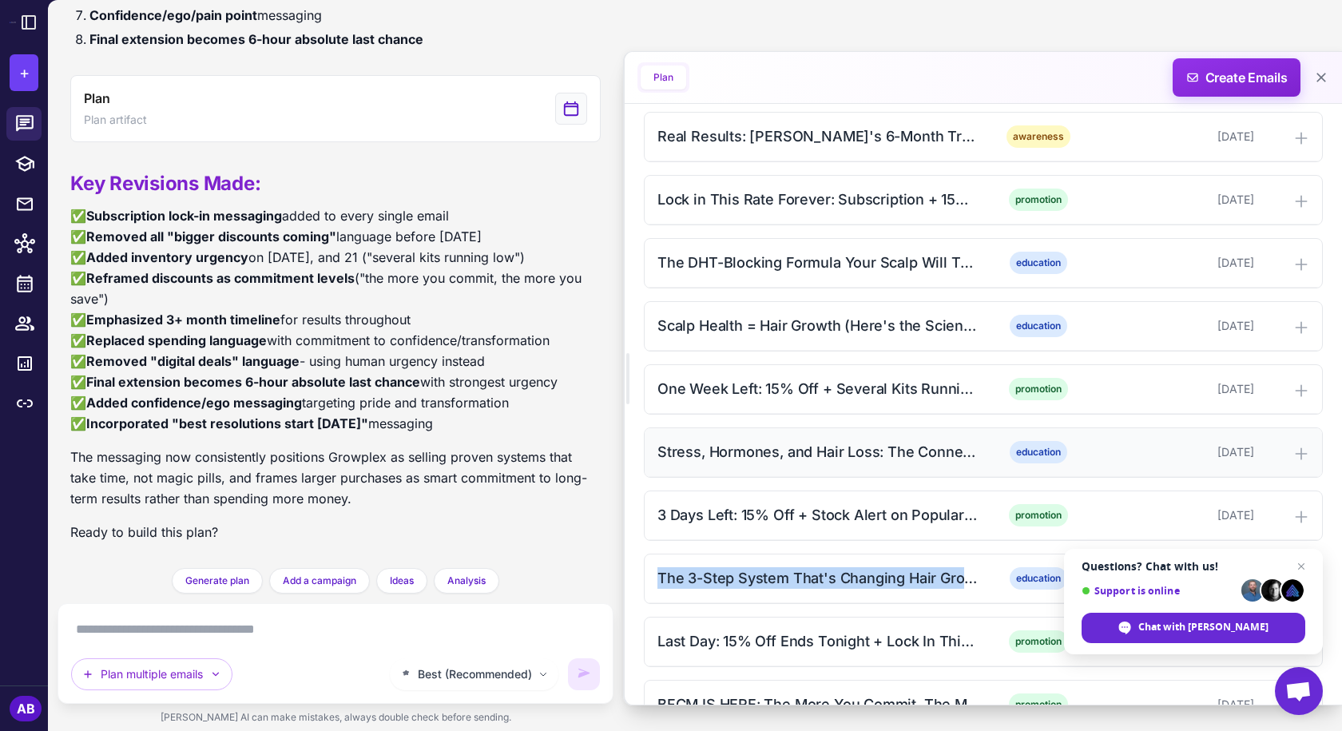
scroll to position [959, 0]
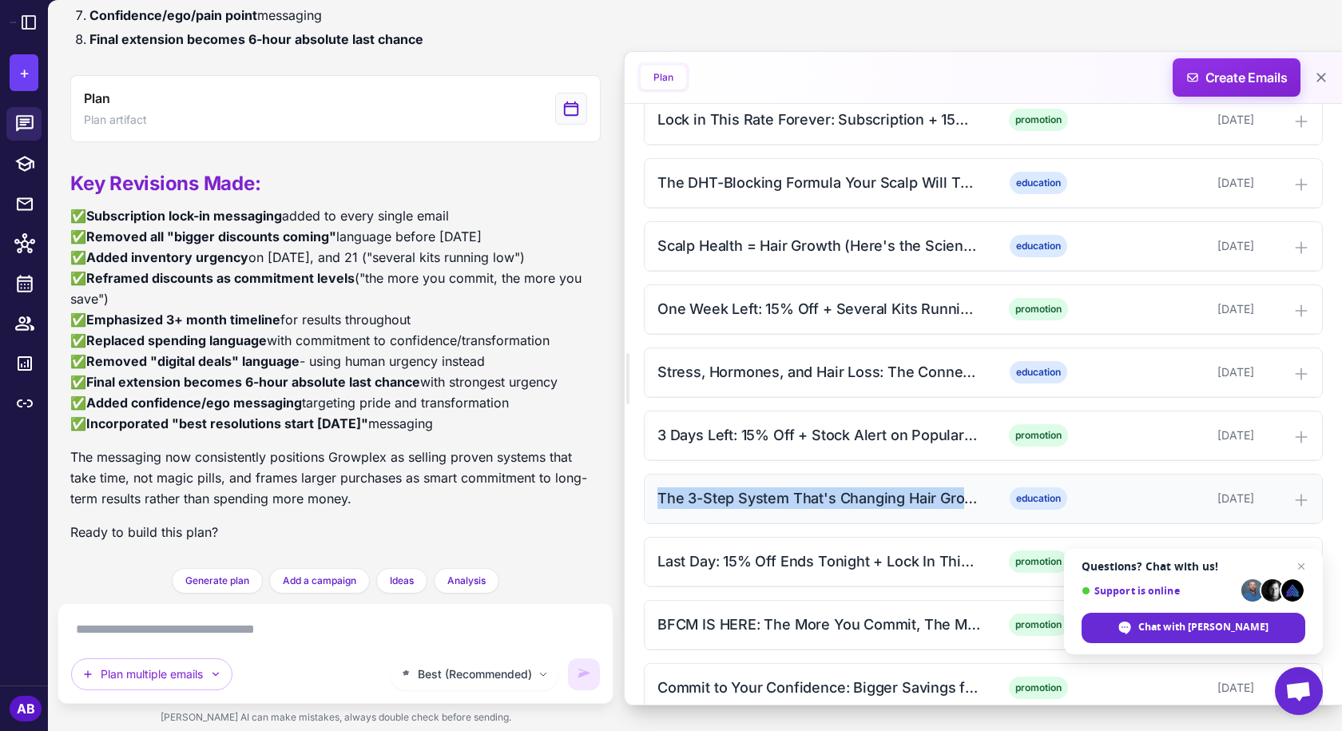
click at [766, 498] on div "The 3-Step System That's Changing Hair Growth (15% Off + Lock In)" at bounding box center [819, 498] width 323 height 22
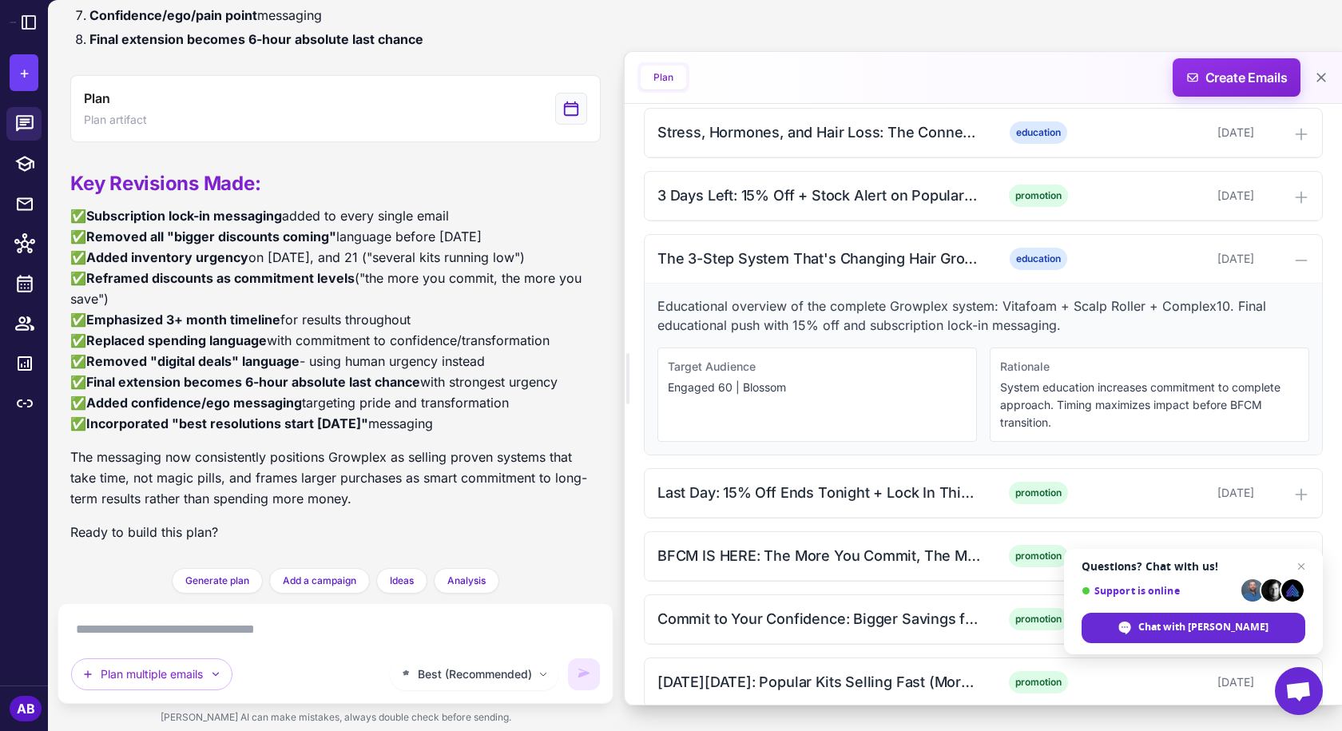
scroll to position [1118, 0]
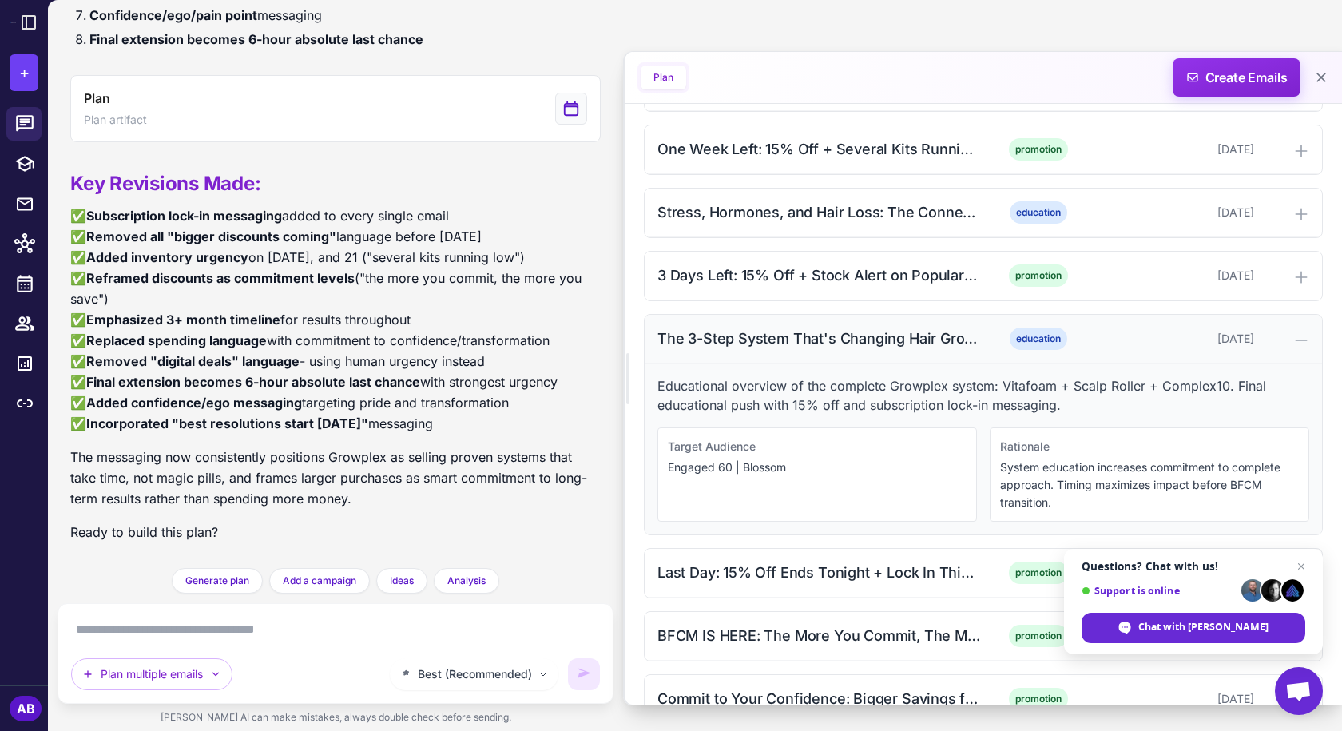
click at [773, 332] on div "The 3-Step System That's Changing Hair Growth (15% Off + Lock In)" at bounding box center [819, 339] width 323 height 22
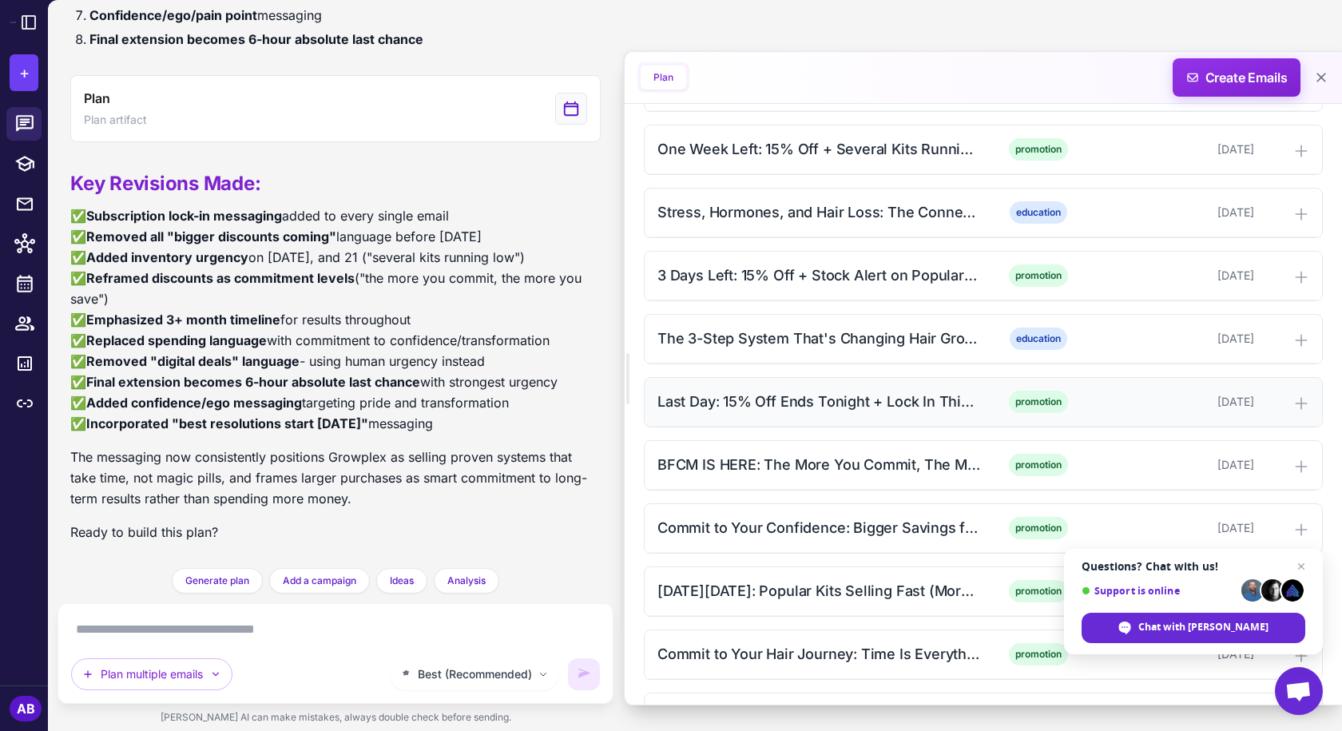
click at [789, 395] on div "Last Day: 15% Off Ends Tonight + Lock In This Rate Forever" at bounding box center [819, 402] width 323 height 22
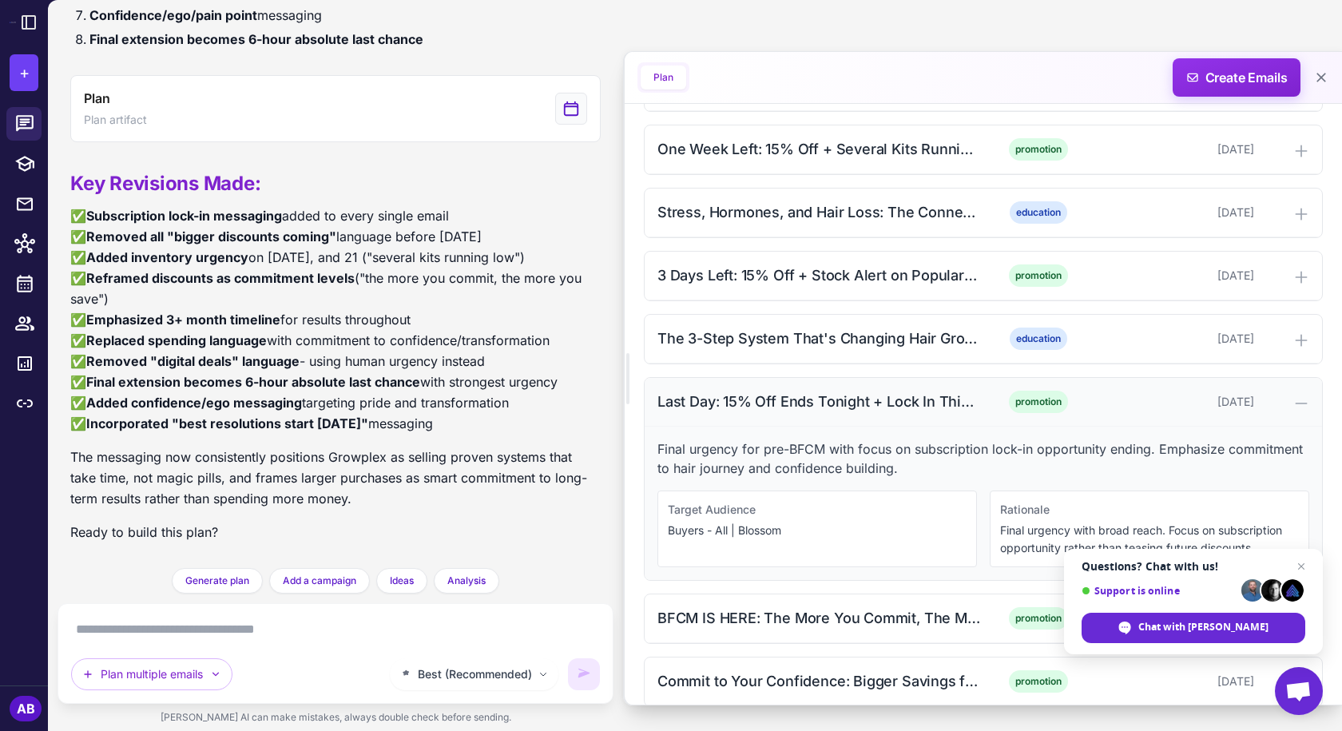
click at [771, 403] on div "Last Day: 15% Off Ends Tonight + Lock In This Rate Forever" at bounding box center [819, 402] width 323 height 22
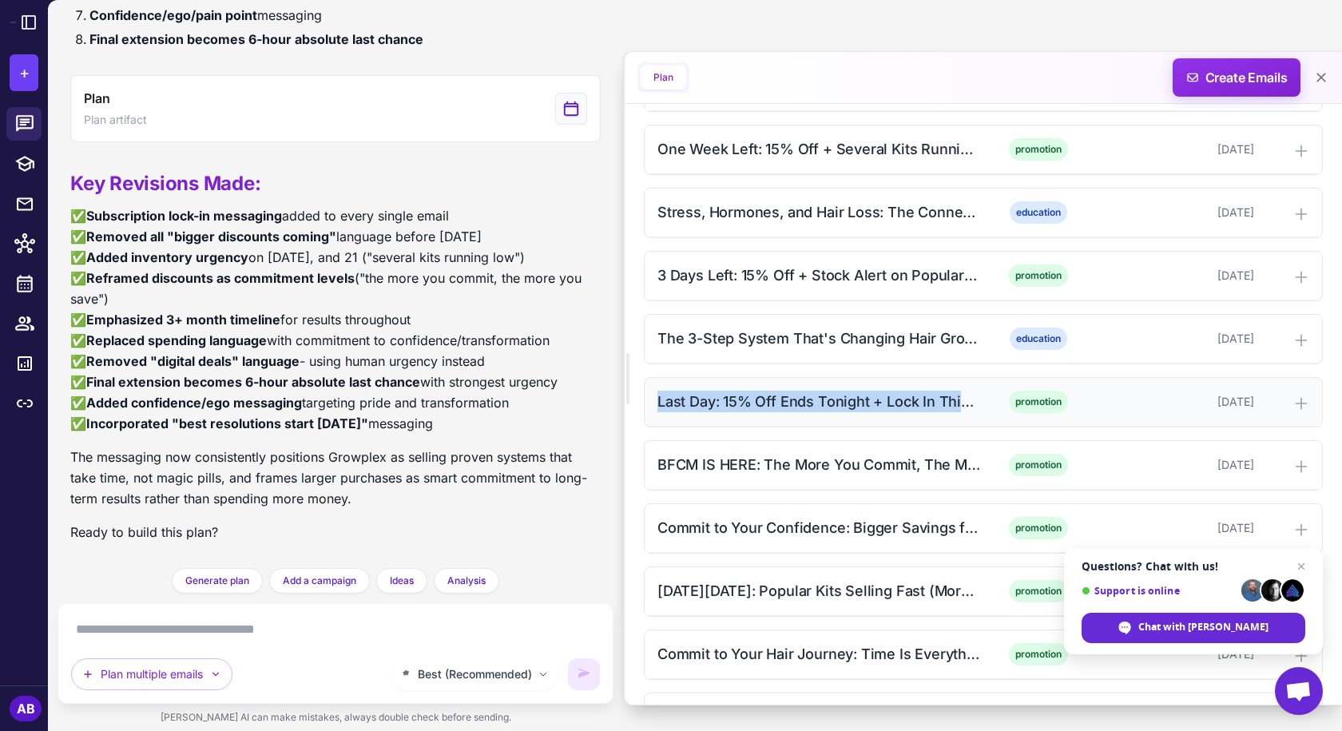
click at [823, 407] on div "Last Day: 15% Off Ends Tonight + Lock In This Rate Forever" at bounding box center [819, 402] width 323 height 22
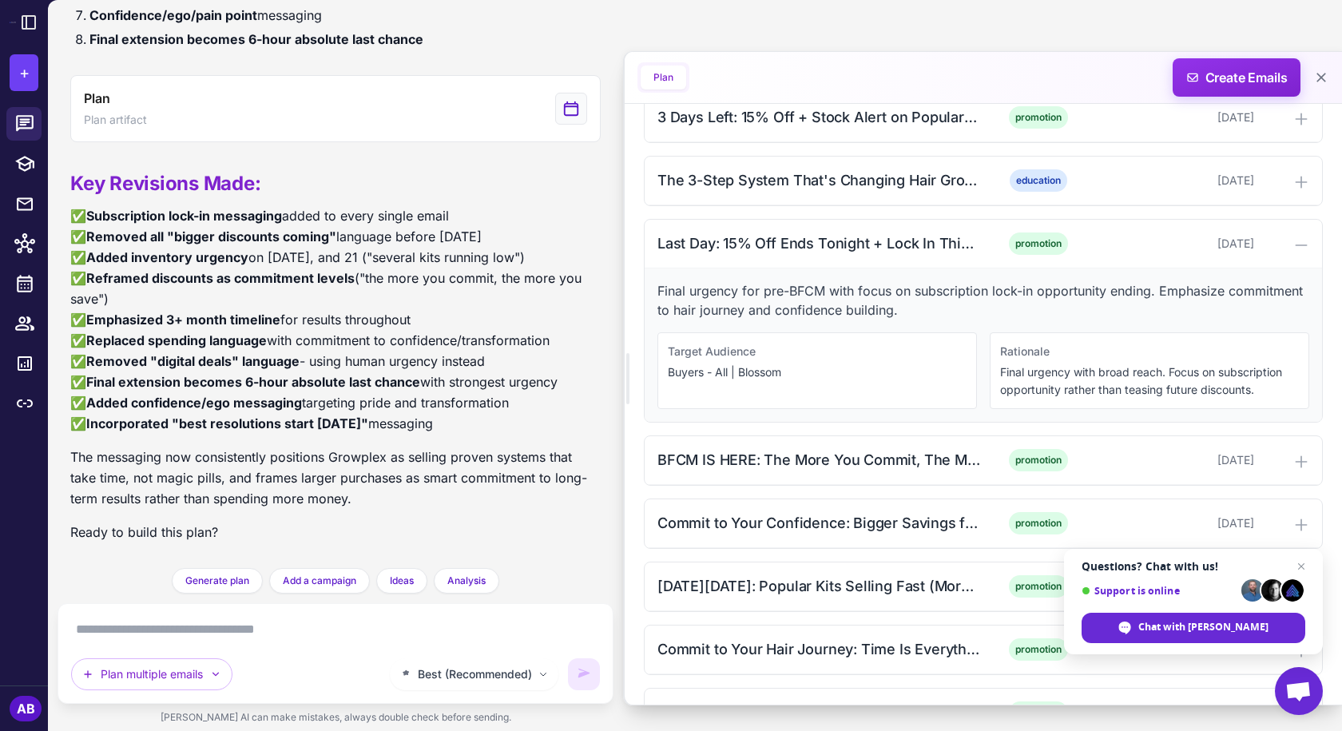
scroll to position [1278, 0]
click at [830, 300] on p "Final urgency for pre-BFCM with focus on subscription lock-in opportunity endin…" at bounding box center [984, 299] width 652 height 38
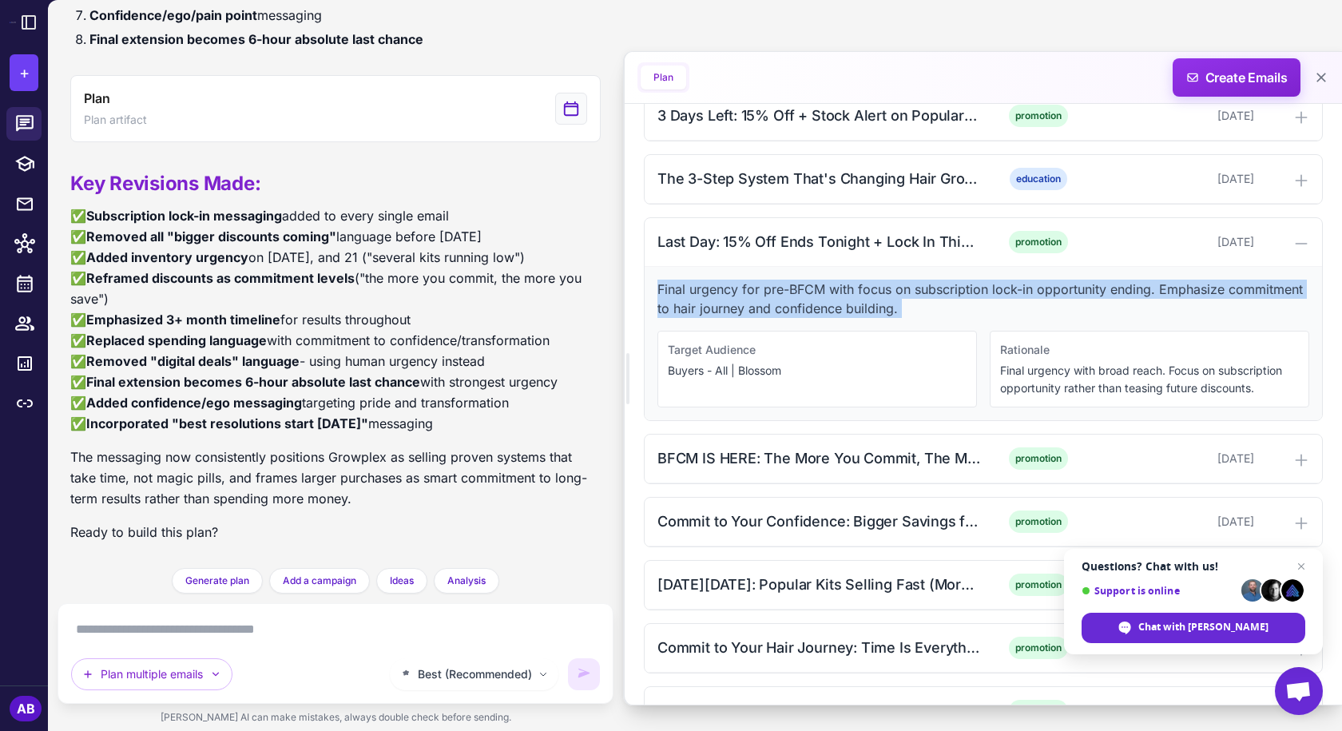
click at [830, 300] on p "Final urgency for pre-BFCM with focus on subscription lock-in opportunity endin…" at bounding box center [984, 299] width 652 height 38
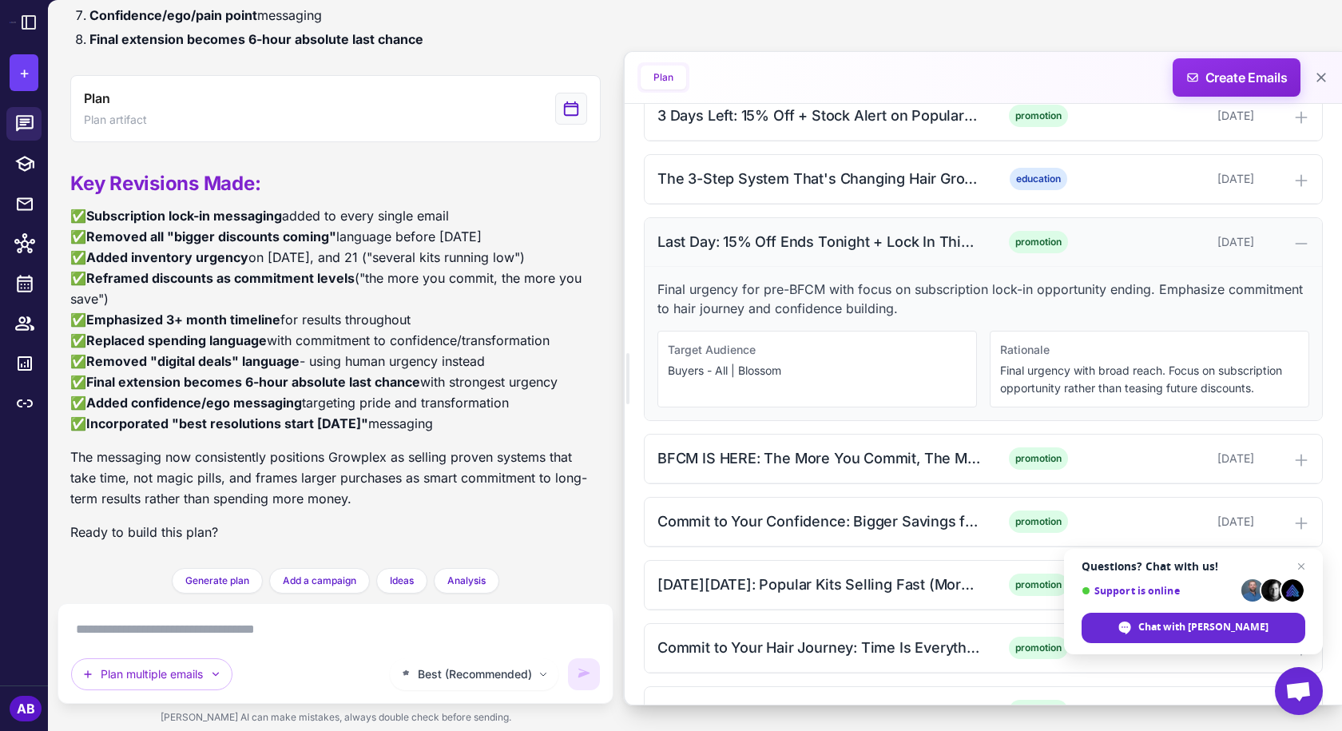
click at [884, 254] on div "Last Day: 15% Off Ends Tonight + Lock In This Rate Forever promotion [DATE]" at bounding box center [983, 242] width 677 height 49
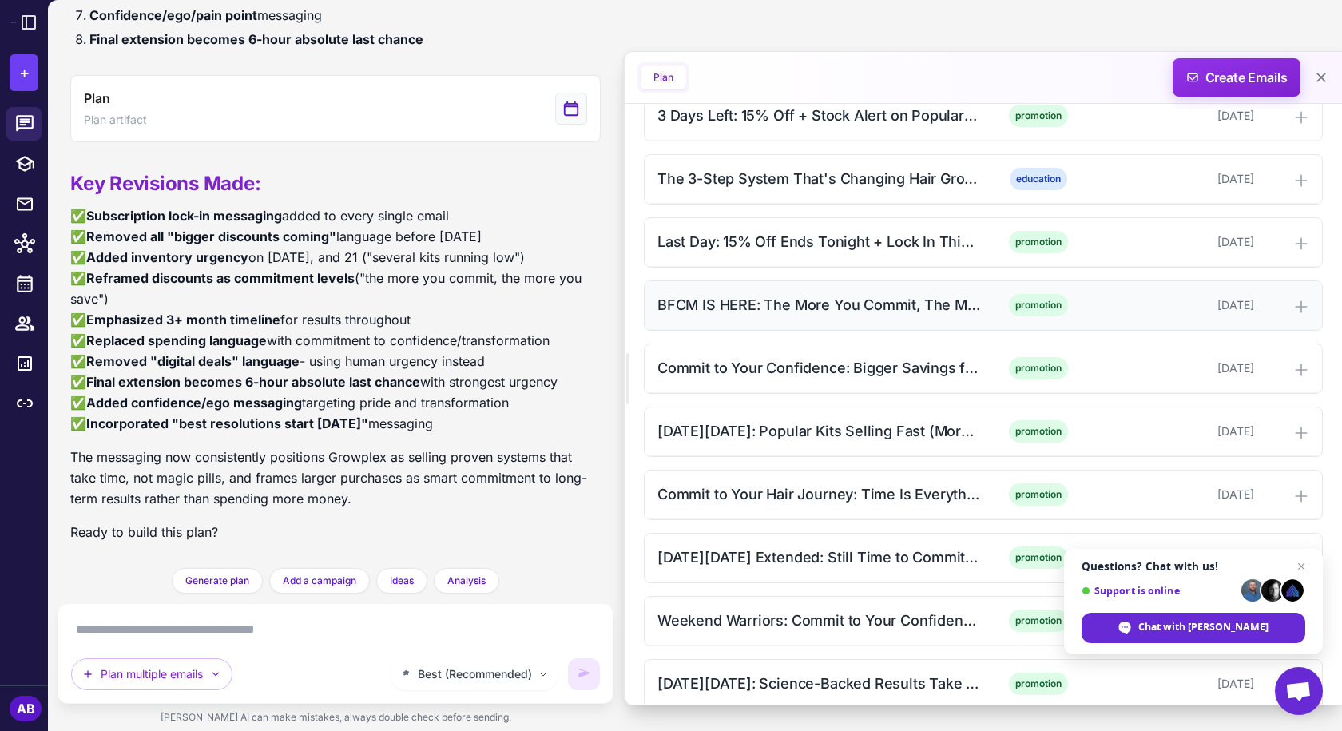
click at [872, 312] on div "BFCM IS HERE: The More You Commit, The More You Save (Morning Launch)" at bounding box center [819, 305] width 323 height 22
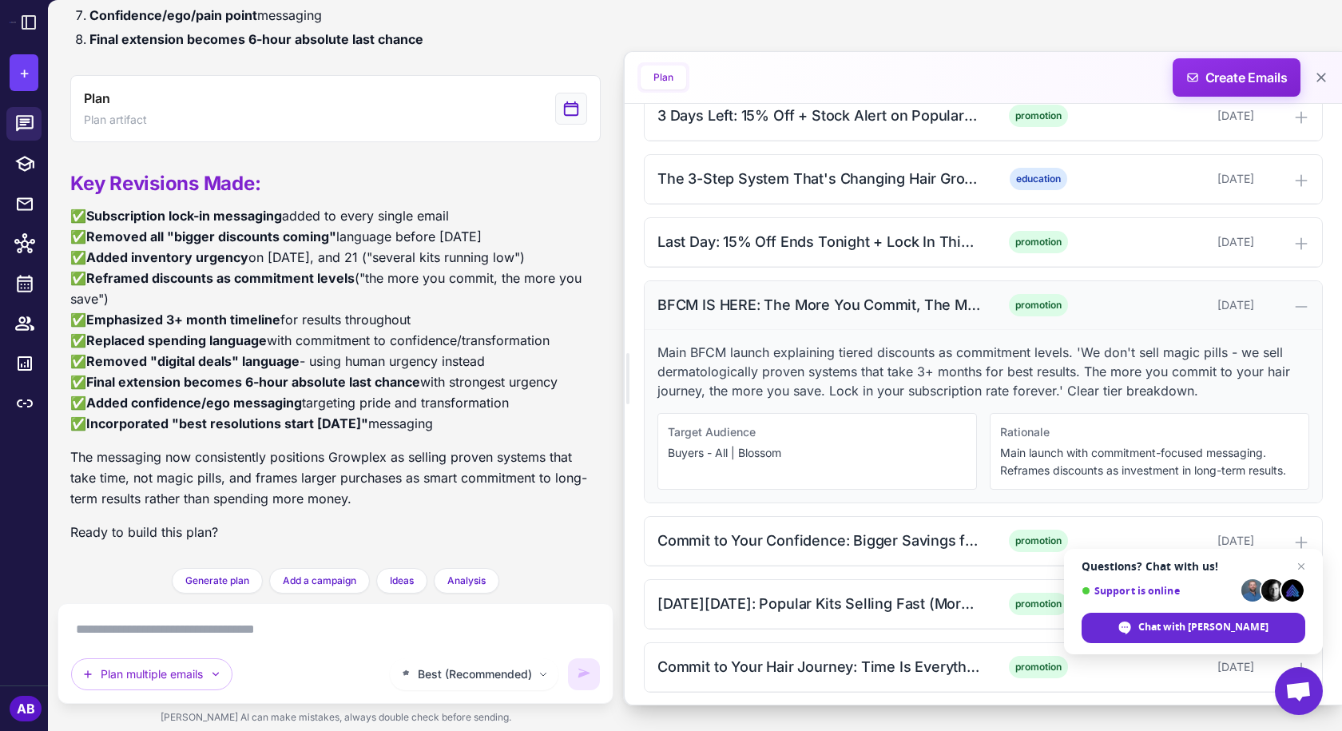
click at [665, 301] on div "BFCM IS HERE: The More You Commit, The More You Save (Morning Launch)" at bounding box center [819, 305] width 323 height 22
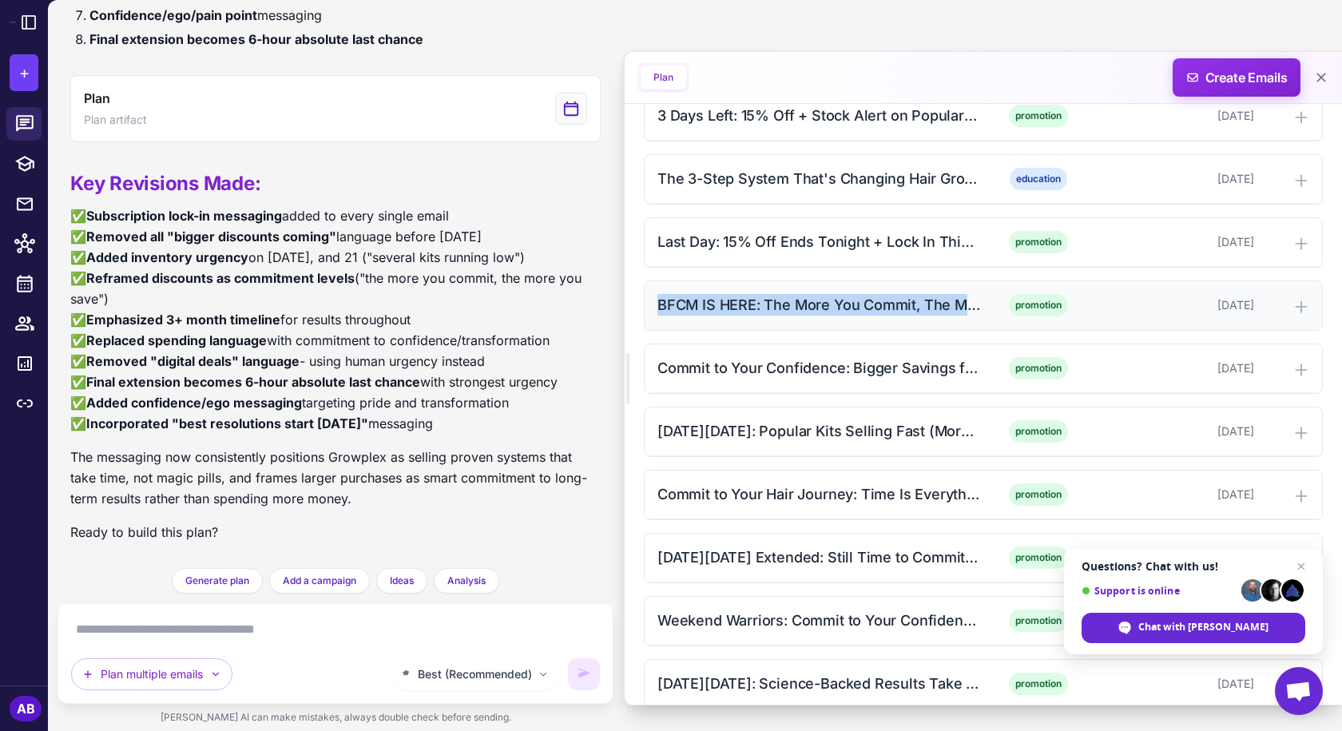
click at [693, 288] on div "BFCM IS HERE: The More You Commit, The More You Save (Morning Launch) promotion…" at bounding box center [983, 305] width 677 height 49
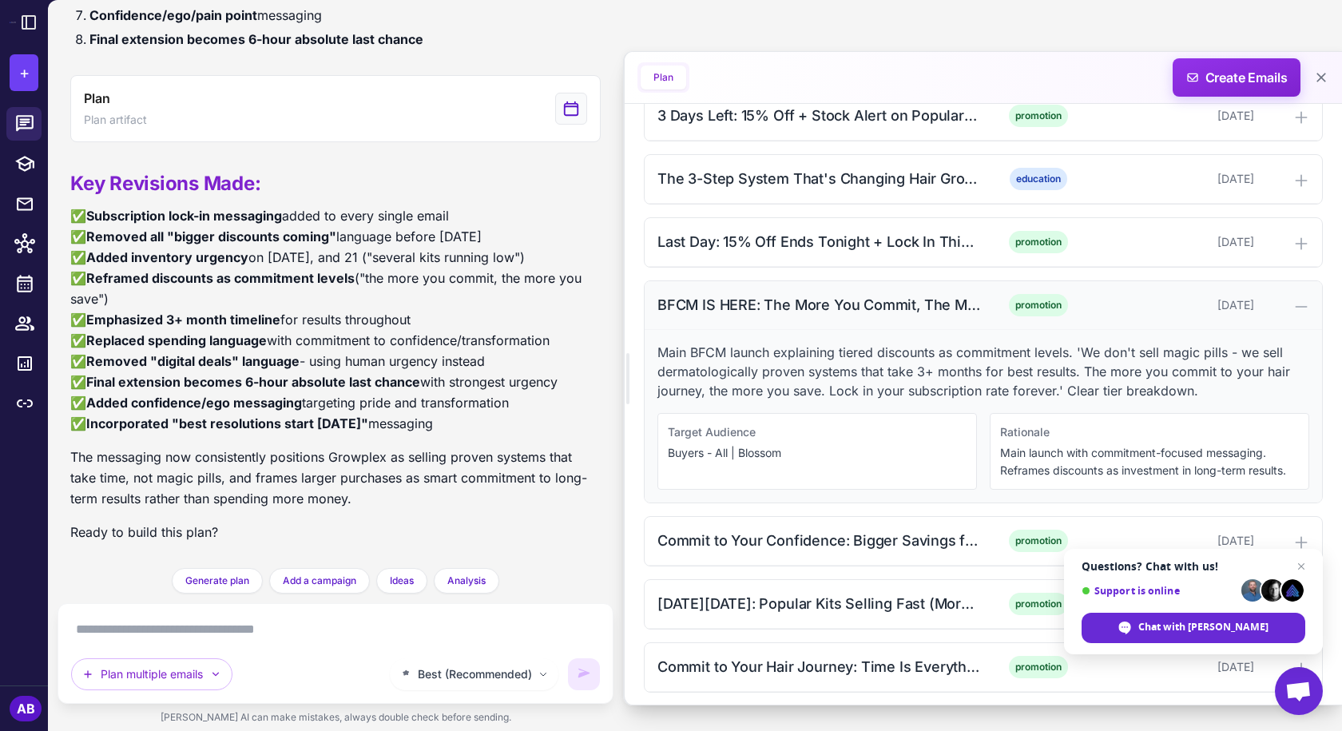
click at [912, 308] on div "BFCM IS HERE: The More You Commit, The More You Save (Morning Launch)" at bounding box center [819, 305] width 323 height 22
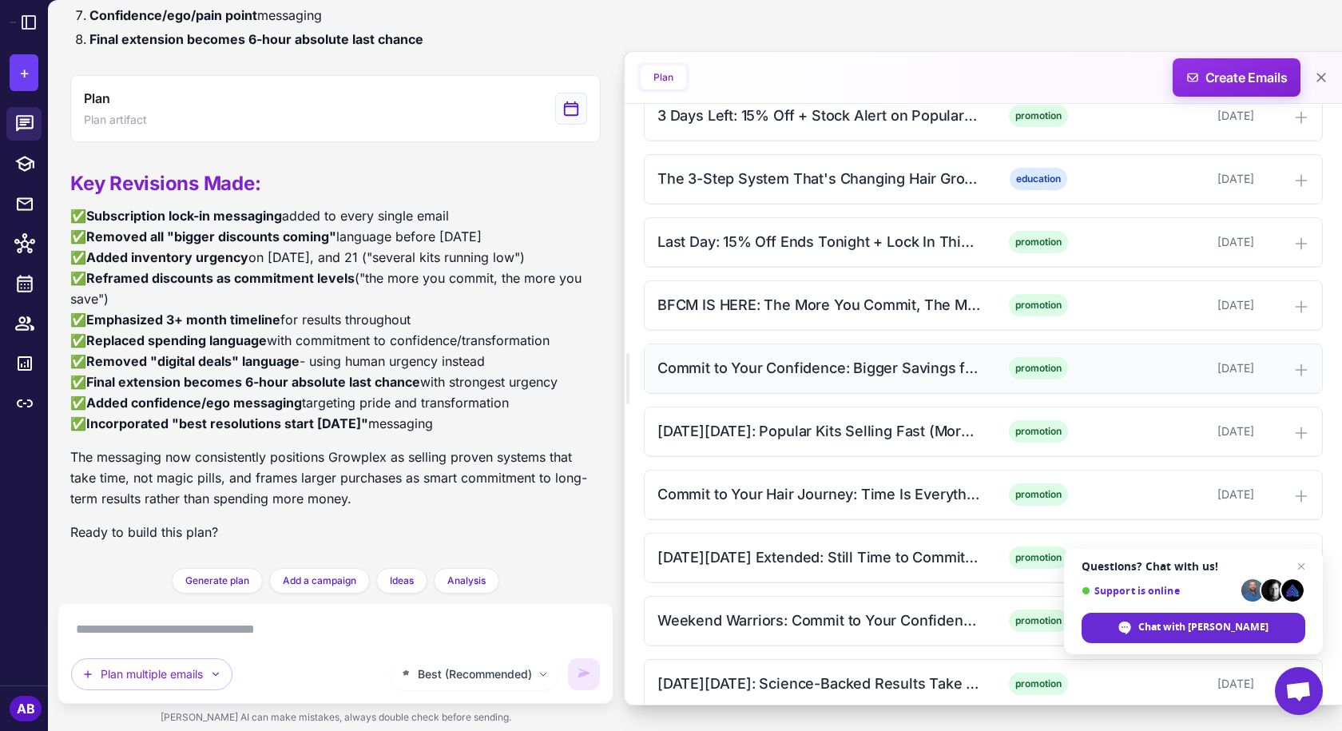
click at [910, 370] on div "Commit to Your Confidence: Bigger Savings for Bigger Commitment (Afternoon)" at bounding box center [819, 368] width 323 height 22
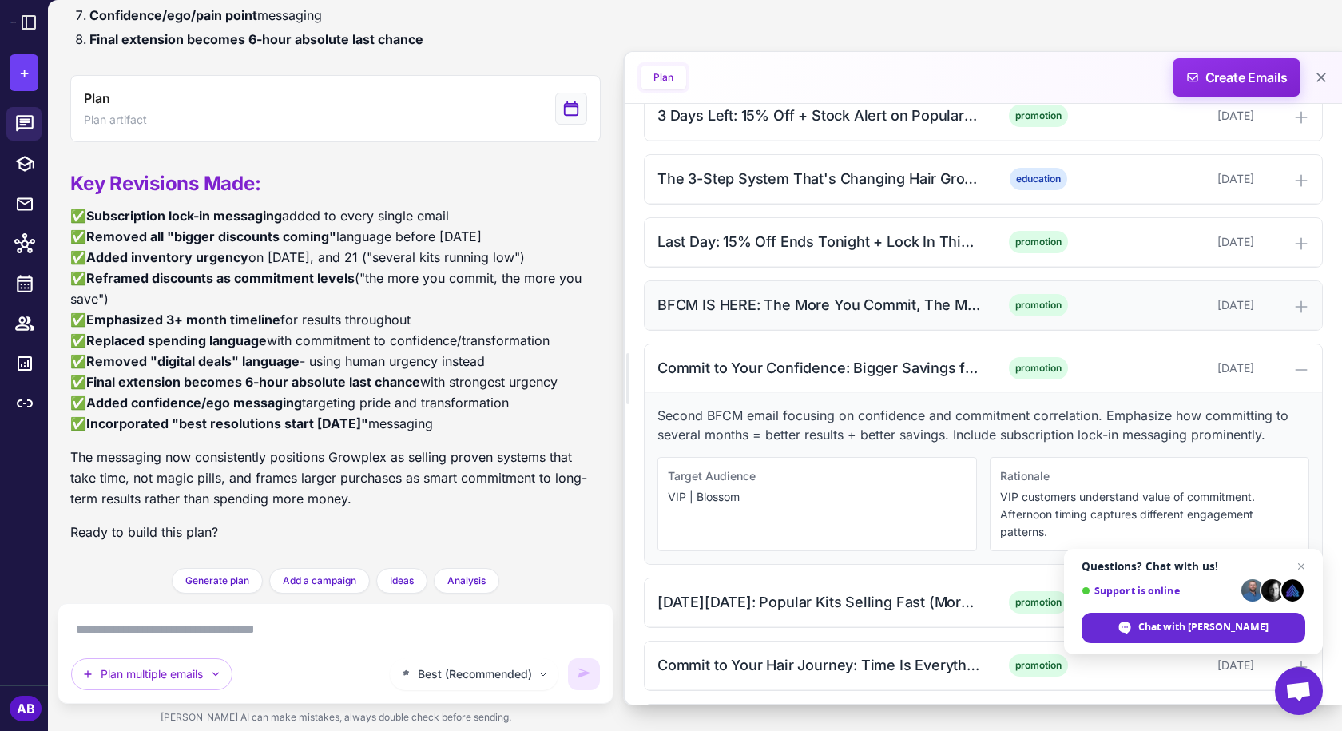
click at [904, 316] on div "BFCM IS HERE: The More You Commit, The More You Save (Morning Launch)" at bounding box center [819, 305] width 323 height 22
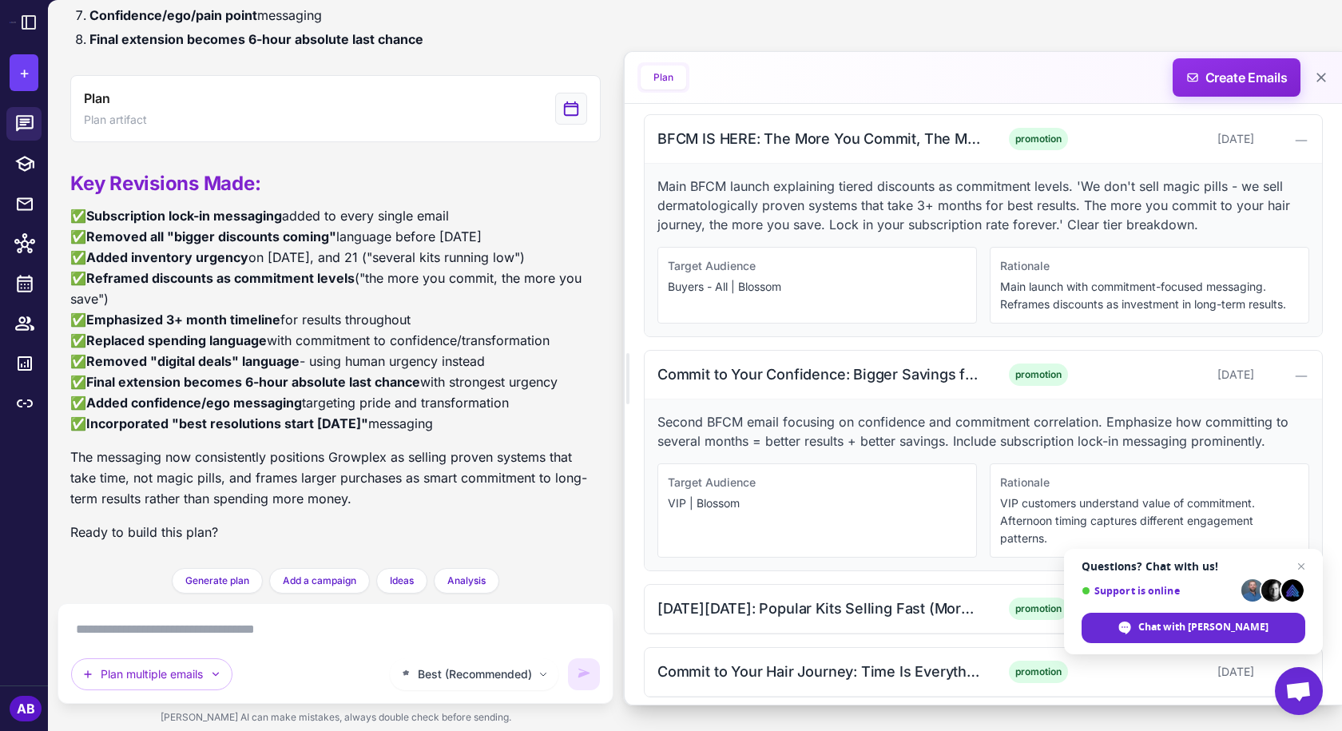
scroll to position [1438, 0]
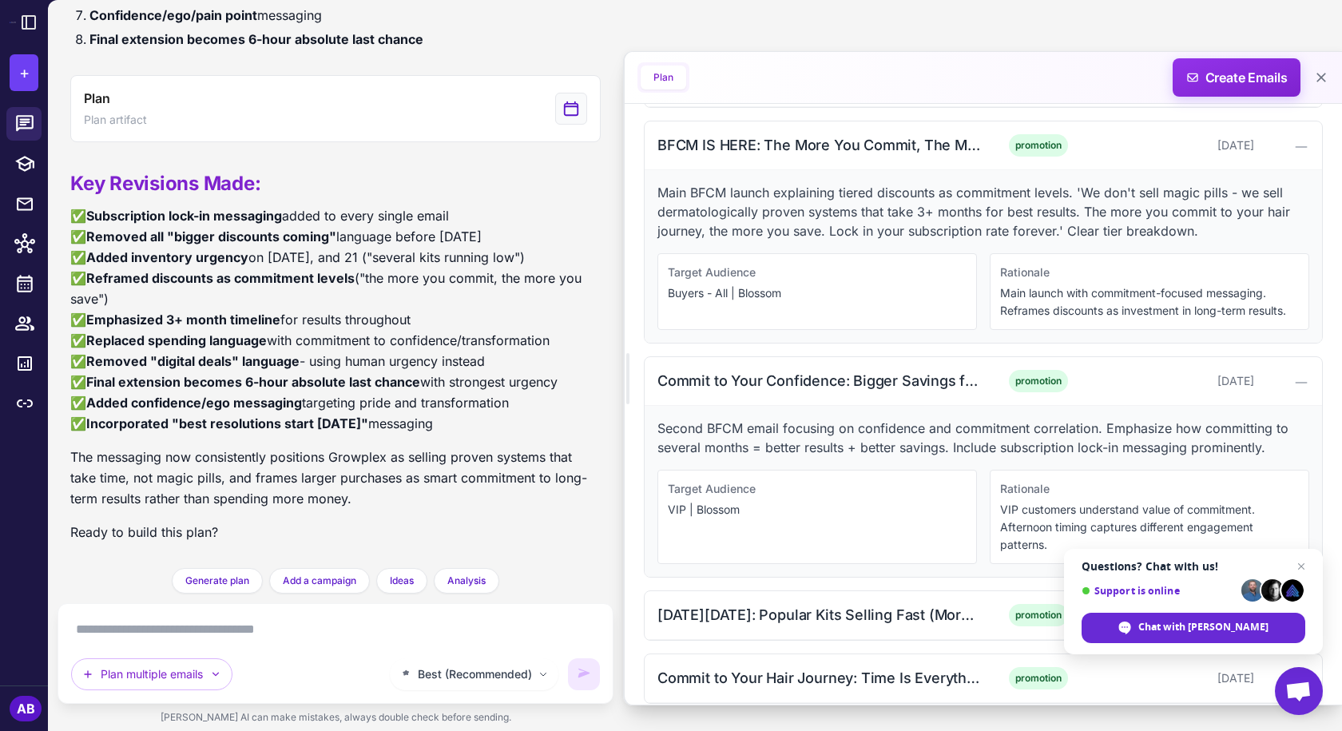
click at [850, 446] on p "Second BFCM email focusing on confidence and commitment correlation. Emphasize …" at bounding box center [984, 438] width 652 height 38
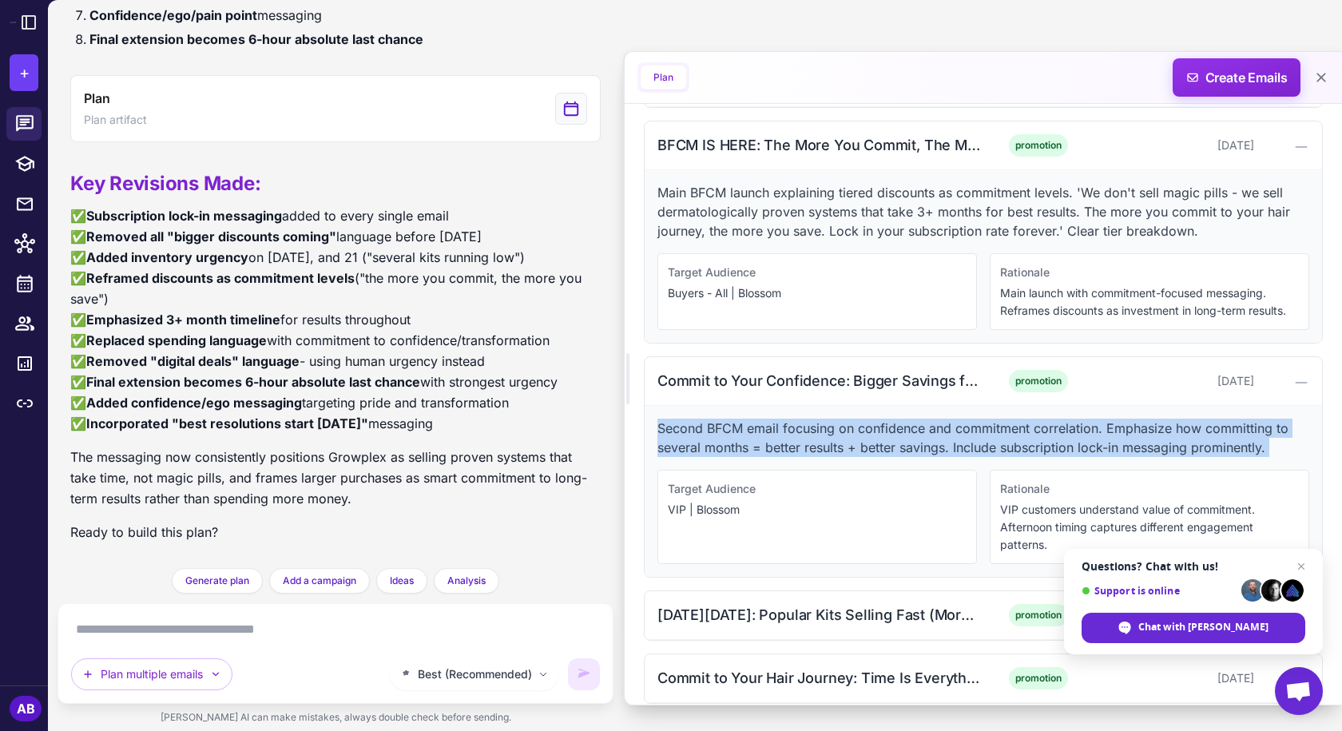
click at [850, 446] on p "Second BFCM email focusing on confidence and commitment correlation. Emphasize …" at bounding box center [984, 438] width 652 height 38
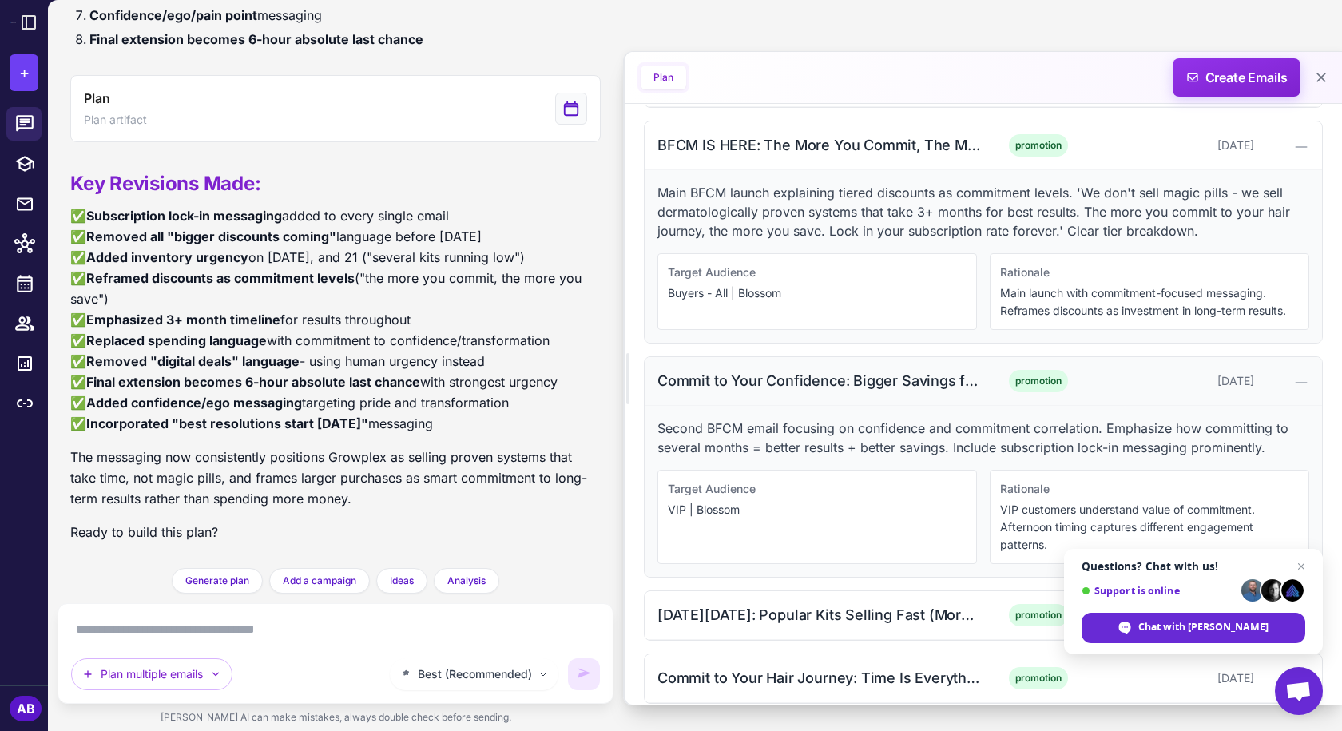
click at [731, 376] on div "Commit to Your Confidence: Bigger Savings for Bigger Commitment (Afternoon)" at bounding box center [819, 381] width 323 height 22
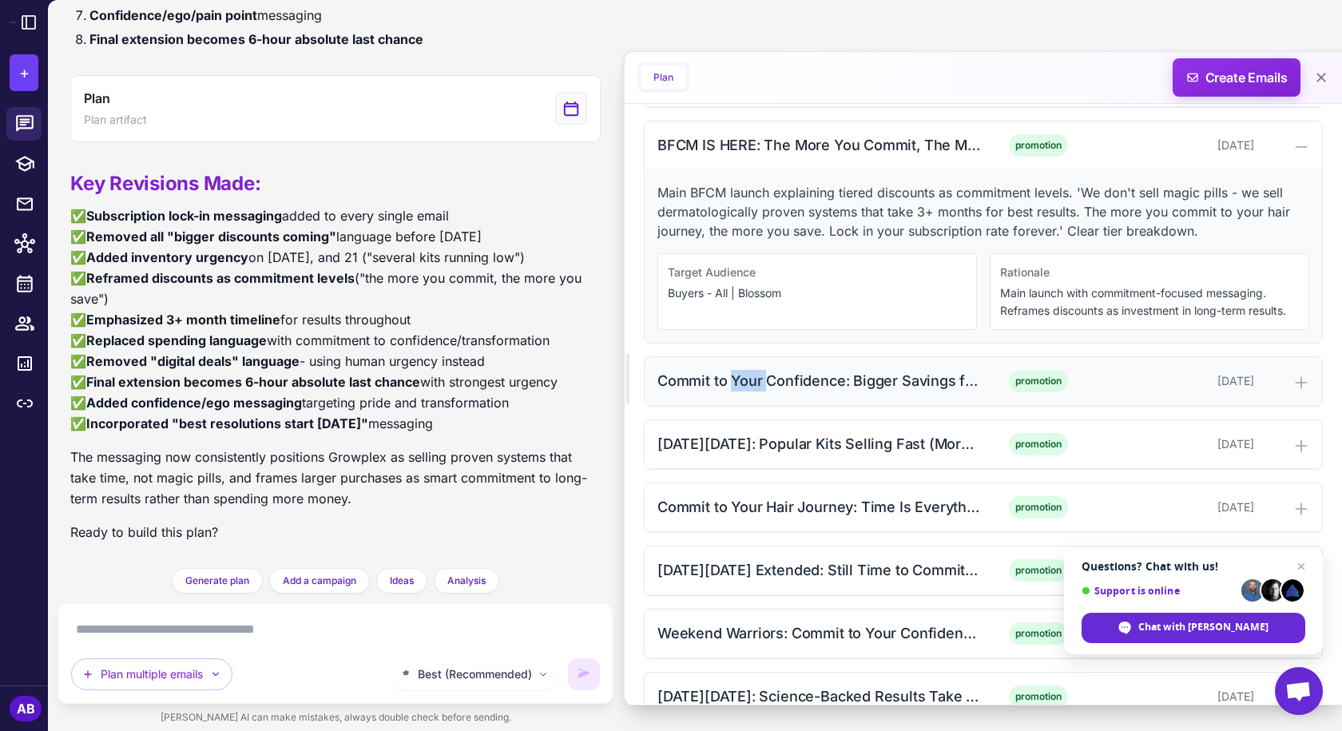
click at [731, 376] on div "Commit to Your Confidence: Bigger Savings for Bigger Commitment (Afternoon)" at bounding box center [819, 381] width 323 height 22
click at [814, 133] on div "BFCM IS HERE: The More You Commit, The More You Save (Morning Launch) promotion…" at bounding box center [983, 145] width 677 height 49
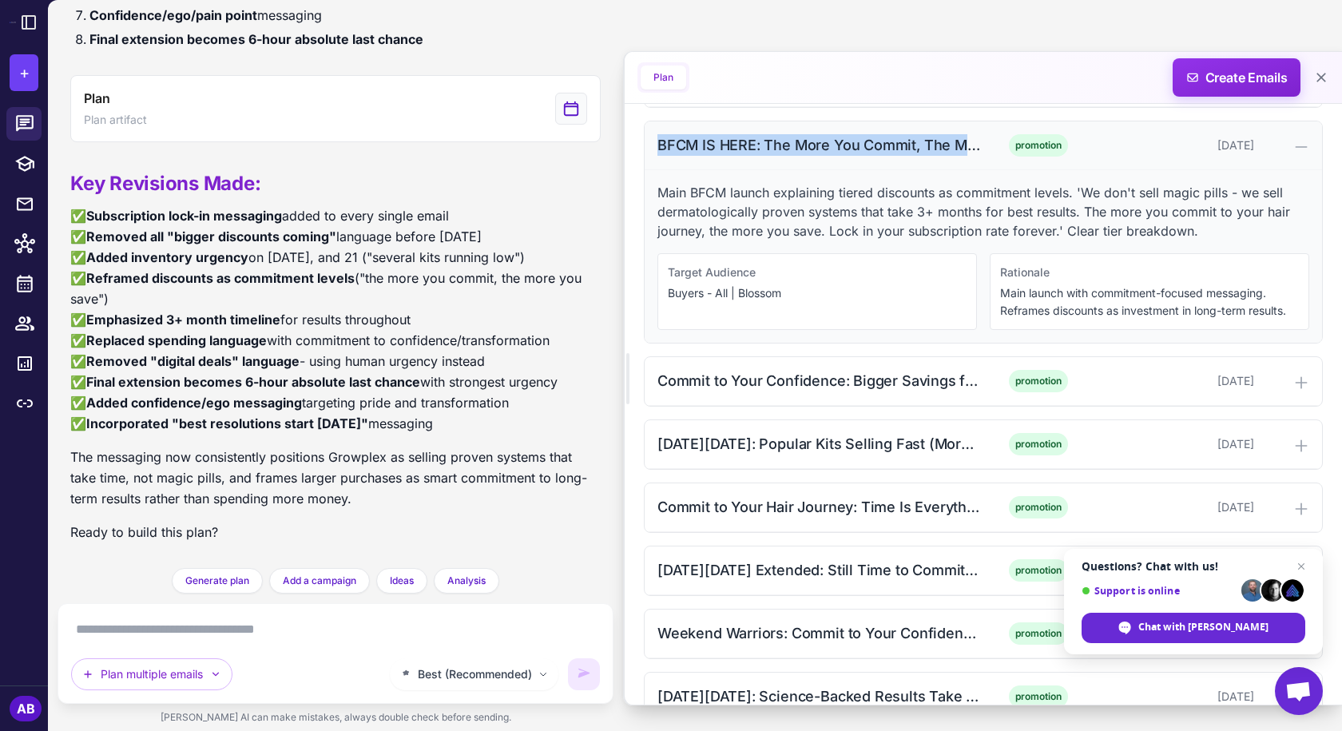
click at [814, 133] on div "BFCM IS HERE: The More You Commit, The More You Save (Morning Launch) promotion…" at bounding box center [983, 145] width 677 height 49
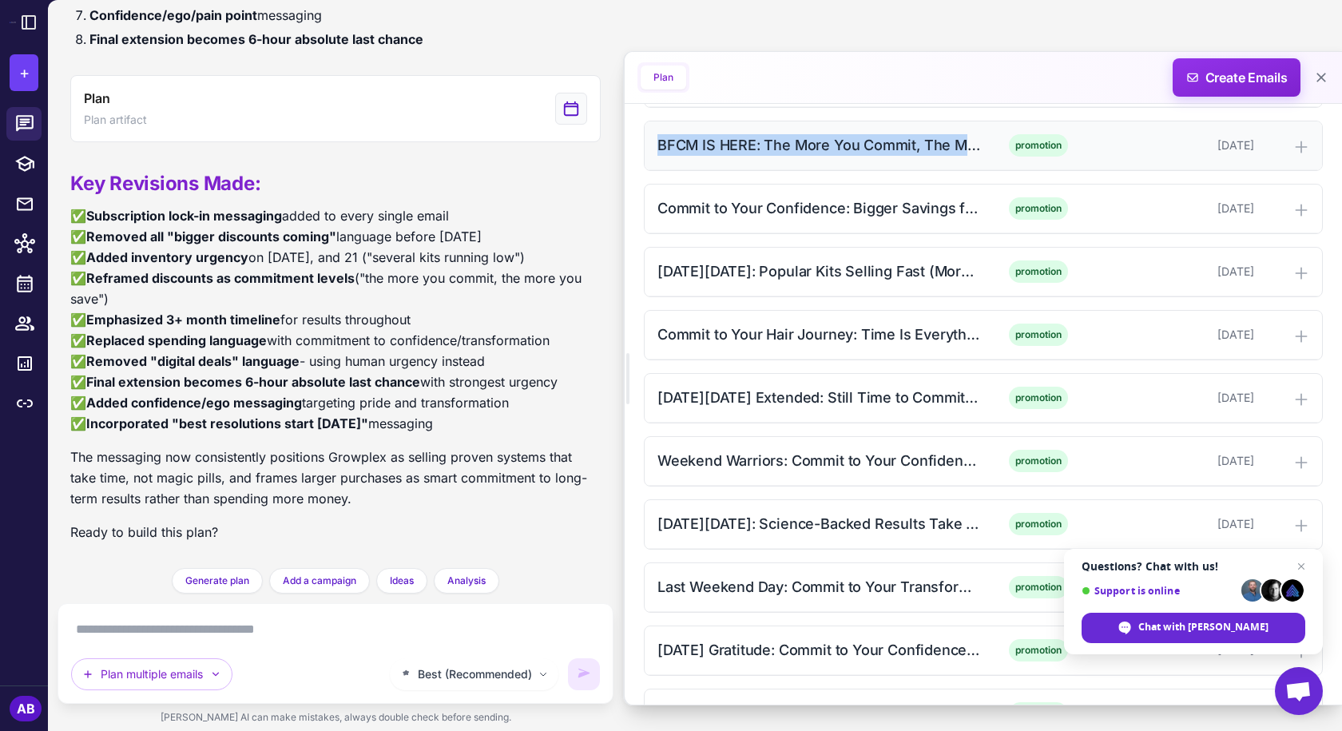
click at [791, 155] on div "BFCM IS HERE: The More You Commit, The More You Save (Morning Launch)" at bounding box center [819, 145] width 323 height 22
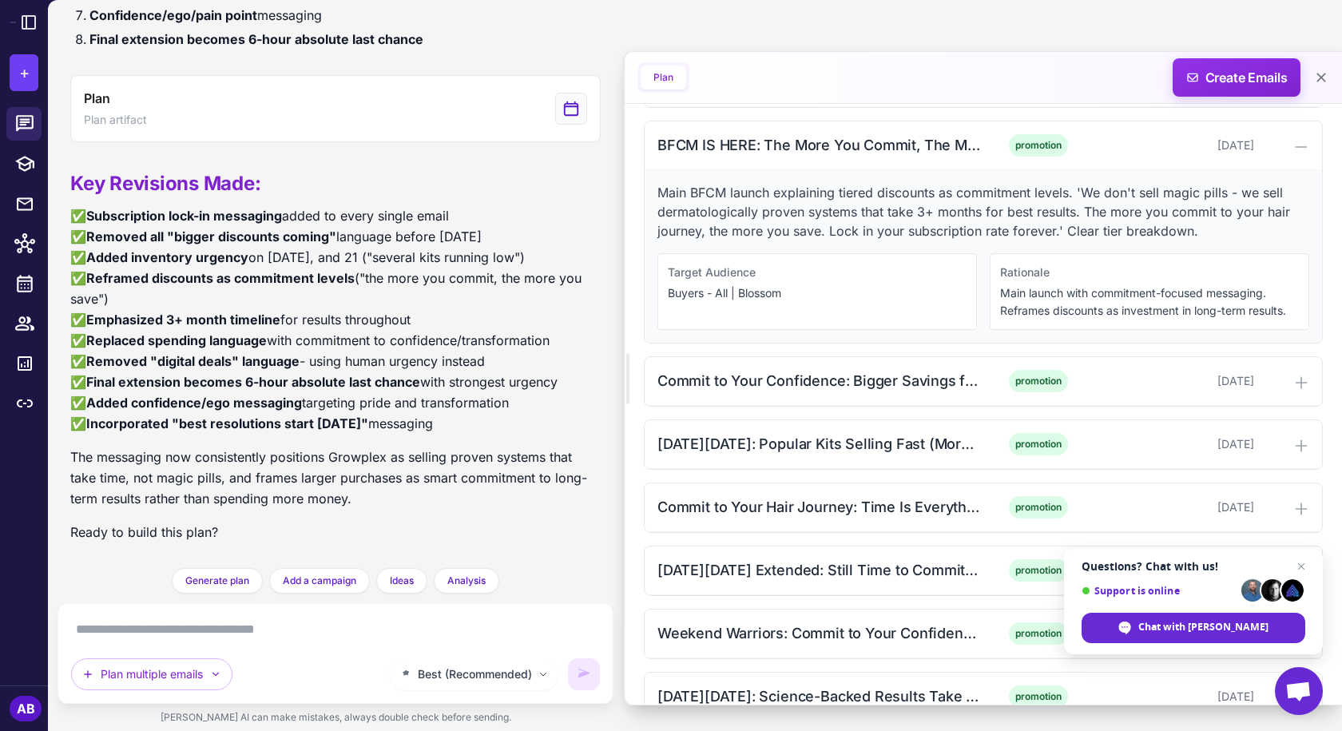
click at [797, 211] on p "Main BFCM launch explaining tiered discounts as commitment levels. 'We don't se…" at bounding box center [984, 212] width 652 height 58
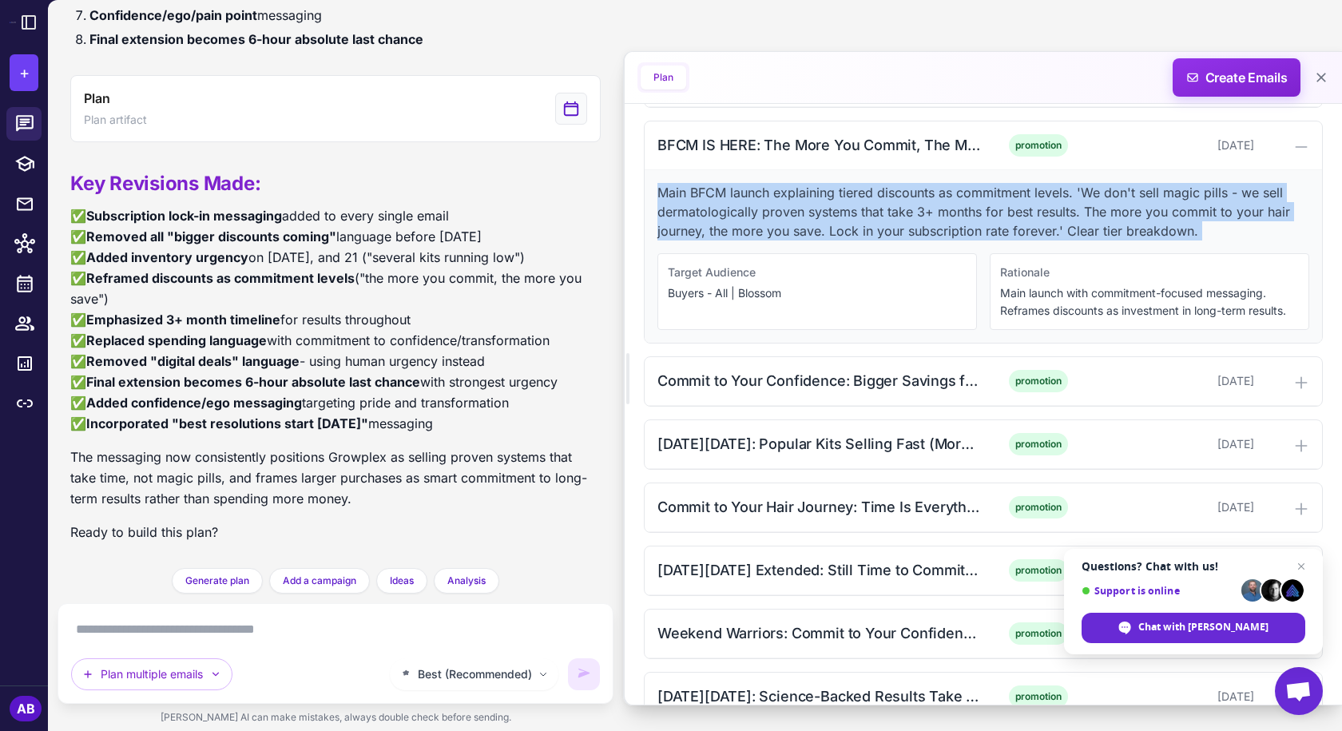
click at [797, 211] on p "Main BFCM launch explaining tiered discounts as commitment levels. 'We don't se…" at bounding box center [984, 212] width 652 height 58
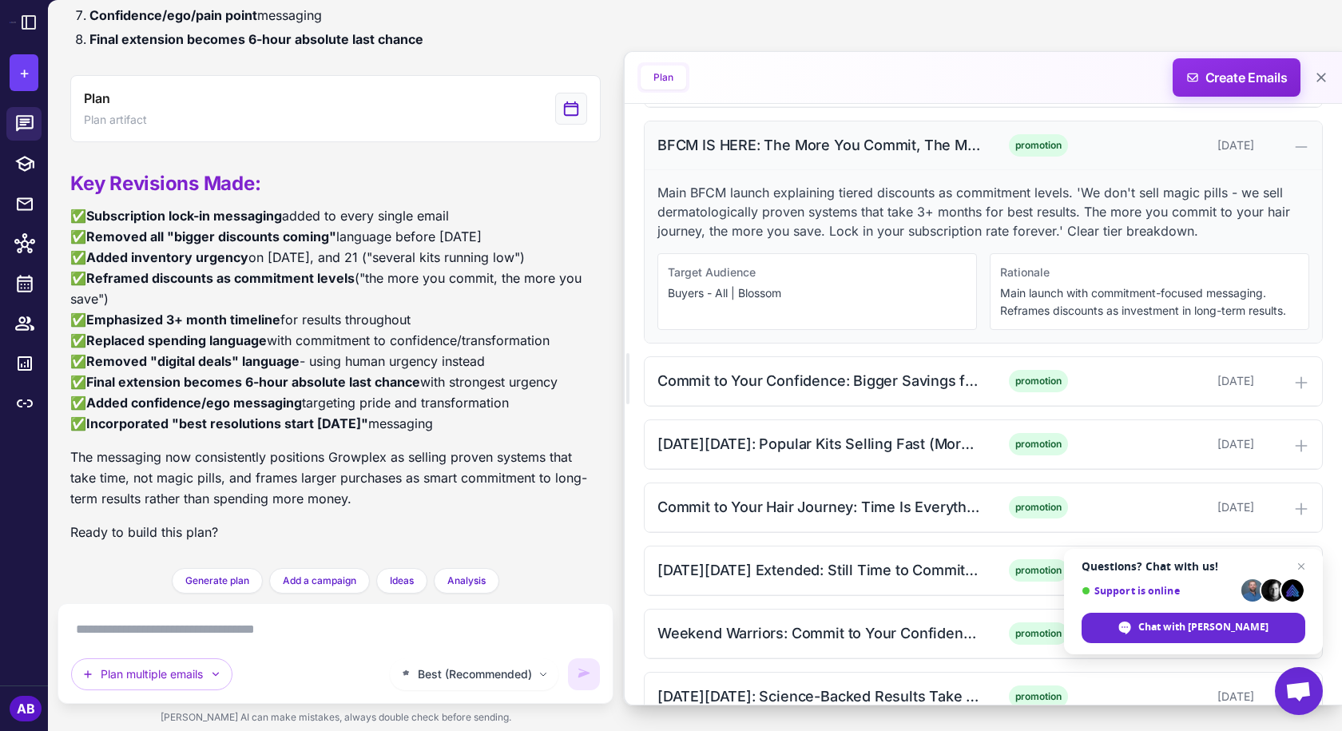
click at [776, 140] on div "BFCM IS HERE: The More You Commit, The More You Save (Morning Launch)" at bounding box center [819, 145] width 323 height 22
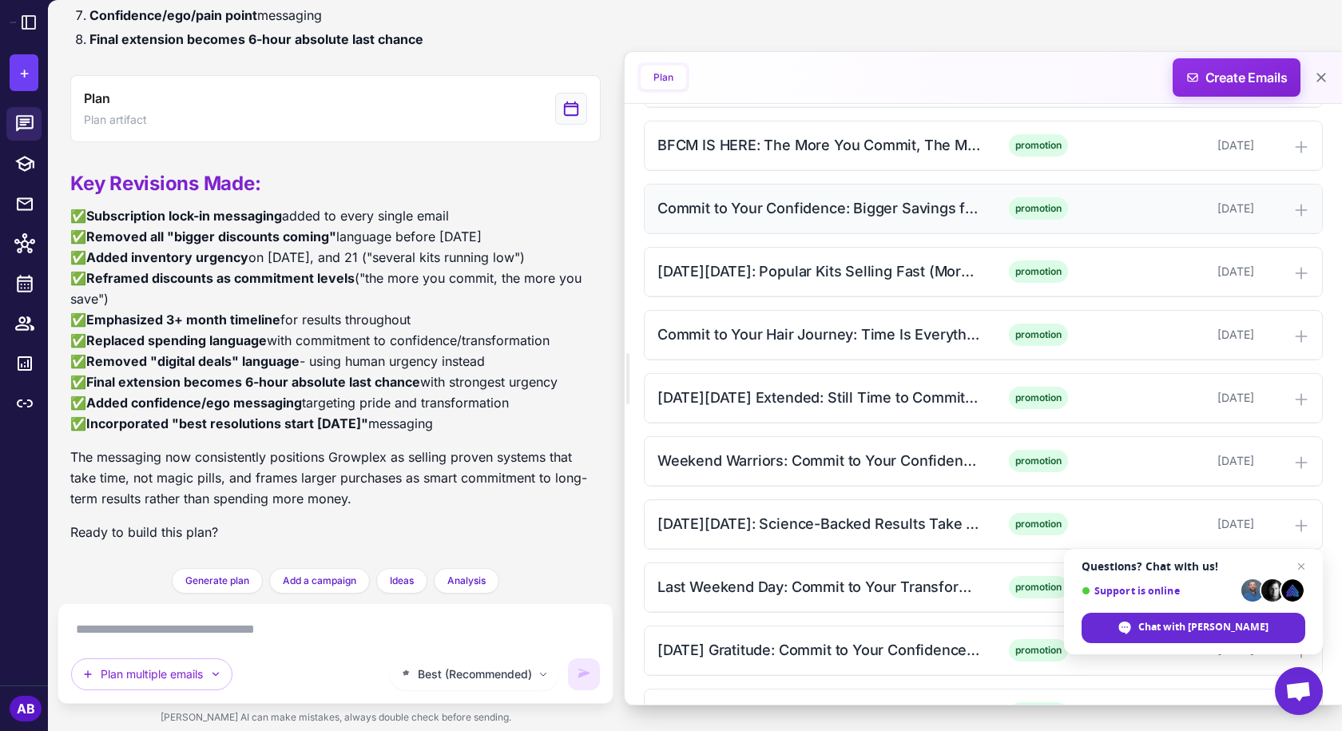
click at [844, 200] on div "Commit to Your Confidence: Bigger Savings for Bigger Commitment (Afternoon)" at bounding box center [819, 208] width 323 height 22
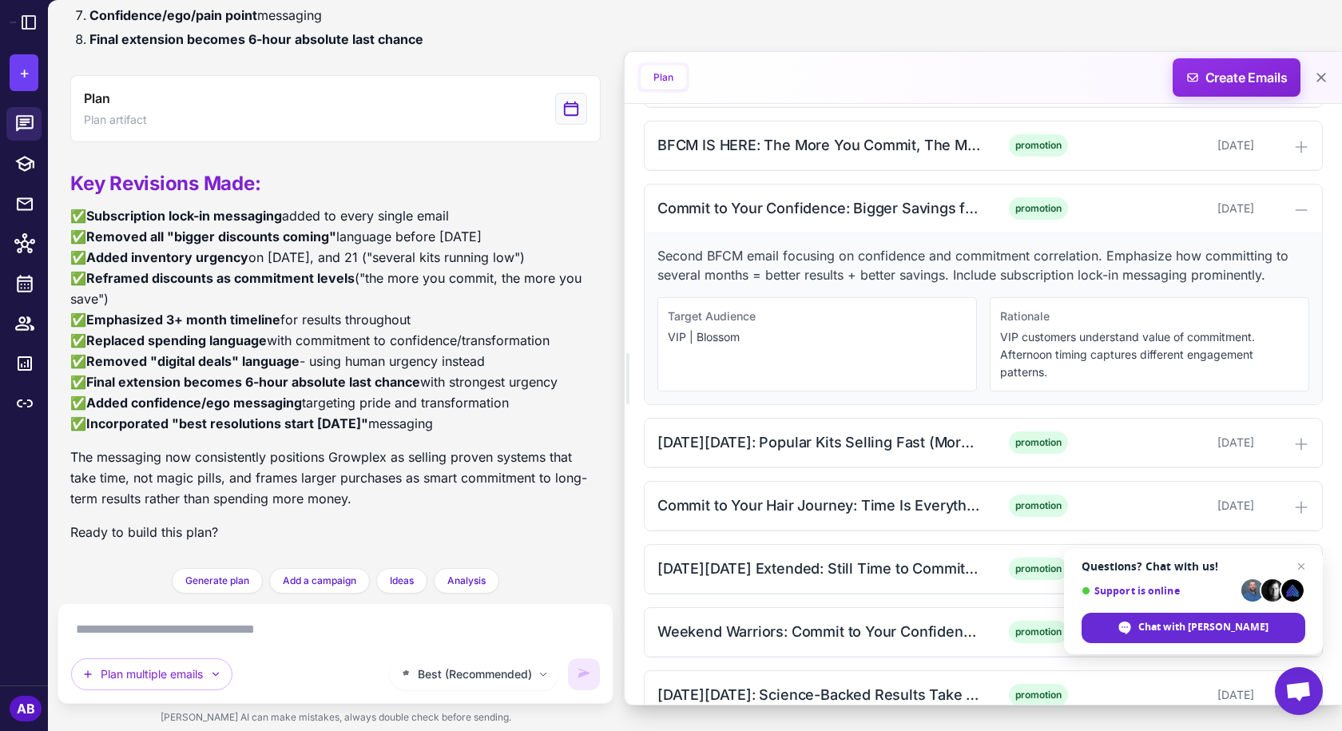
click at [733, 274] on p "Second BFCM email focusing on confidence and commitment correlation. Emphasize …" at bounding box center [984, 265] width 652 height 38
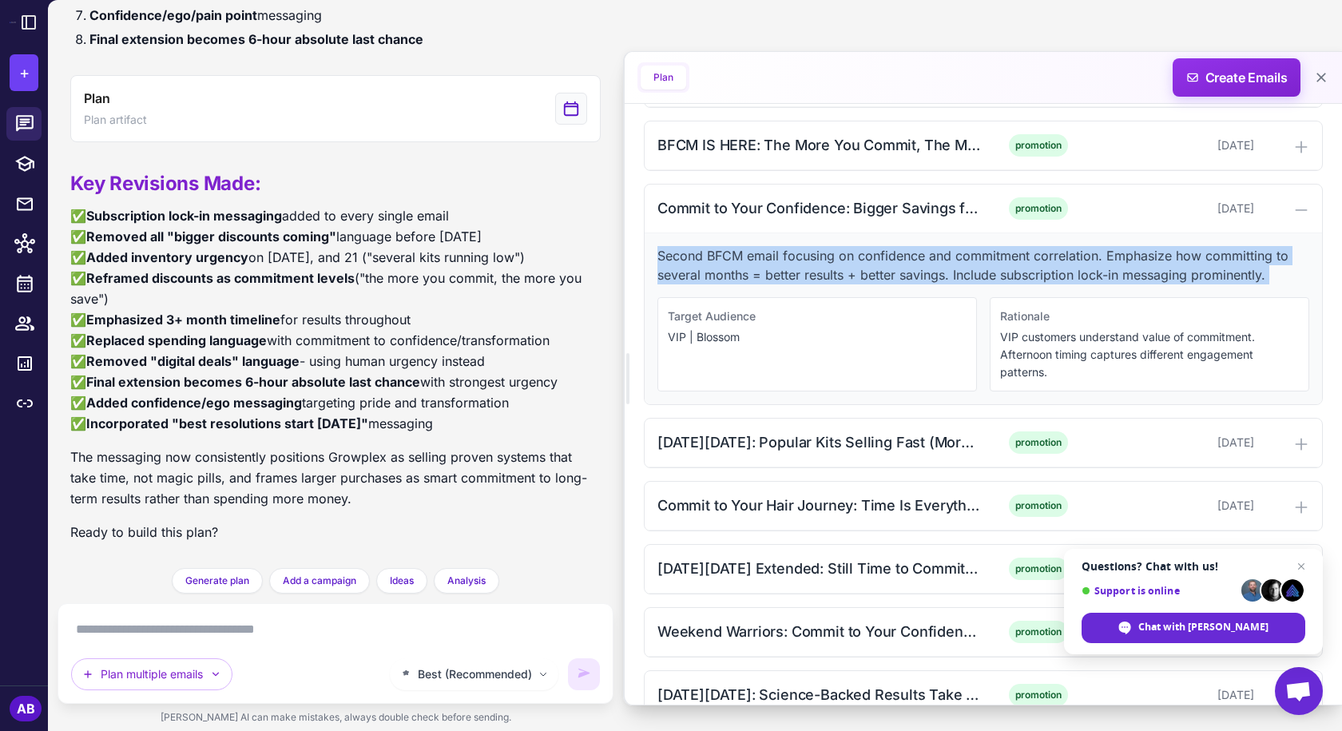
click at [733, 274] on p "Second BFCM email focusing on confidence and commitment correlation. Emphasize …" at bounding box center [984, 265] width 652 height 38
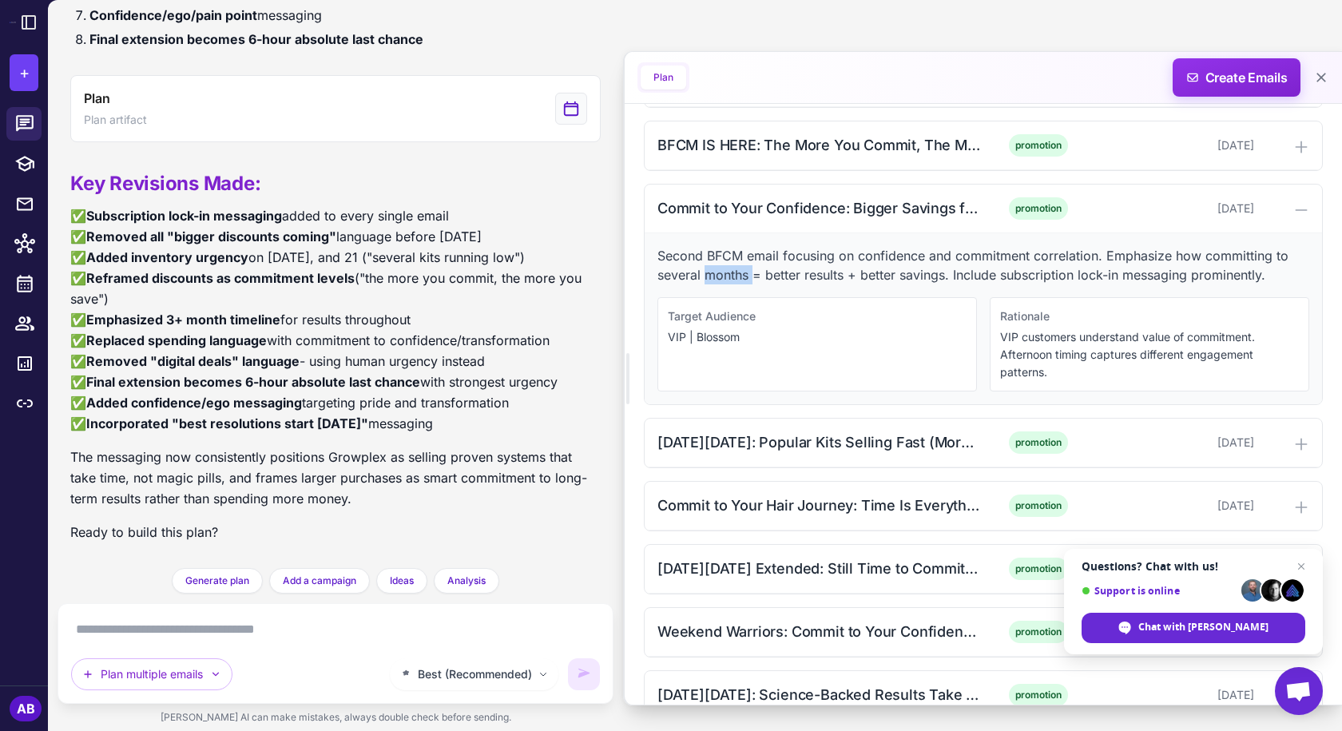
click at [733, 274] on p "Second BFCM email focusing on confidence and commitment correlation. Emphasize …" at bounding box center [984, 265] width 652 height 38
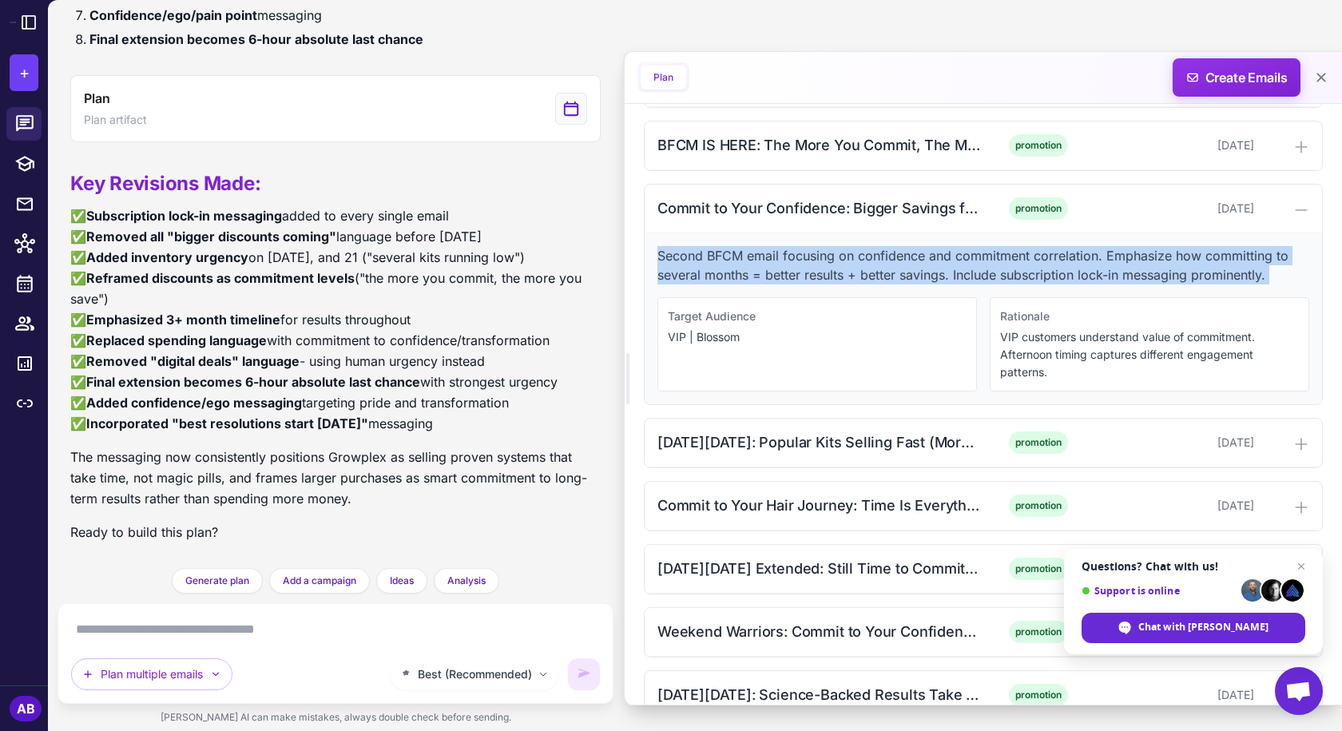
click at [733, 274] on p "Second BFCM email focusing on confidence and commitment correlation. Emphasize …" at bounding box center [984, 265] width 652 height 38
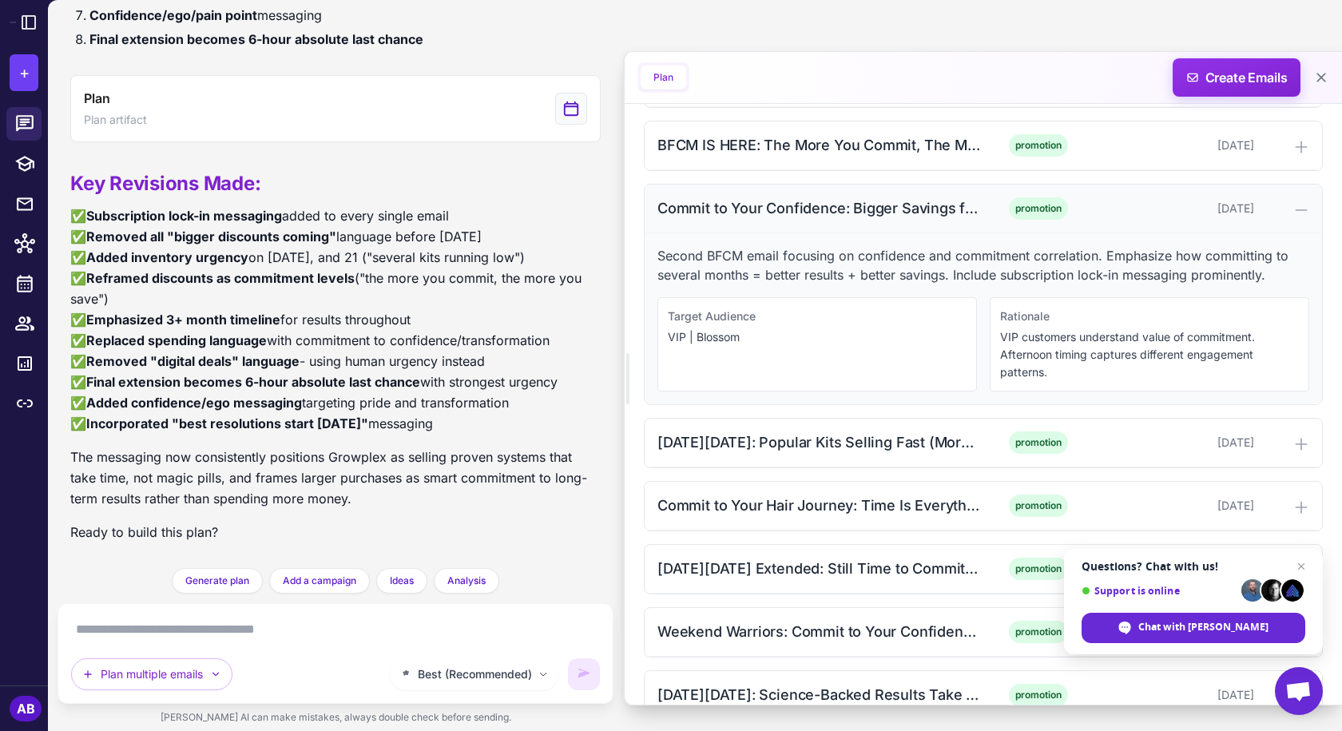
click at [859, 197] on div "Commit to Your Confidence: Bigger Savings for Bigger Commitment (Afternoon) pro…" at bounding box center [983, 209] width 677 height 49
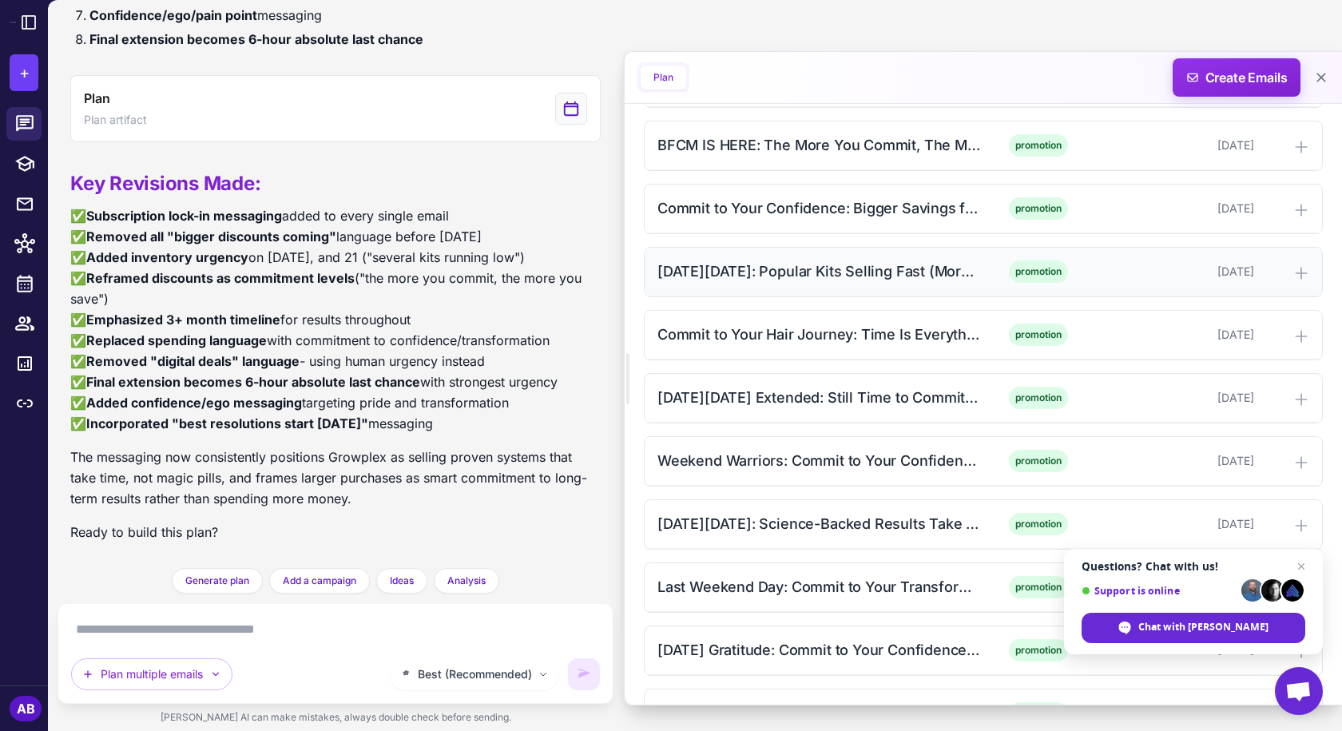
click at [842, 262] on div "[DATE][DATE]: Popular Kits Selling Fast (Morning)" at bounding box center [819, 271] width 323 height 22
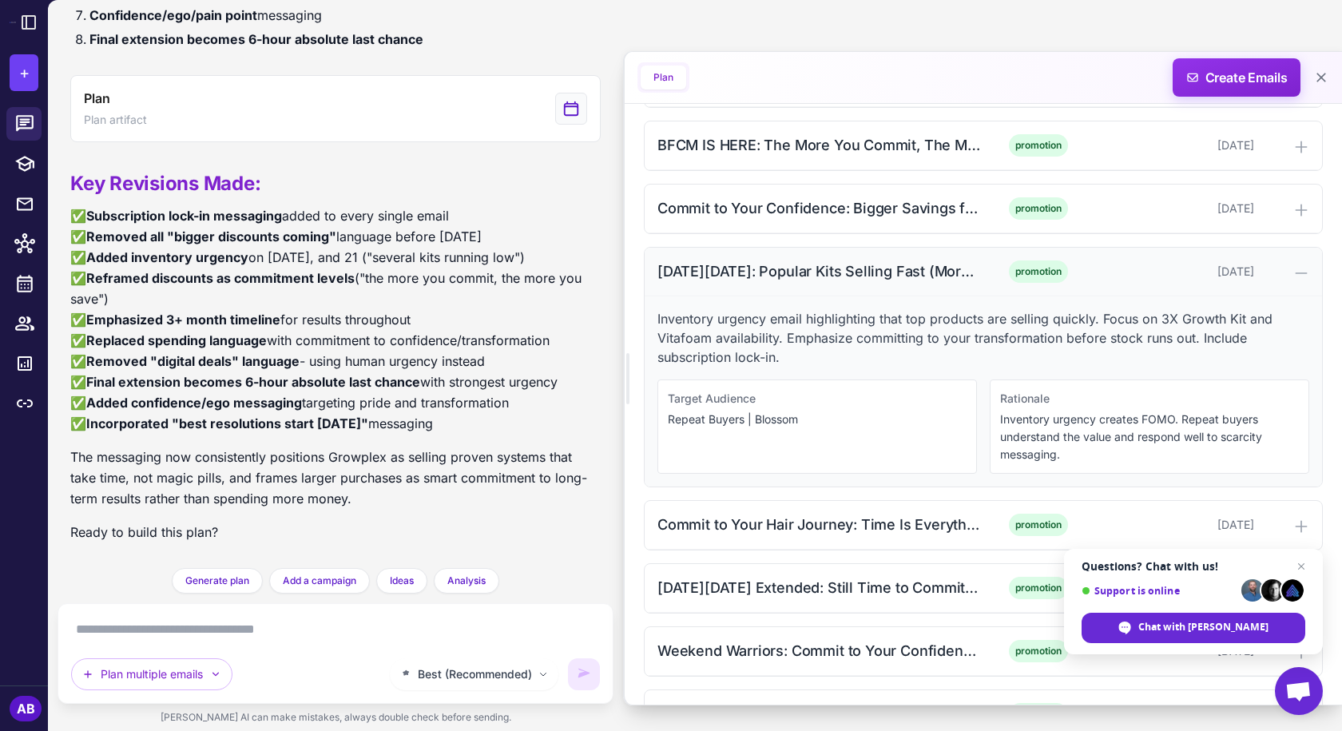
click at [963, 268] on div "[DATE][DATE]: Popular Kits Selling Fast (Morning)" at bounding box center [819, 271] width 323 height 22
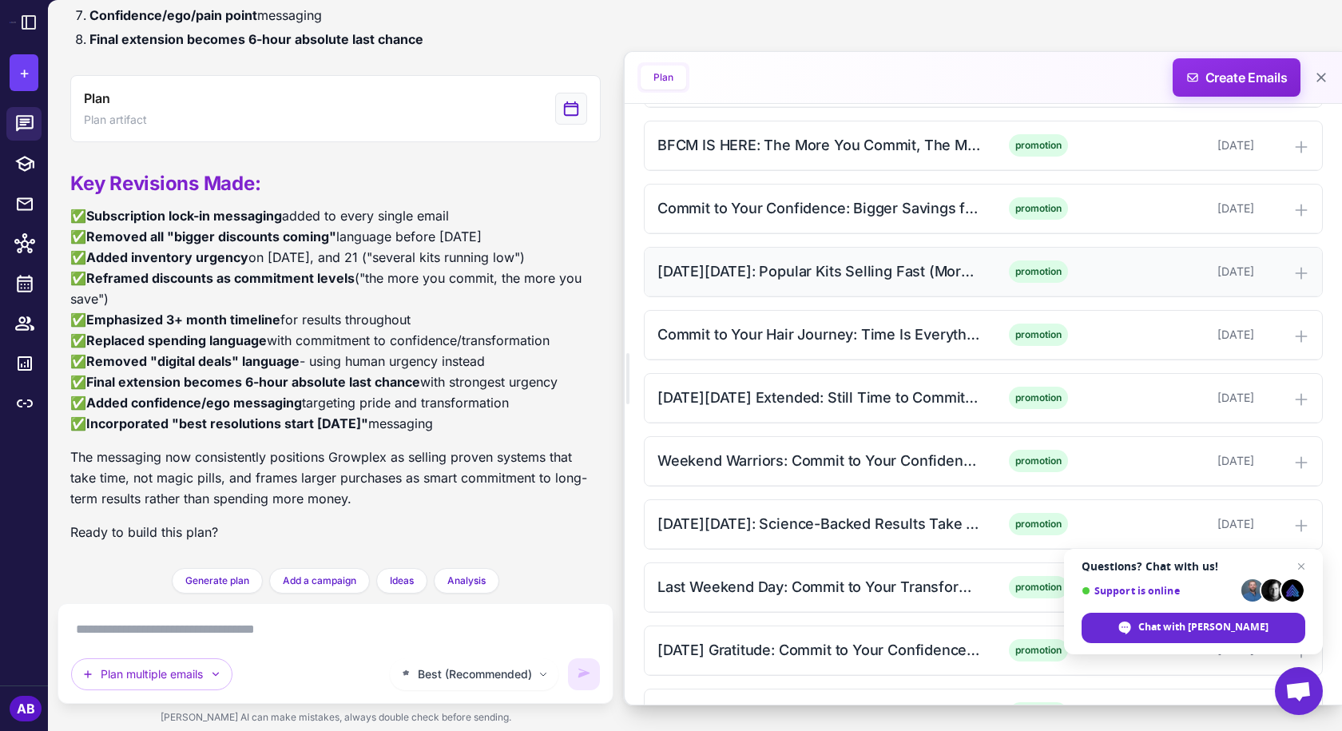
click at [963, 268] on div "[DATE][DATE]: Popular Kits Selling Fast (Morning)" at bounding box center [819, 271] width 323 height 22
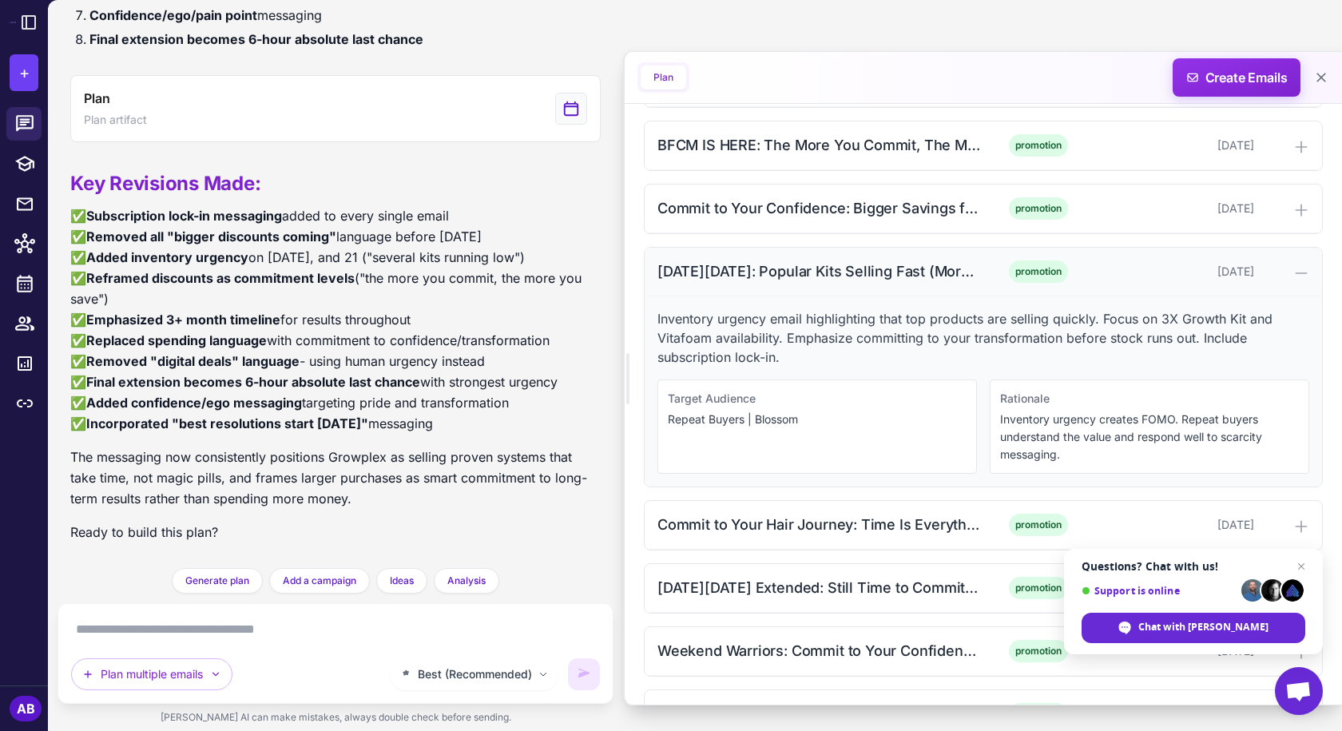
click at [854, 265] on div "[DATE][DATE]: Popular Kits Selling Fast (Morning)" at bounding box center [819, 271] width 323 height 22
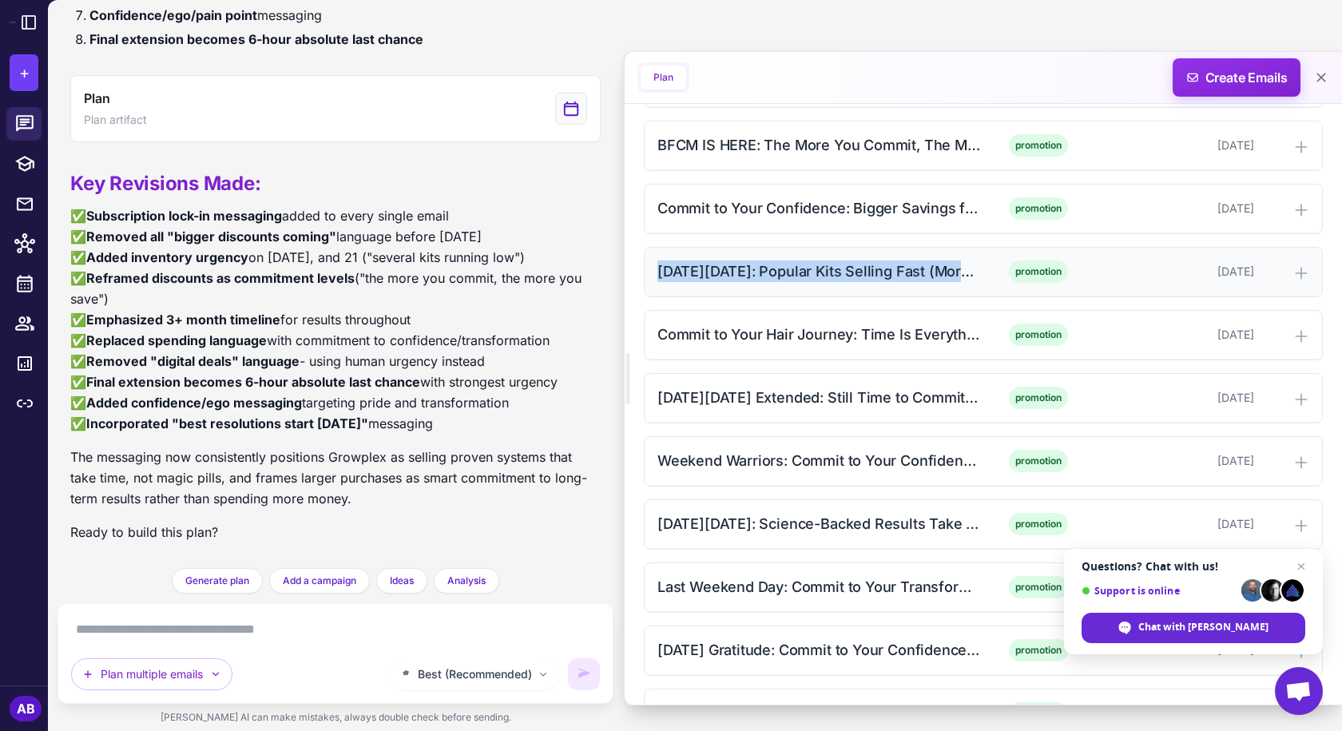
click at [815, 284] on div "[DATE][DATE]: Popular Kits Selling Fast (Morning) promotion [DATE]" at bounding box center [983, 272] width 677 height 49
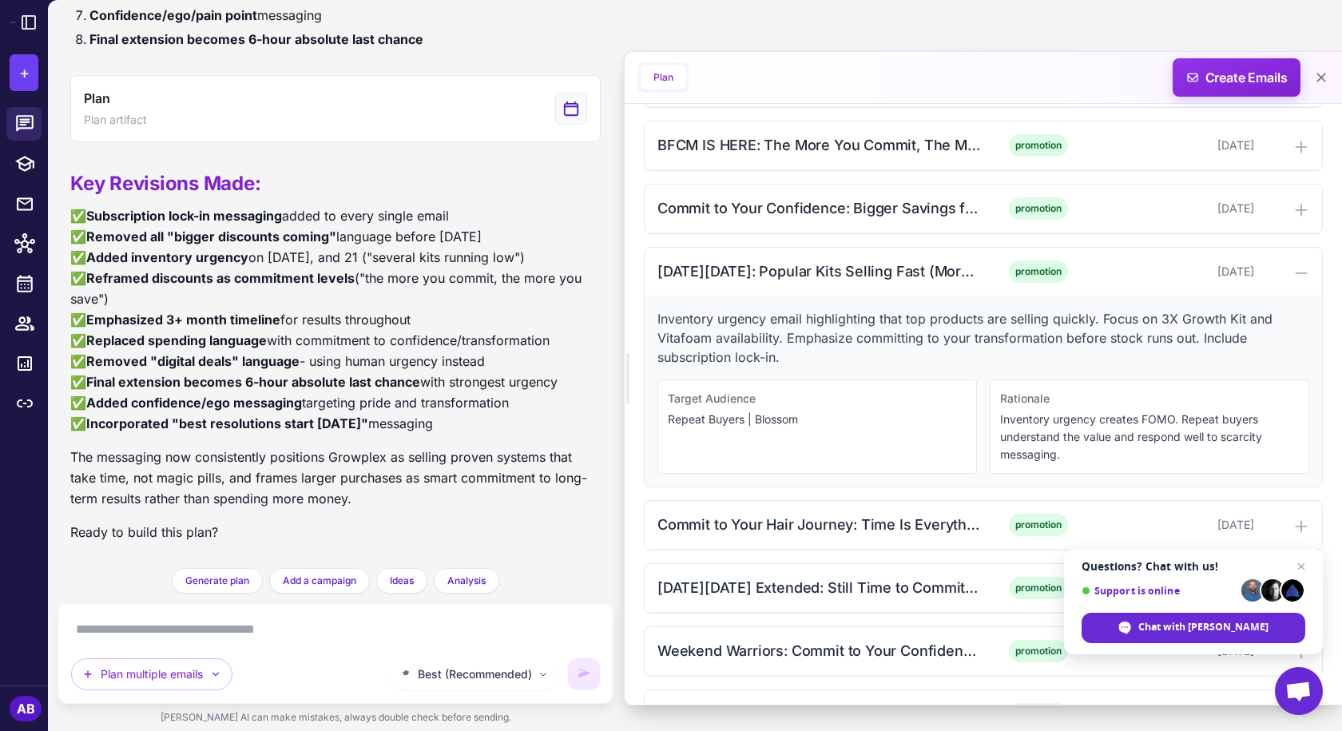
click at [822, 338] on p "Inventory urgency email highlighting that top products are selling quickly. Foc…" at bounding box center [984, 338] width 652 height 58
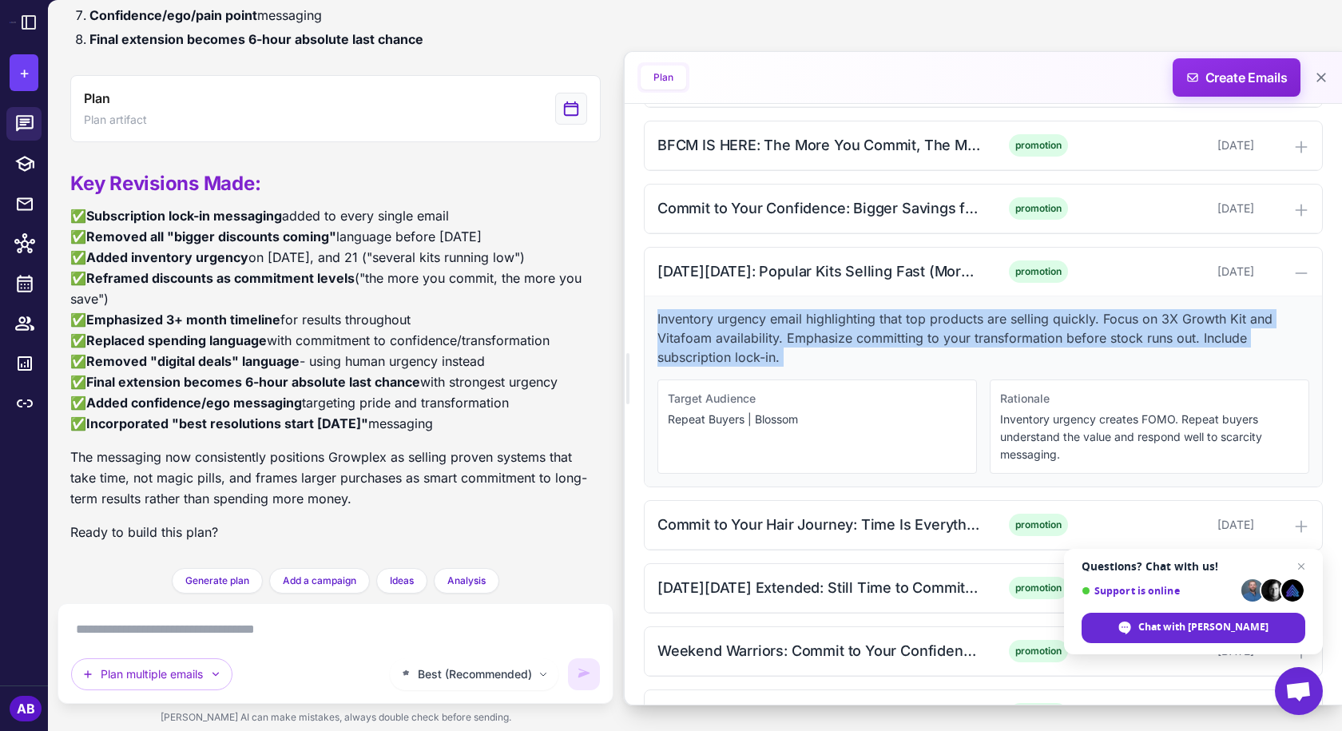
click at [822, 338] on p "Inventory urgency email highlighting that top products are selling quickly. Foc…" at bounding box center [984, 338] width 652 height 58
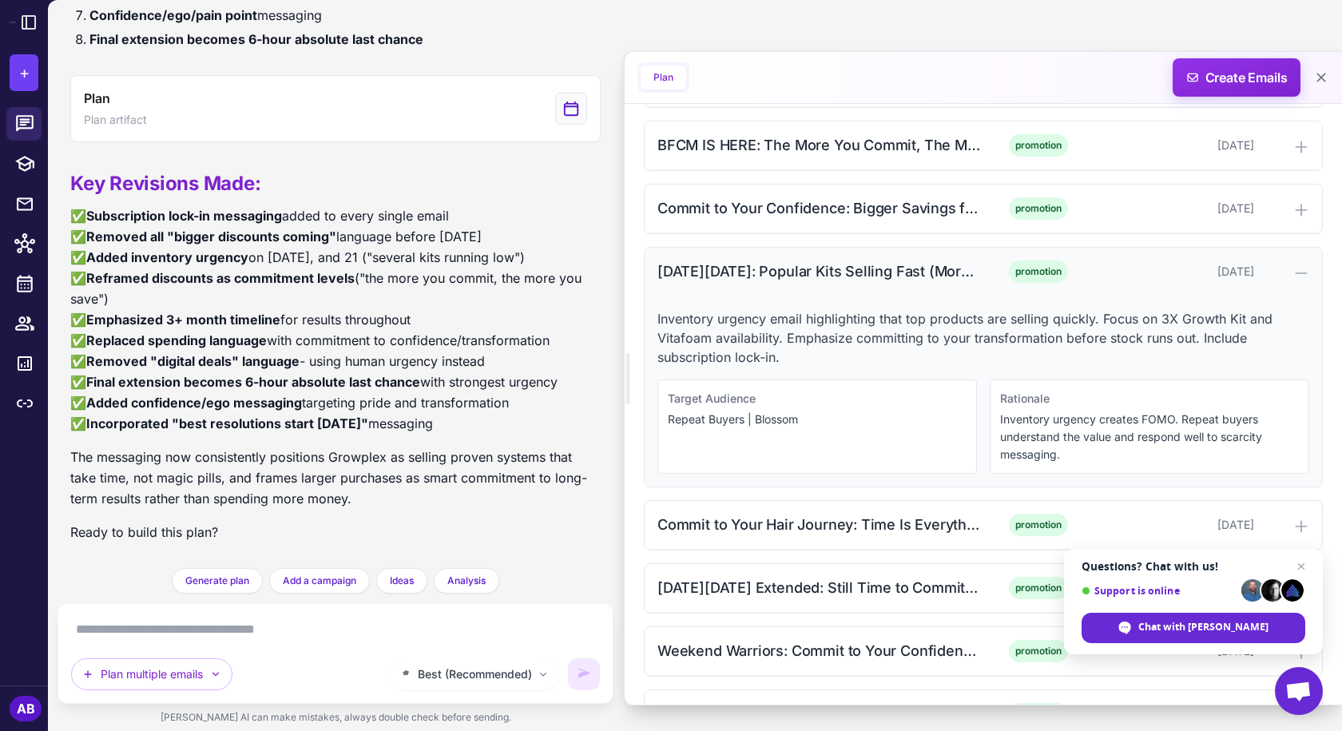
click at [815, 281] on div "[DATE][DATE]: Popular Kits Selling Fast (Morning)" at bounding box center [819, 271] width 323 height 22
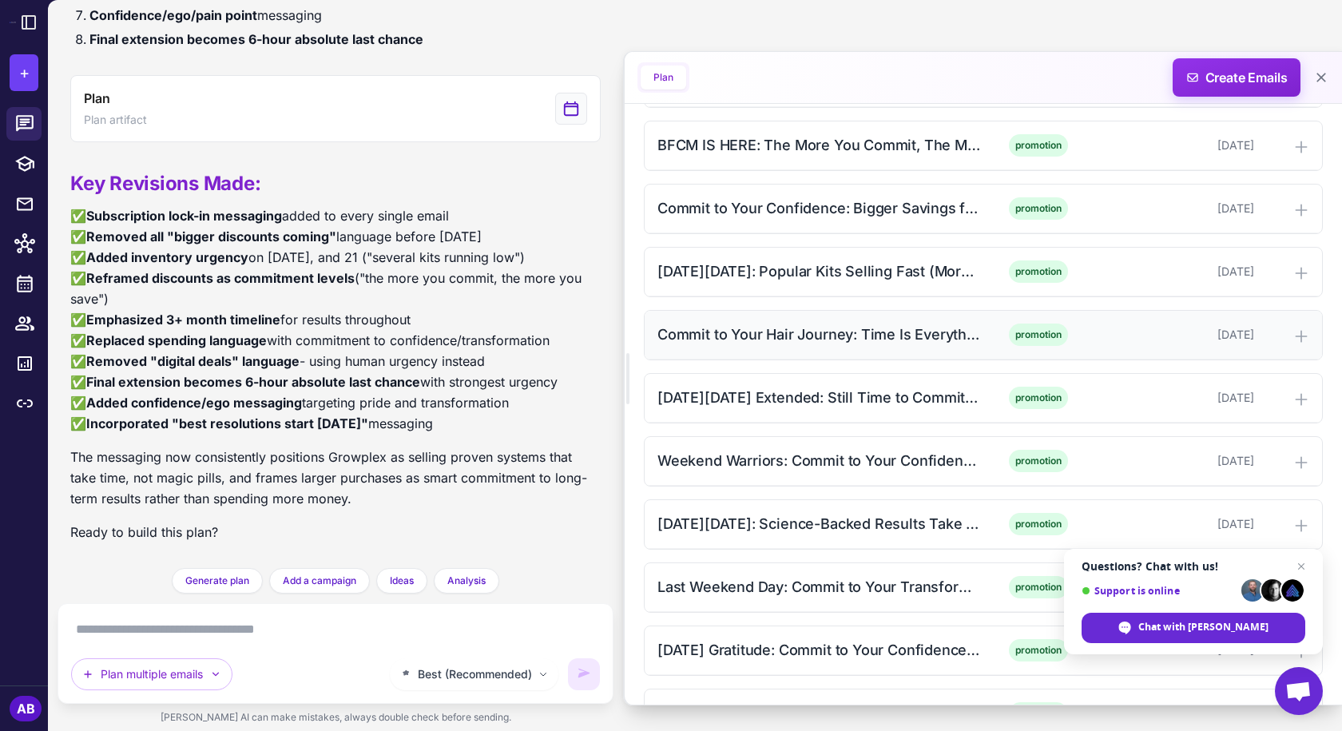
click at [806, 338] on div "Commit to Your Hair Journey: Time Is Everything (Afternoon)" at bounding box center [819, 335] width 323 height 22
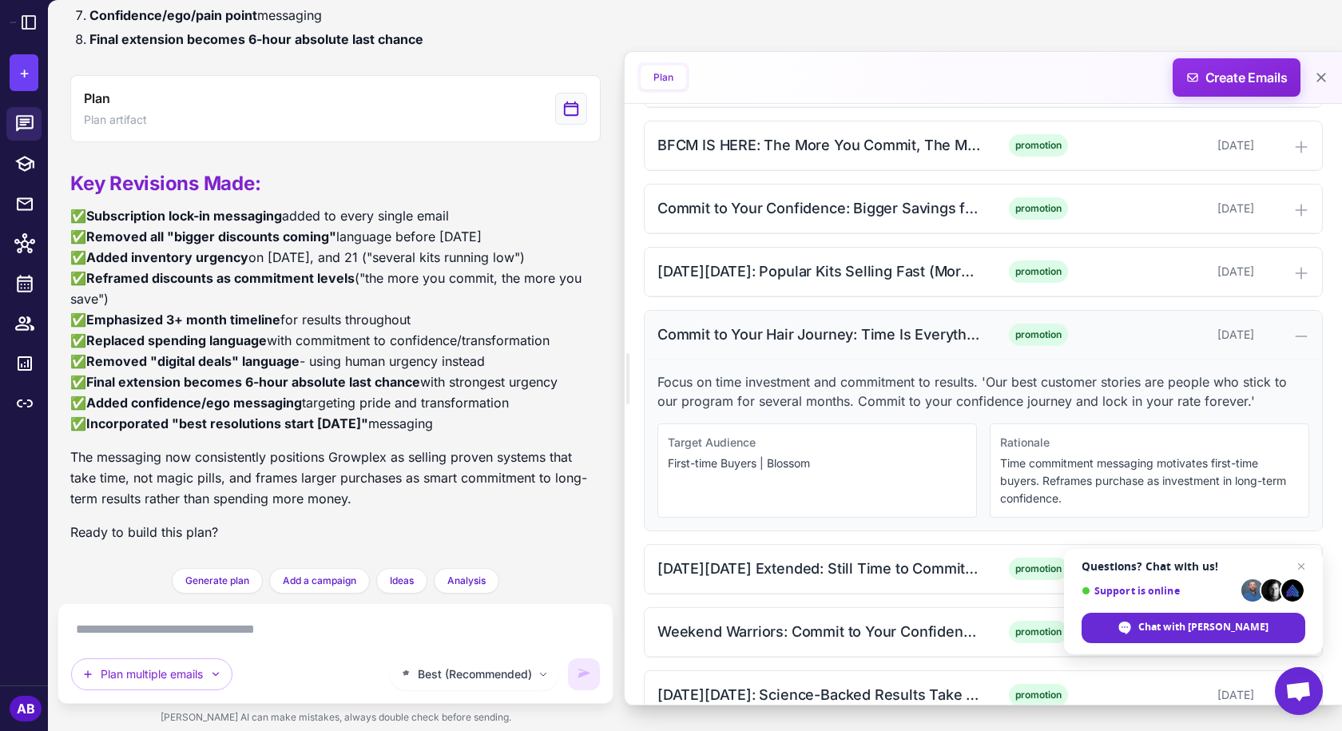
click at [701, 335] on div "Commit to Your Hair Journey: Time Is Everything (Afternoon)" at bounding box center [819, 335] width 323 height 22
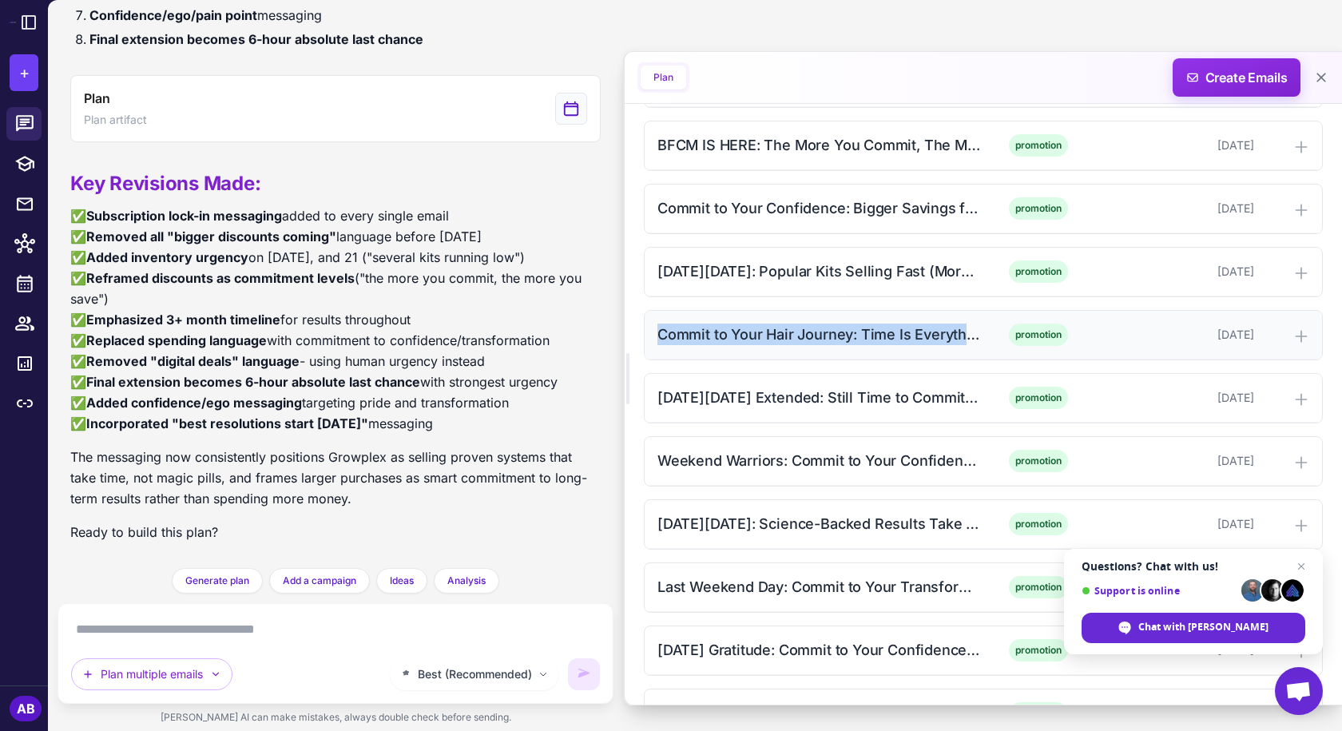
click at [813, 345] on div "Commit to Your Hair Journey: Time Is Everything (Afternoon)" at bounding box center [819, 335] width 323 height 22
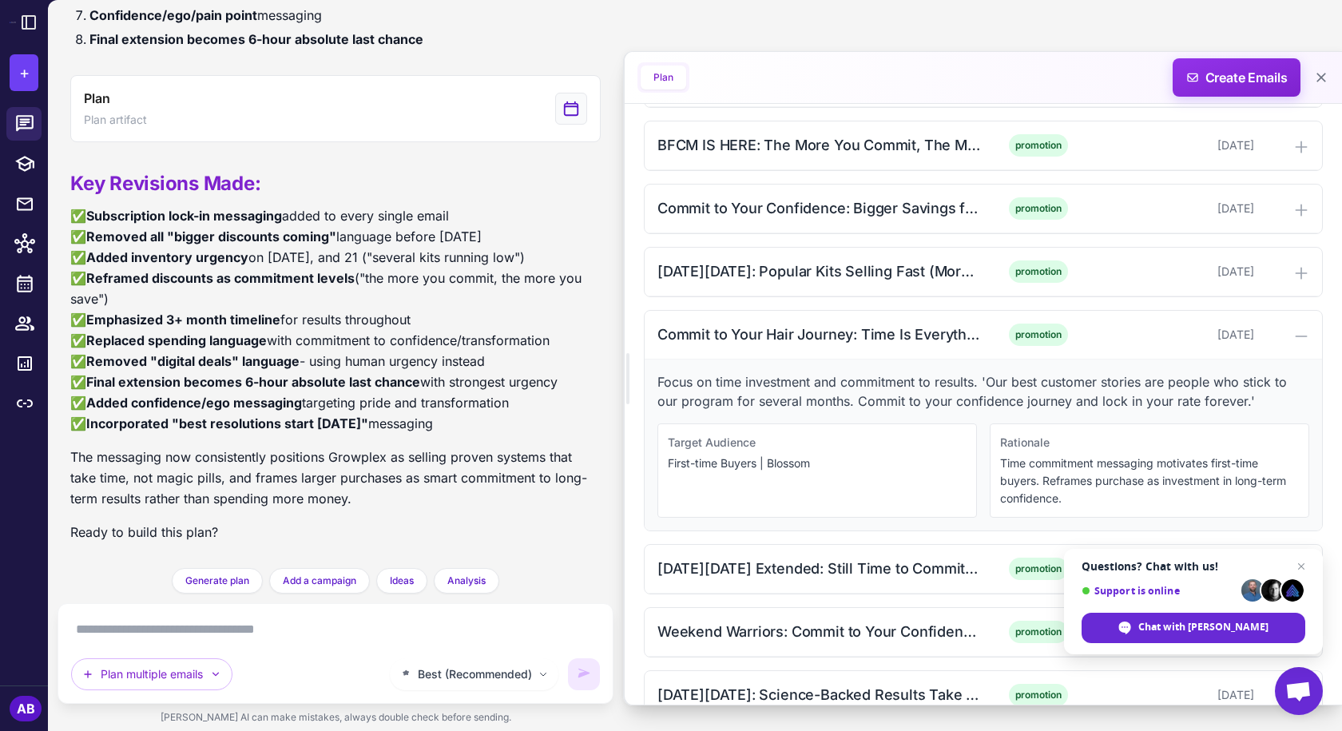
click at [773, 375] on p "Focus on time investment and commitment to results. 'Our best customer stories …" at bounding box center [984, 391] width 652 height 38
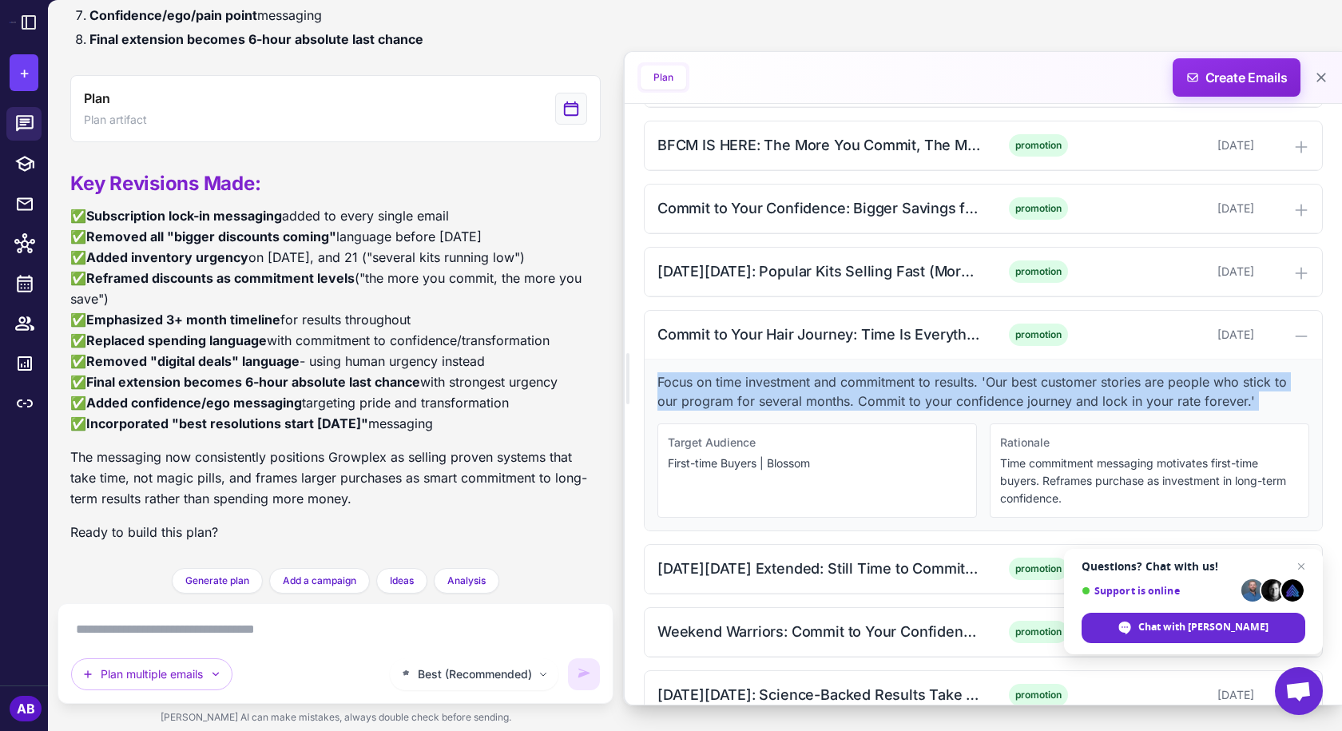
click at [773, 375] on p "Focus on time investment and commitment to results. 'Our best customer stories …" at bounding box center [984, 391] width 652 height 38
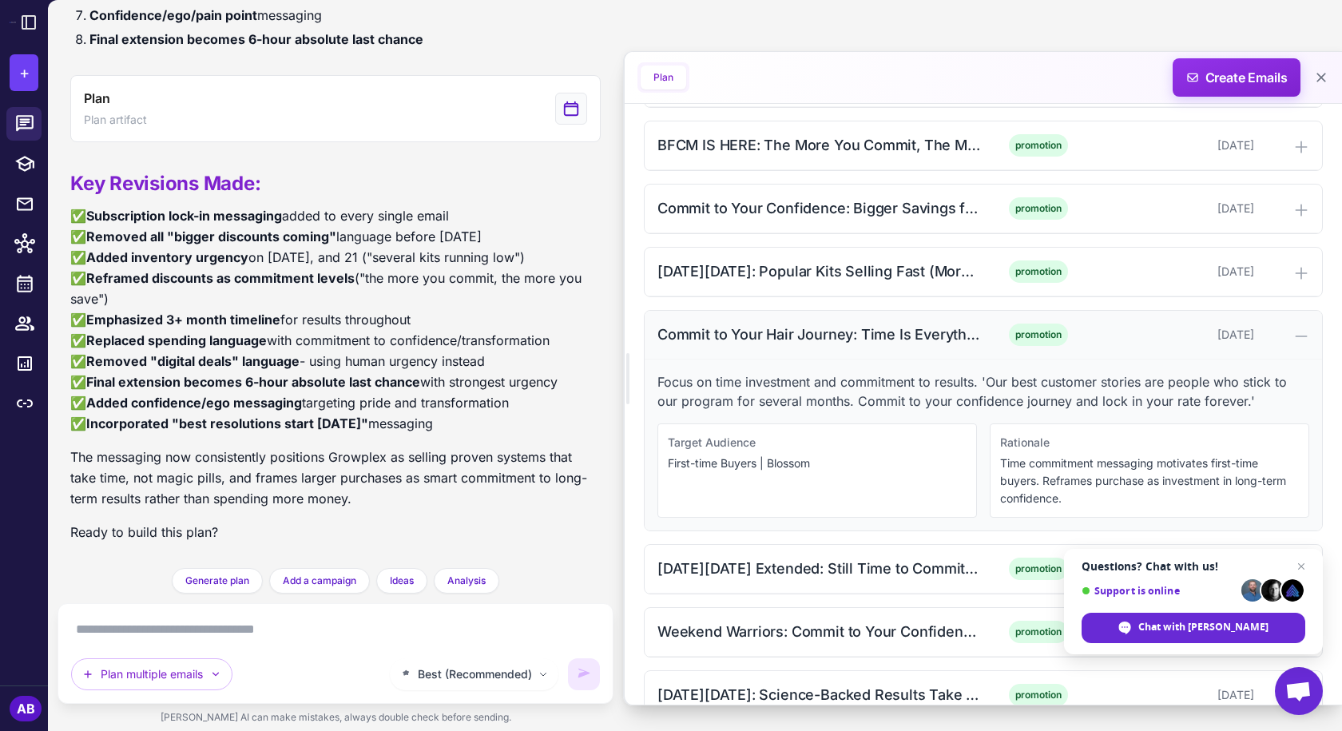
click at [793, 334] on div "Commit to Your Hair Journey: Time Is Everything (Afternoon)" at bounding box center [819, 335] width 323 height 22
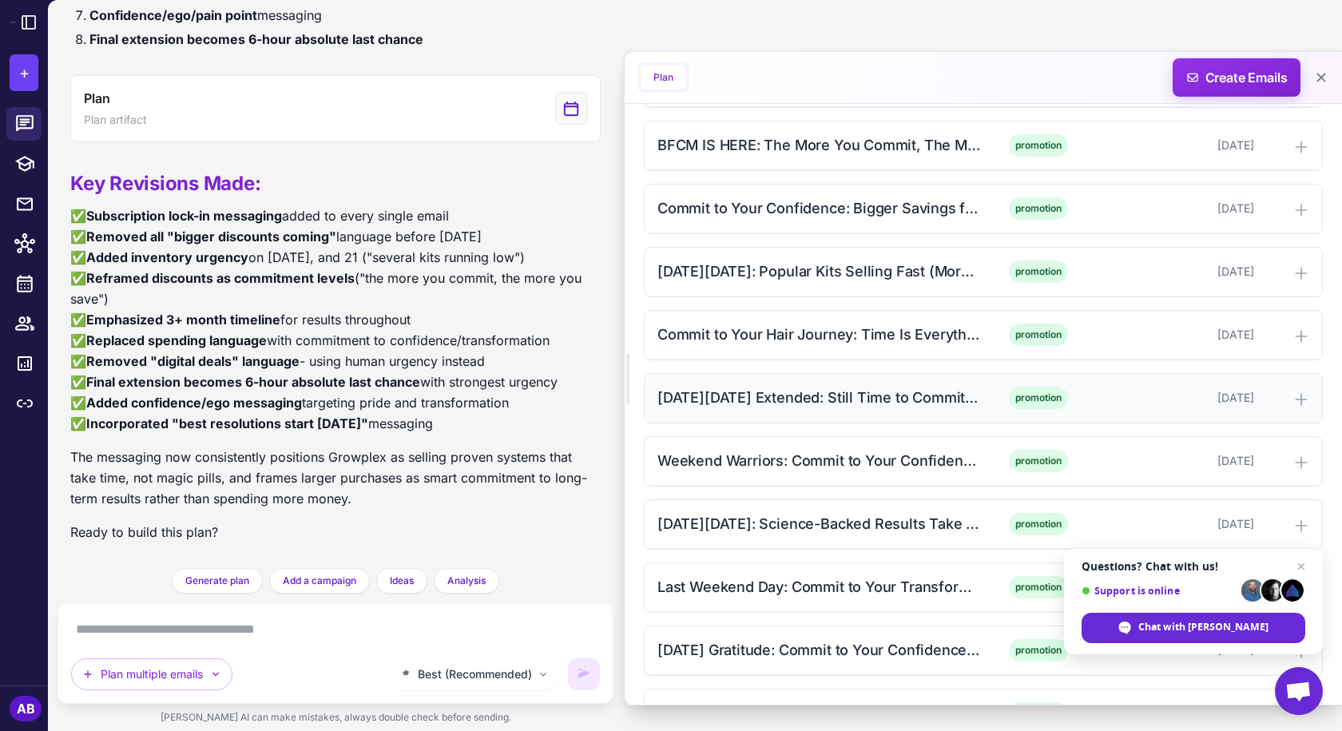
click at [802, 405] on div "[DATE][DATE] Extended: Still Time to Commit (Morning)" at bounding box center [819, 398] width 323 height 22
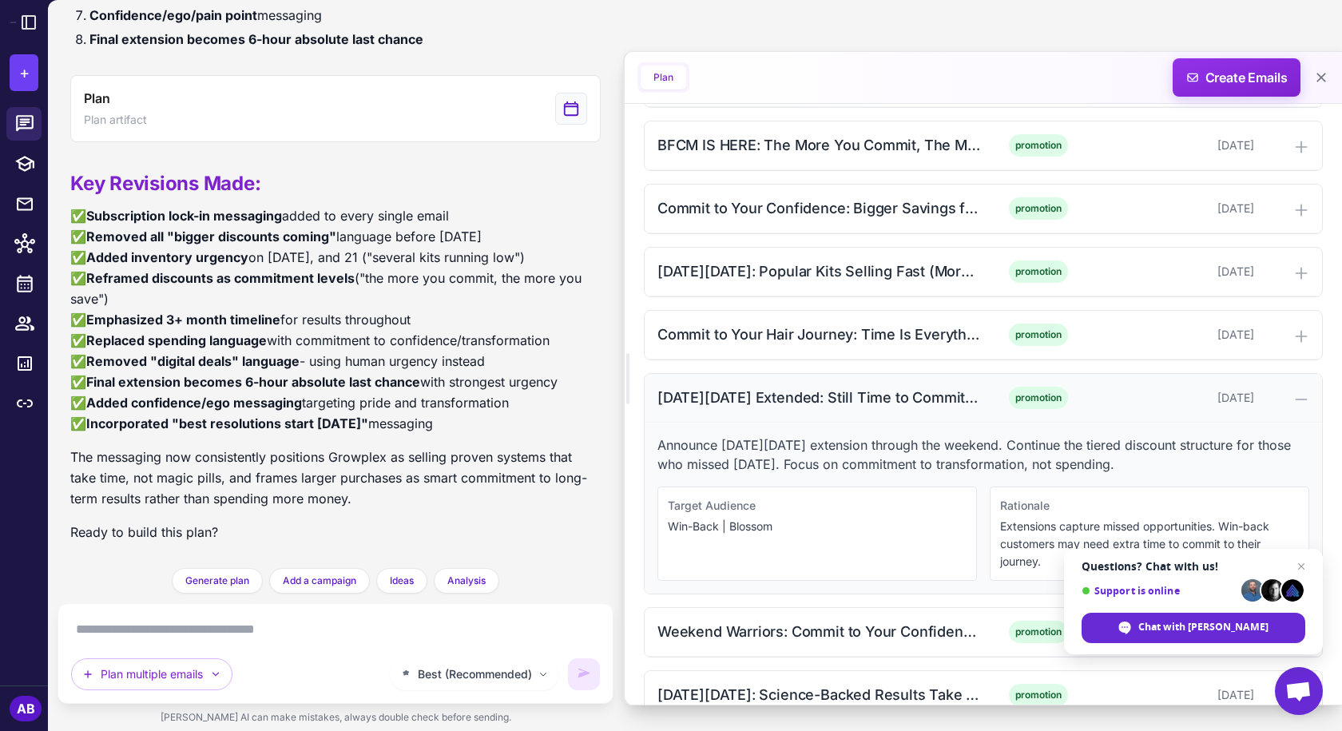
click at [819, 403] on div "[DATE][DATE] Extended: Still Time to Commit (Morning)" at bounding box center [819, 398] width 323 height 22
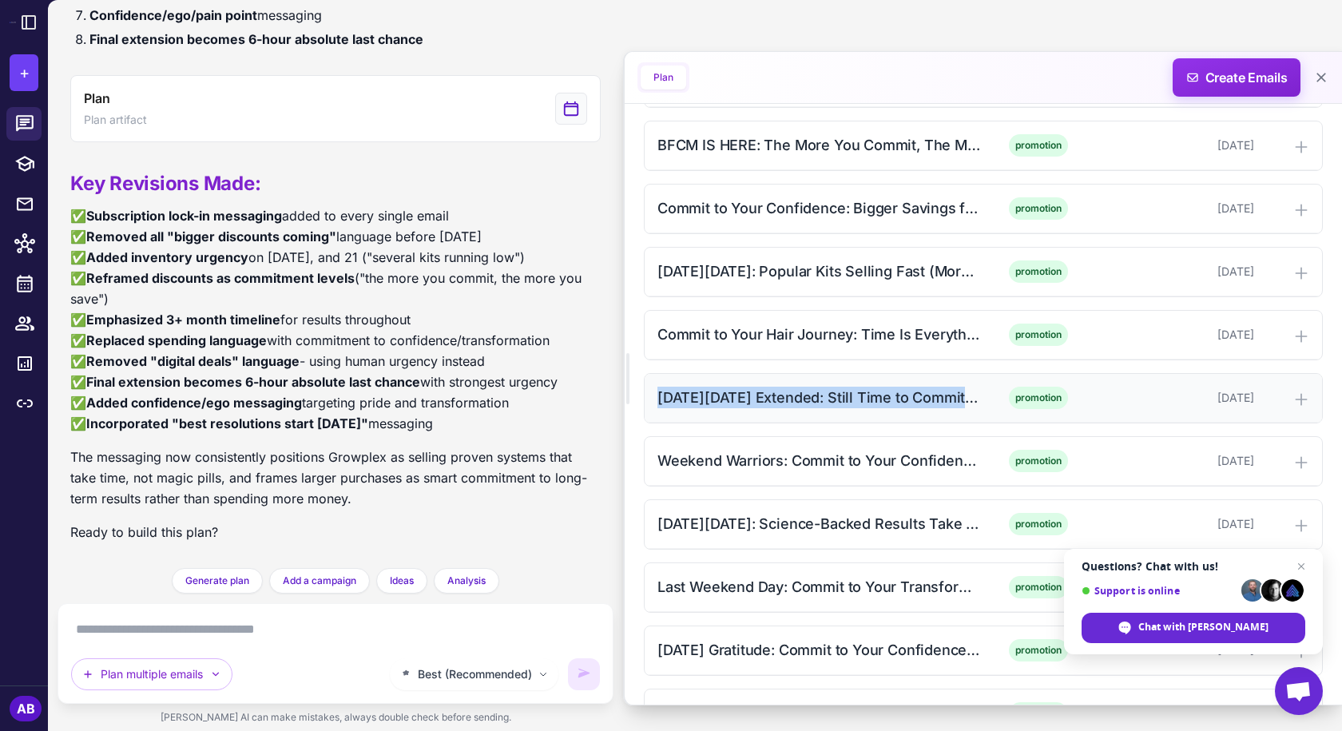
click at [840, 403] on div "[DATE][DATE] Extended: Still Time to Commit (Morning)" at bounding box center [819, 398] width 323 height 22
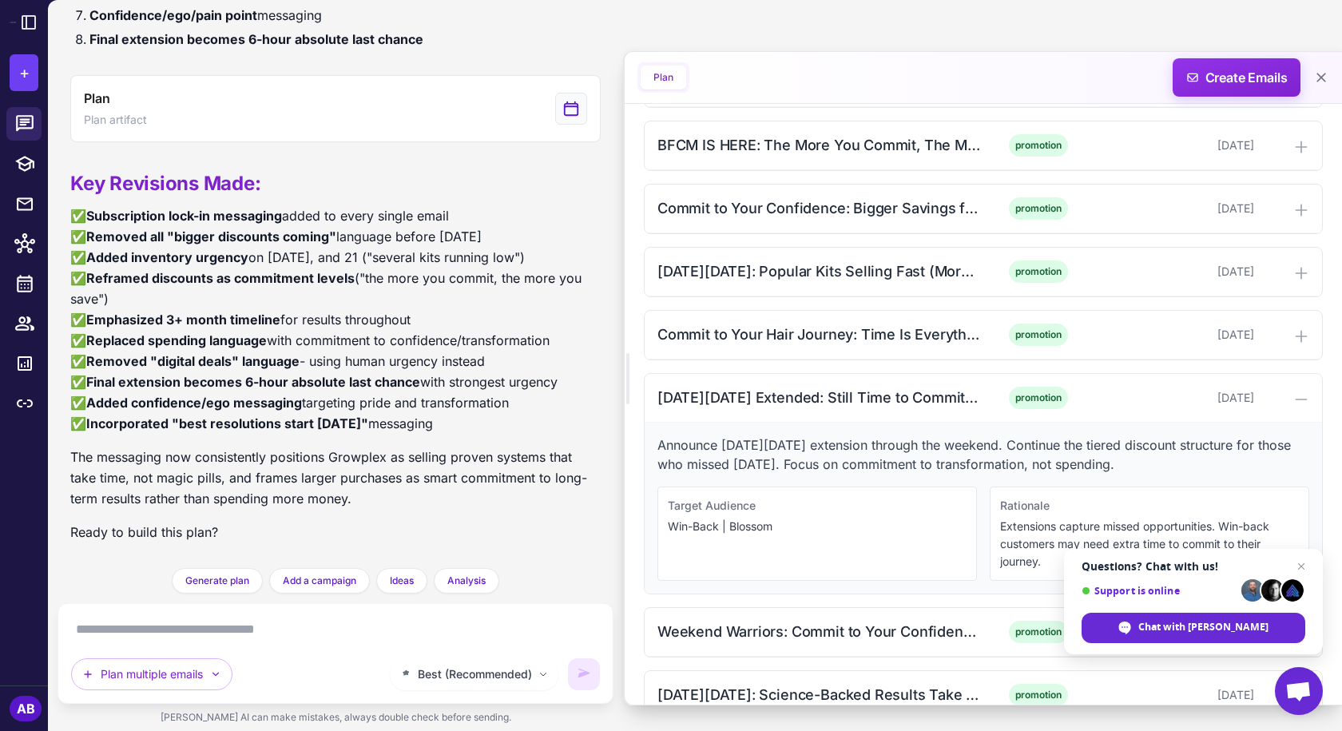
click at [806, 451] on p "Announce [DATE][DATE] extension through the weekend. Continue the tiered discou…" at bounding box center [984, 454] width 652 height 38
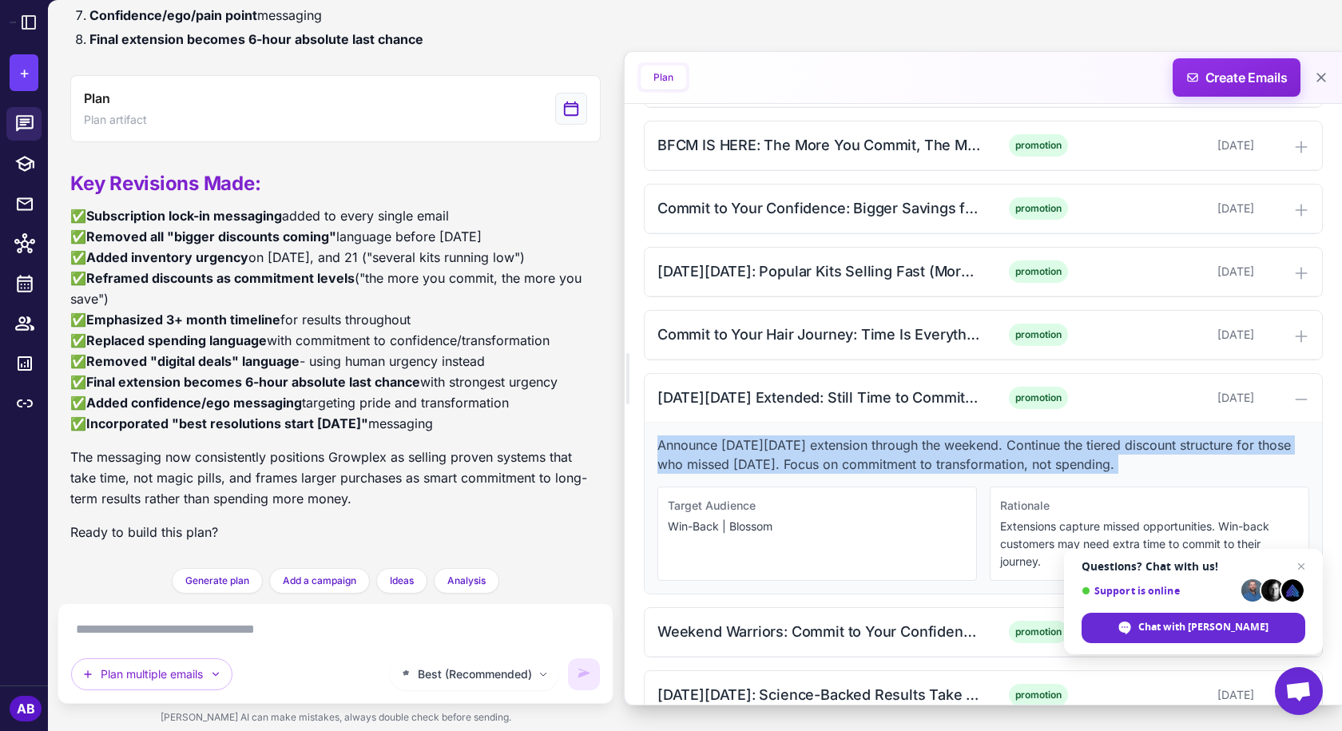
click at [806, 451] on p "Announce [DATE][DATE] extension through the weekend. Continue the tiered discou…" at bounding box center [984, 454] width 652 height 38
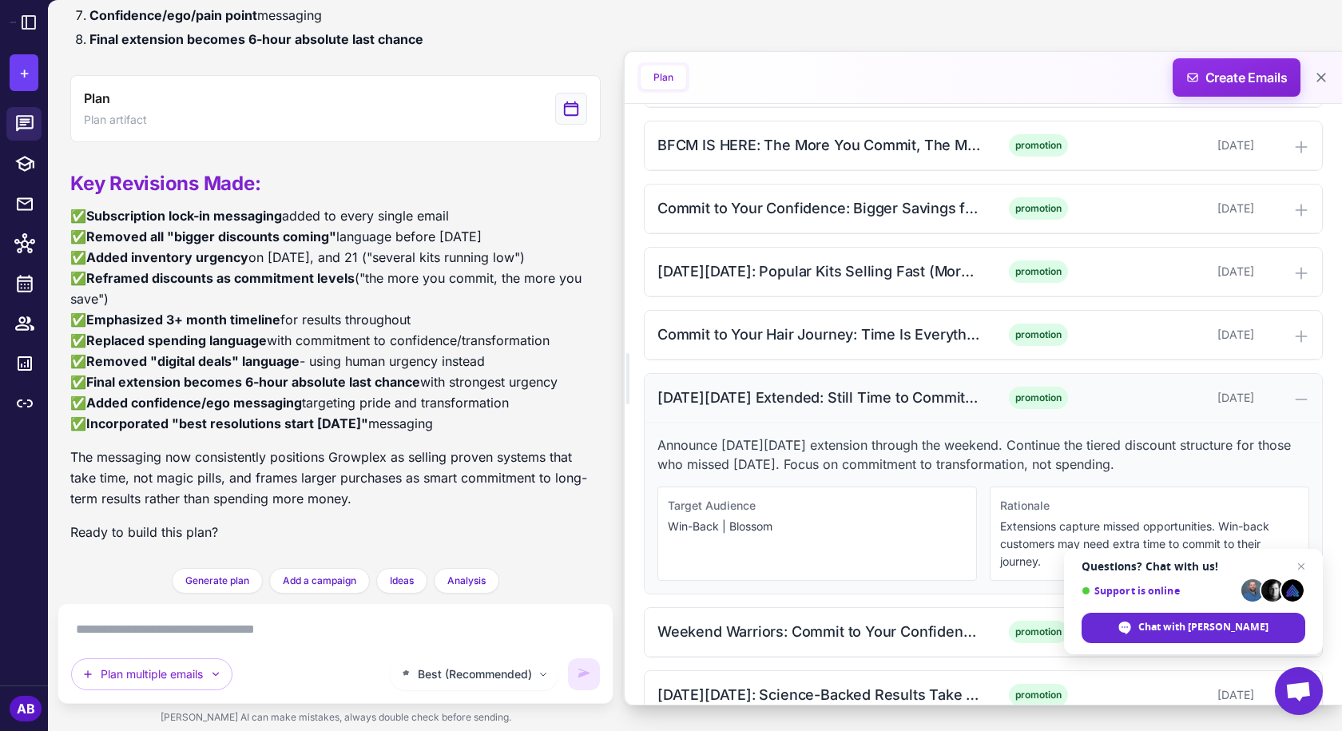
click at [857, 408] on div "[DATE][DATE] Extended: Still Time to Commit (Morning)" at bounding box center [819, 398] width 323 height 22
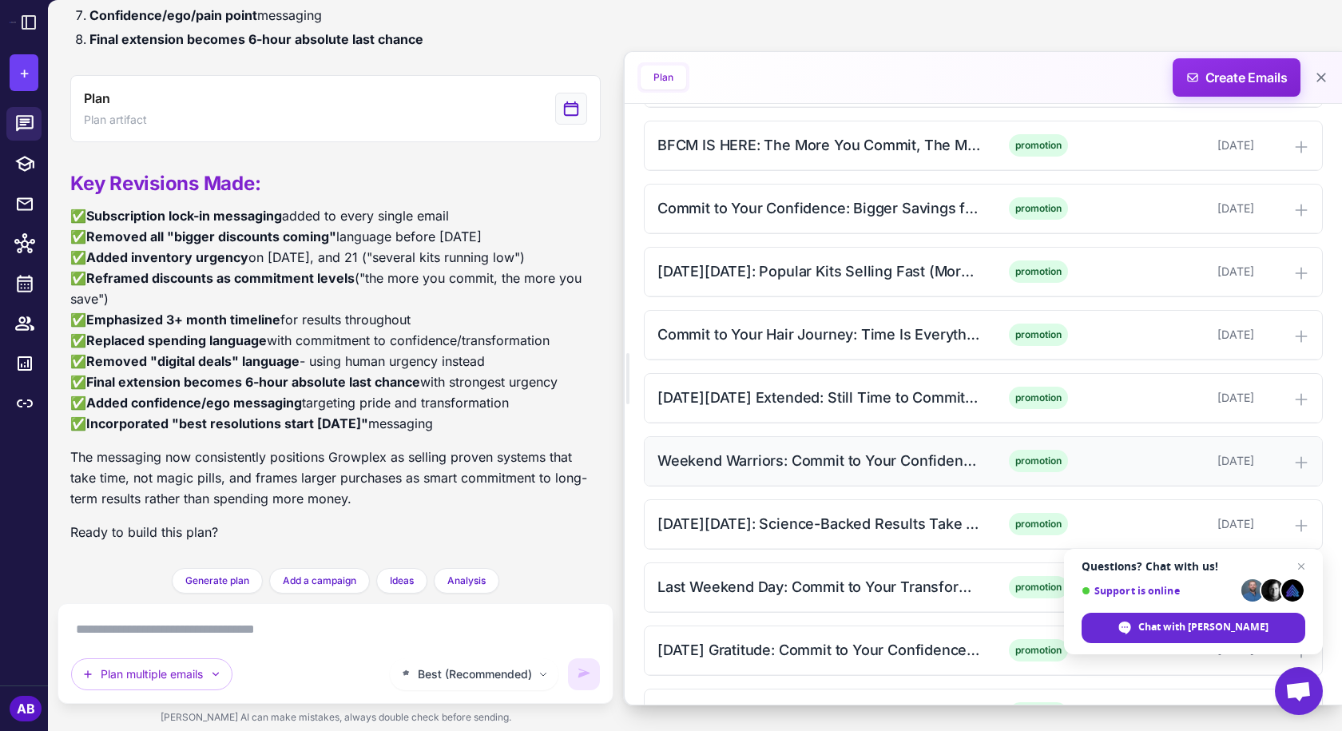
click at [834, 445] on div "Weekend Warriors: Commit to Your Confidence Journey (Afternoon) promotion [DATE]" at bounding box center [983, 461] width 677 height 49
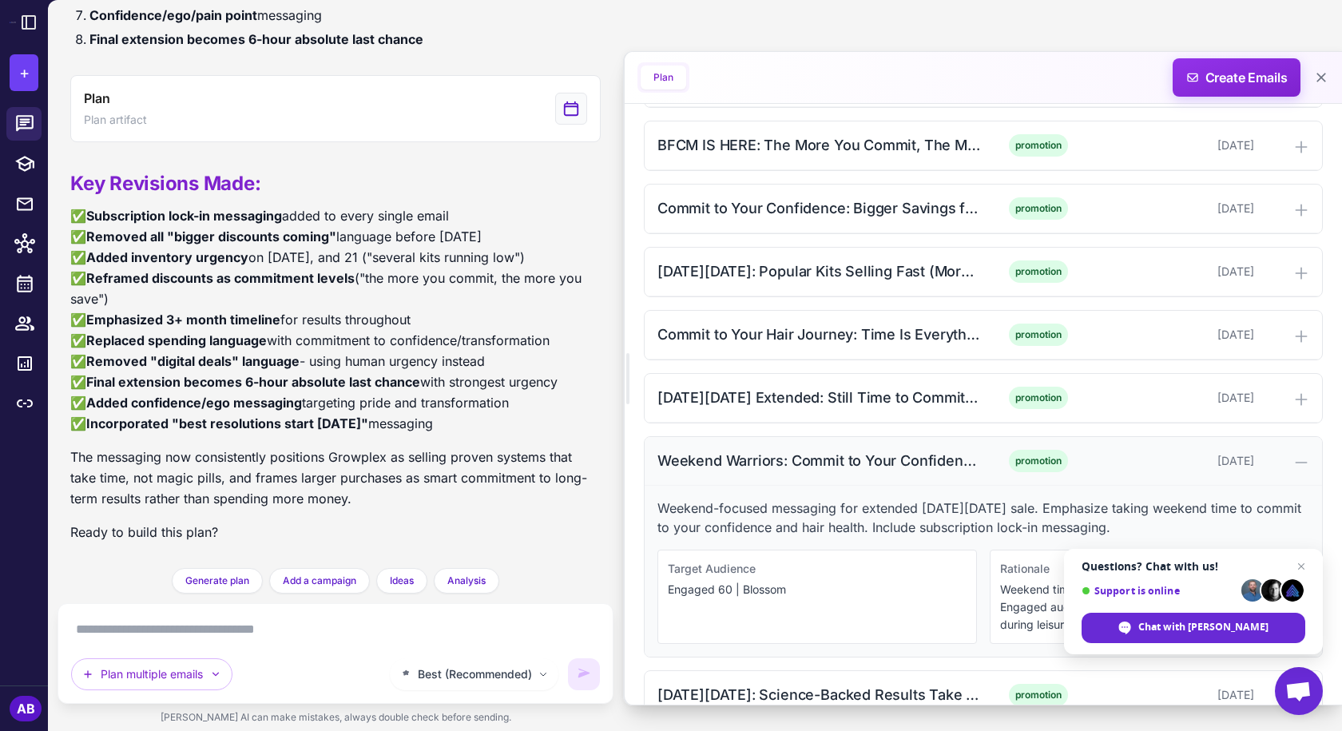
click at [830, 470] on div "Weekend Warriors: Commit to Your Confidence Journey (Afternoon)" at bounding box center [819, 461] width 323 height 22
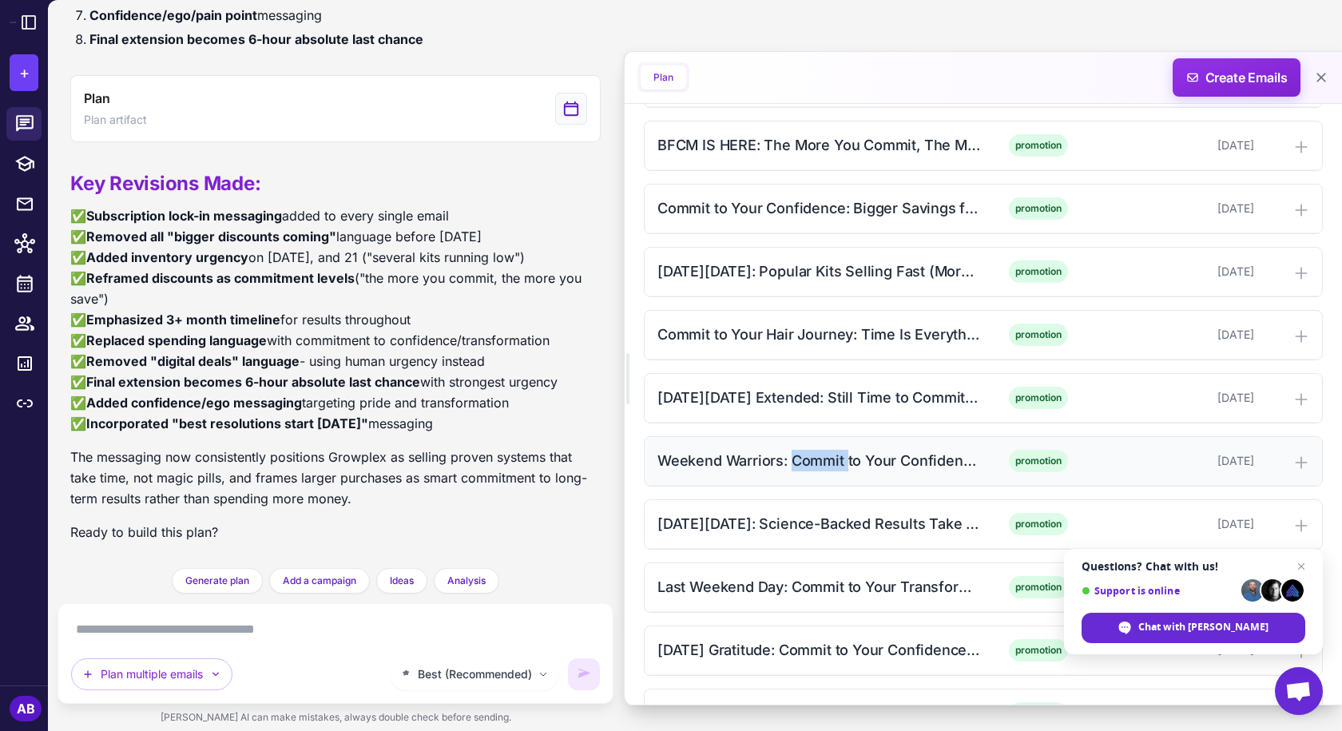
click at [830, 470] on div "Weekend Warriors: Commit to Your Confidence Journey (Afternoon)" at bounding box center [819, 461] width 323 height 22
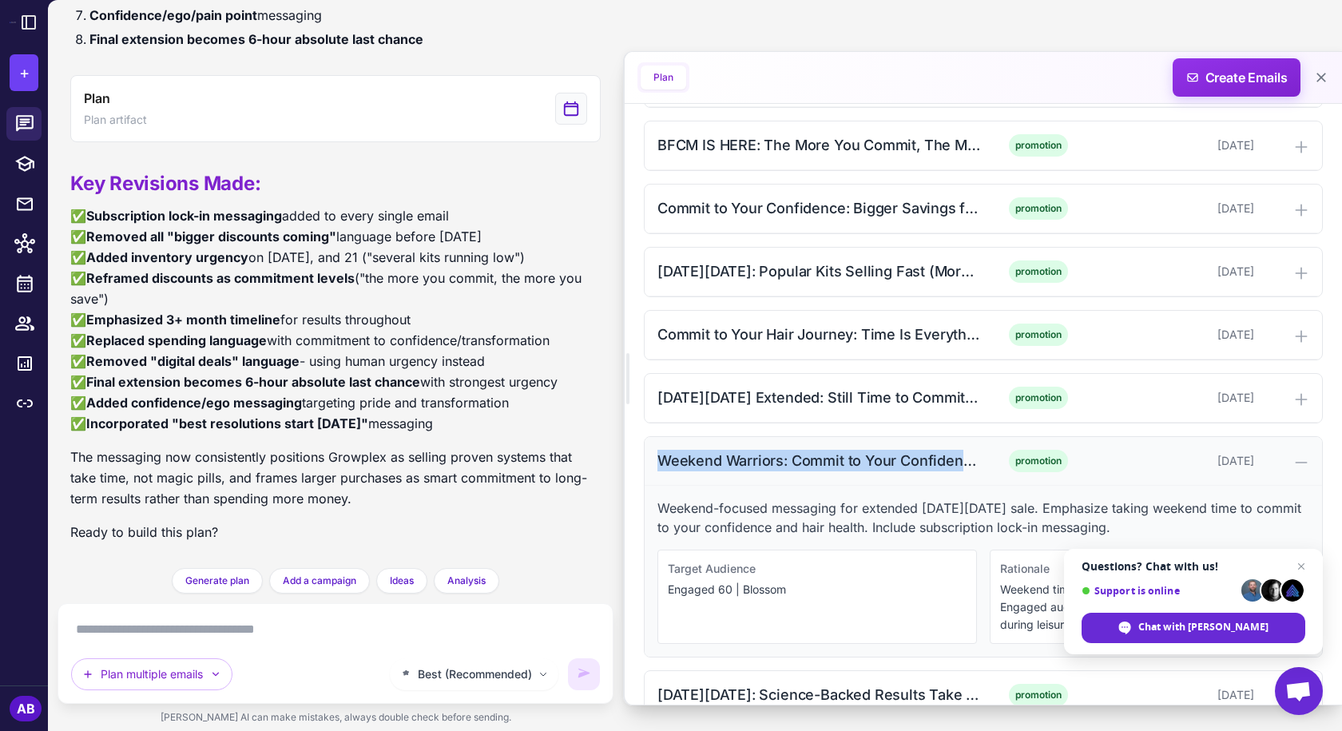
click at [830, 470] on div "Weekend Warriors: Commit to Your Confidence Journey (Afternoon)" at bounding box center [819, 461] width 323 height 22
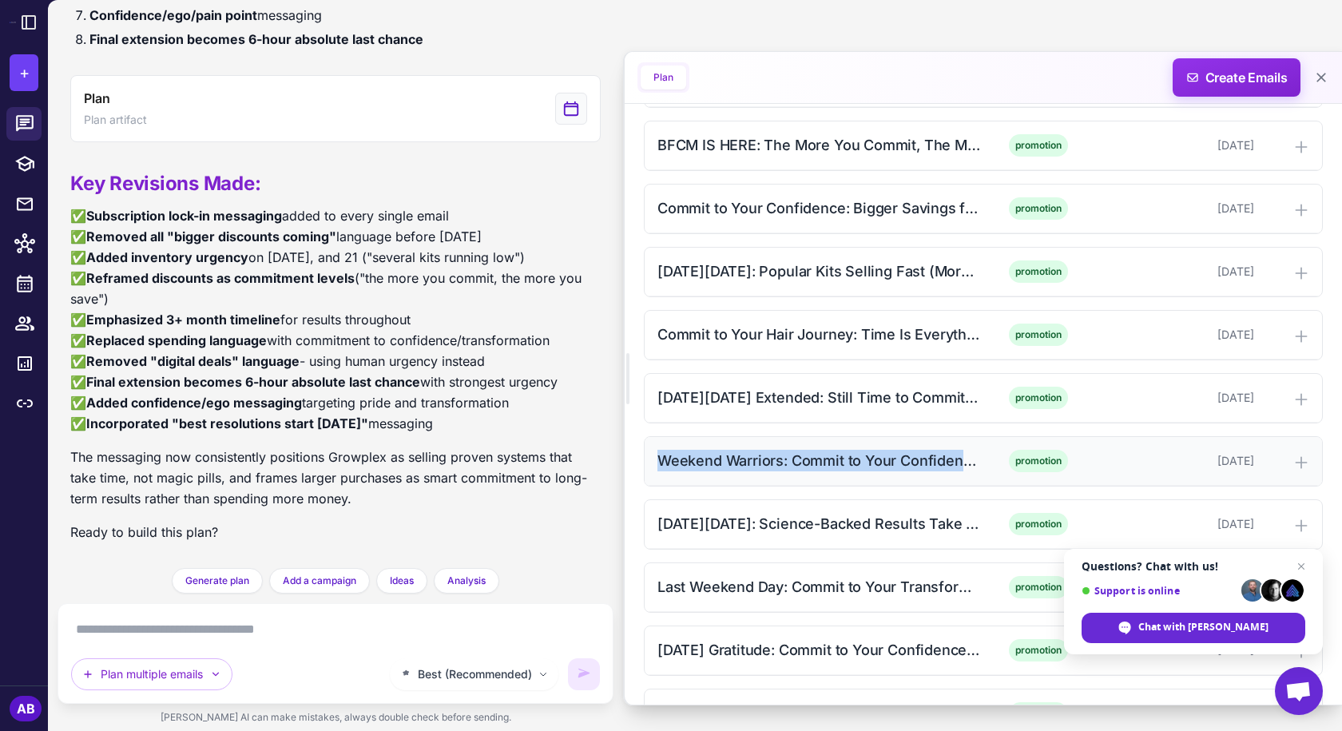
click at [823, 464] on div "Weekend Warriors: Commit to Your Confidence Journey (Afternoon)" at bounding box center [819, 461] width 323 height 22
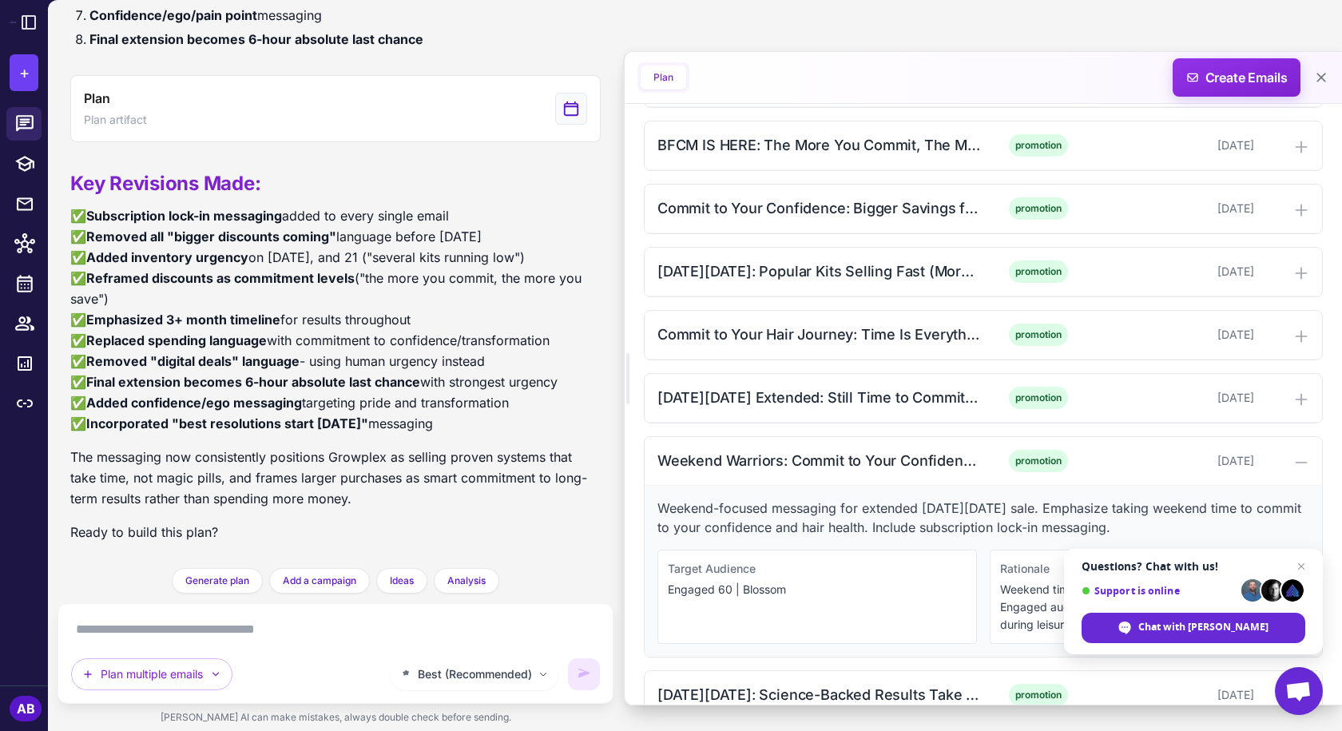
click at [765, 518] on p "Weekend-focused messaging for extended [DATE][DATE] sale. Emphasize taking week…" at bounding box center [984, 518] width 652 height 38
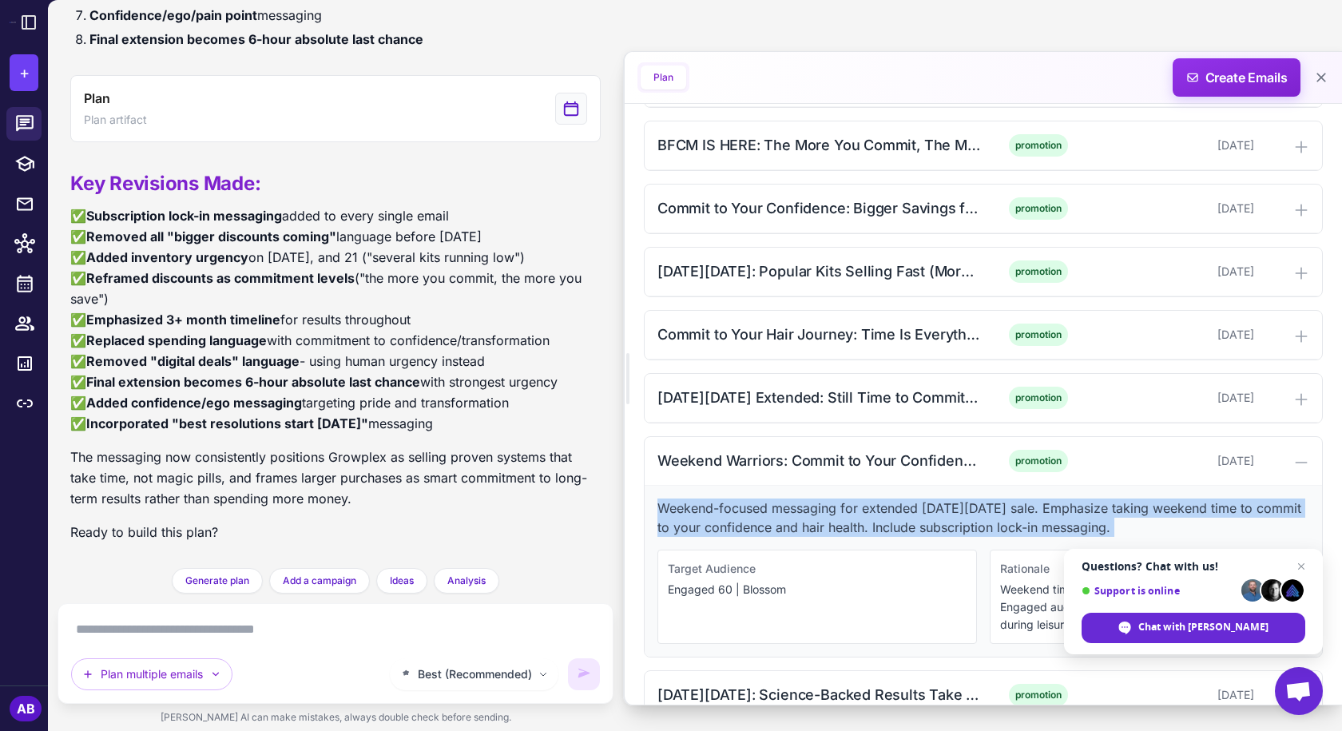
click at [764, 518] on p "Weekend-focused messaging for extended [DATE][DATE] sale. Emphasize taking week…" at bounding box center [984, 518] width 652 height 38
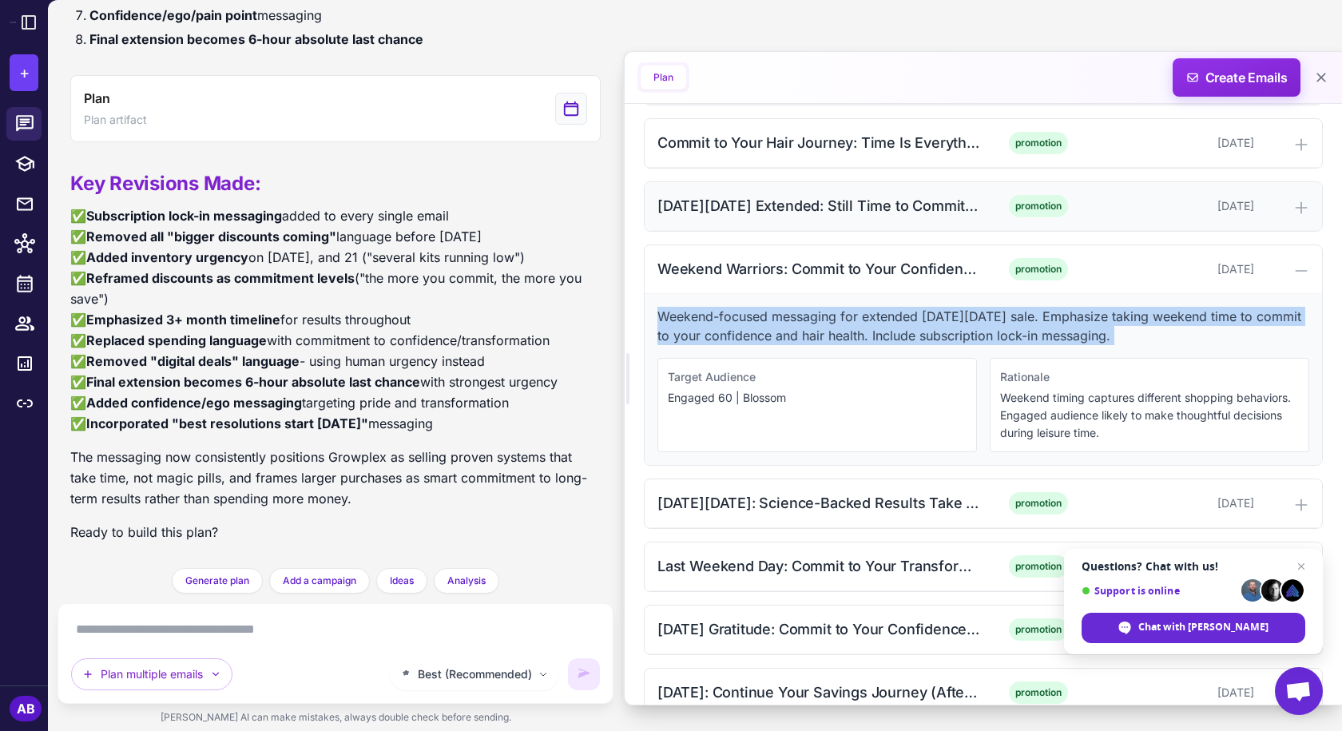
scroll to position [1678, 0]
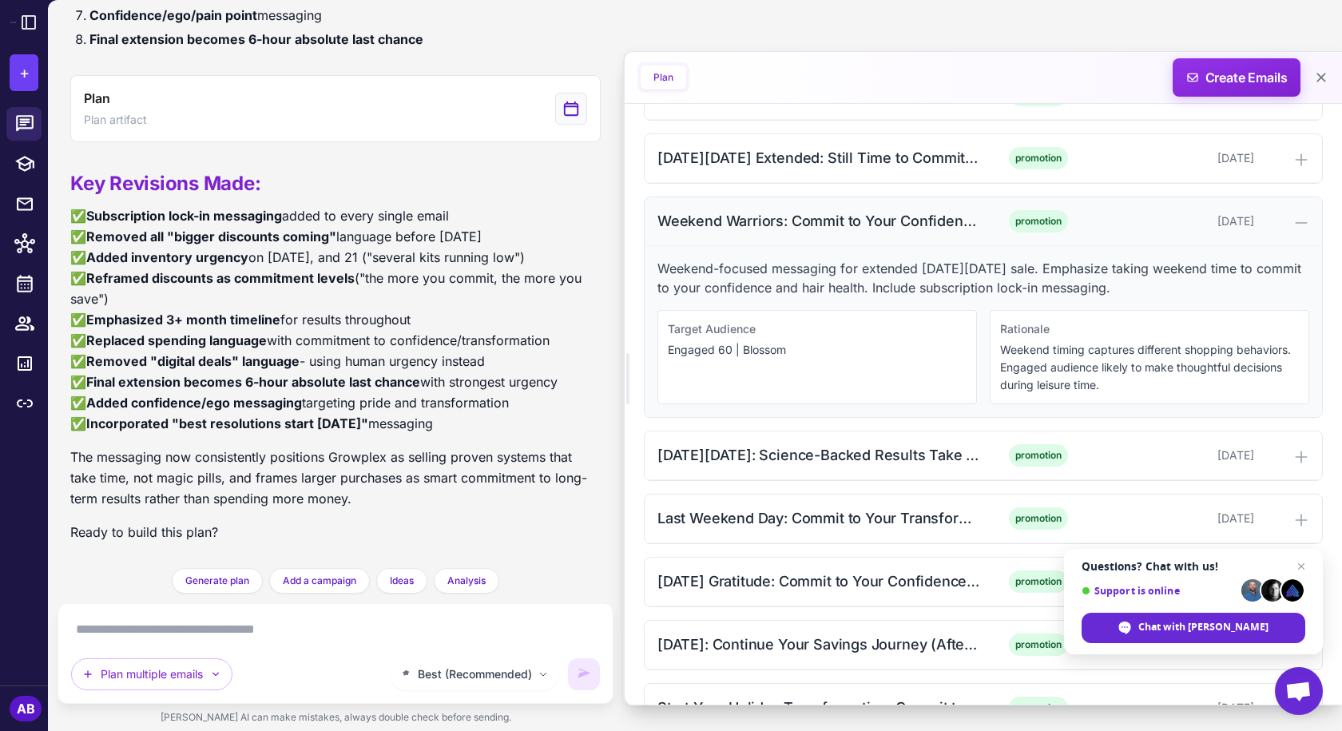
click at [780, 215] on div "Weekend Warriors: Commit to Your Confidence Journey (Afternoon)" at bounding box center [819, 221] width 323 height 22
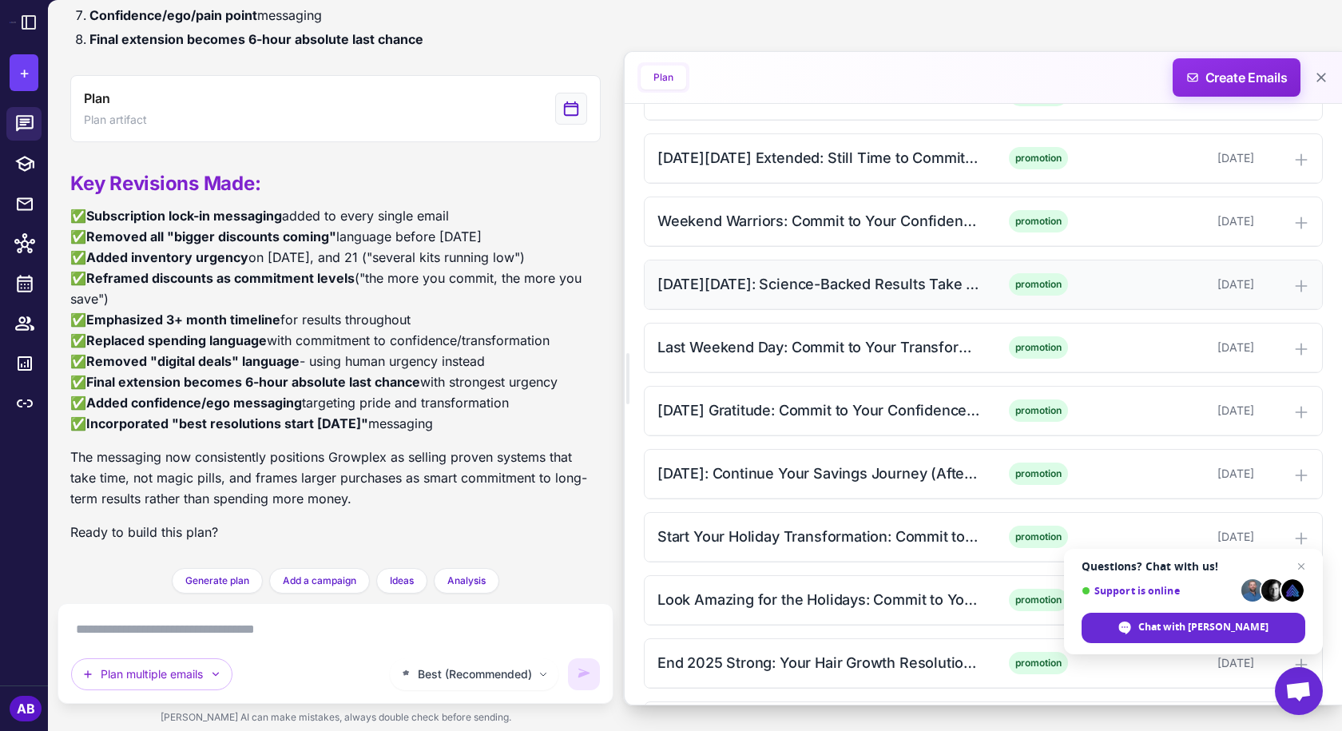
click at [797, 275] on div "[DATE][DATE]: Science-Backed Results Take Time (Morning)" at bounding box center [819, 284] width 323 height 22
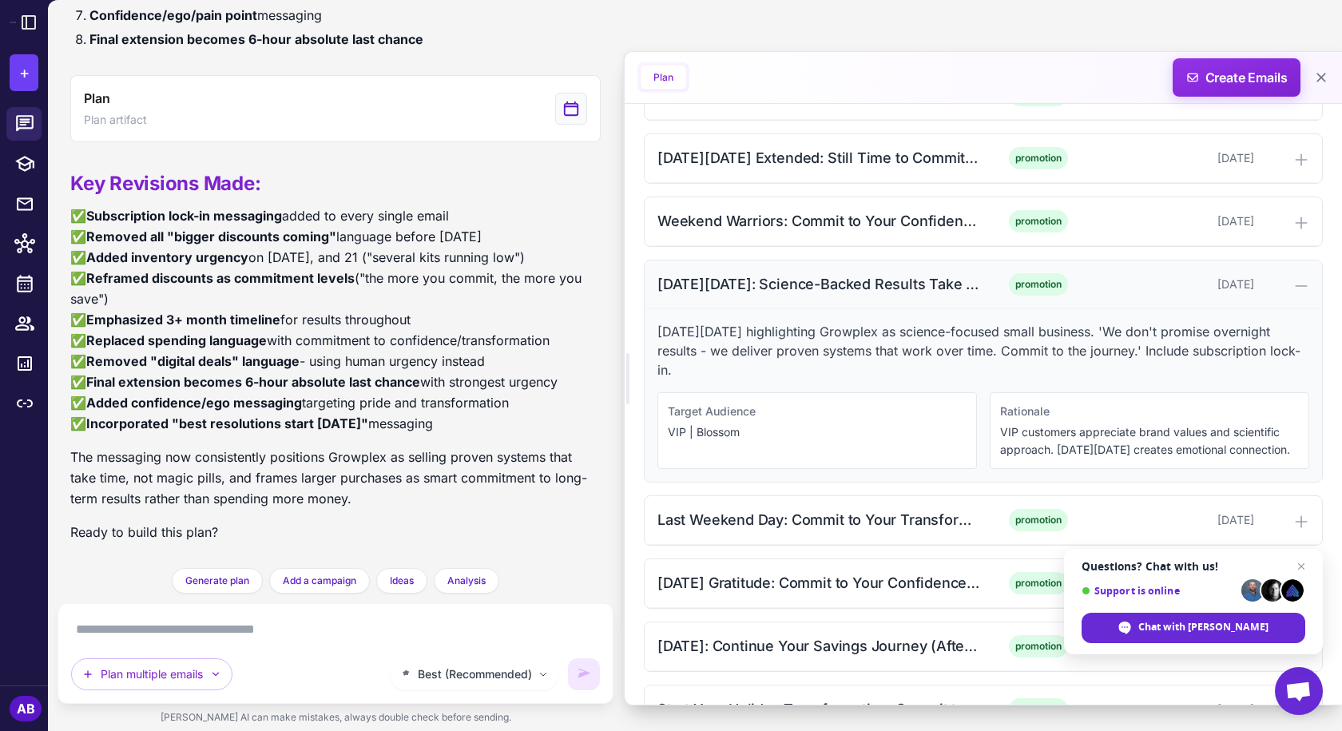
click at [794, 284] on div "[DATE][DATE]: Science-Backed Results Take Time (Morning)" at bounding box center [819, 284] width 323 height 22
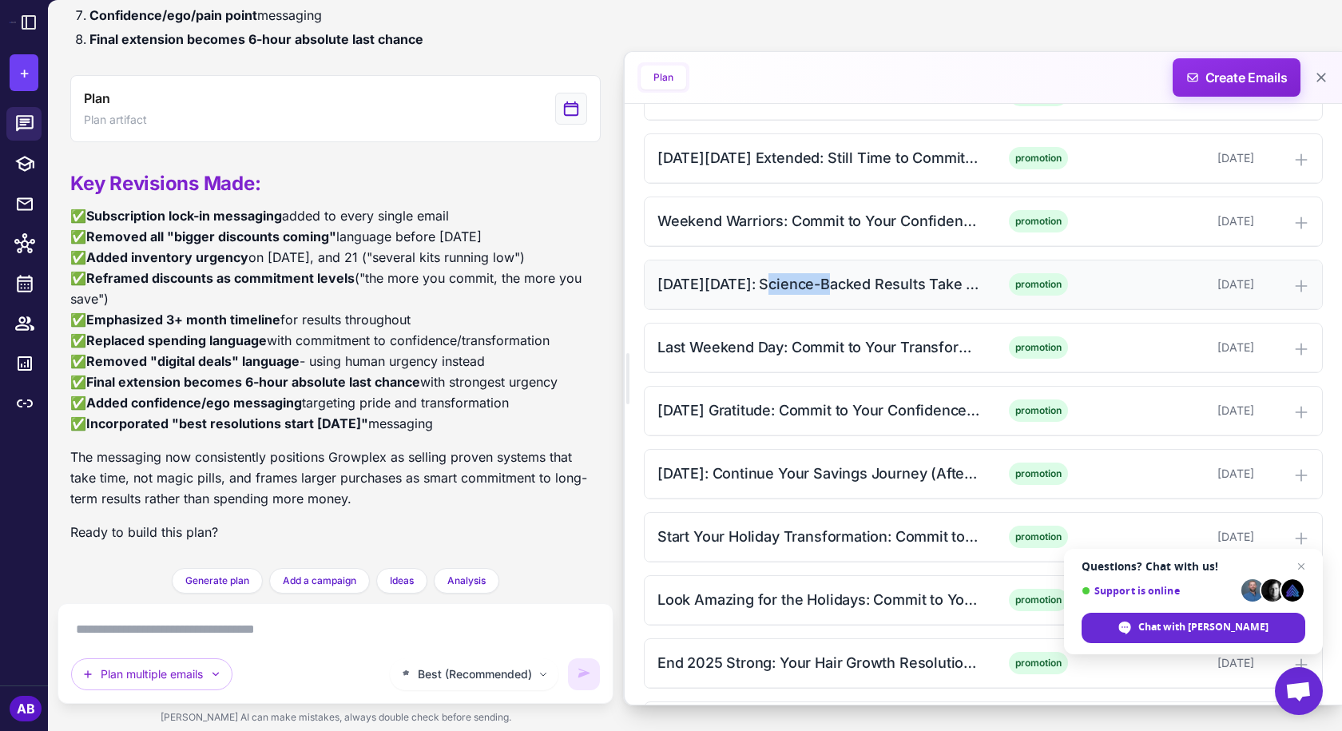
click at [794, 284] on div "[DATE][DATE]: Science-Backed Results Take Time (Morning)" at bounding box center [819, 284] width 323 height 22
click at [819, 276] on div "[DATE][DATE]: Science-Backed Results Take Time (Morning)" at bounding box center [819, 284] width 323 height 22
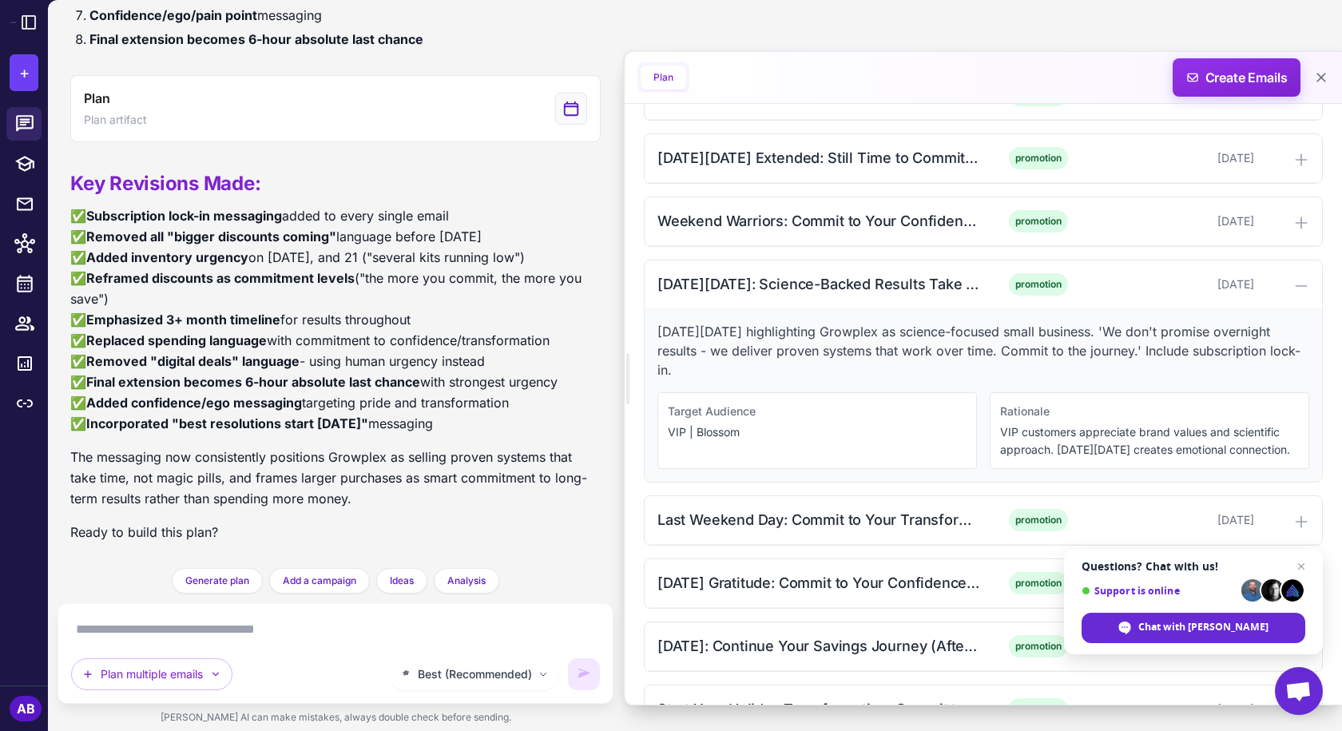
click at [821, 328] on p "[DATE][DATE] highlighting Growplex as science-focused small business. 'We don't…" at bounding box center [984, 351] width 652 height 58
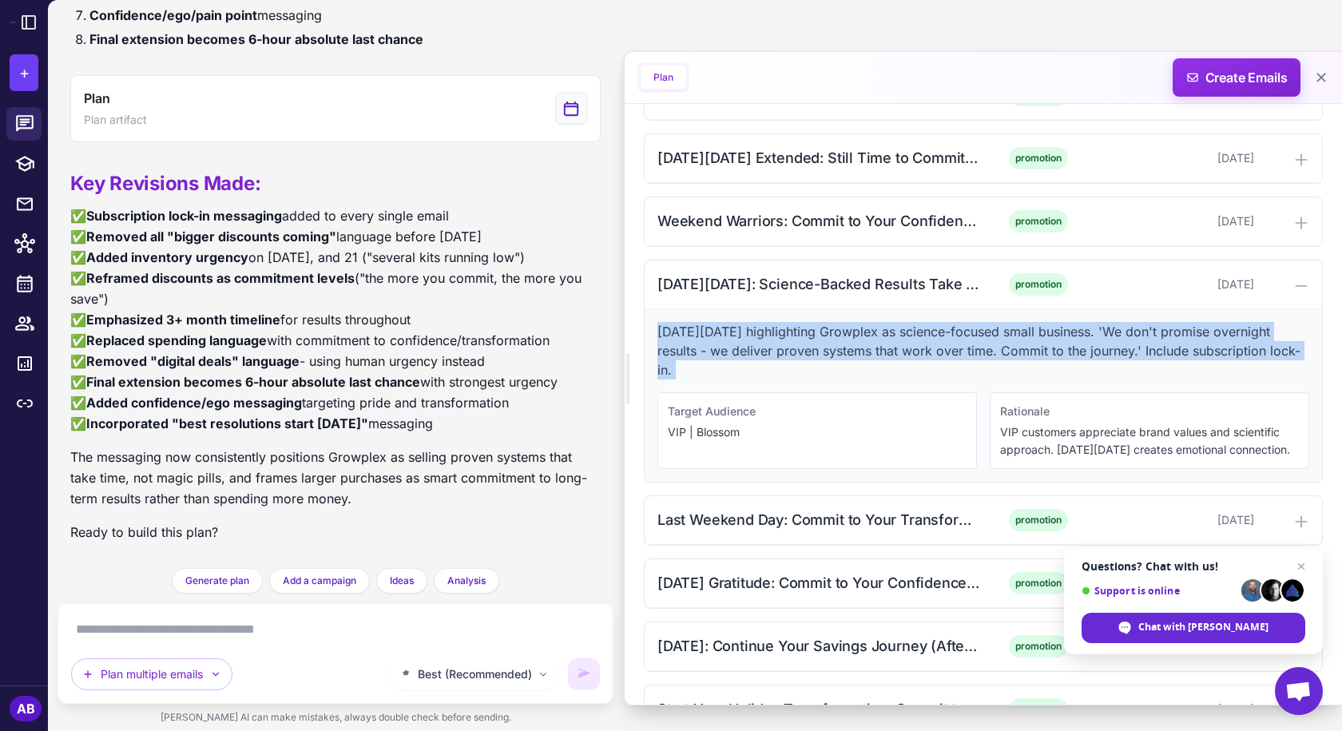
click at [821, 328] on p "[DATE][DATE] highlighting Growplex as science-focused small business. 'We don't…" at bounding box center [984, 351] width 652 height 58
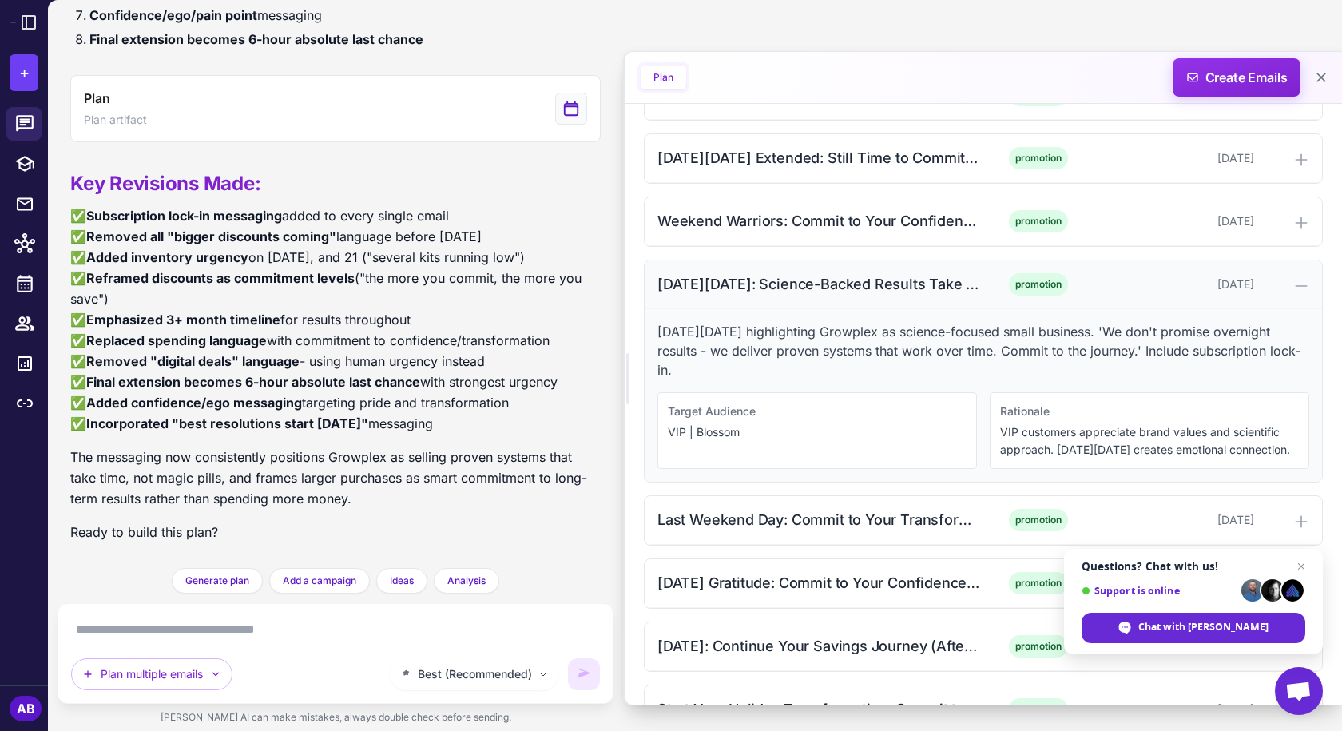
click at [836, 282] on div "[DATE][DATE]: Science-Backed Results Take Time (Morning)" at bounding box center [819, 284] width 323 height 22
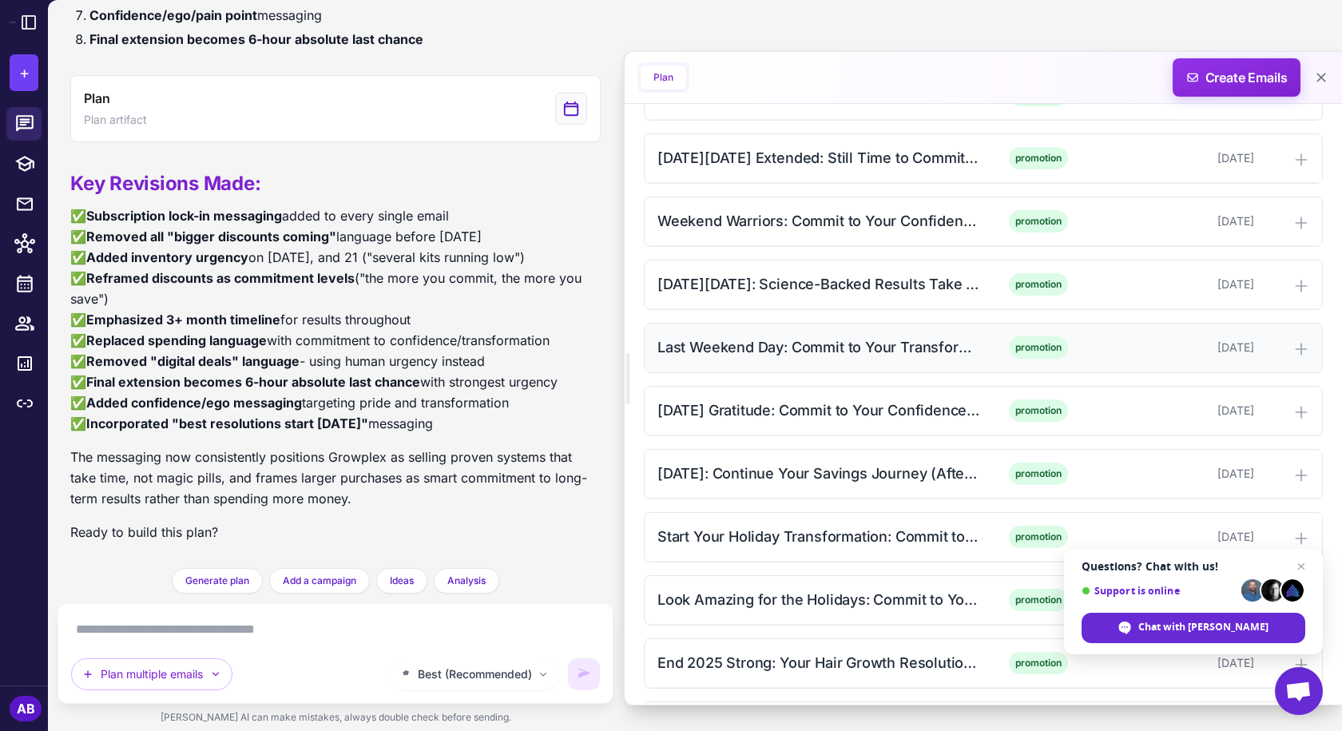
click at [801, 349] on div "Last Weekend Day: Commit to Your Transformation (Afternoon)" at bounding box center [819, 347] width 323 height 22
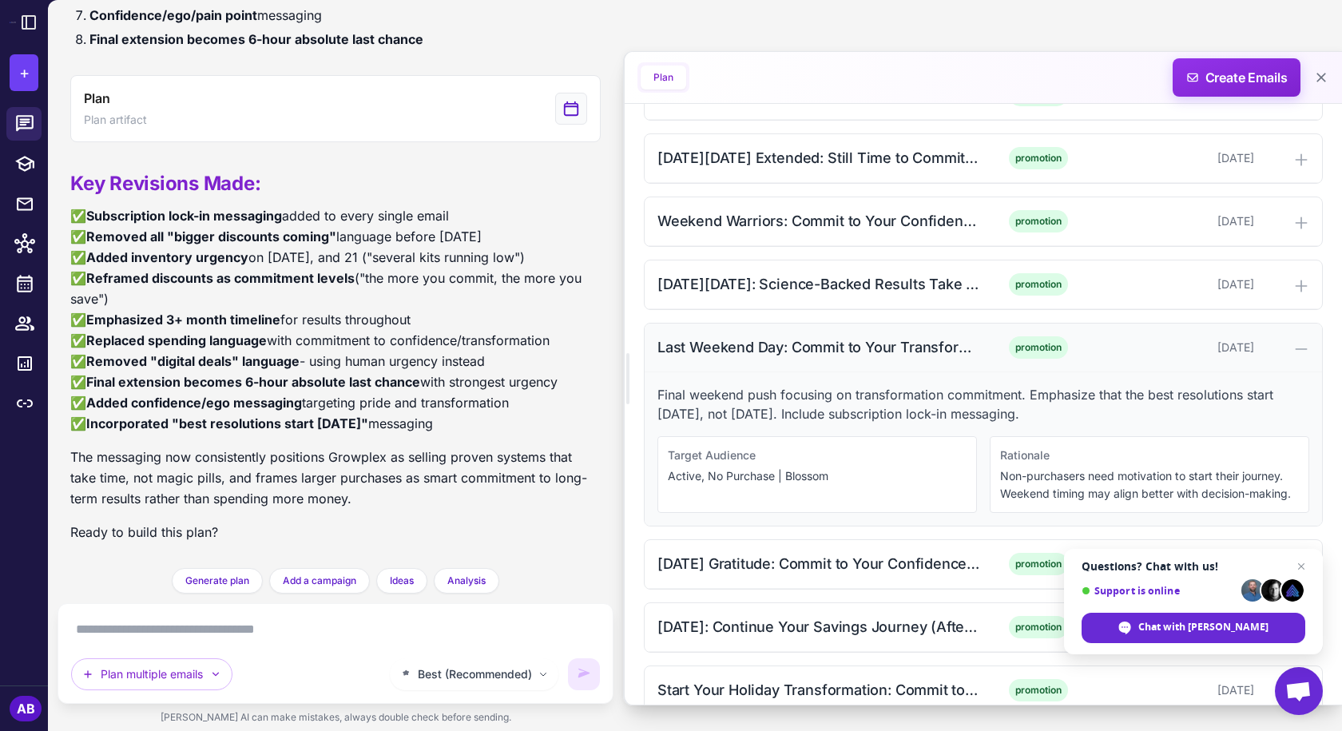
click at [801, 349] on div "Last Weekend Day: Commit to Your Transformation (Afternoon)" at bounding box center [819, 347] width 323 height 22
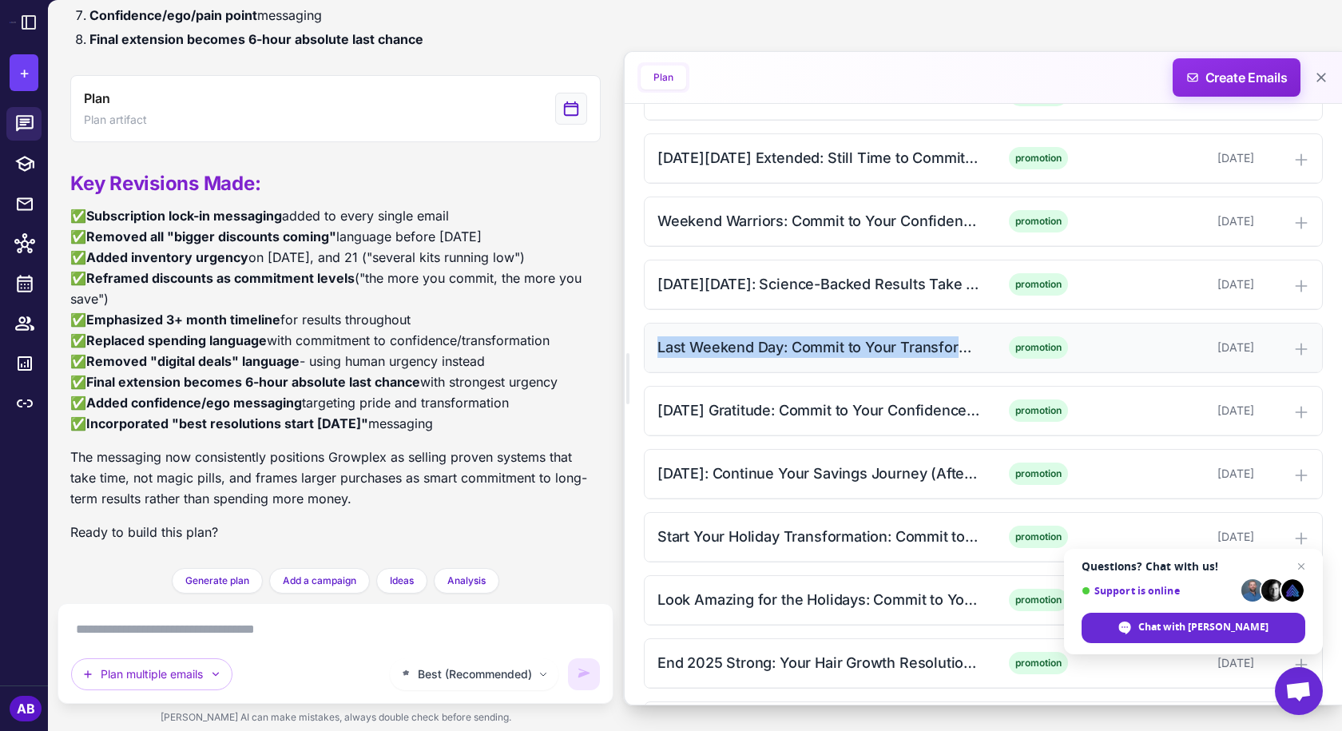
click at [826, 354] on div "Last Weekend Day: Commit to Your Transformation (Afternoon)" at bounding box center [819, 347] width 323 height 22
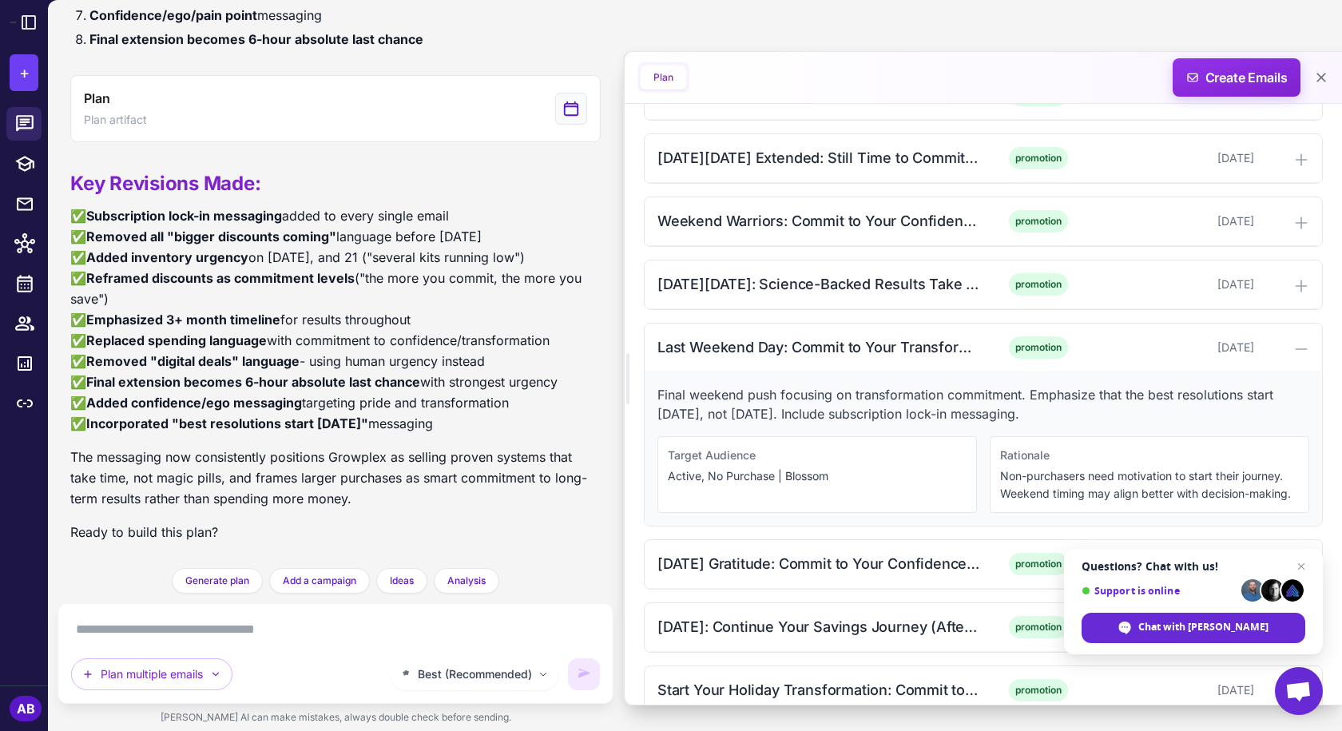
click at [838, 399] on p "Final weekend push focusing on transformation commitment. Emphasize that the be…" at bounding box center [984, 404] width 652 height 38
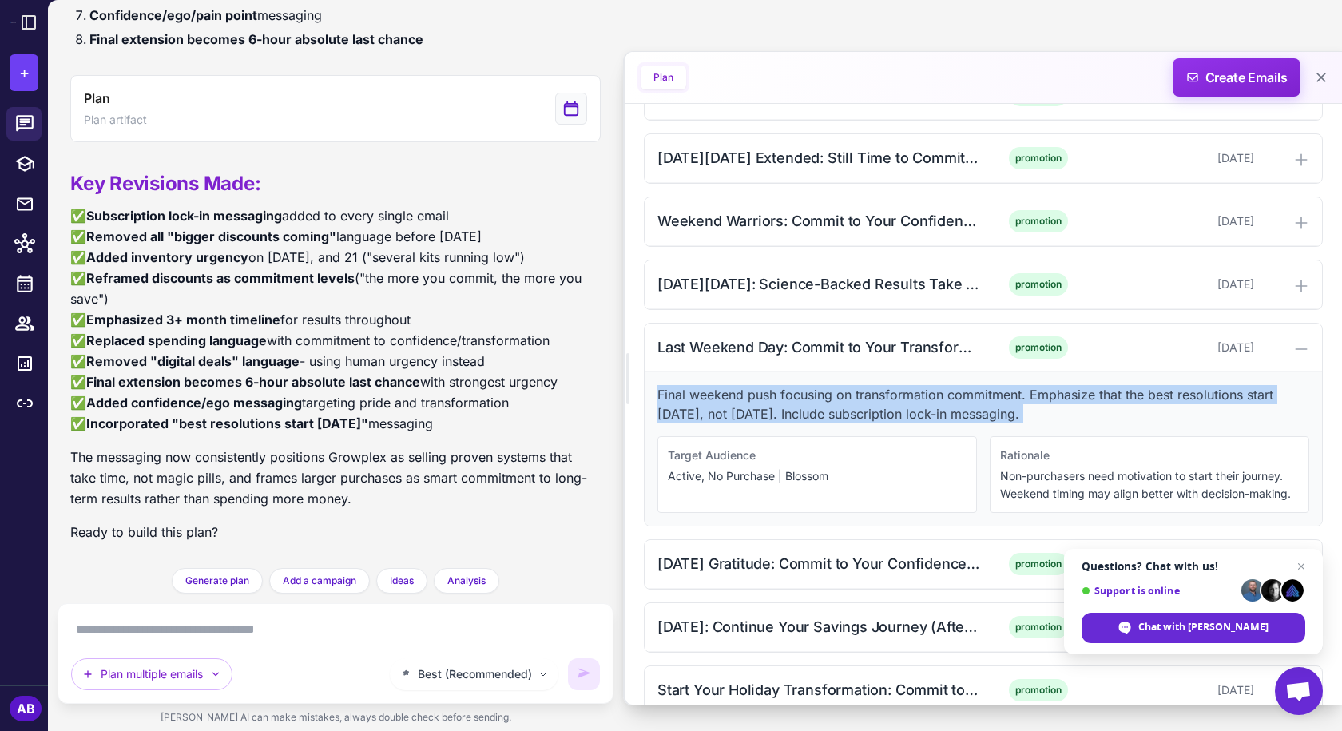
click at [838, 399] on p "Final weekend push focusing on transformation commitment. Emphasize that the be…" at bounding box center [984, 404] width 652 height 38
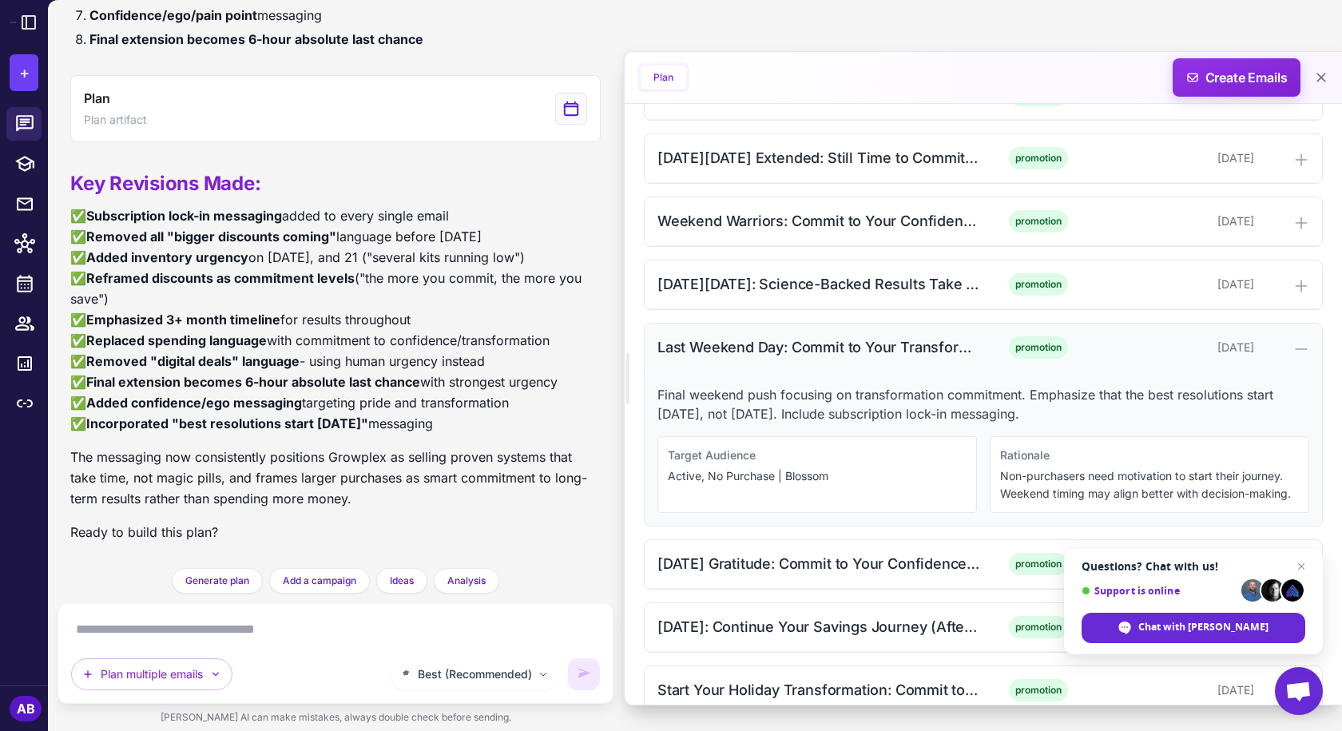
click at [787, 344] on div "Last Weekend Day: Commit to Your Transformation (Afternoon)" at bounding box center [819, 347] width 323 height 22
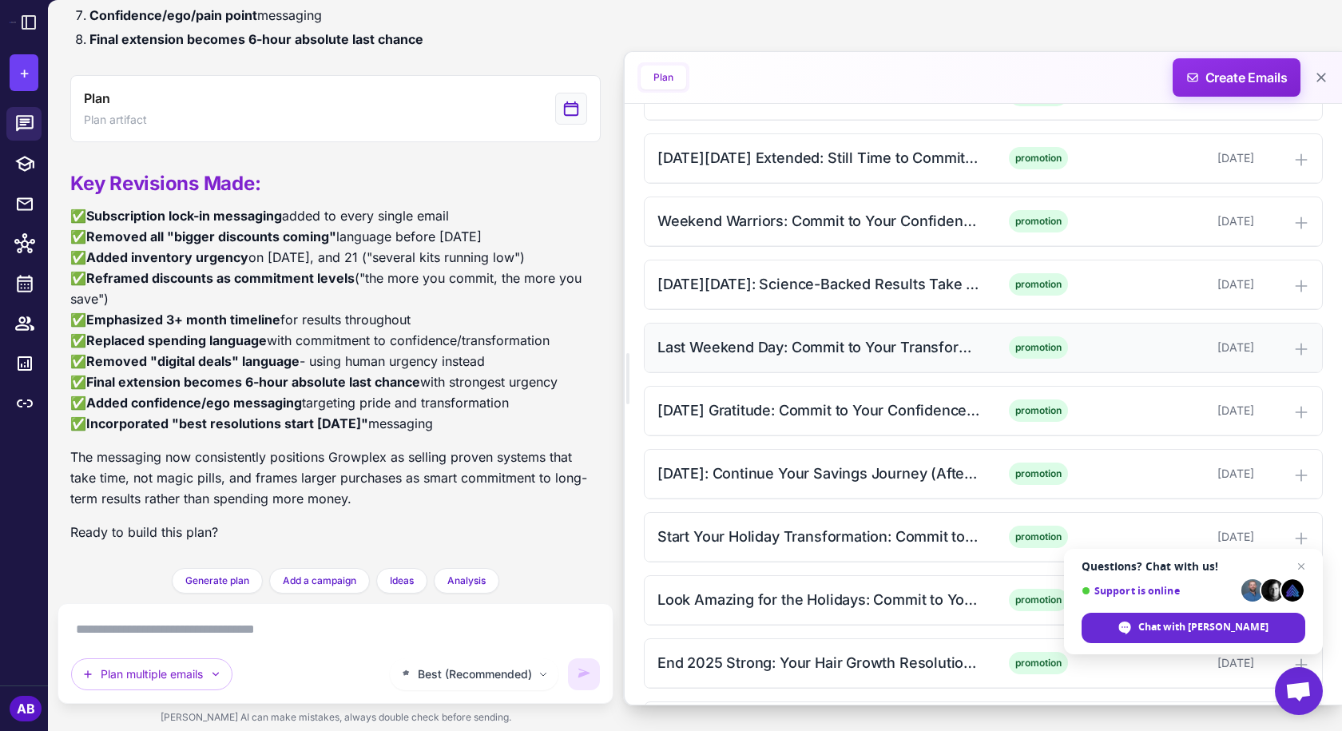
click at [808, 355] on div "Last Weekend Day: Commit to Your Transformation (Afternoon)" at bounding box center [819, 347] width 323 height 22
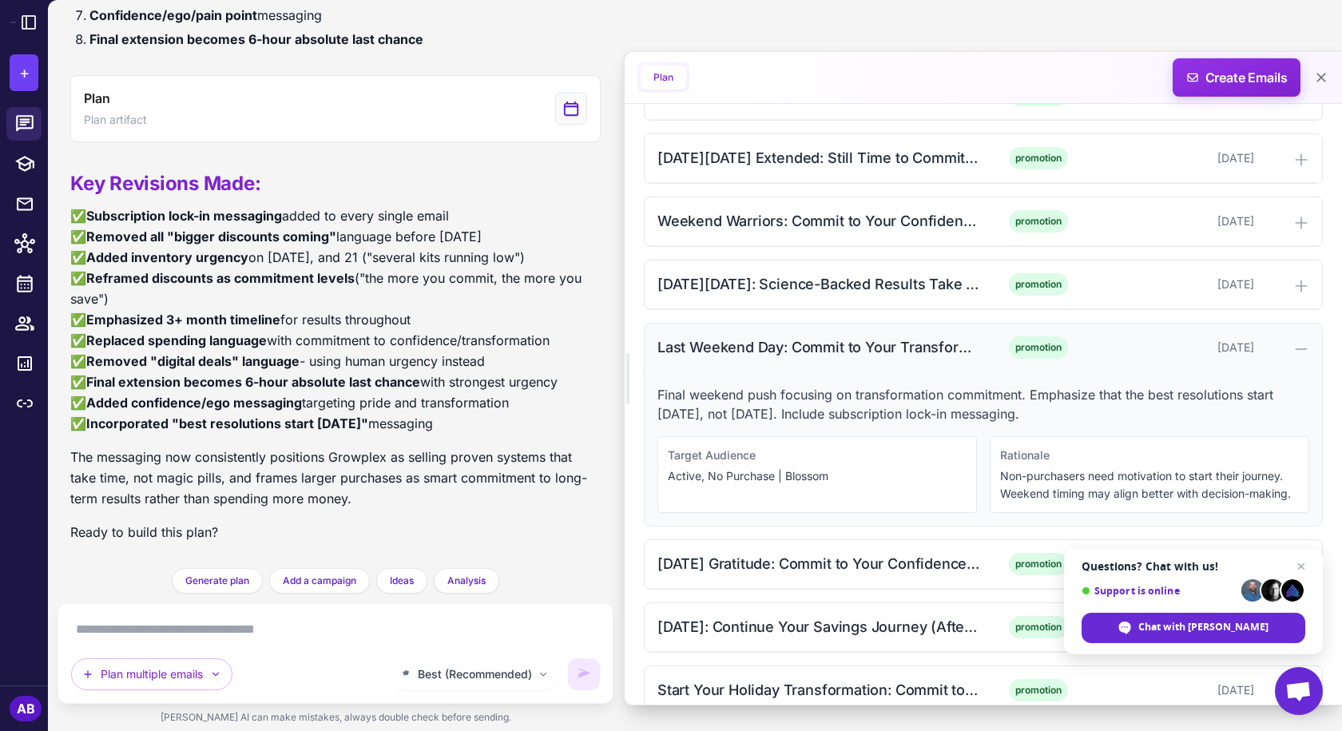
click at [837, 345] on div "Last Weekend Day: Commit to Your Transformation (Afternoon)" at bounding box center [819, 347] width 323 height 22
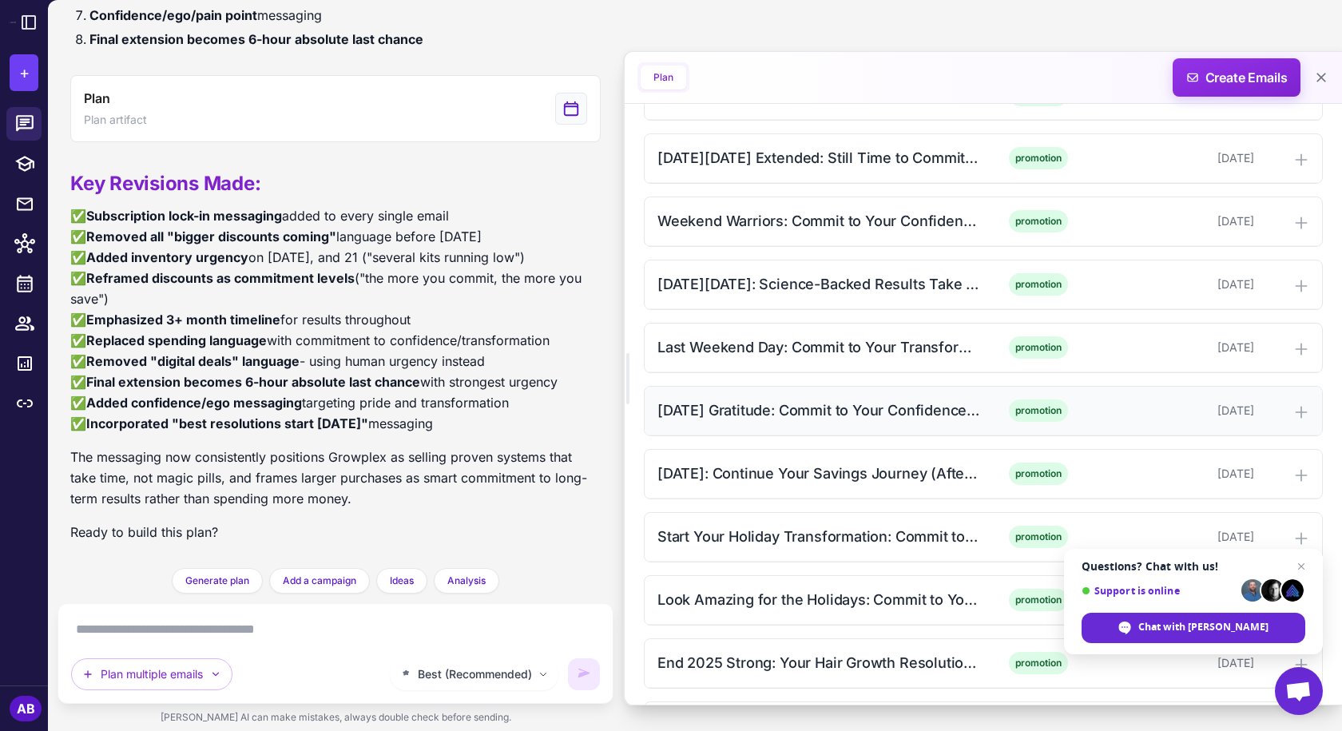
click at [755, 408] on div "[DATE] Gratitude: Commit to Your Confidence (Morning)" at bounding box center [819, 410] width 323 height 22
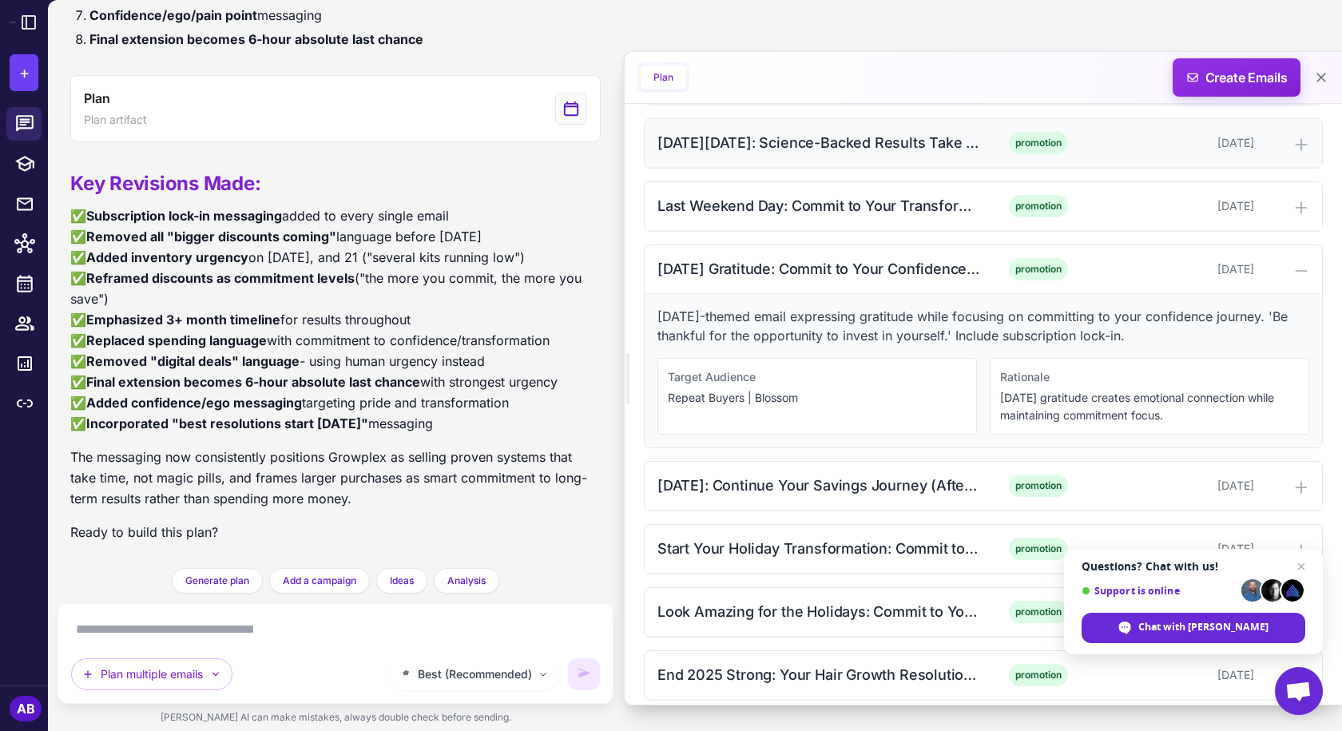
scroll to position [1837, 0]
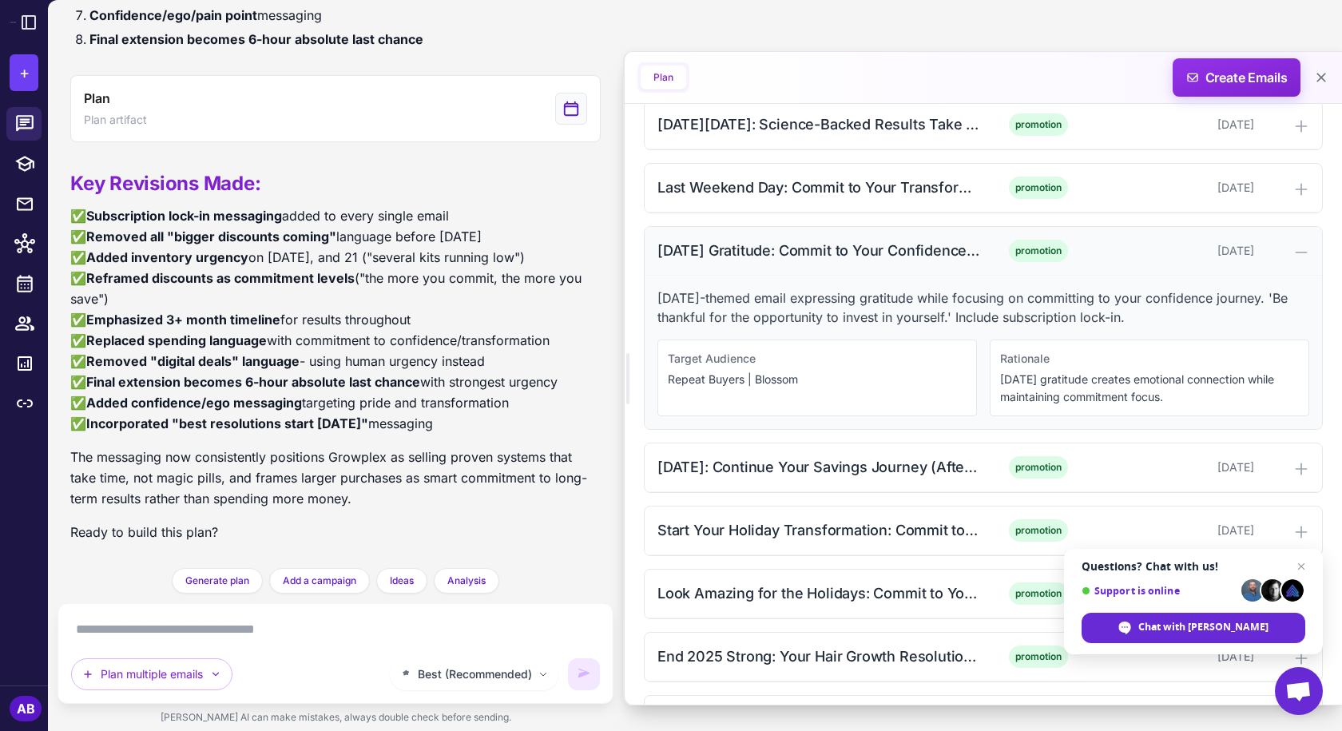
click at [851, 254] on div "[DATE] Gratitude: Commit to Your Confidence (Morning)" at bounding box center [819, 251] width 323 height 22
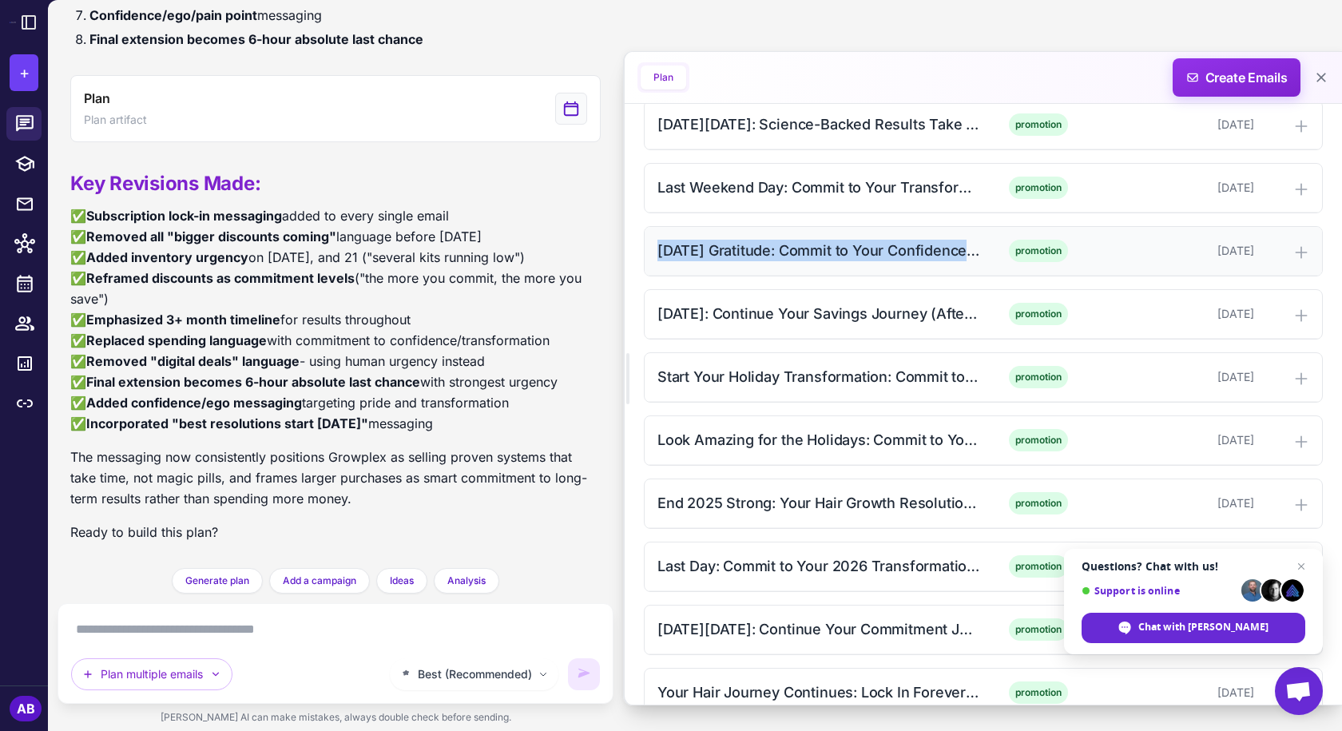
click at [797, 261] on div "[DATE] Gratitude: Commit to Your Confidence (Morning)" at bounding box center [819, 251] width 323 height 22
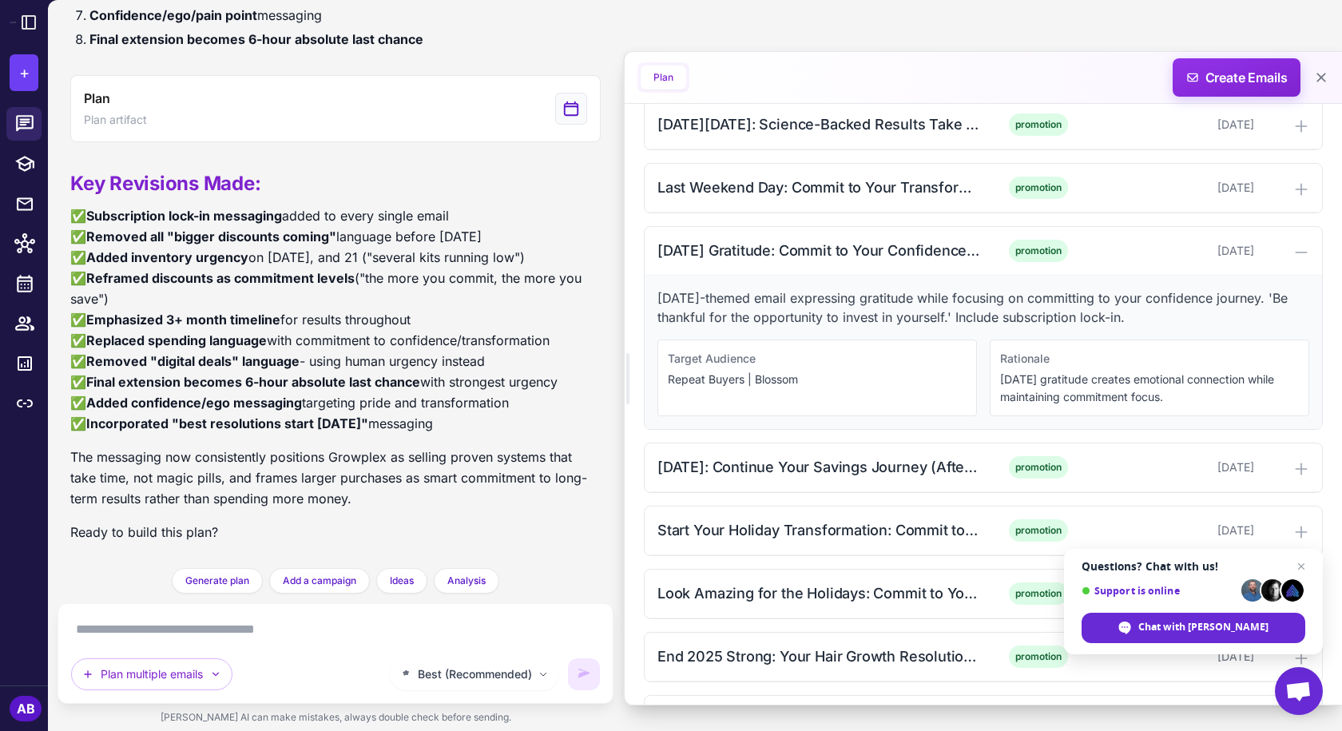
click at [847, 290] on p "[DATE]-themed email expressing gratitude while focusing on committing to your c…" at bounding box center [984, 307] width 652 height 38
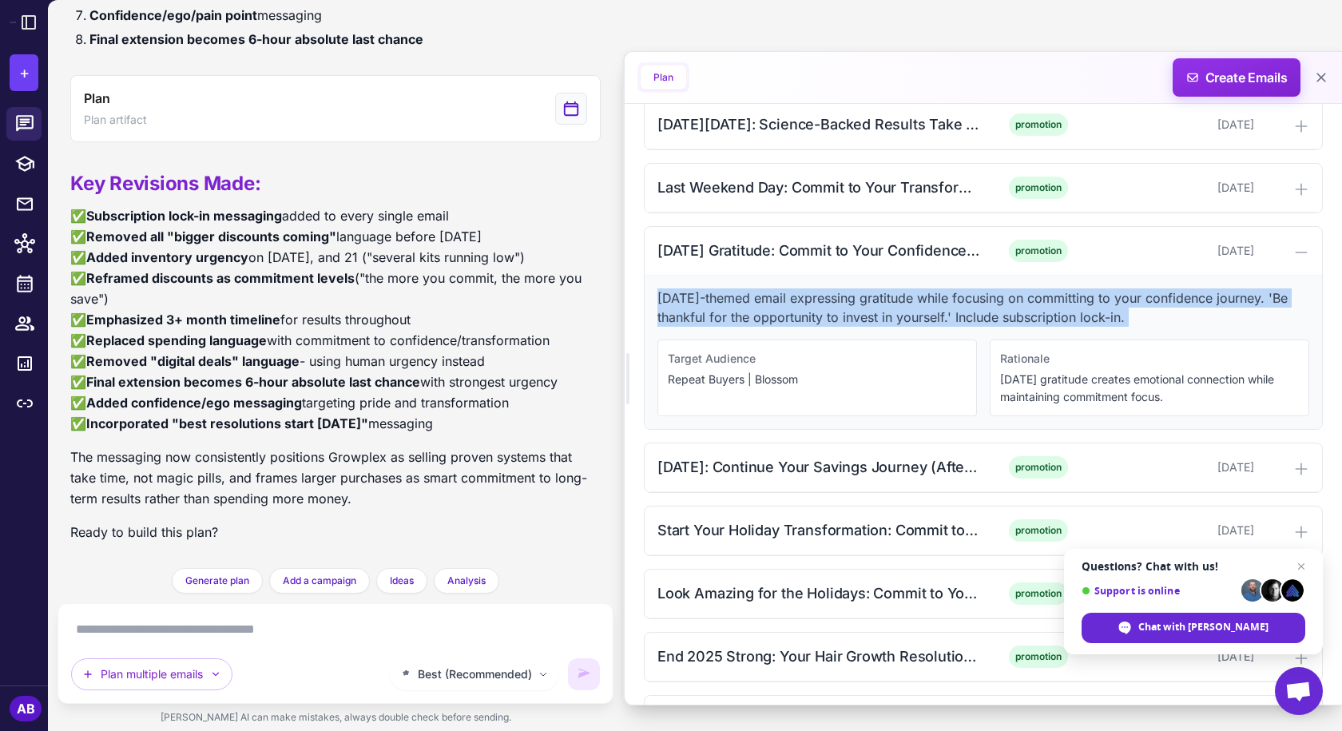
click at [847, 290] on p "[DATE]-themed email expressing gratitude while focusing on committing to your c…" at bounding box center [984, 307] width 652 height 38
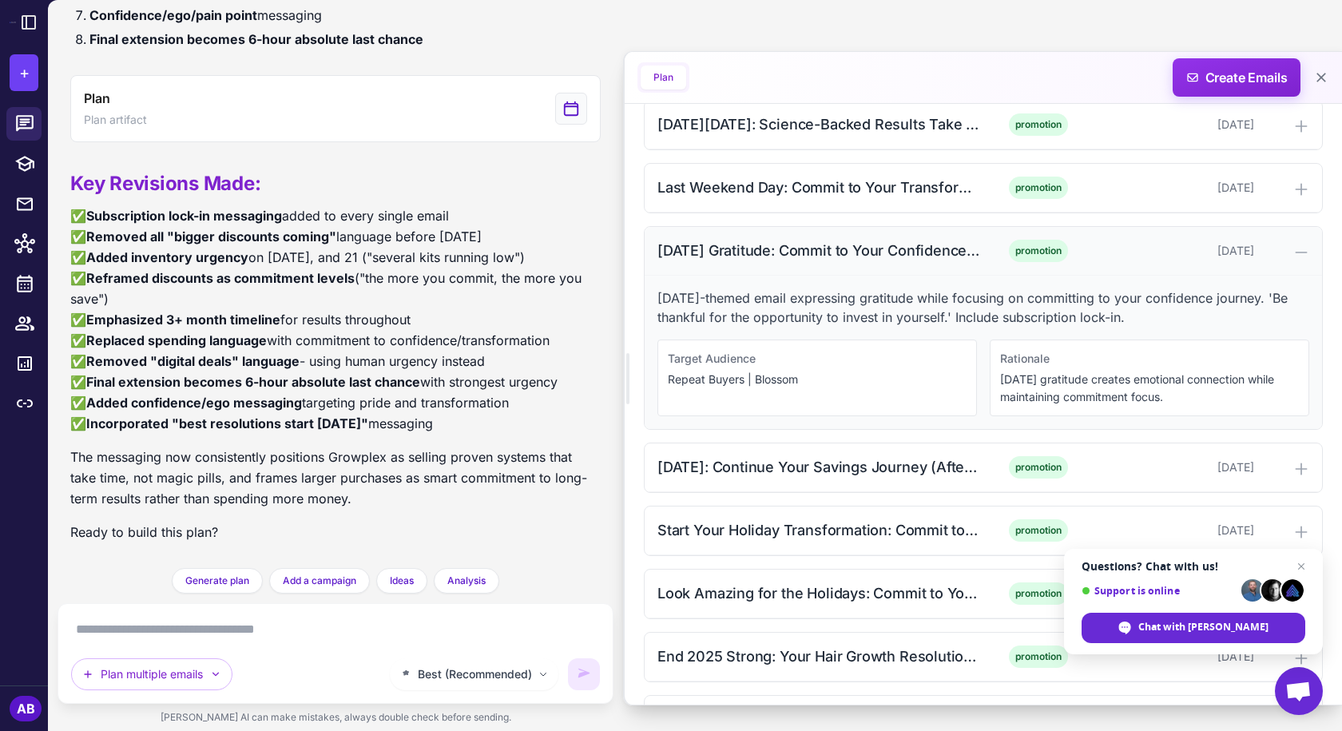
click at [874, 258] on div "[DATE] Gratitude: Commit to Your Confidence (Morning)" at bounding box center [819, 251] width 323 height 22
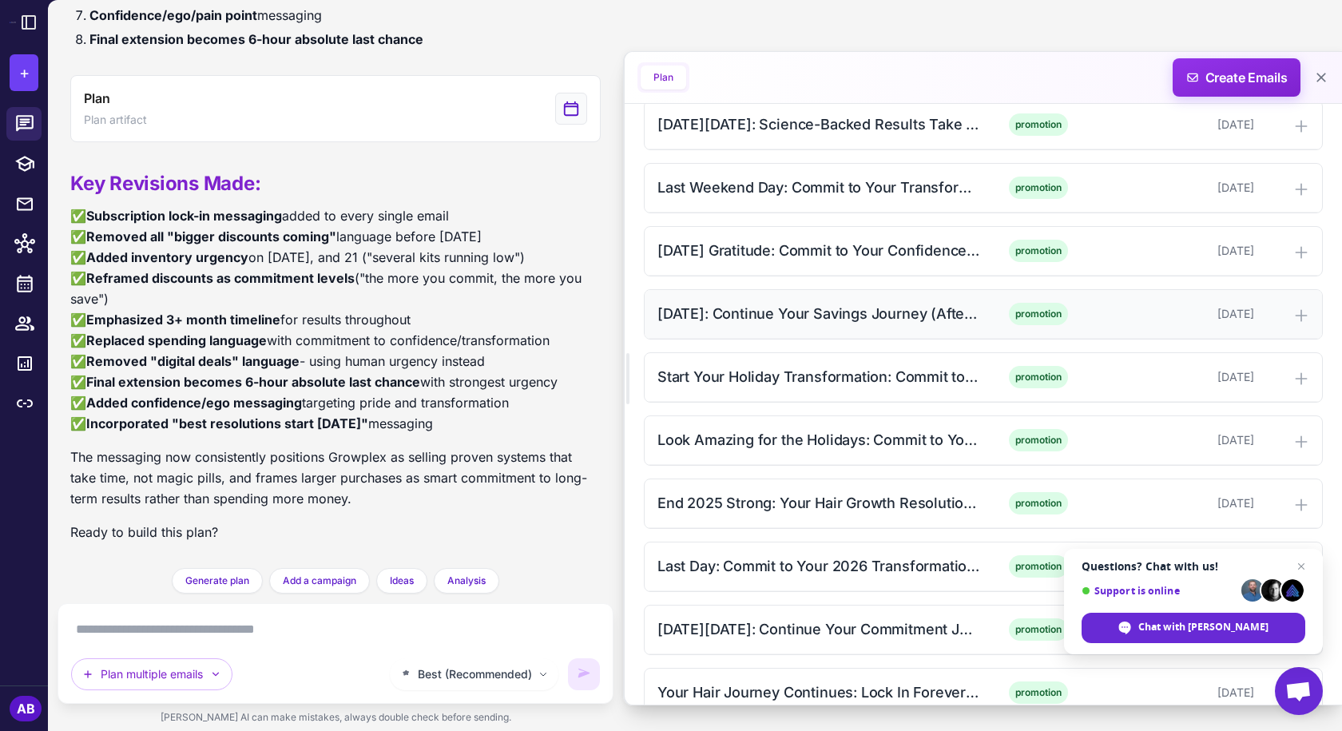
click at [864, 317] on div "[DATE]: Continue Your Savings Journey (Afternoon)" at bounding box center [819, 314] width 323 height 22
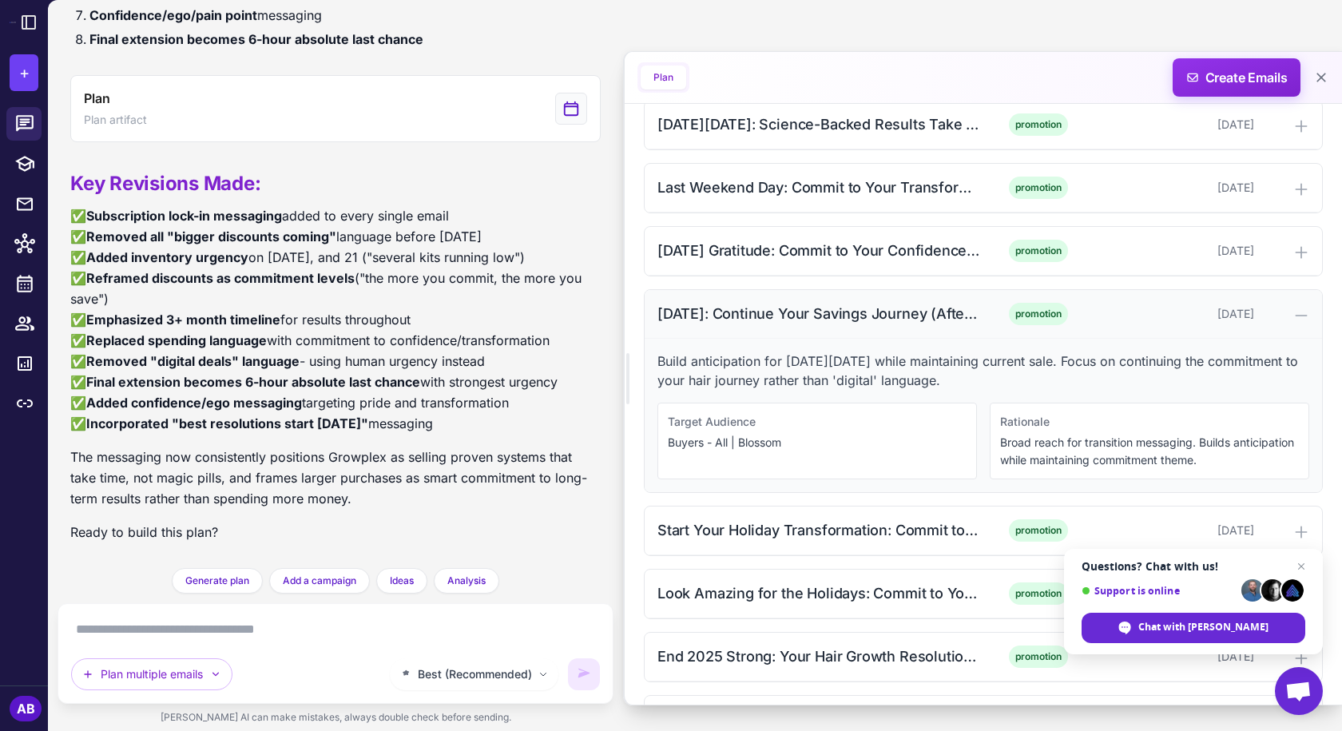
click at [829, 322] on div "[DATE]: Continue Your Savings Journey (Afternoon)" at bounding box center [819, 314] width 323 height 22
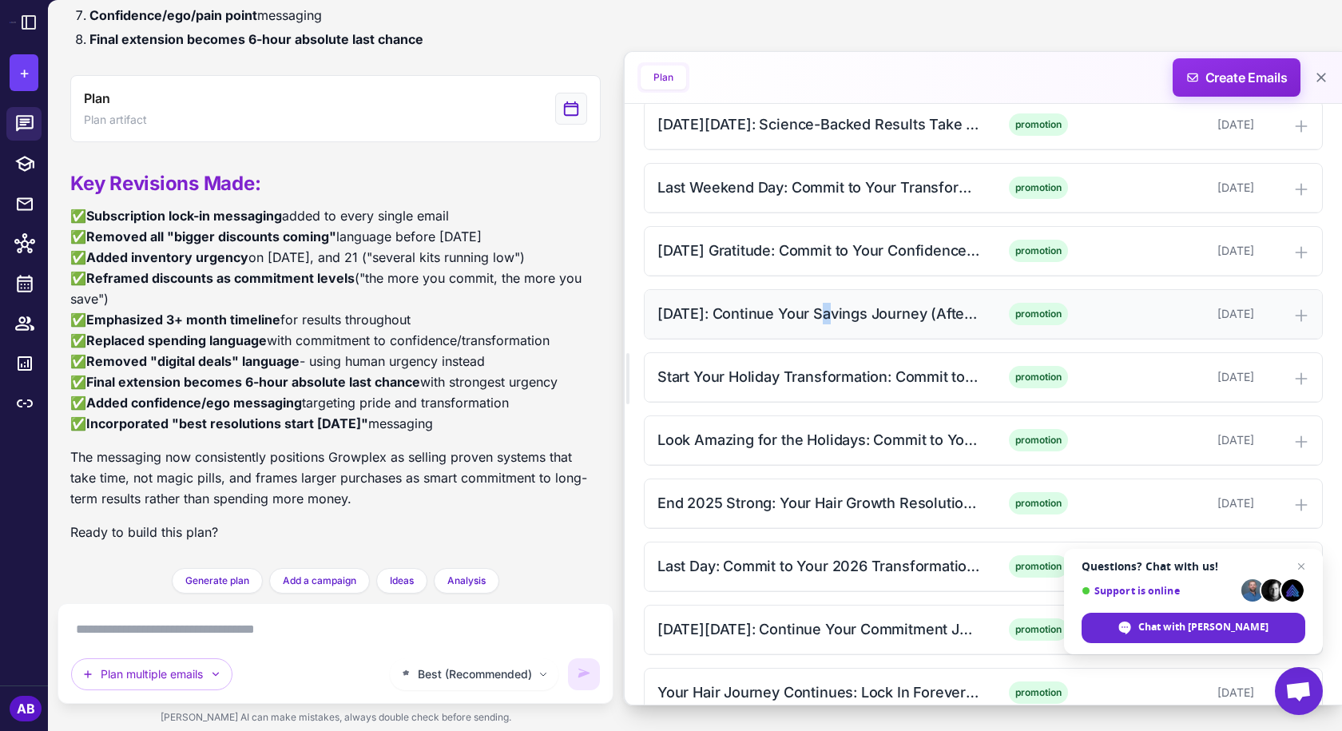
click at [829, 322] on div "[DATE]: Continue Your Savings Journey (Afternoon)" at bounding box center [819, 314] width 323 height 22
click at [835, 308] on div "[DATE]: Continue Your Savings Journey (Afternoon)" at bounding box center [819, 314] width 323 height 22
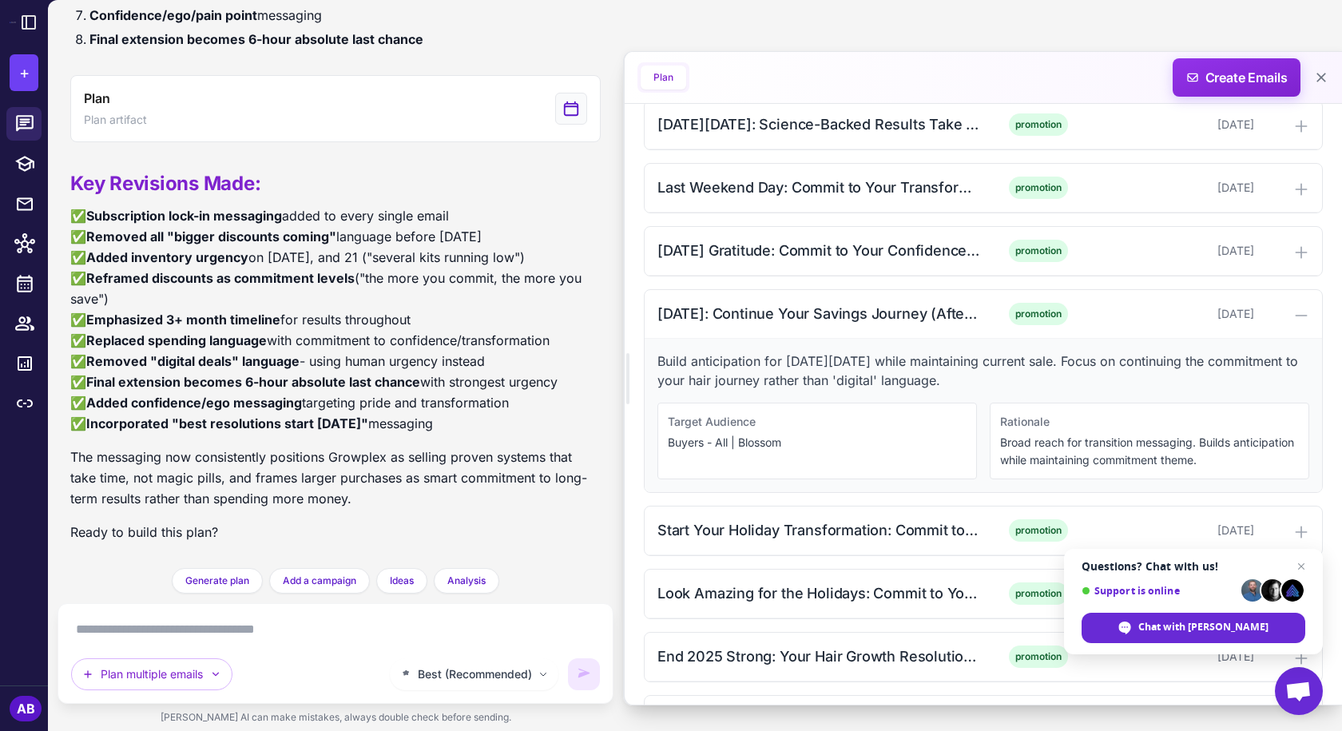
click at [793, 373] on p "Build anticipation for [DATE][DATE] while maintaining current sale. Focus on co…" at bounding box center [984, 371] width 652 height 38
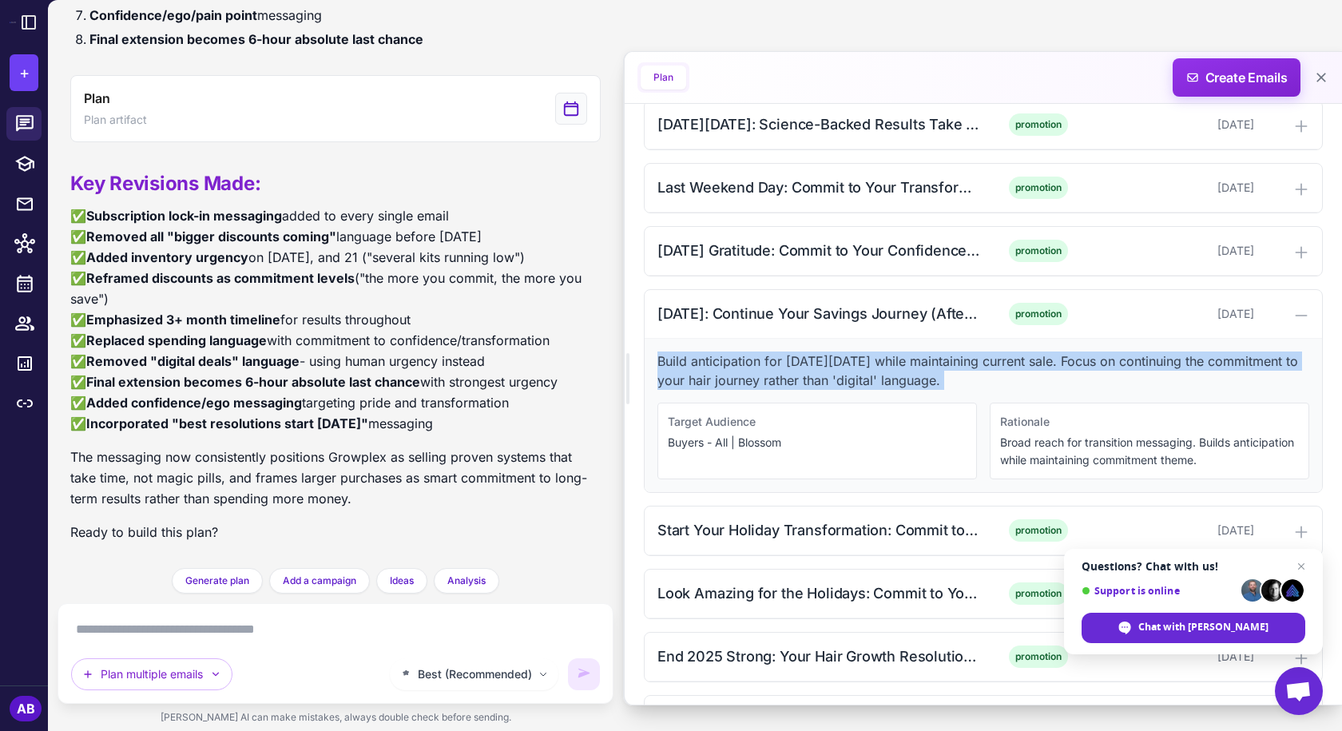
click at [793, 373] on p "Build anticipation for [DATE][DATE] while maintaining current sale. Focus on co…" at bounding box center [984, 371] width 652 height 38
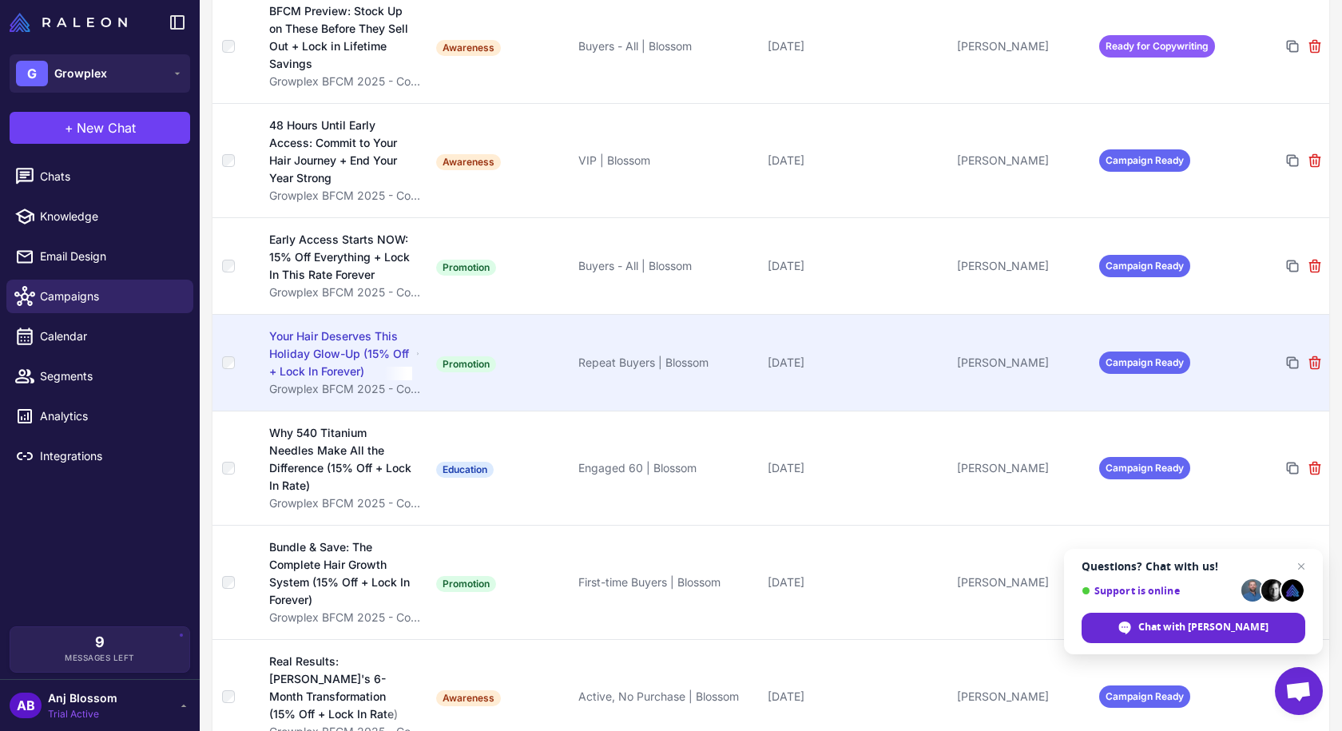
scroll to position [350, 0]
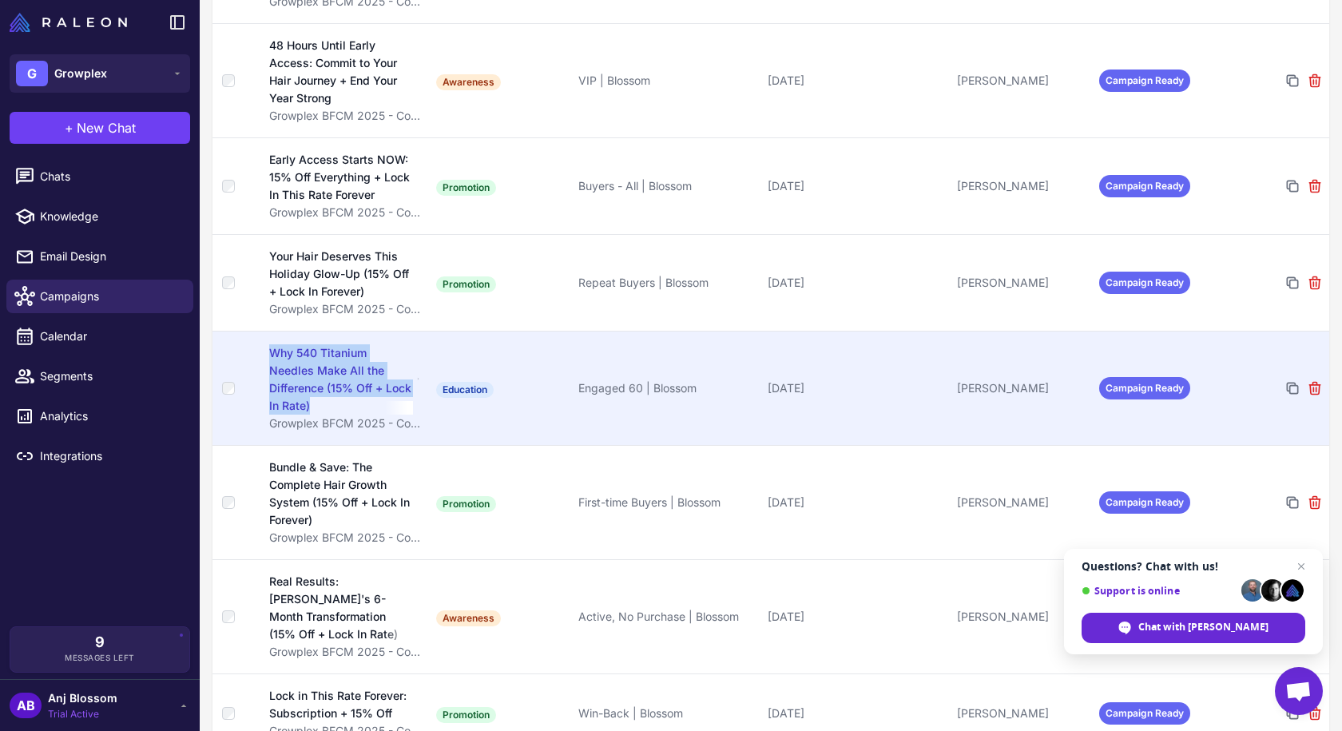
drag, startPoint x: 271, startPoint y: 351, endPoint x: 344, endPoint y: 406, distance: 91.2
click at [344, 406] on td "Why 540 Titanium Needles Make All the Difference (15% Off + Lock In Rate) Growp…" at bounding box center [345, 388] width 170 height 114
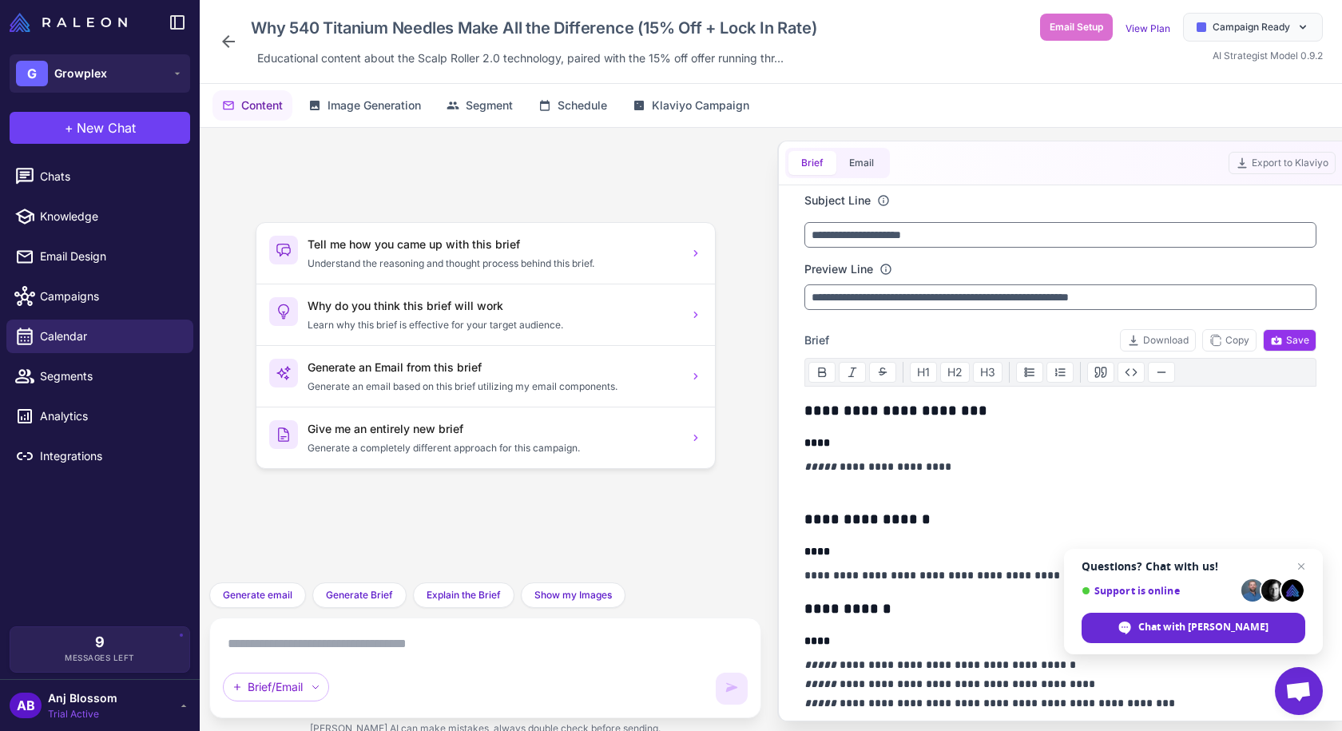
click at [233, 36] on icon at bounding box center [228, 41] width 19 height 19
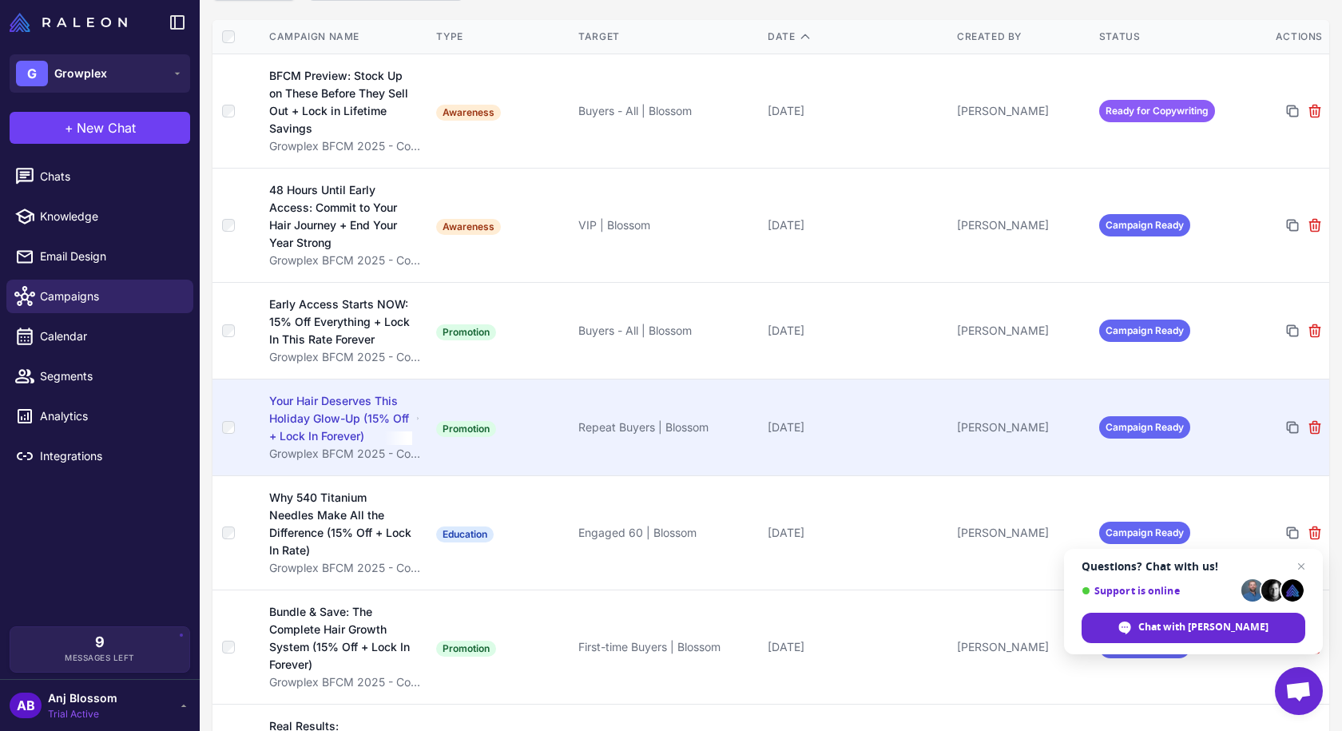
scroll to position [240, 0]
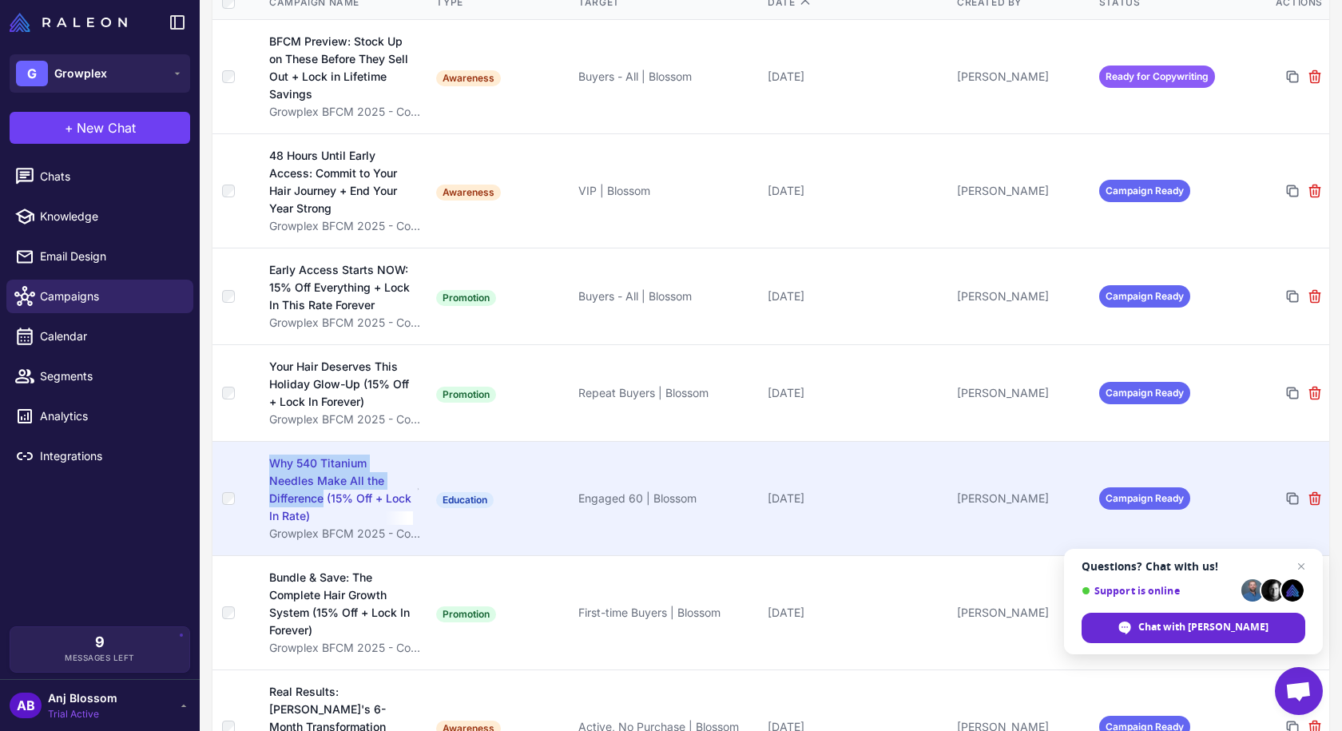
copy div "Why 540 Titanium Needles Make All the Difference"
drag, startPoint x: 265, startPoint y: 463, endPoint x: 323, endPoint y: 499, distance: 67.4
click at [323, 499] on td "Why 540 Titanium Needles Make All the Difference (15% Off + Lock In Rate) Growp…" at bounding box center [345, 498] width 170 height 114
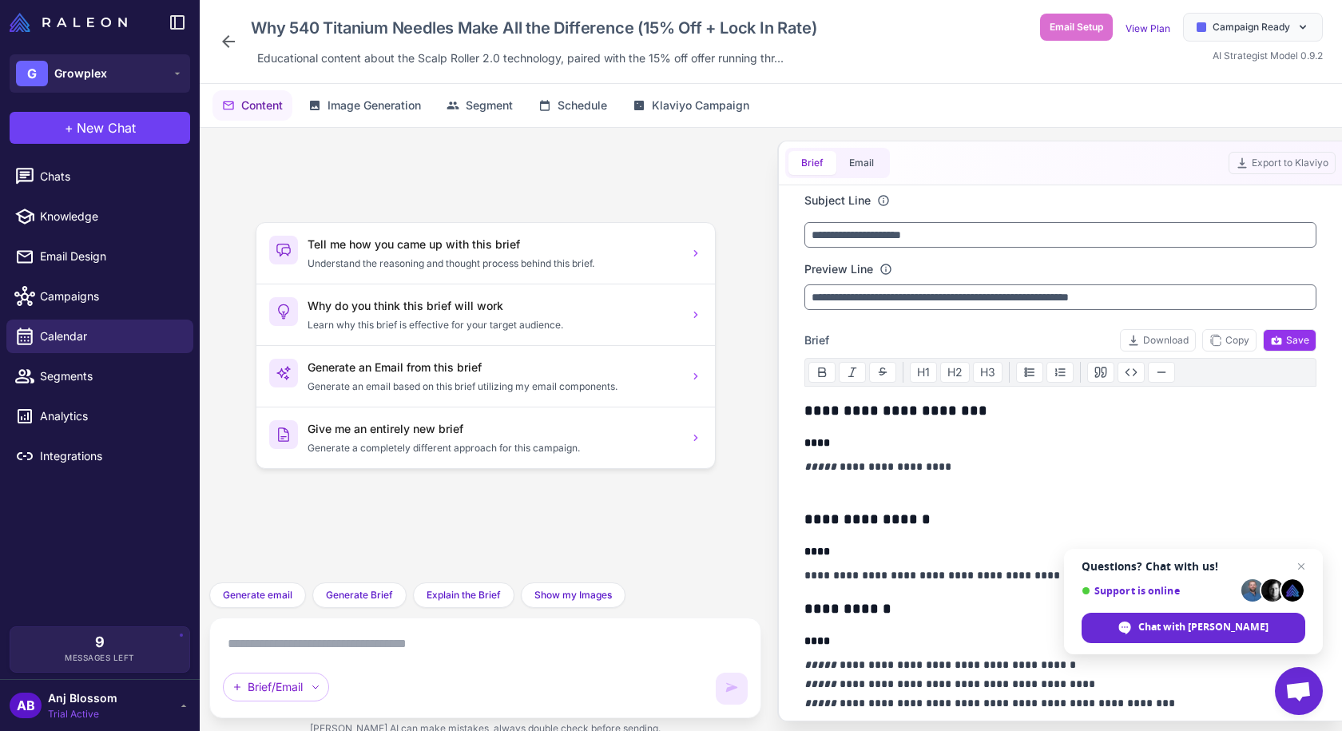
click at [236, 28] on div "Why 540 Titanium Needles Make All the Difference (15% Off + Lock In Rate) Educa…" at bounding box center [521, 42] width 604 height 58
click at [232, 38] on icon at bounding box center [228, 41] width 19 height 19
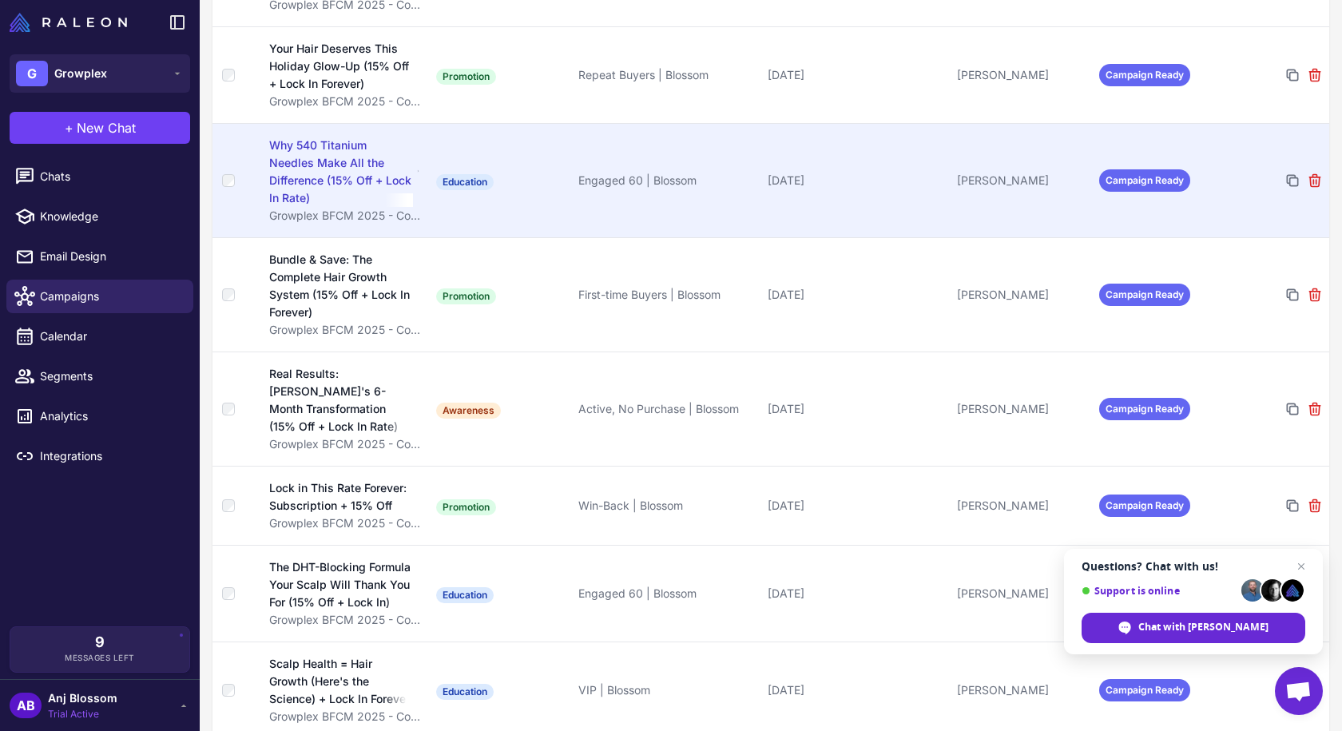
scroll to position [559, 0]
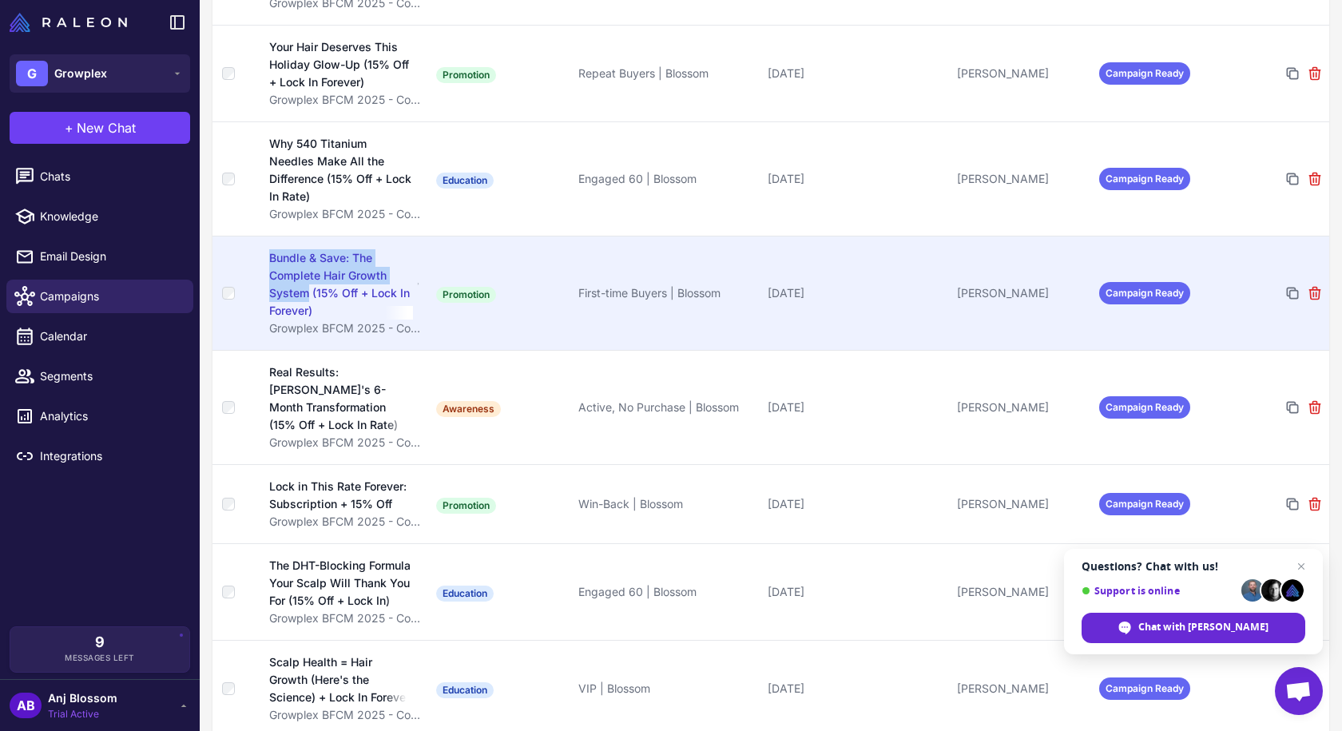
drag, startPoint x: 258, startPoint y: 259, endPoint x: 308, endPoint y: 295, distance: 61.2
click at [308, 295] on tr "Bundle & Save: The Complete Hair Growth System (15% Off + Lock In Forever) Grow…" at bounding box center [771, 293] width 1117 height 114
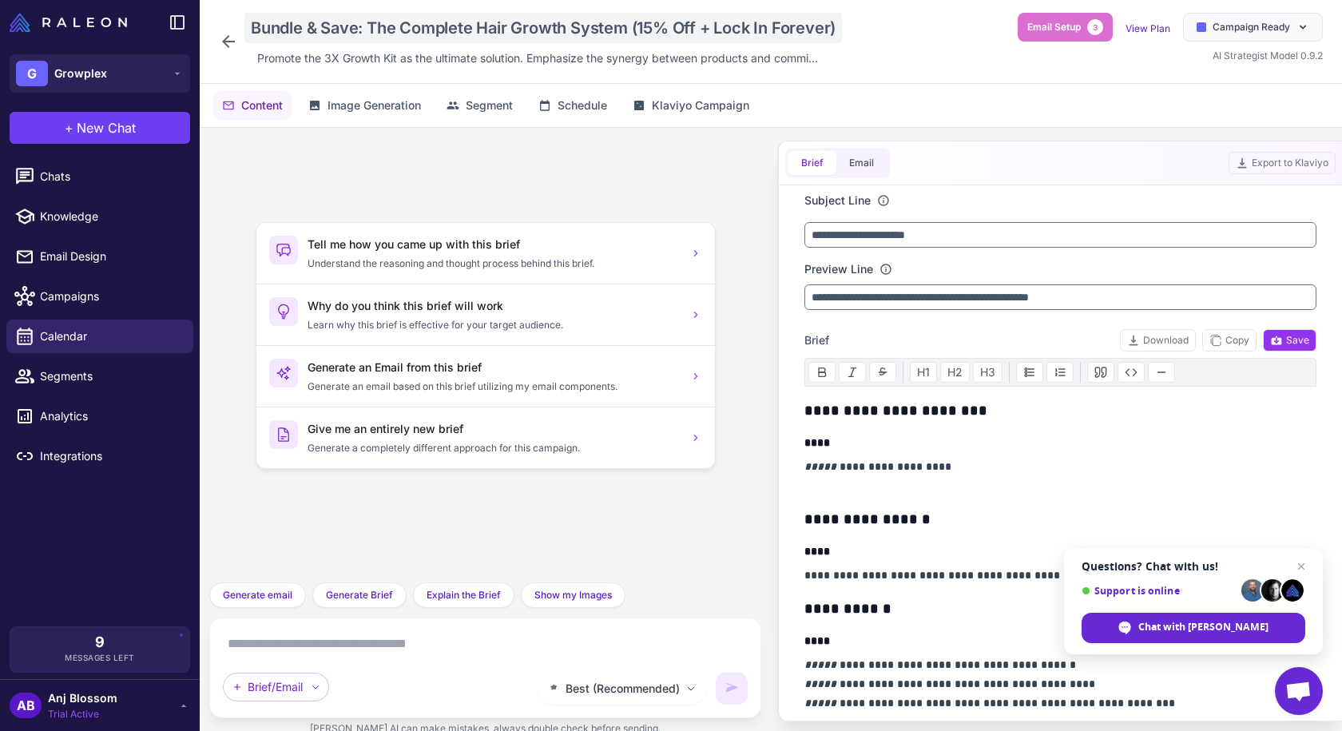
click at [404, 29] on div "Bundle & Save: The Complete Hair Growth System (15% Off + Lock In Forever)" at bounding box center [543, 28] width 598 height 30
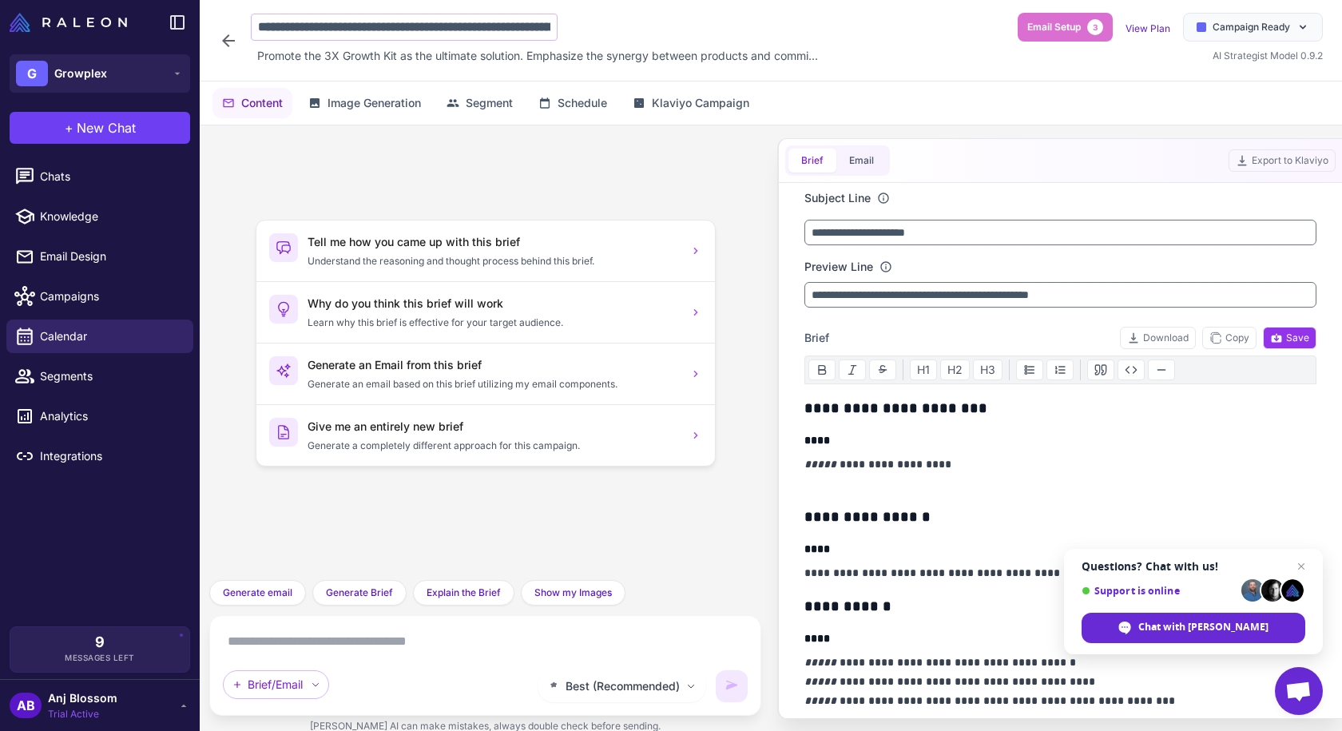
scroll to position [0, 187]
click at [359, 37] on input "**********" at bounding box center [404, 27] width 307 height 27
drag, startPoint x: 381, startPoint y: 29, endPoint x: 142, endPoint y: 16, distance: 239.2
click at [142, 16] on div "**********" at bounding box center [671, 365] width 1342 height 731
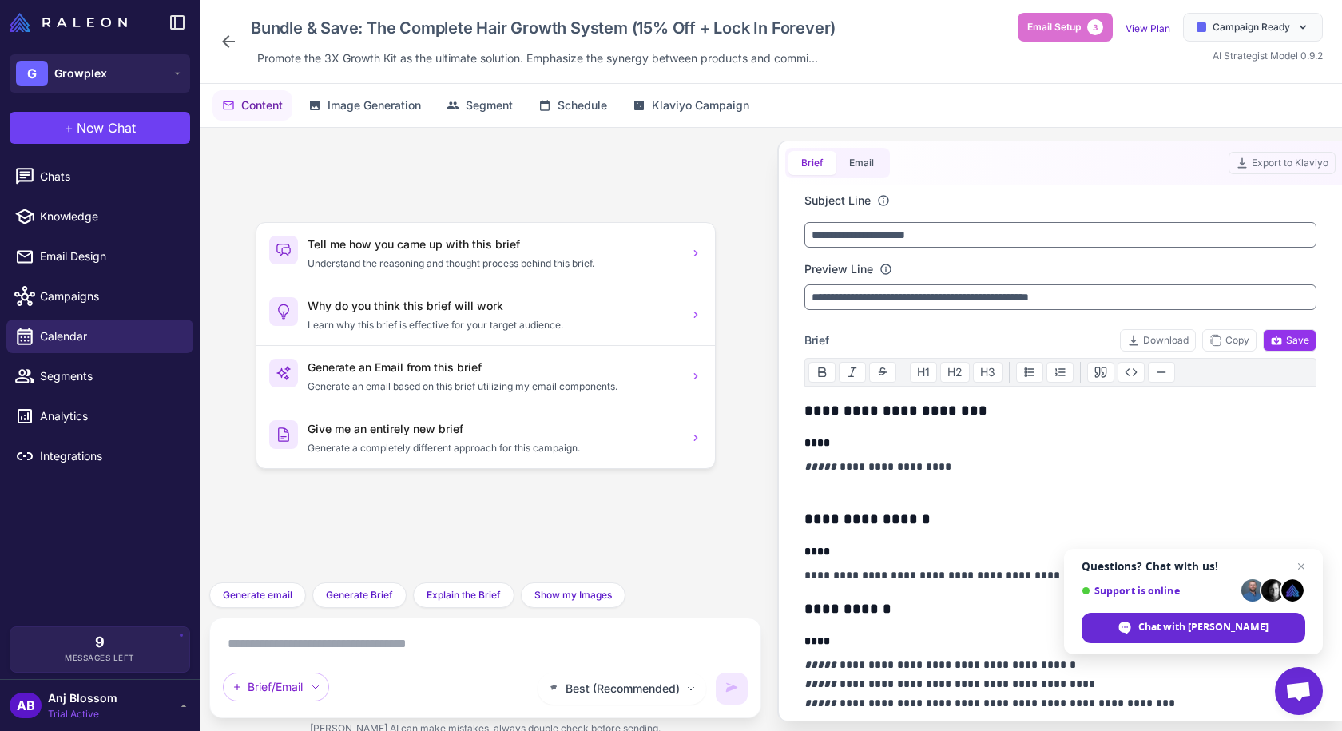
click at [219, 32] on icon at bounding box center [228, 41] width 19 height 19
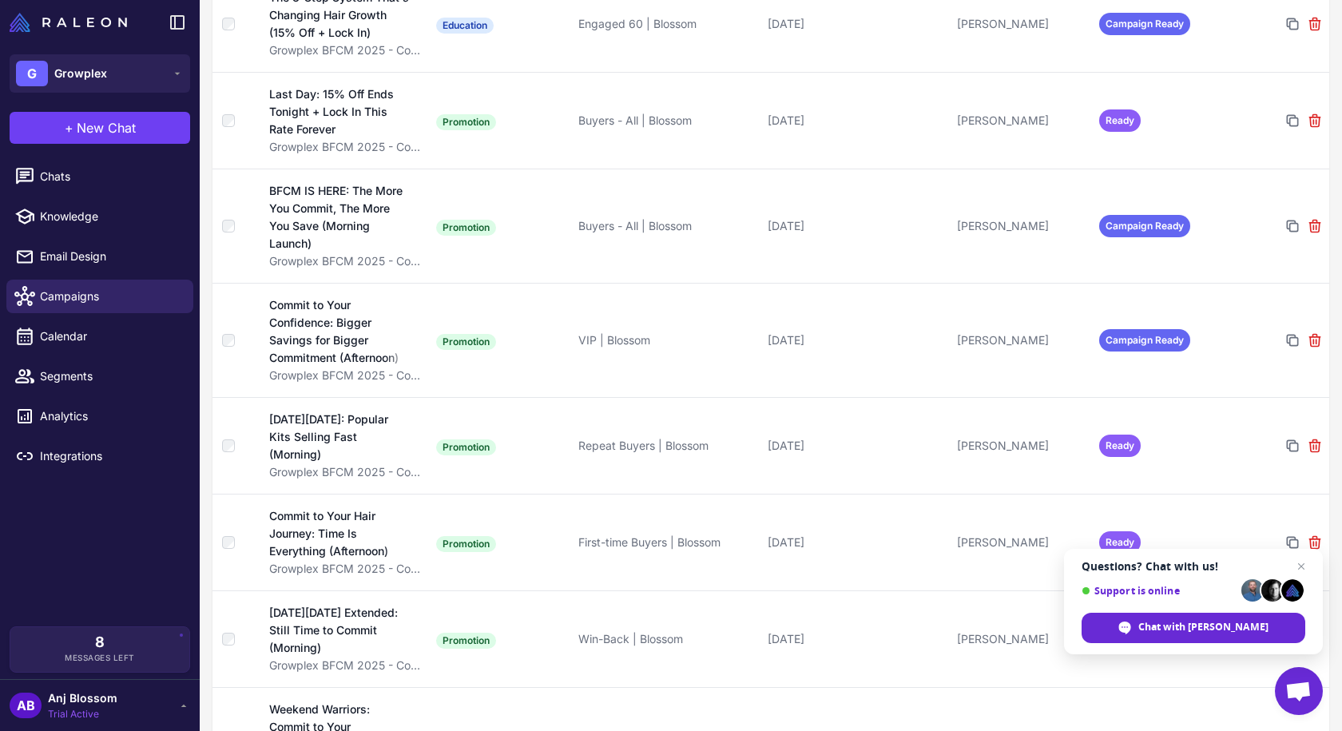
scroll to position [1598, 0]
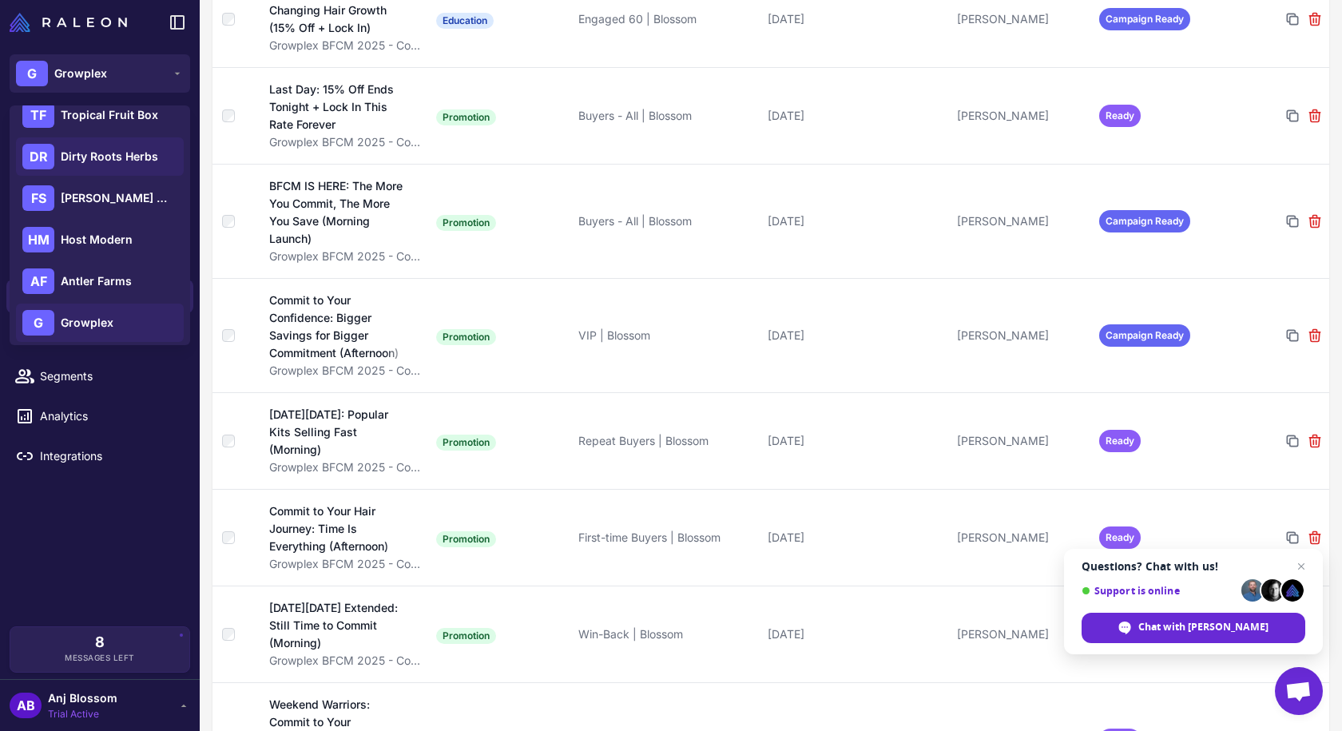
scroll to position [147, 0]
